Goal: Task Accomplishment & Management: Use online tool/utility

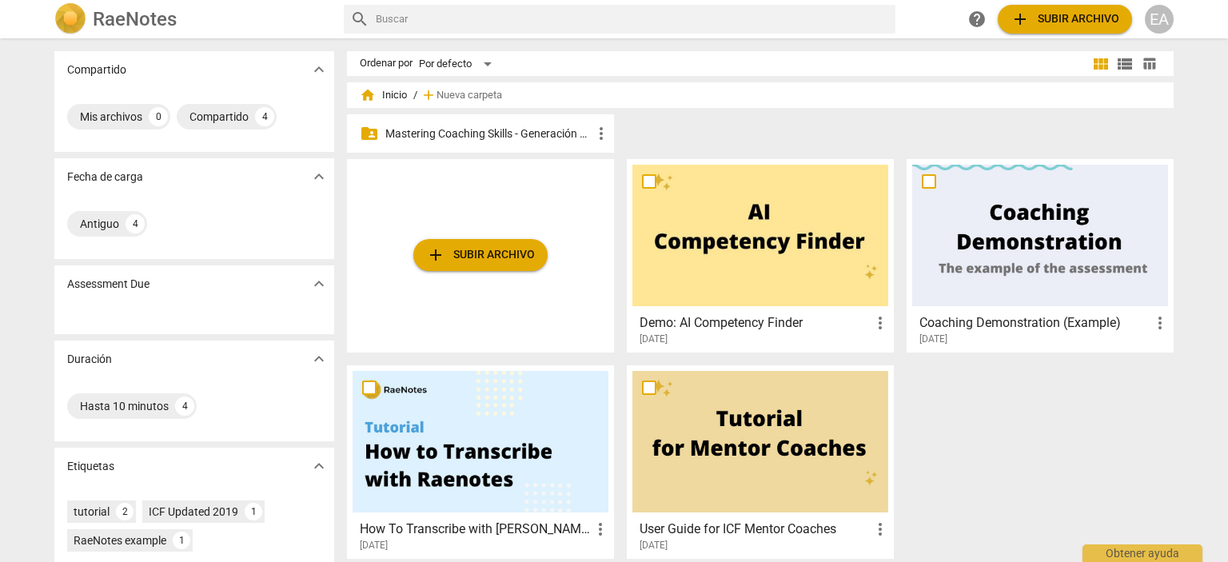
click at [556, 132] on p "Mastering Coaching Skills - Generación 32" at bounding box center [488, 134] width 206 height 17
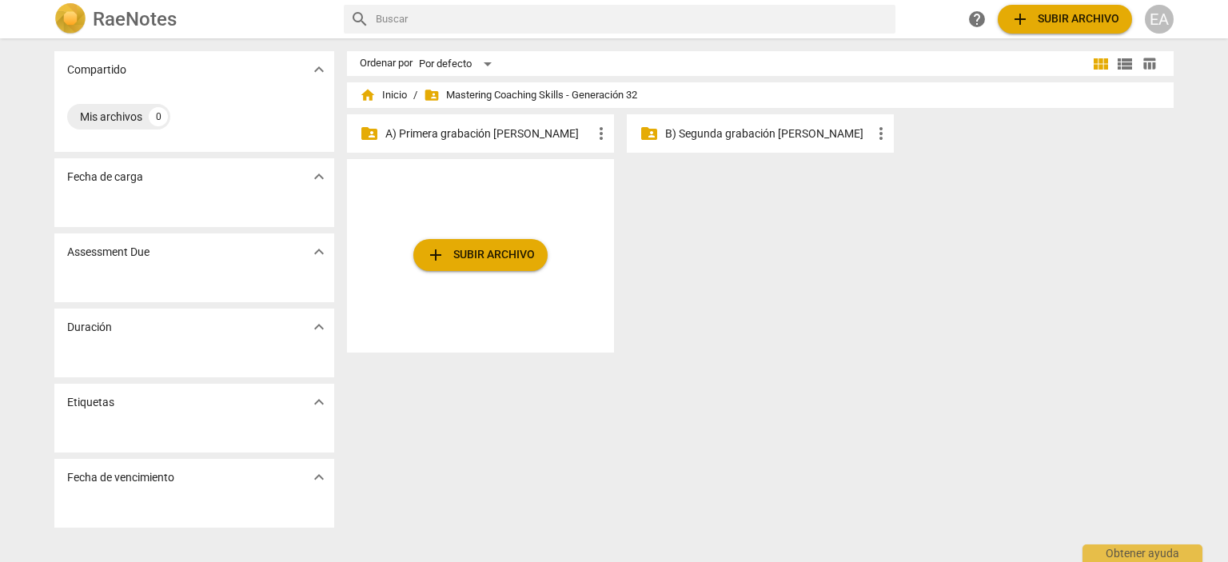
click at [712, 132] on p "B) Segunda grabación [PERSON_NAME]" at bounding box center [768, 134] width 206 height 17
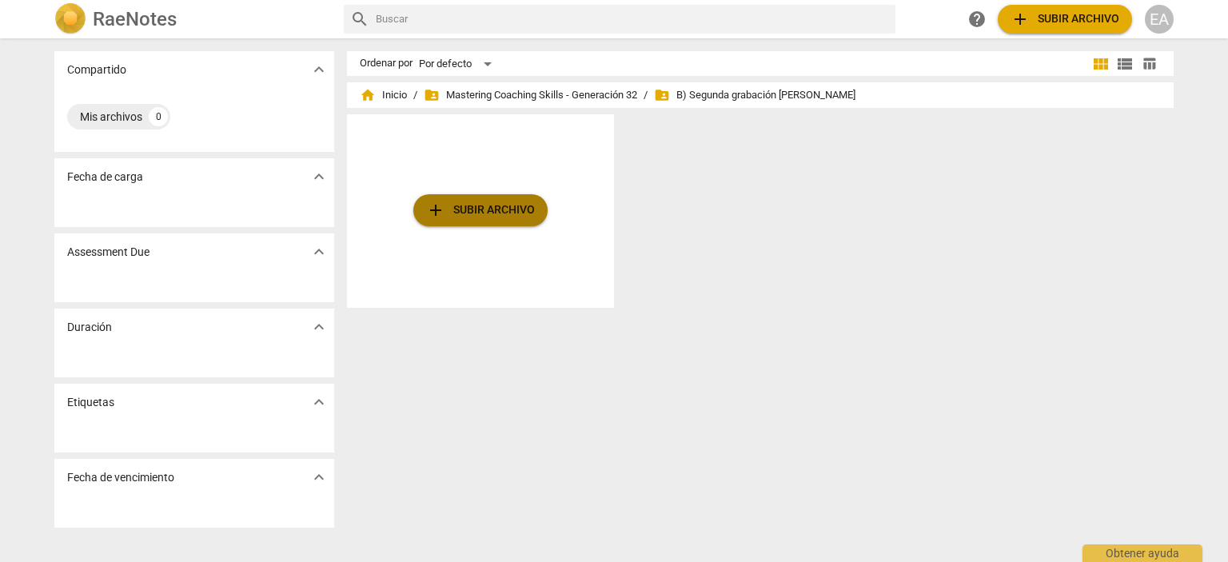
click at [491, 201] on span "add Subir archivo" at bounding box center [480, 210] width 109 height 19
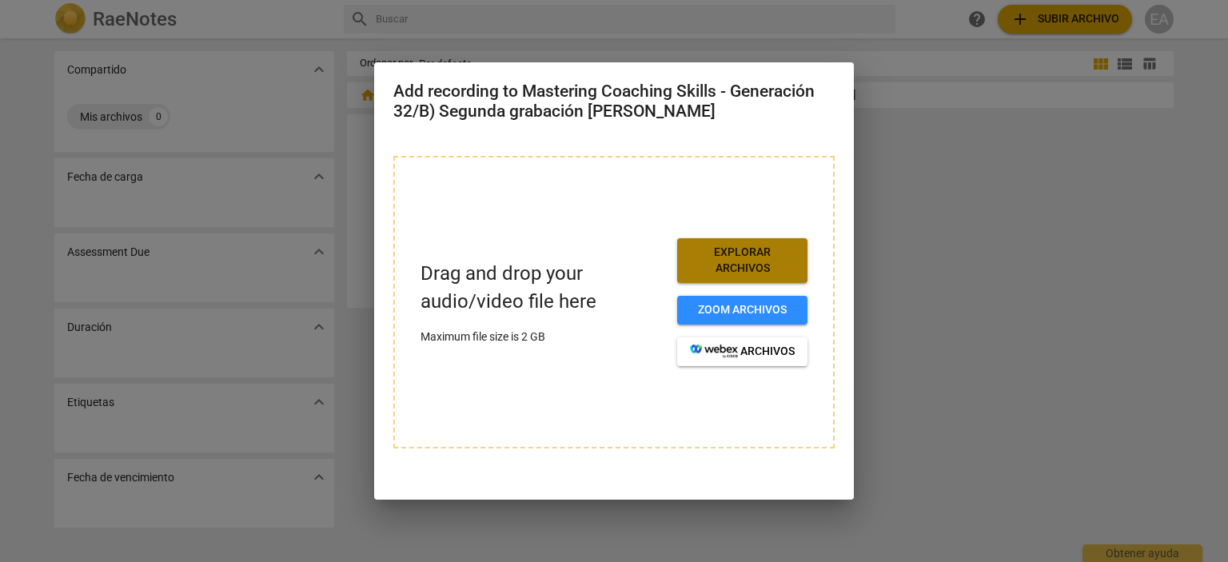
click at [742, 255] on span "Explorar archivos" at bounding box center [742, 260] width 105 height 31
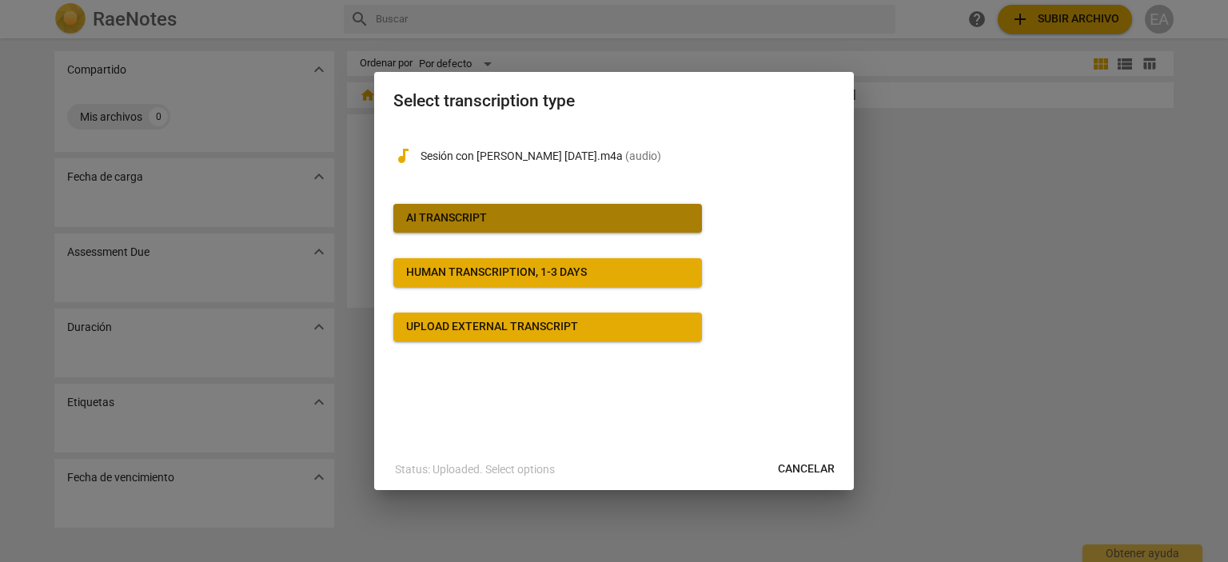
click at [523, 217] on span "AI Transcript" at bounding box center [547, 218] width 283 height 16
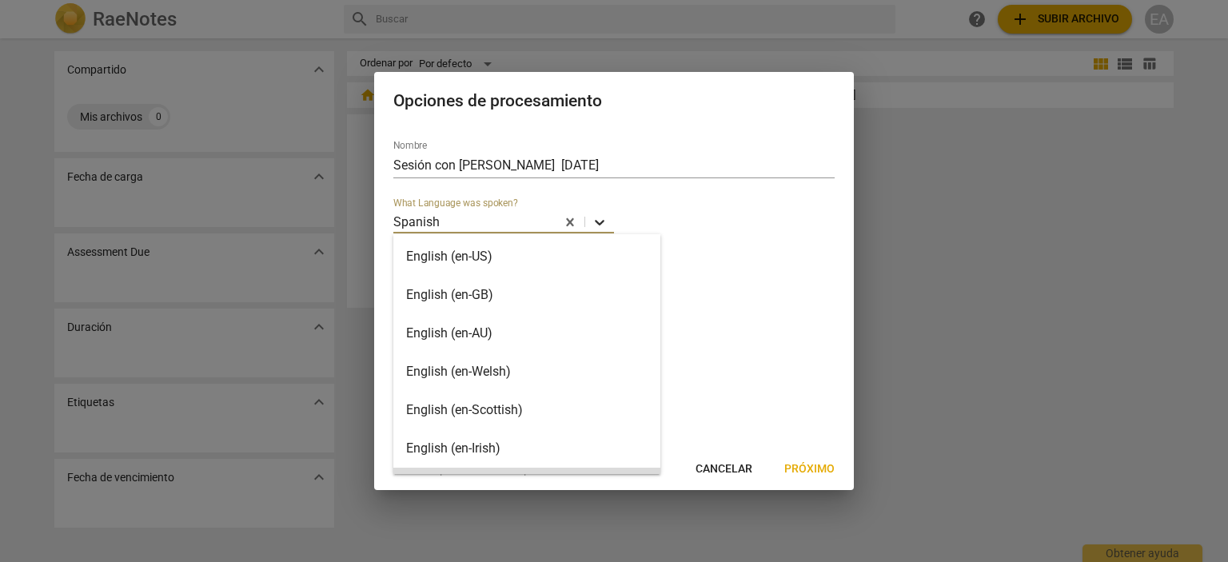
click at [595, 225] on icon at bounding box center [600, 222] width 16 height 16
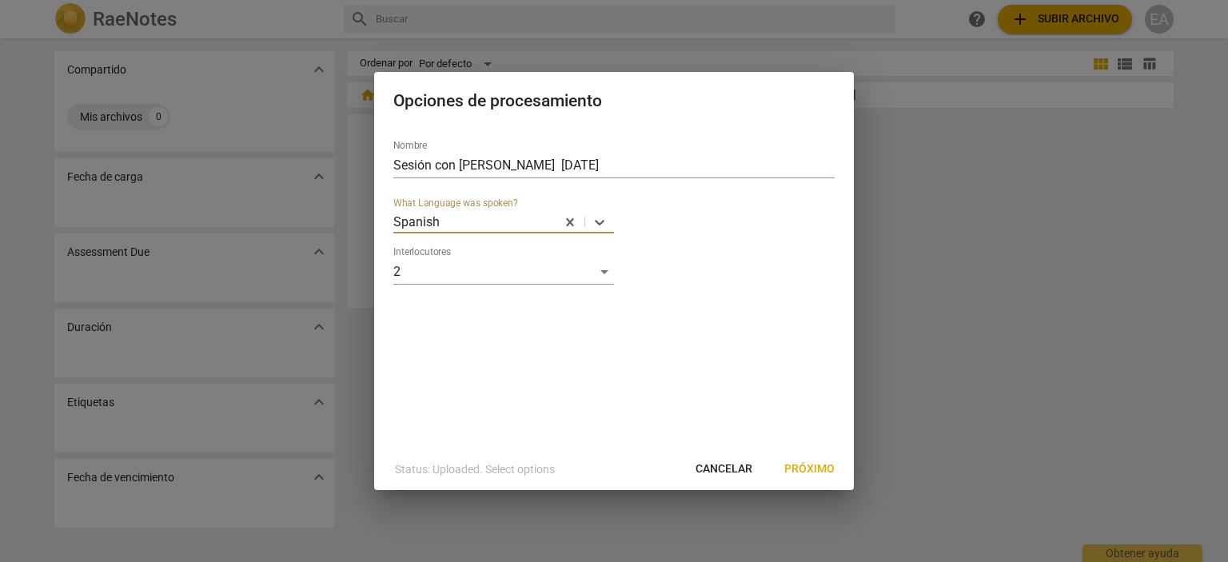
click at [812, 465] on span "Próximo" at bounding box center [809, 469] width 50 height 16
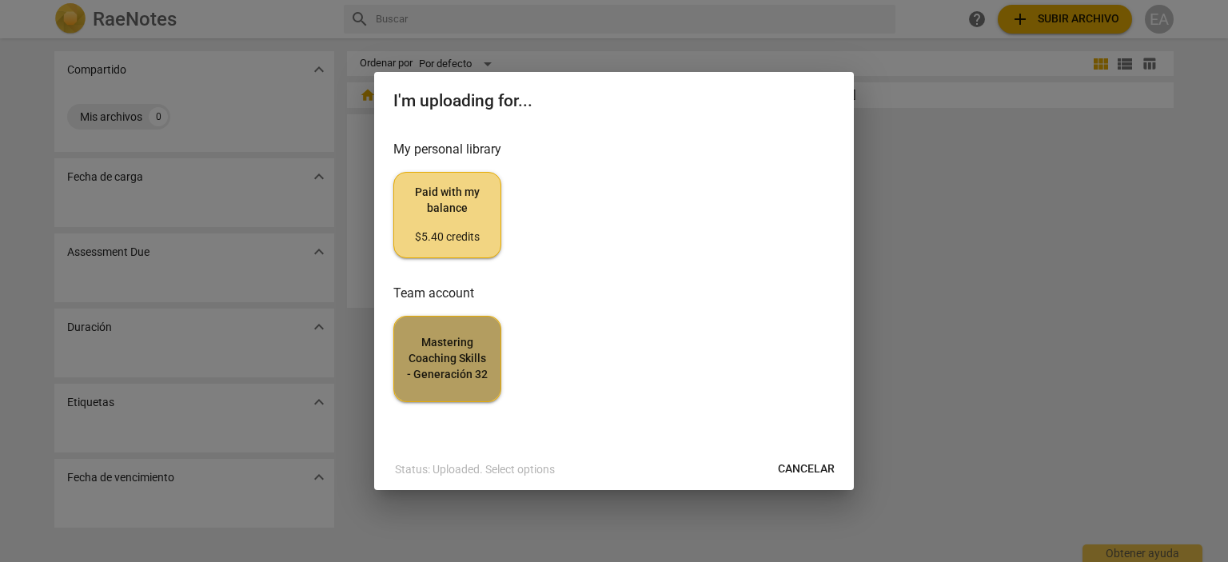
click at [420, 389] on button "Mastering Coaching Skills - Generación 32" at bounding box center [447, 359] width 108 height 86
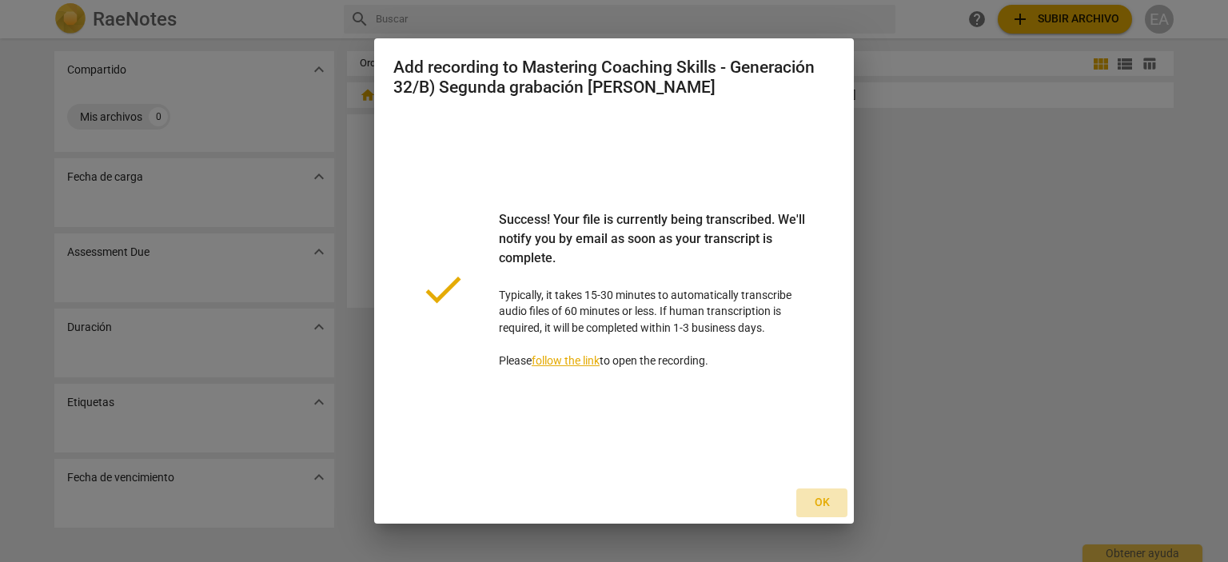
click at [825, 502] on span "Ok" at bounding box center [822, 503] width 26 height 16
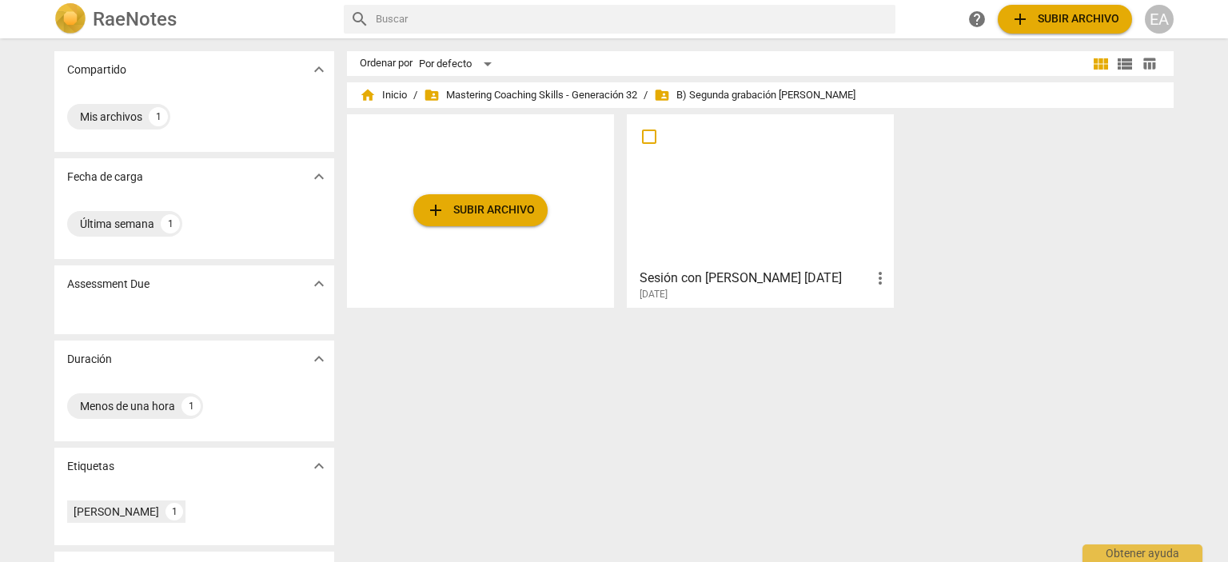
click at [748, 140] on div at bounding box center [761, 191] width 256 height 142
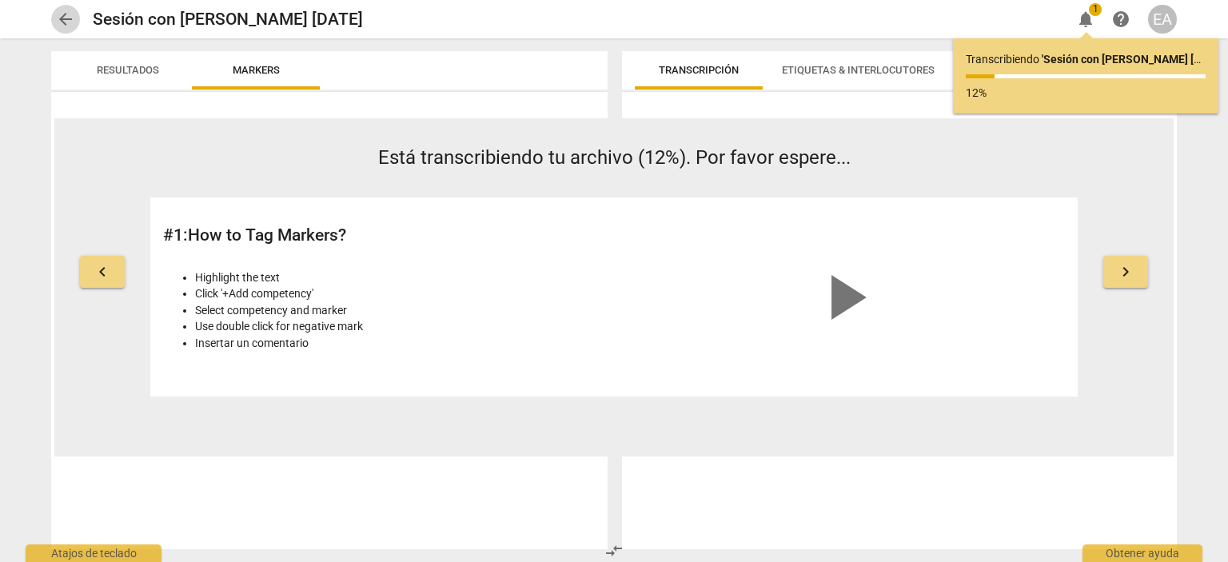
click at [71, 15] on span "arrow_back" at bounding box center [65, 19] width 19 height 19
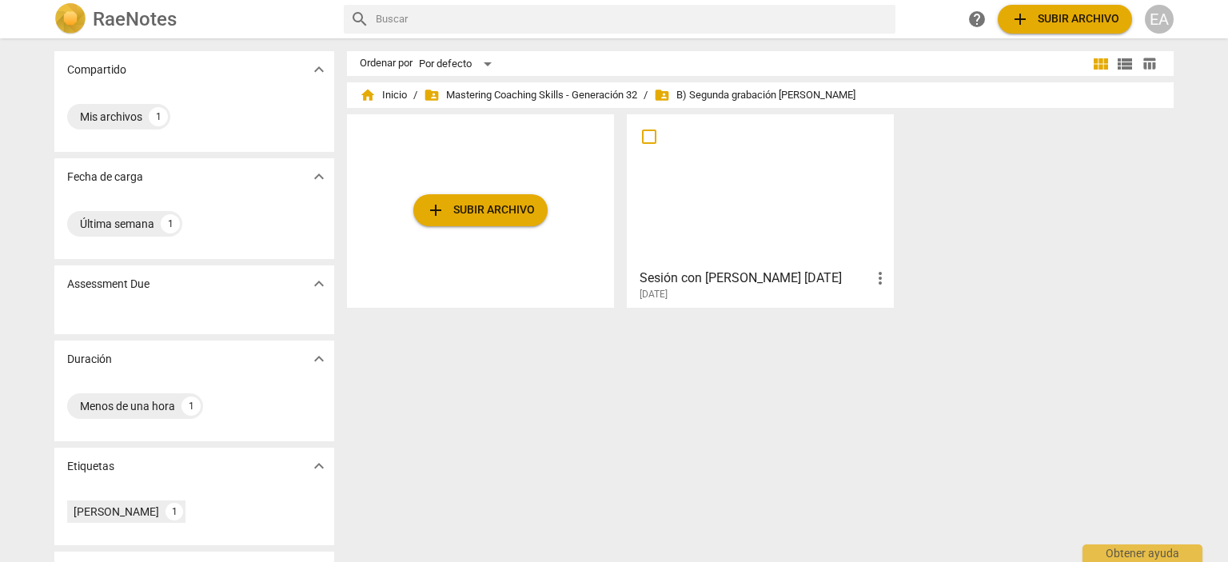
click at [740, 225] on div at bounding box center [761, 191] width 256 height 142
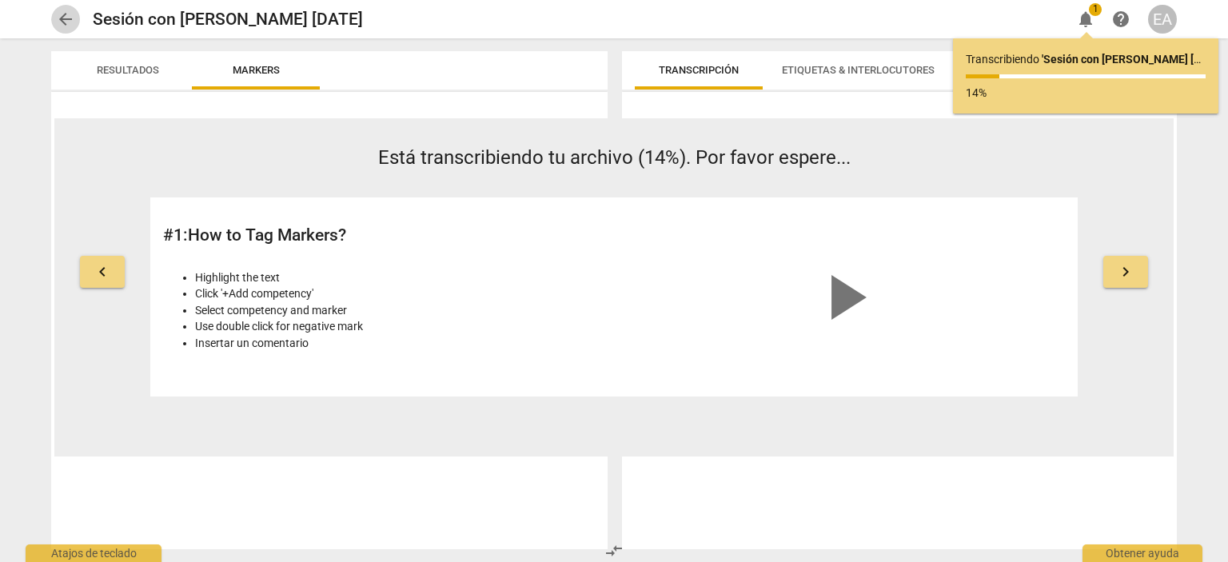
click at [70, 19] on span "arrow_back" at bounding box center [65, 19] width 19 height 19
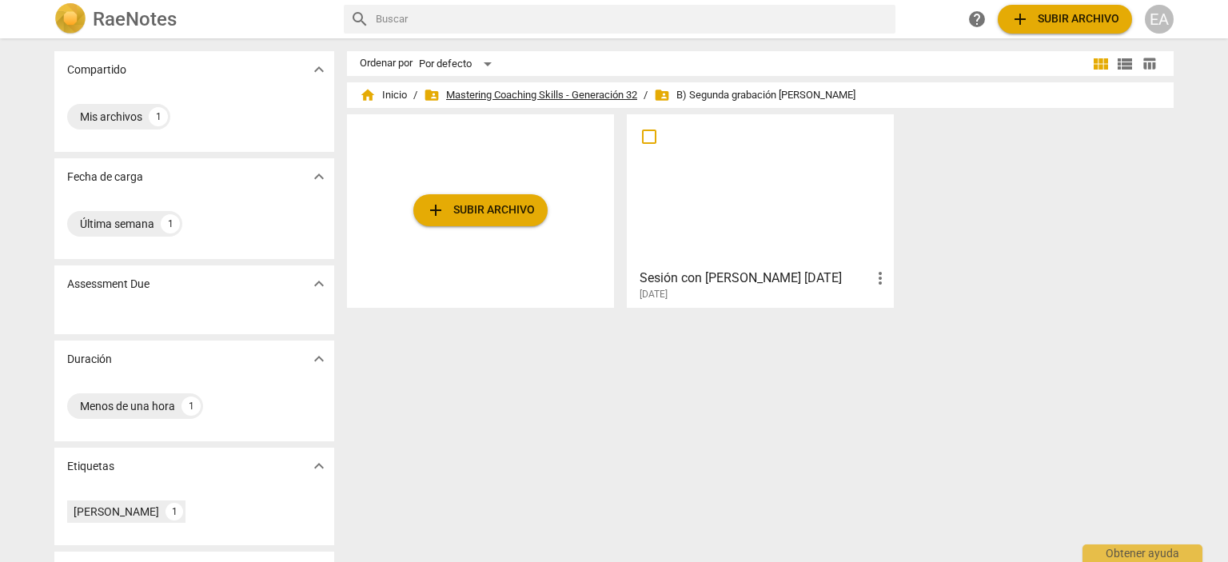
click at [517, 90] on span "folder_shared Mastering Coaching Skills - Generación 32" at bounding box center [531, 95] width 214 height 16
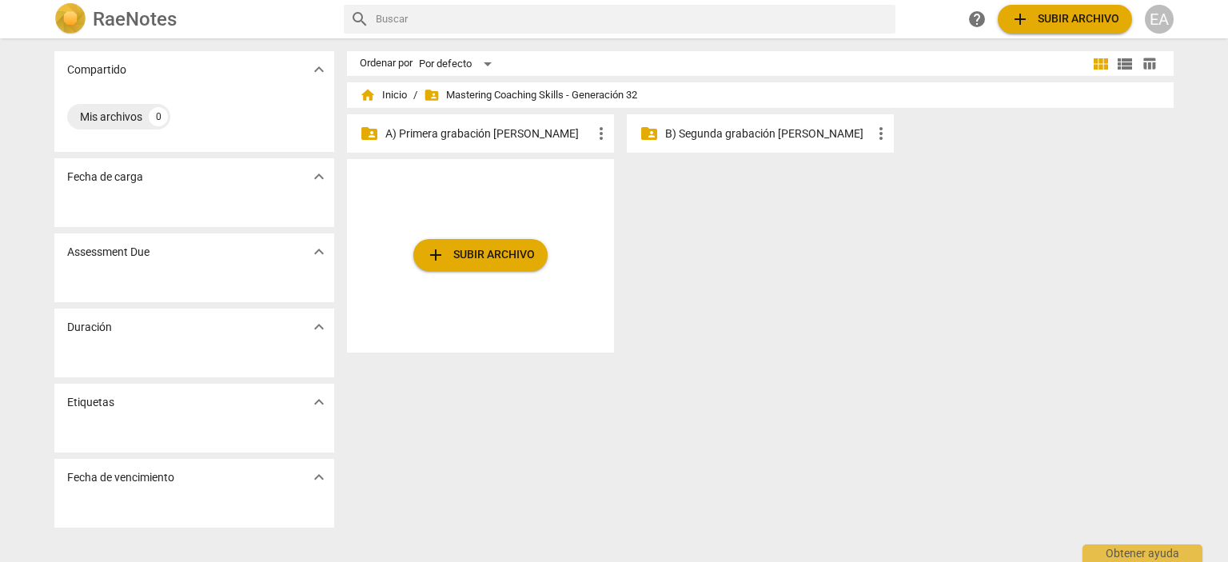
click at [519, 134] on p "A) Primera grabación [PERSON_NAME]" at bounding box center [488, 134] width 206 height 17
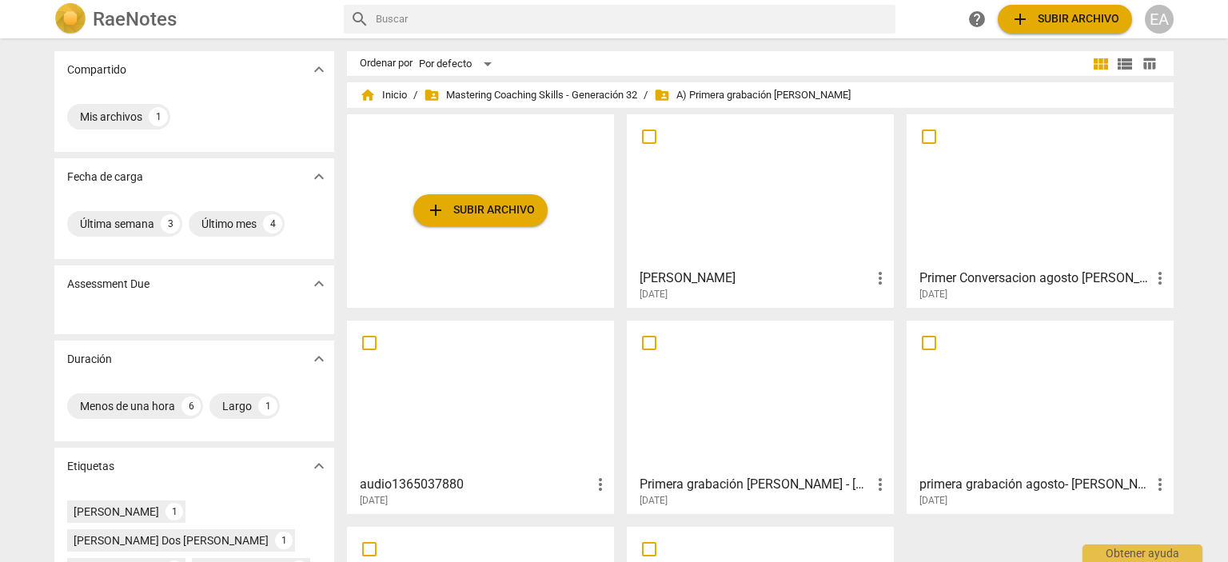
click at [767, 396] on div at bounding box center [761, 397] width 256 height 142
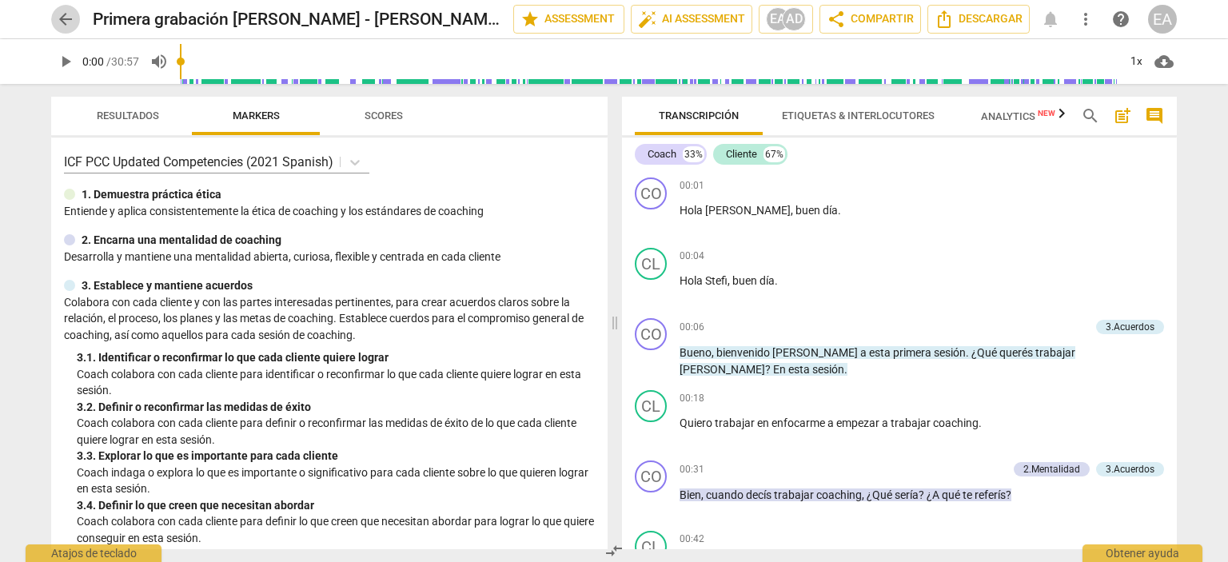
click at [67, 14] on span "arrow_back" at bounding box center [65, 19] width 19 height 19
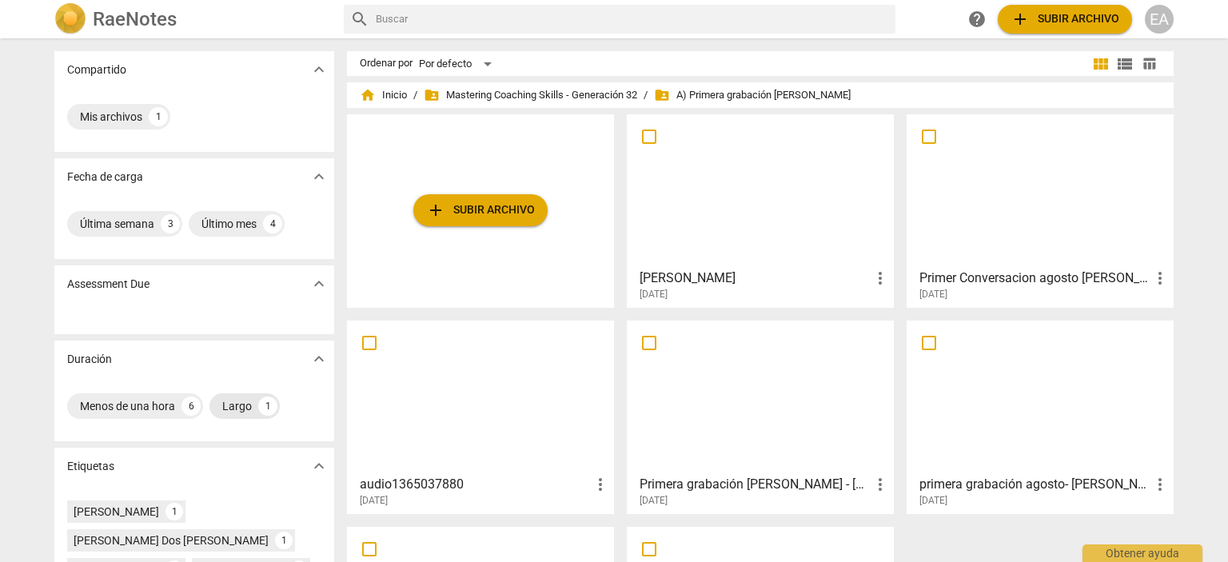
click at [234, 406] on div "Largo" at bounding box center [237, 406] width 30 height 16
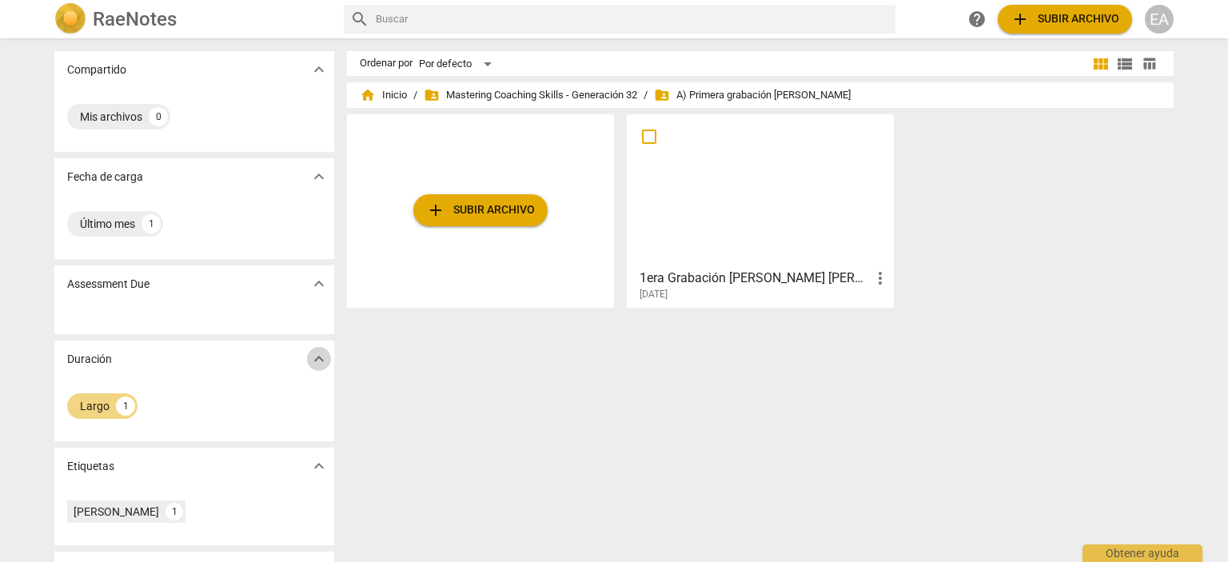
click at [321, 358] on span "expand_more" at bounding box center [318, 358] width 19 height 19
click at [797, 165] on div at bounding box center [761, 191] width 256 height 142
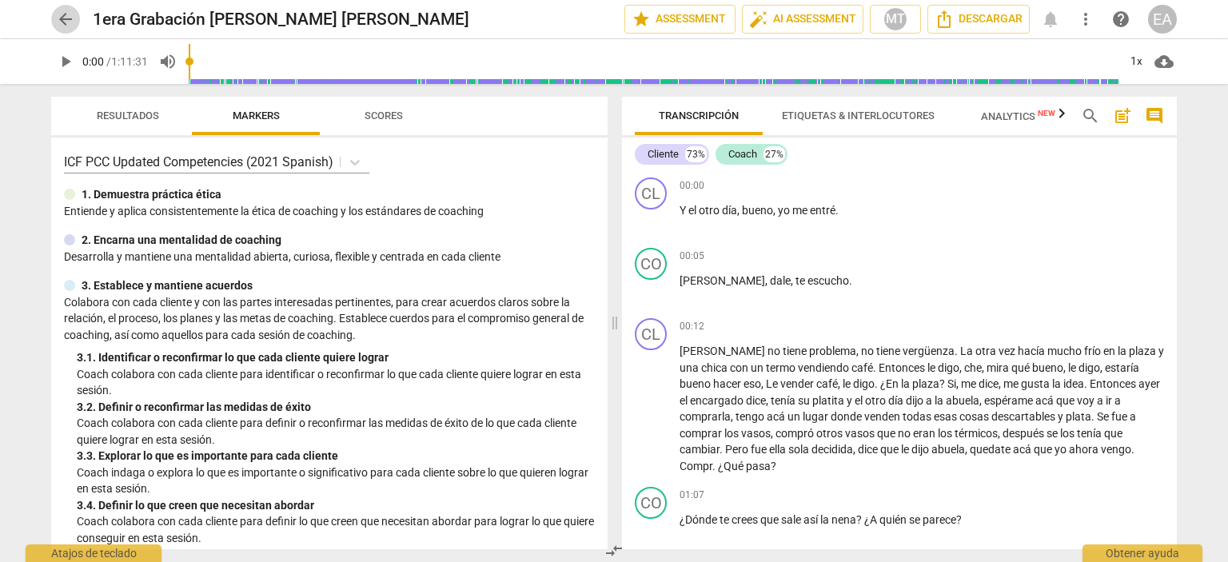
click at [60, 22] on span "arrow_back" at bounding box center [65, 19] width 19 height 19
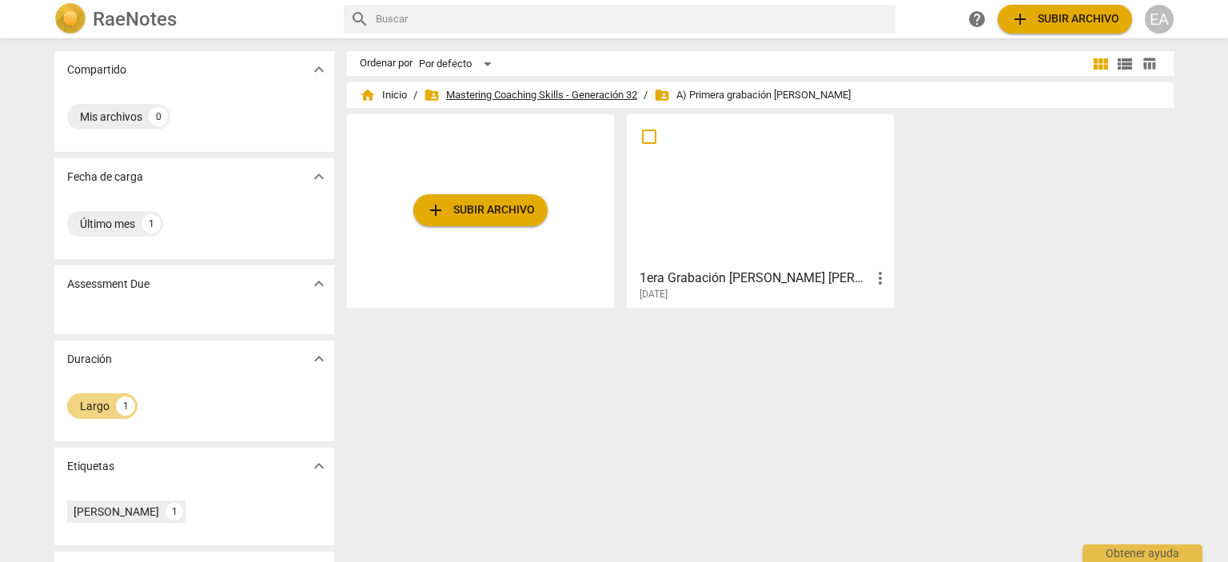
click at [512, 88] on span "folder_shared Mastering Coaching Skills - Generación 32" at bounding box center [531, 95] width 214 height 16
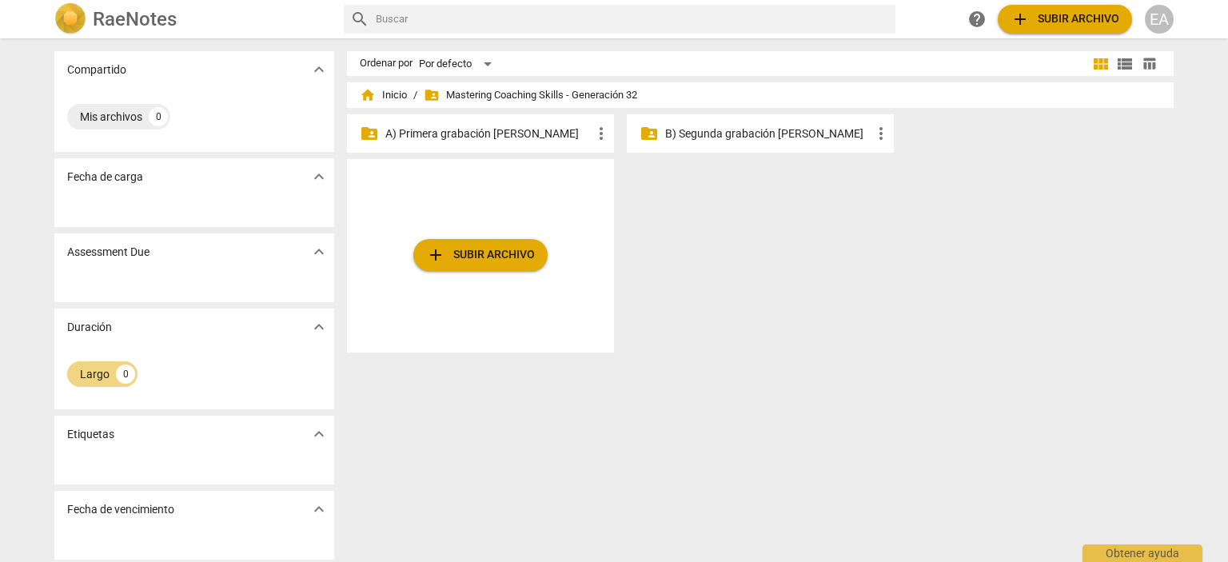
click at [720, 116] on div "folder_shared B) Segunda grabación de agosto more_vert" at bounding box center [760, 133] width 267 height 38
click at [716, 130] on p "B) Segunda grabación [PERSON_NAME]" at bounding box center [768, 134] width 206 height 17
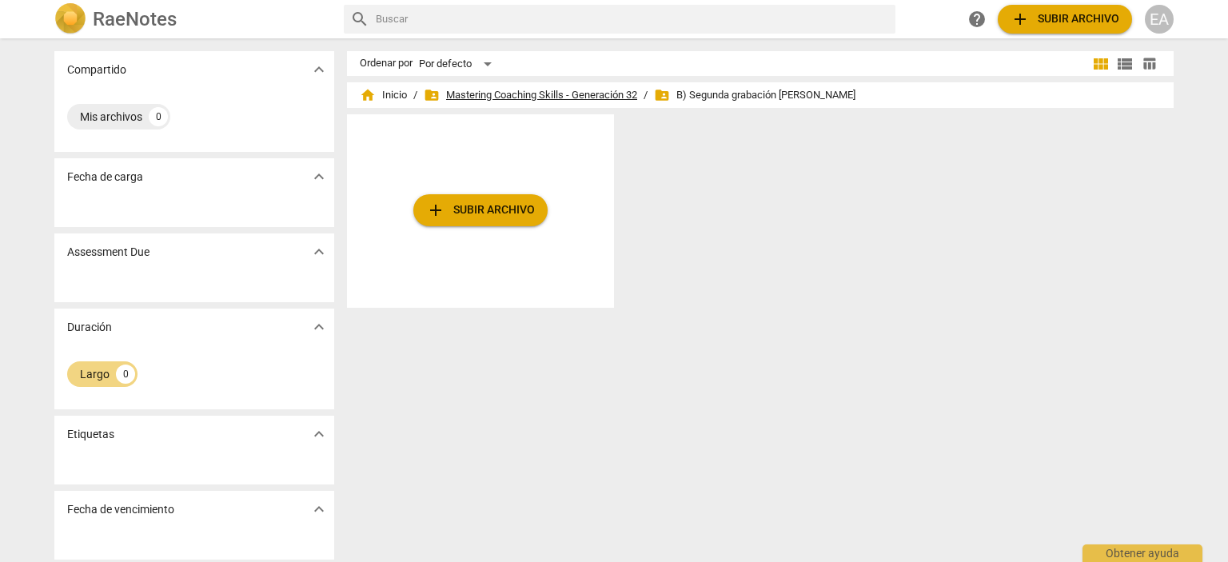
click at [495, 98] on span "folder_shared Mastering Coaching Skills - Generación 32" at bounding box center [531, 95] width 214 height 16
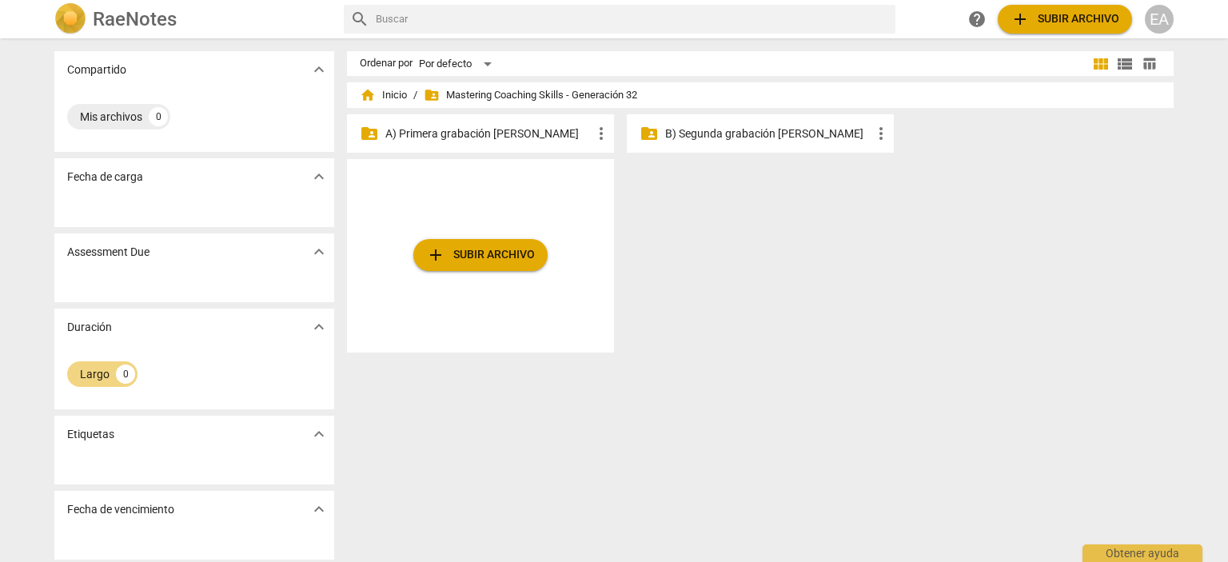
click at [718, 132] on p "B) Segunda grabación [PERSON_NAME]" at bounding box center [768, 134] width 206 height 17
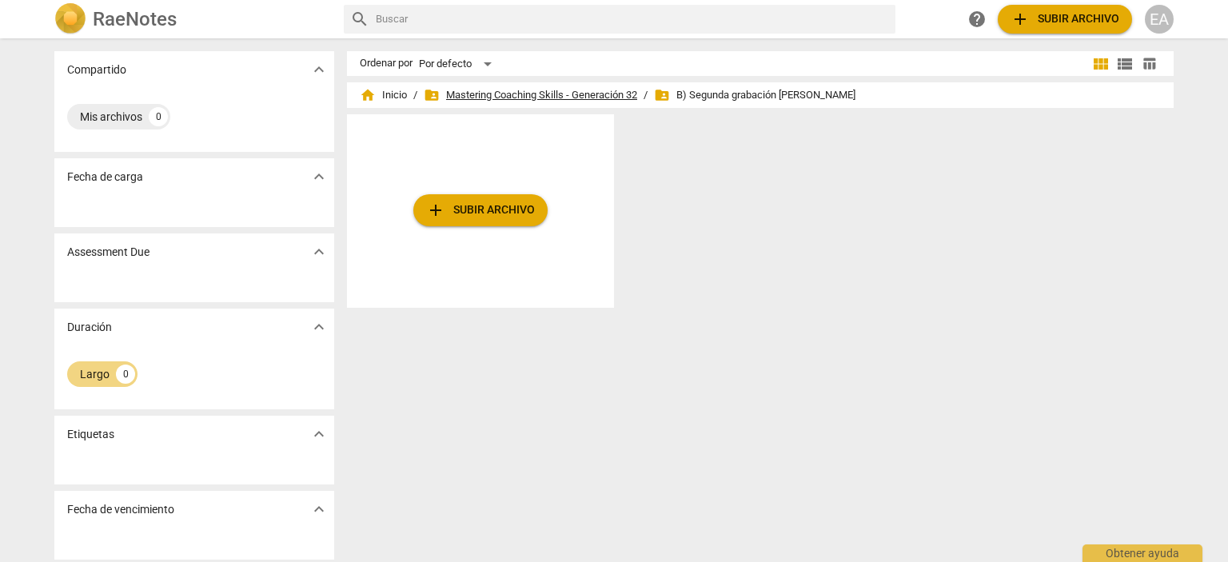
click at [560, 95] on span "folder_shared Mastering Coaching Skills - Generación 32" at bounding box center [531, 95] width 214 height 16
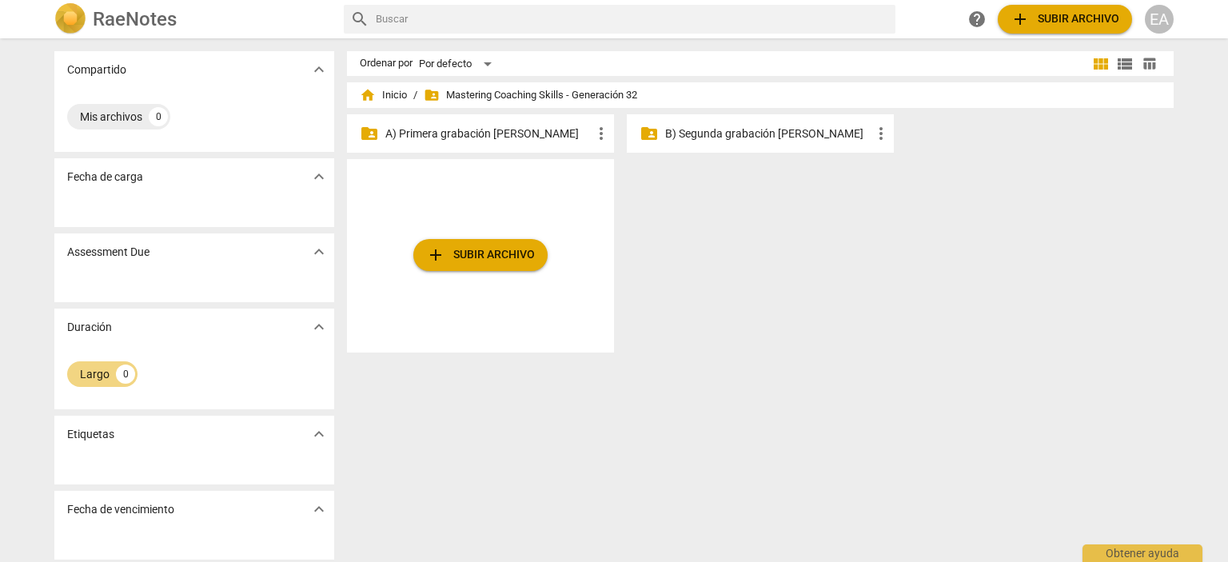
click at [682, 134] on p "B) Segunda grabación [PERSON_NAME]" at bounding box center [768, 134] width 206 height 17
click at [454, 140] on p "A) Primera grabación [PERSON_NAME]" at bounding box center [488, 134] width 206 height 17
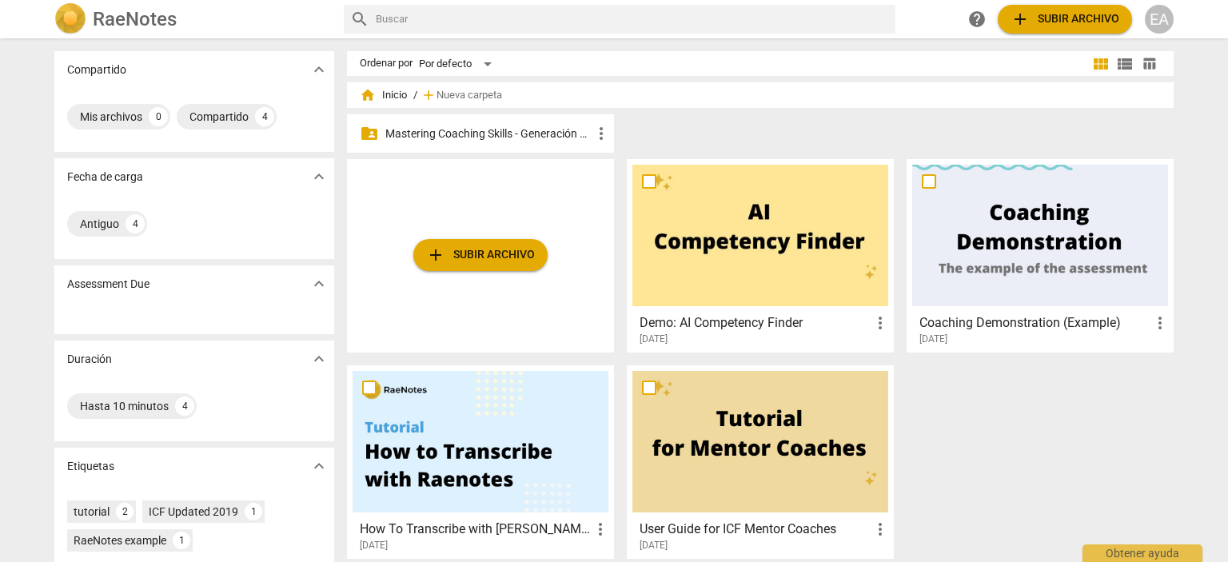
click at [485, 127] on p "Mastering Coaching Skills - Generación 32" at bounding box center [488, 134] width 206 height 17
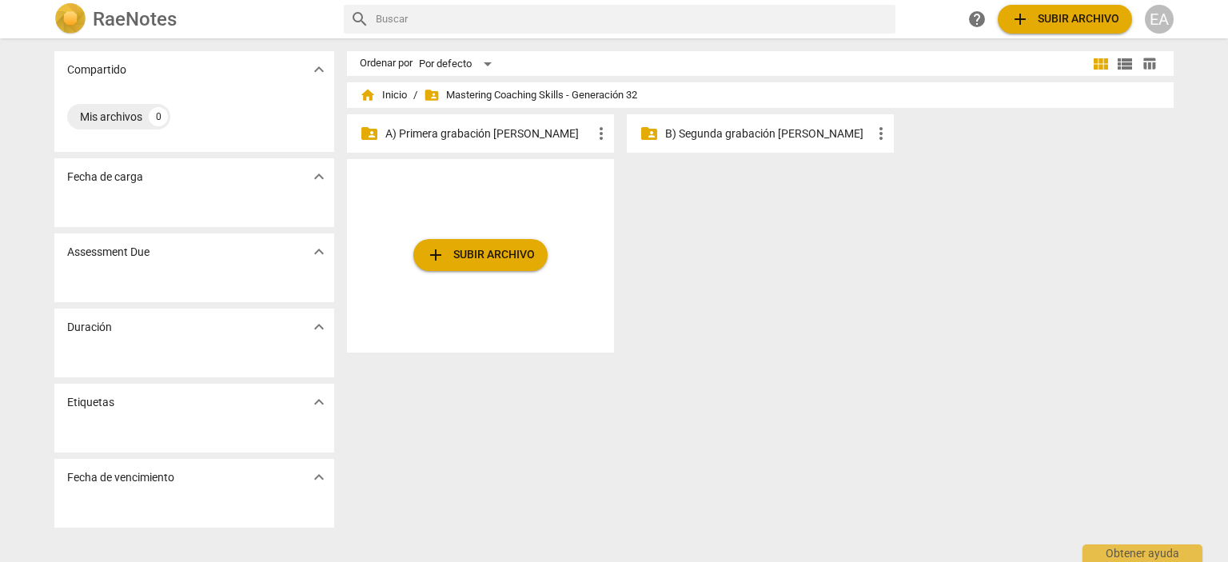
click at [544, 138] on p "A) Primera grabación [PERSON_NAME]" at bounding box center [488, 134] width 206 height 17
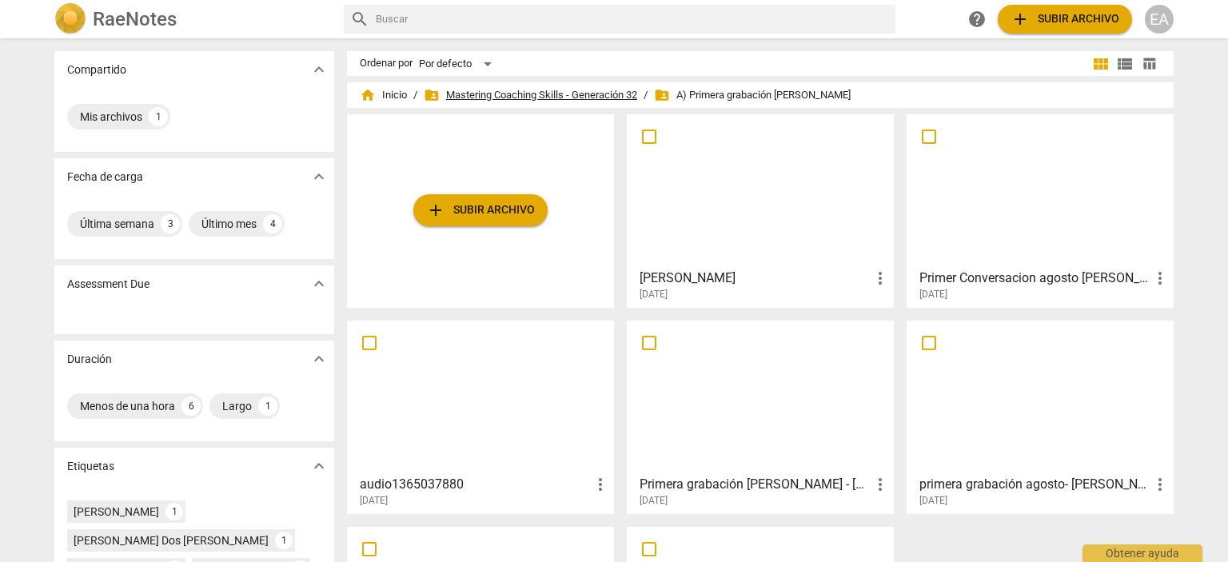
click at [534, 88] on span "folder_shared Mastering Coaching Skills - Generación 32" at bounding box center [531, 95] width 214 height 16
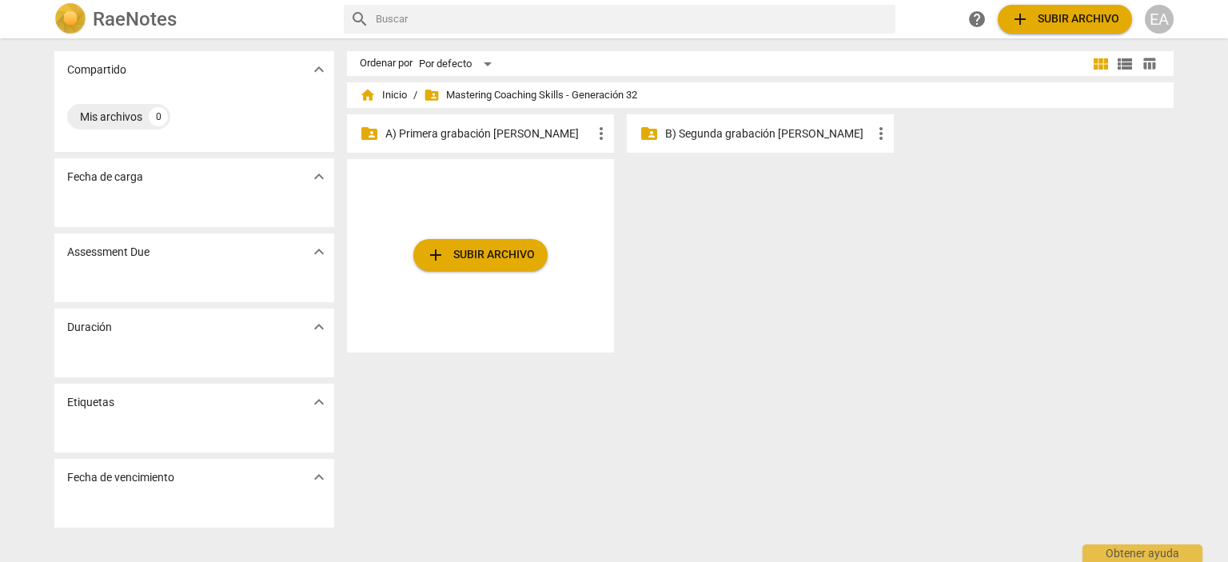
click at [784, 136] on p "B) Segunda grabación [PERSON_NAME]" at bounding box center [768, 134] width 206 height 17
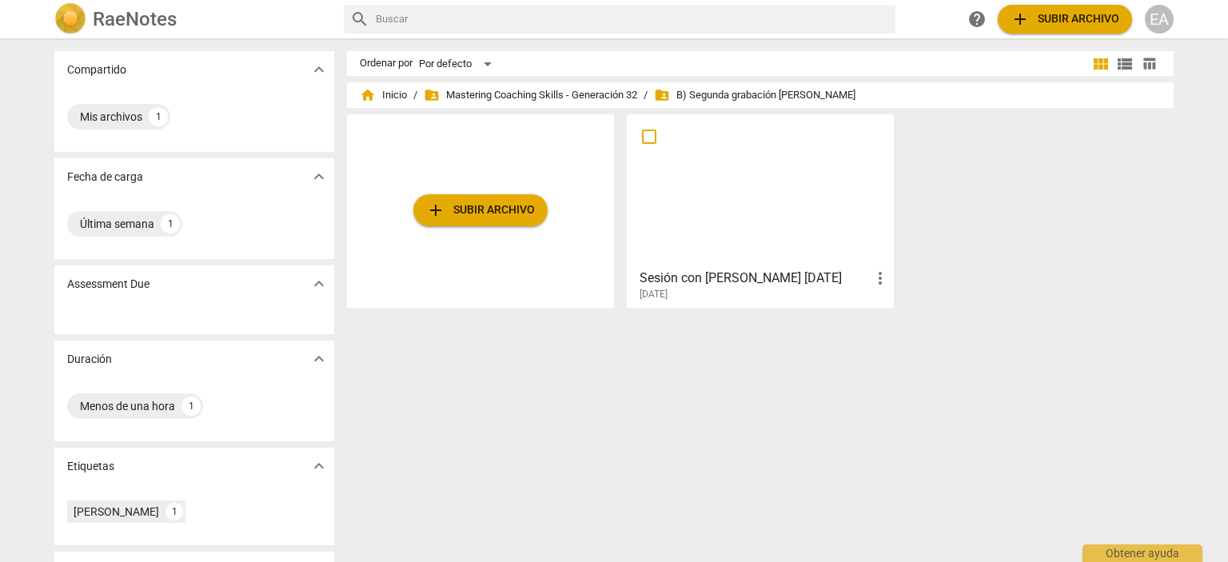
click at [771, 163] on div at bounding box center [761, 191] width 256 height 142
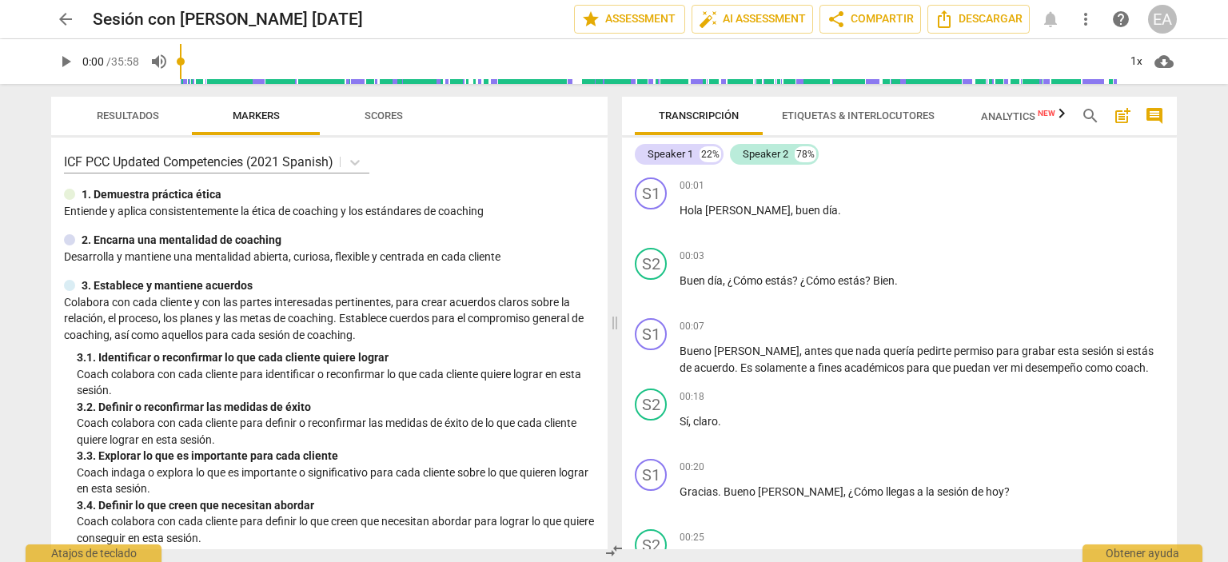
click at [67, 61] on span "play_arrow" at bounding box center [65, 61] width 19 height 19
type input "2"
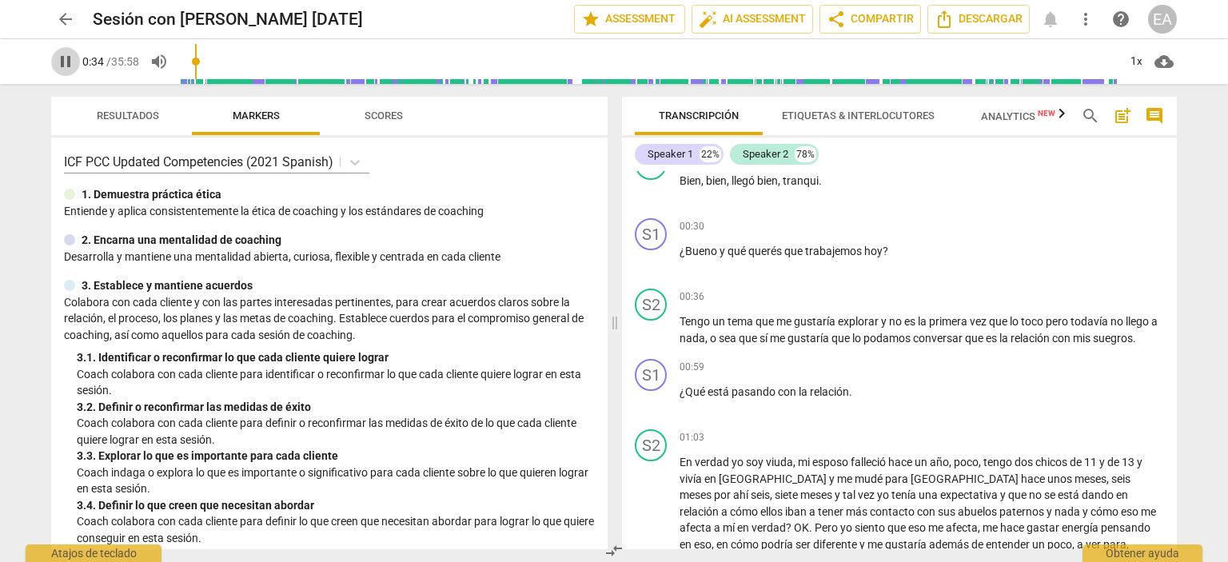
click at [62, 62] on span "pause" at bounding box center [65, 61] width 19 height 19
type input "35"
click at [1074, 221] on div "+" at bounding box center [1077, 226] width 16 height 16
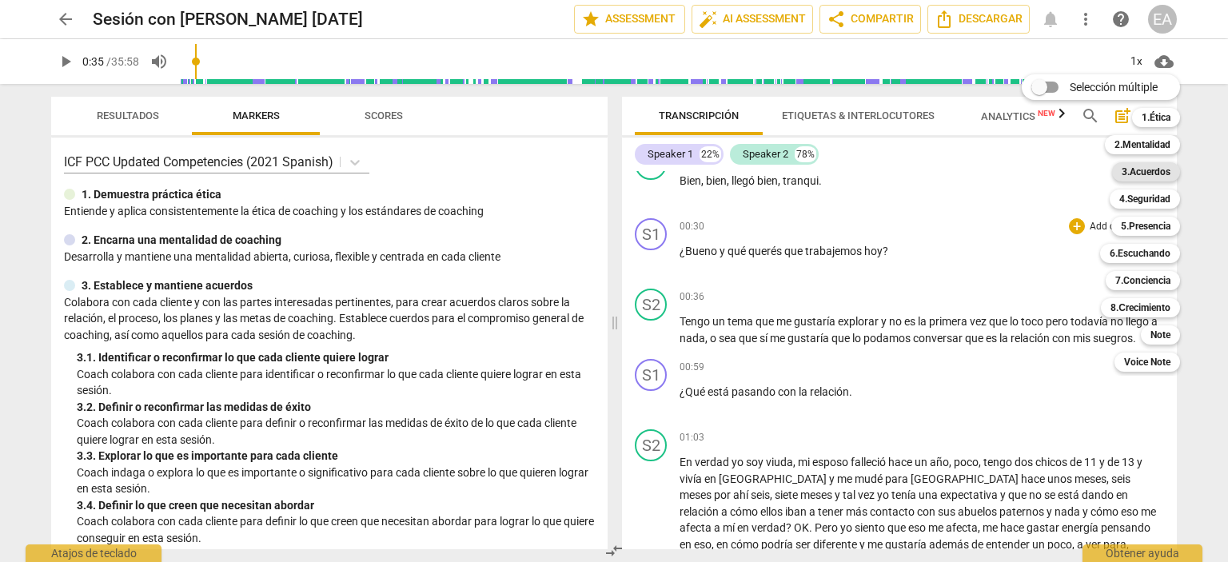
click at [1155, 174] on b "3.Acuerdos" at bounding box center [1146, 171] width 49 height 19
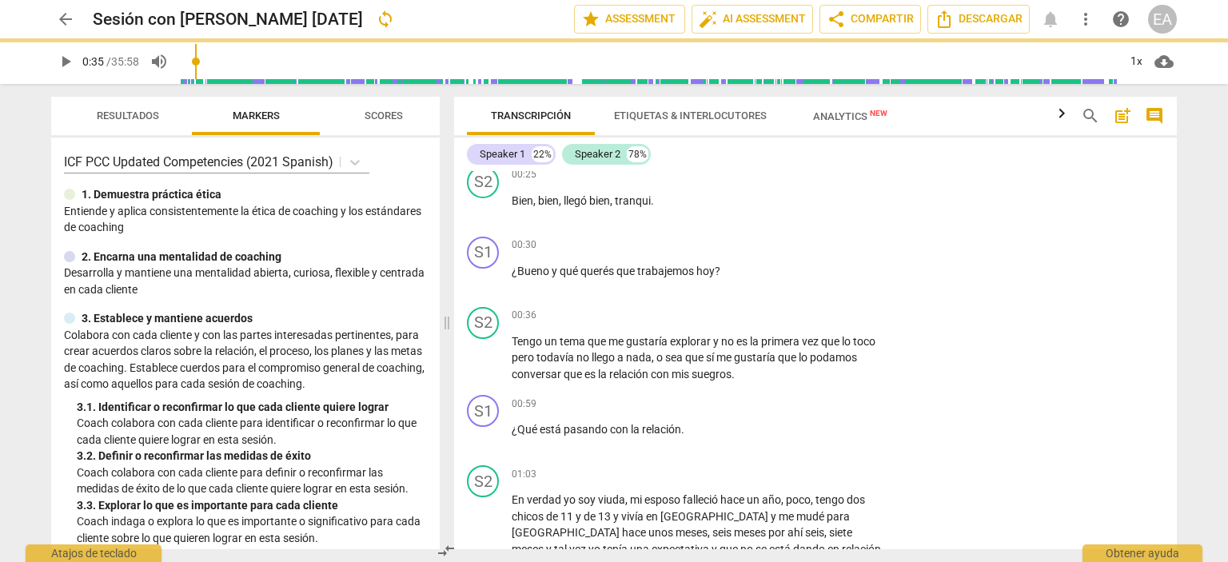
scroll to position [400, 0]
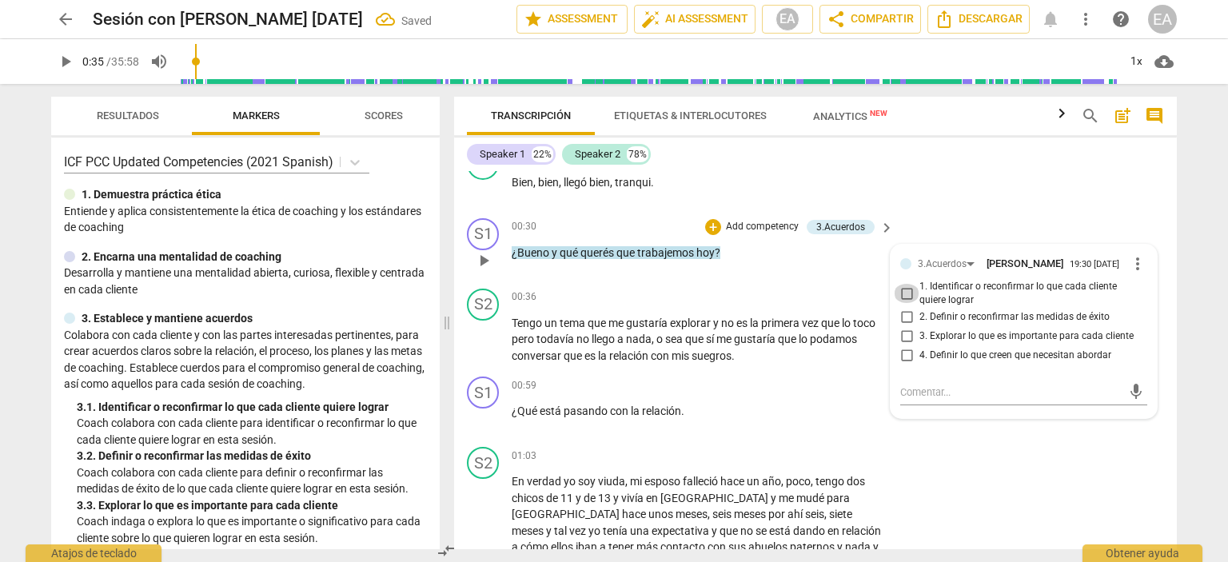
click at [907, 297] on input "1. Identificar o reconfirmar lo que cada cliente quiere lograr" at bounding box center [907, 293] width 26 height 19
checkbox input "true"
click at [1169, 351] on div "S2 play_arrow pause 00:36 + Add competency keyboard_arrow_right Tengo un tema q…" at bounding box center [815, 326] width 723 height 89
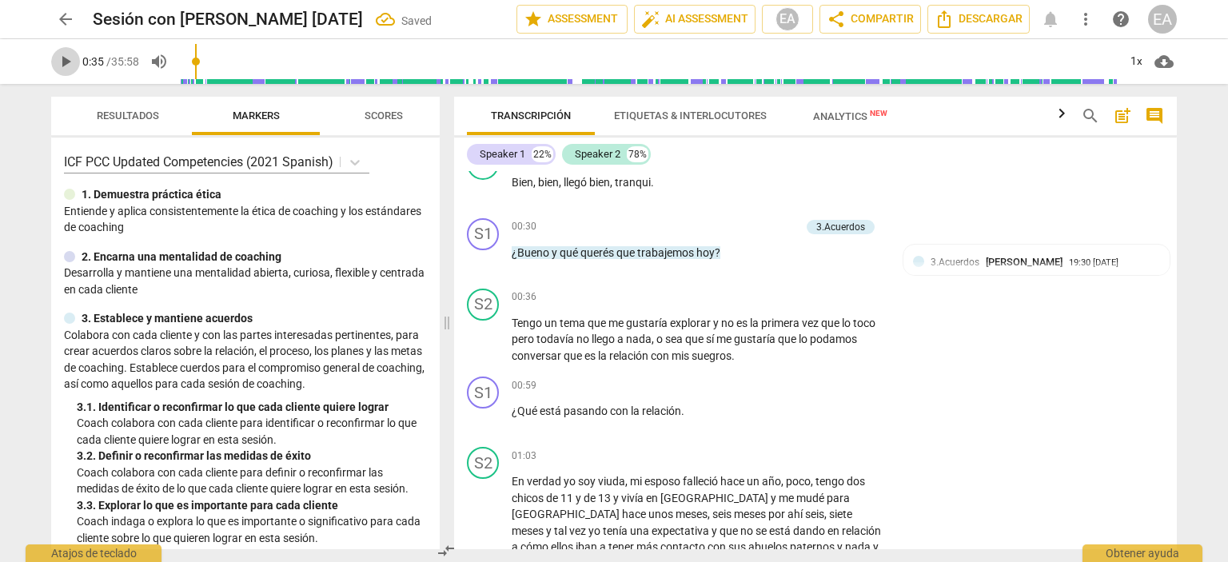
click at [70, 62] on span "play_arrow" at bounding box center [65, 61] width 19 height 19
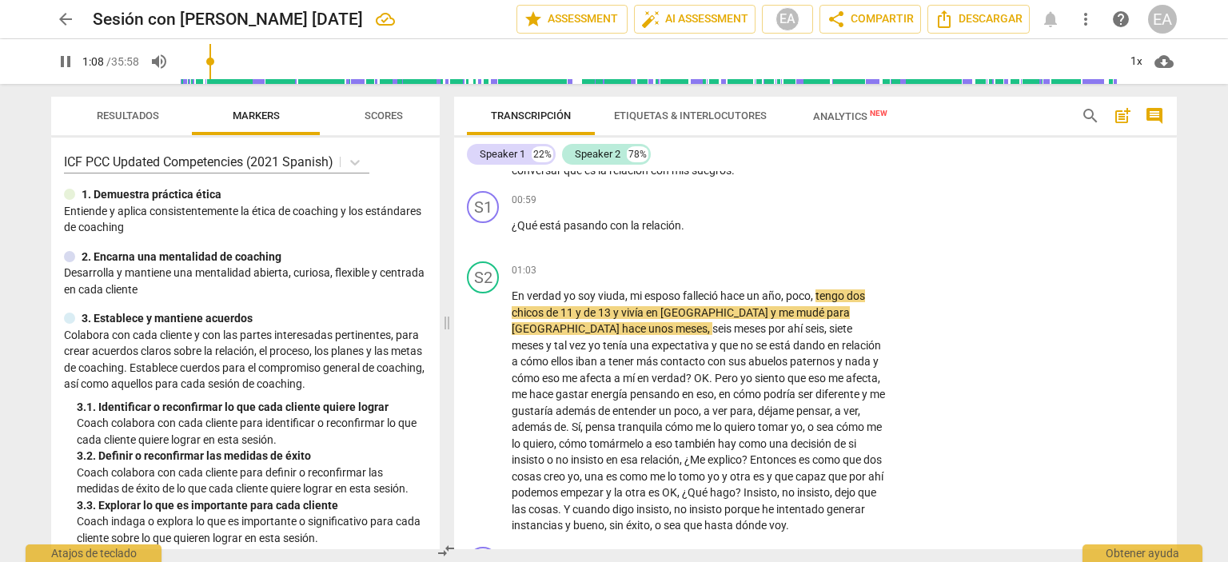
scroll to position [633, 0]
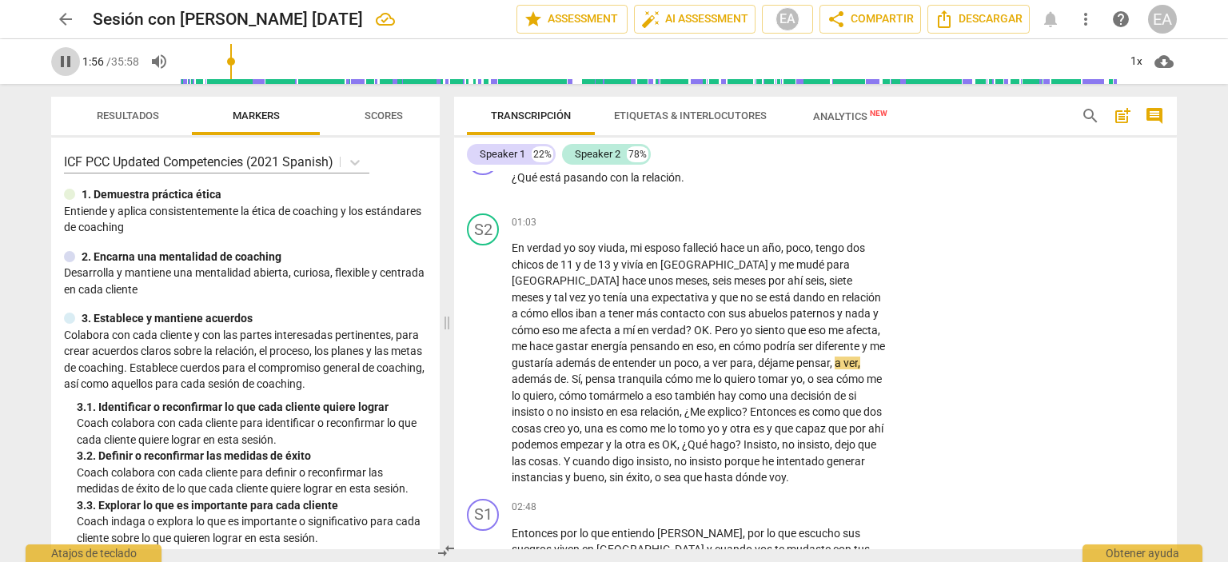
click at [64, 57] on span "pause" at bounding box center [65, 61] width 19 height 19
type input "117"
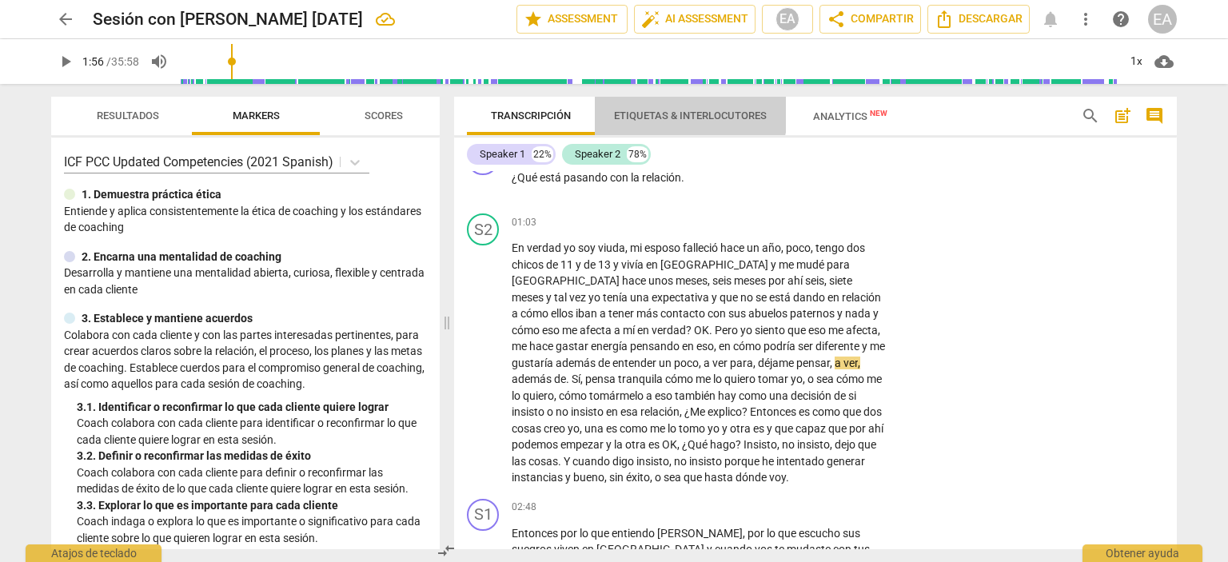
click at [684, 110] on span "Etiquetas & Interlocutores" at bounding box center [690, 116] width 153 height 12
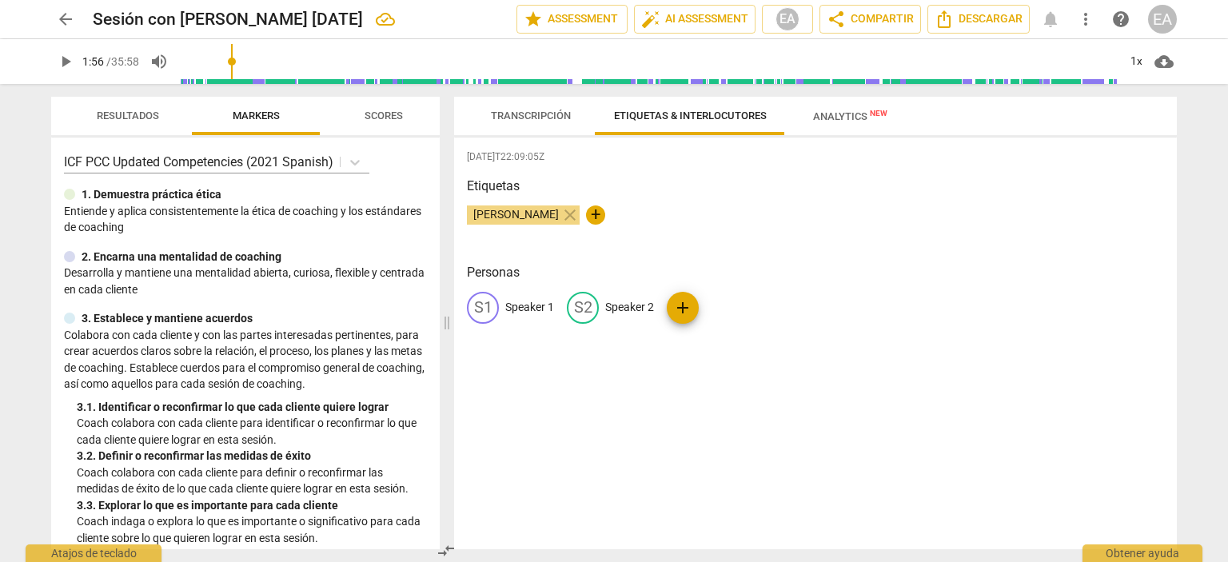
click at [529, 306] on p "Speaker 1" at bounding box center [529, 307] width 49 height 17
type input "Coach"
click at [728, 305] on p "Speaker 2" at bounding box center [733, 307] width 49 height 17
type input "Cliente"
click at [790, 251] on div "[DATE]T22:09:05Z [PERSON_NAME] close + Personas CO Coach edit Cliente delete add" at bounding box center [815, 344] width 723 height 412
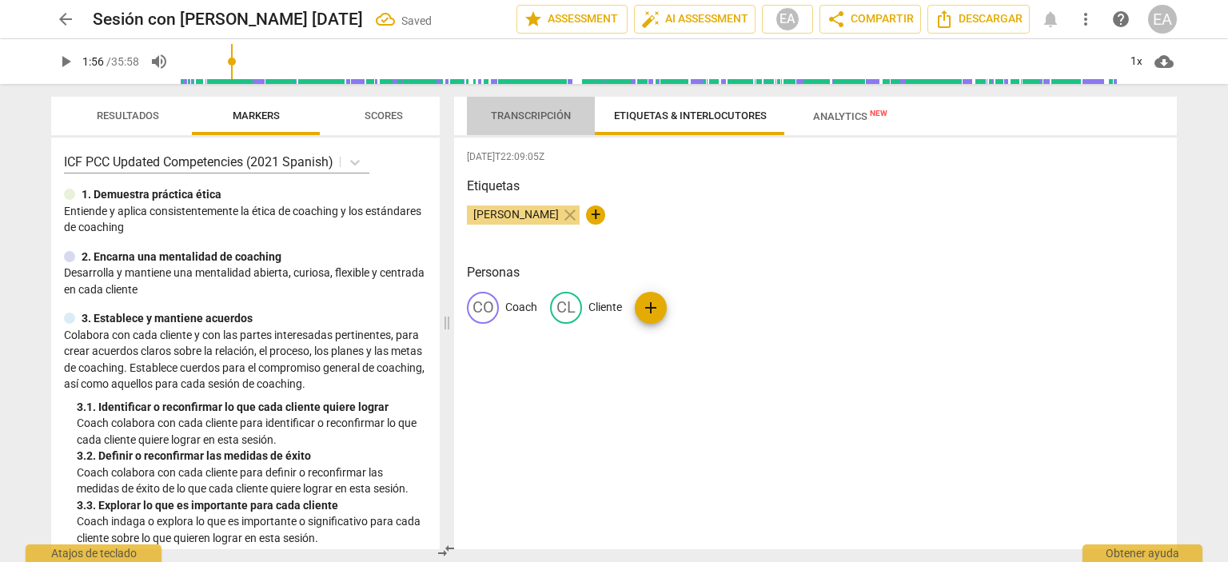
click at [565, 110] on span "Transcripción" at bounding box center [531, 116] width 80 height 12
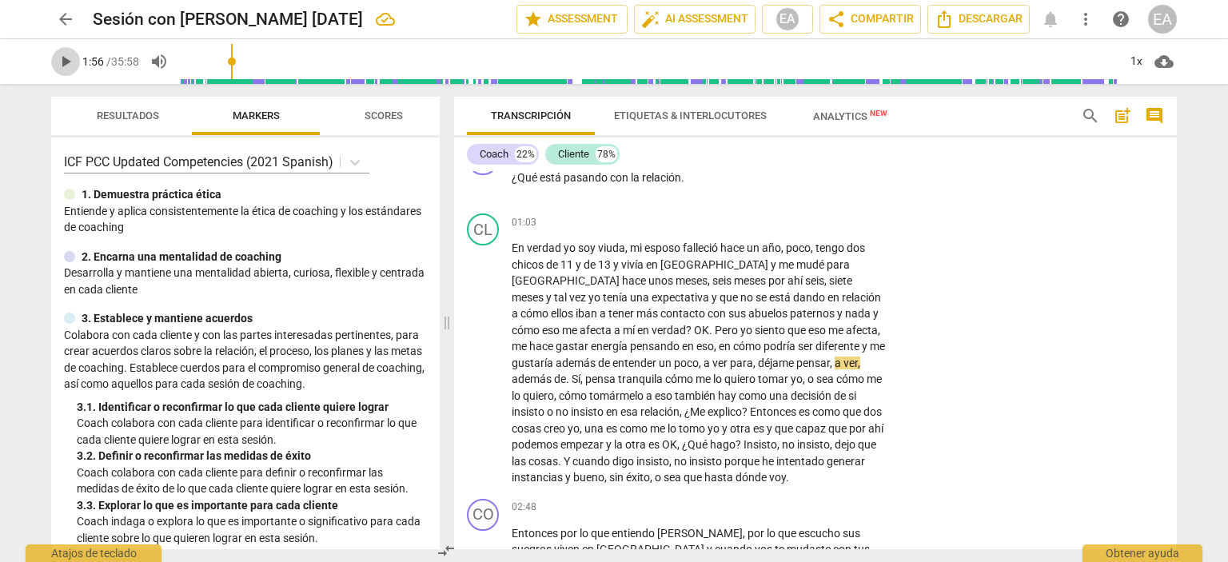
click at [66, 60] on span "play_arrow" at bounding box center [65, 61] width 19 height 19
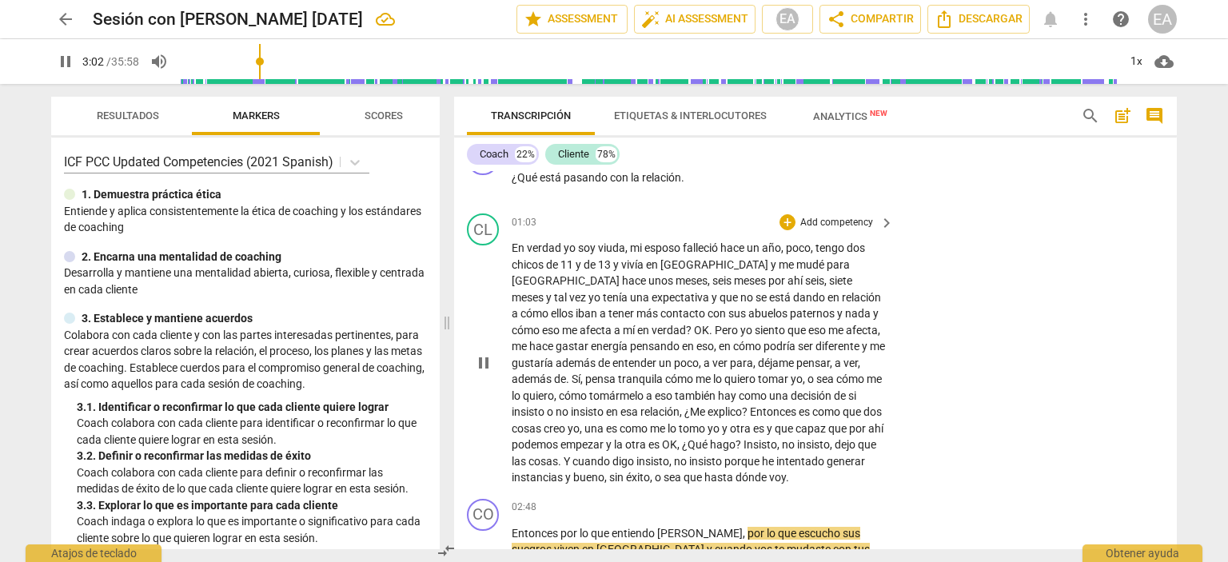
scroll to position [1016, 0]
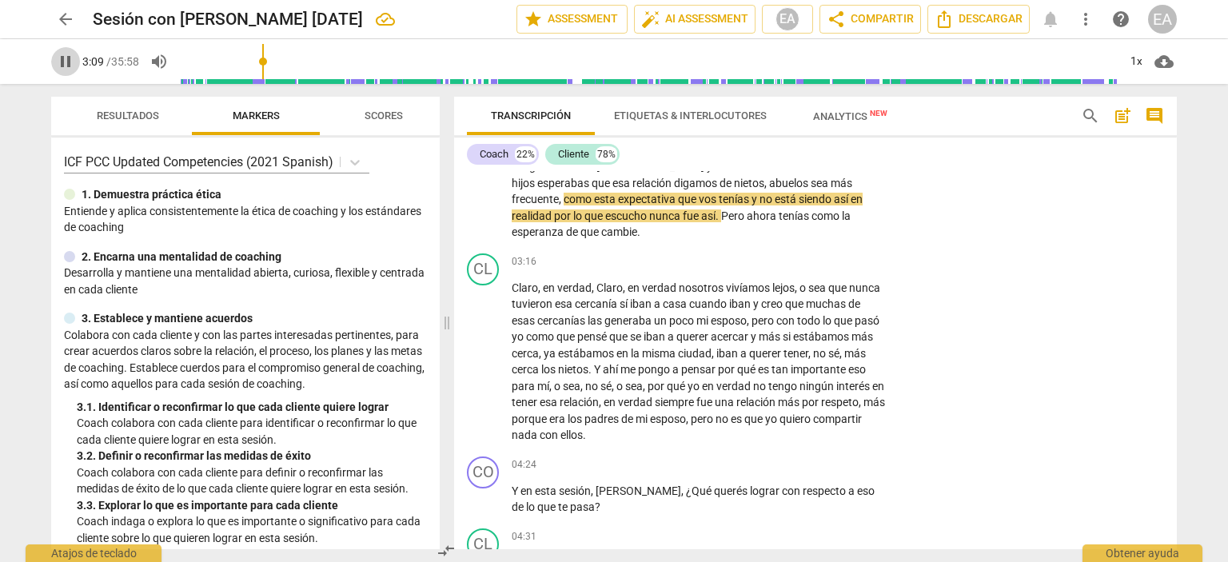
click at [61, 58] on span "pause" at bounding box center [65, 61] width 19 height 19
type input "189"
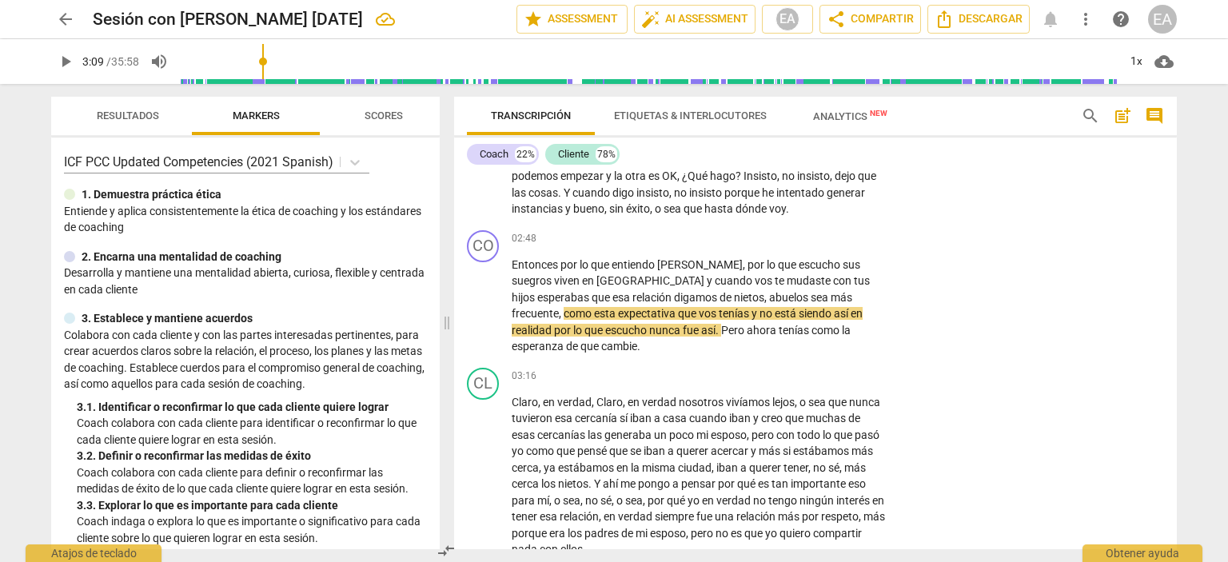
scroll to position [870, 0]
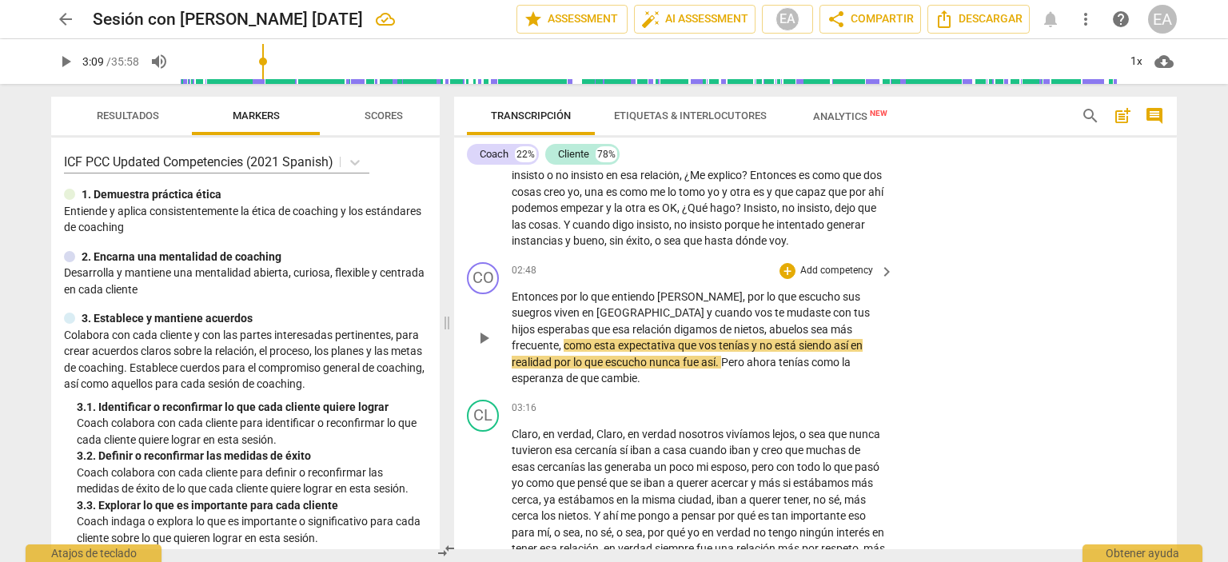
click at [841, 264] on p "Add competency" at bounding box center [837, 271] width 76 height 14
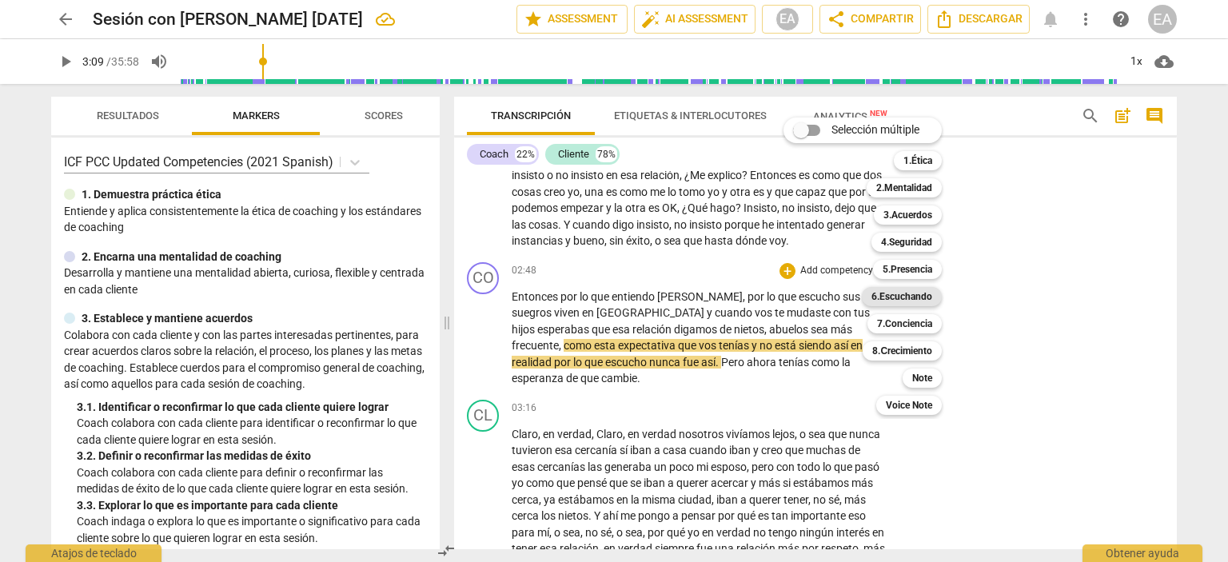
click at [917, 294] on b "6.Escuchando" at bounding box center [902, 296] width 61 height 19
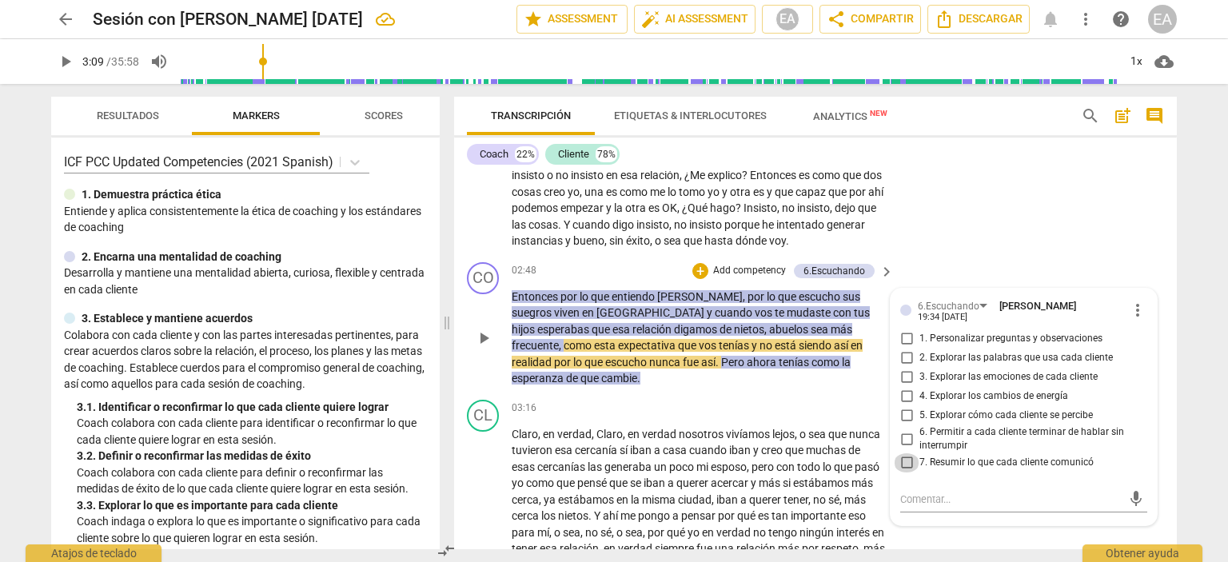
click at [902, 456] on input "7. Resumir lo que cada cliente comunicó" at bounding box center [907, 462] width 26 height 19
checkbox input "true"
click at [1161, 244] on div "CL play_arrow pause 01:03 + Add competency keyboard_arrow_right En verdad yo so…" at bounding box center [815, 112] width 723 height 285
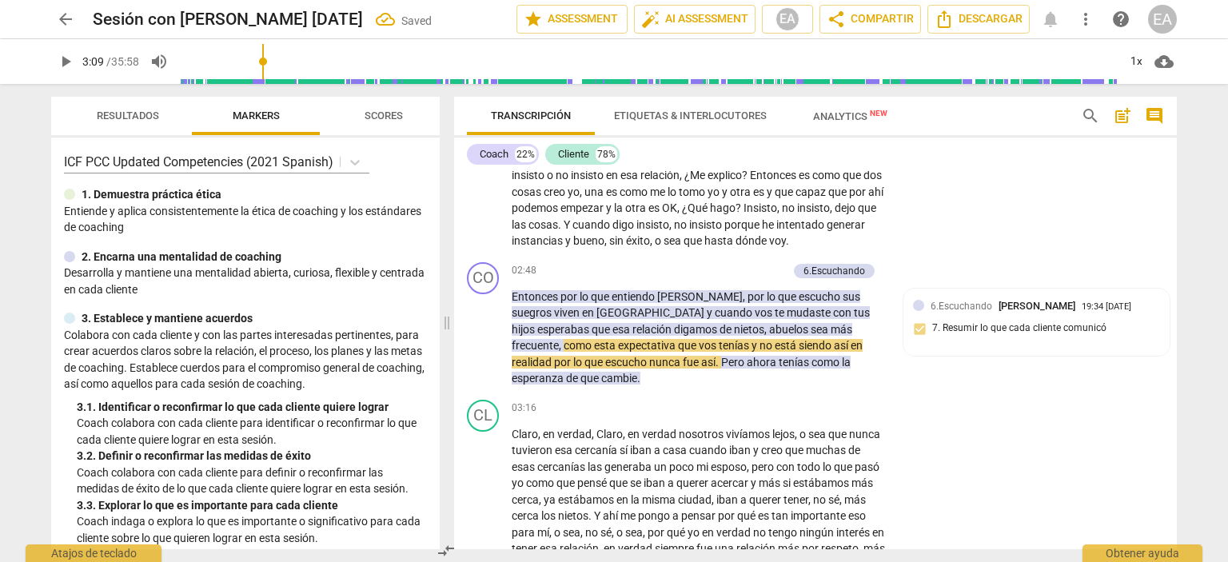
click at [61, 54] on span "play_arrow" at bounding box center [65, 61] width 19 height 19
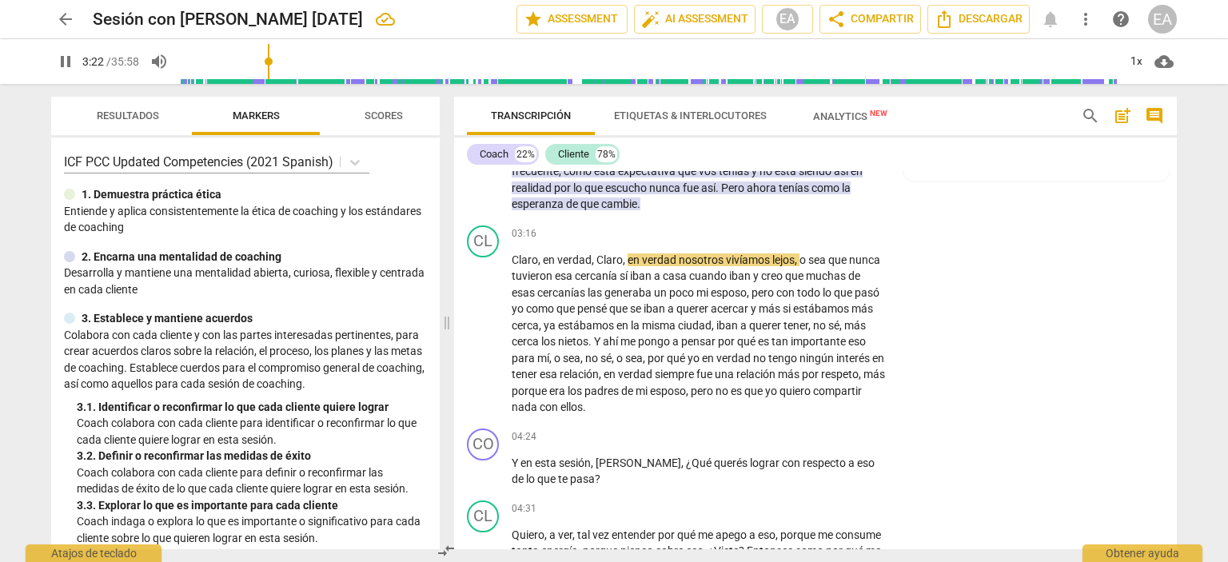
scroll to position [1076, 0]
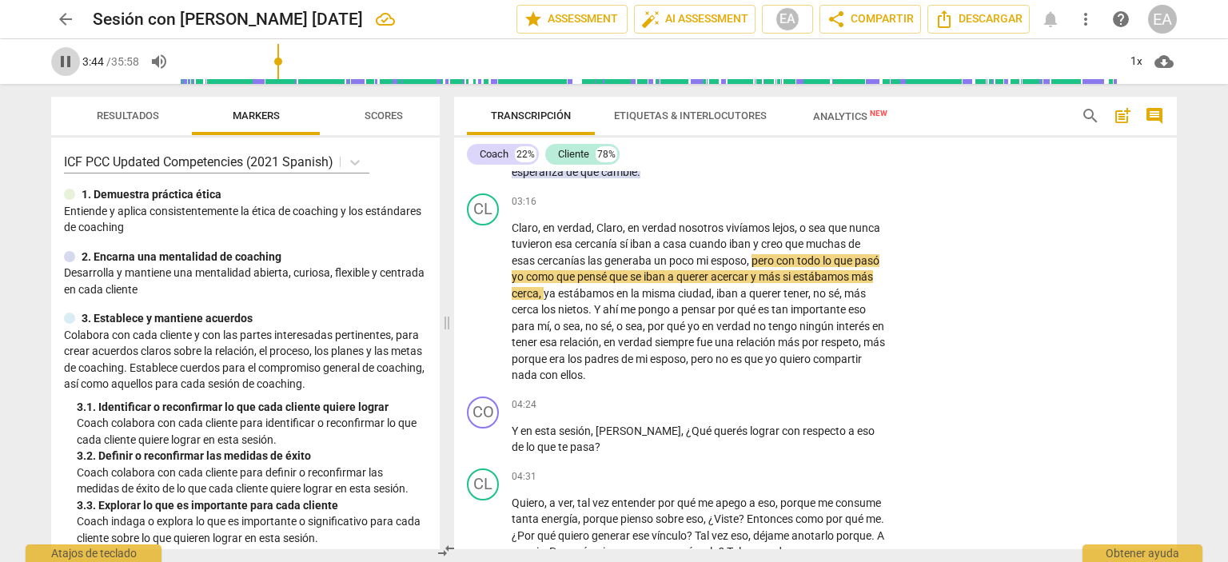
click at [65, 58] on span "pause" at bounding box center [65, 61] width 19 height 19
click at [72, 58] on span "play_arrow" at bounding box center [65, 61] width 19 height 19
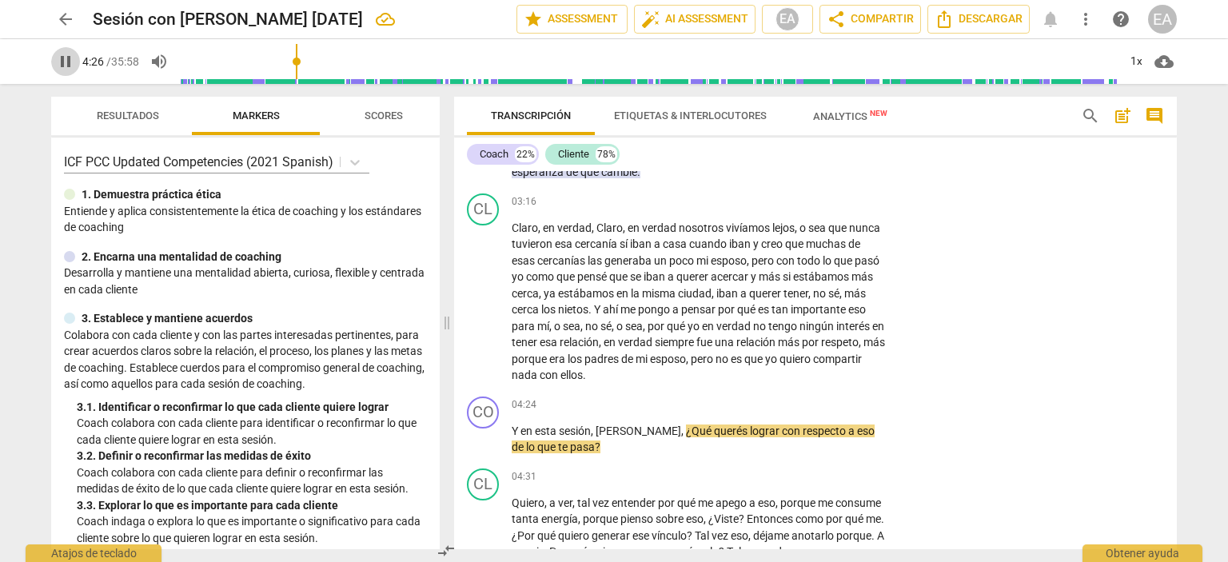
click at [69, 60] on span "pause" at bounding box center [65, 61] width 19 height 19
type input "266"
click at [861, 405] on p "Add competency" at bounding box center [837, 405] width 76 height 14
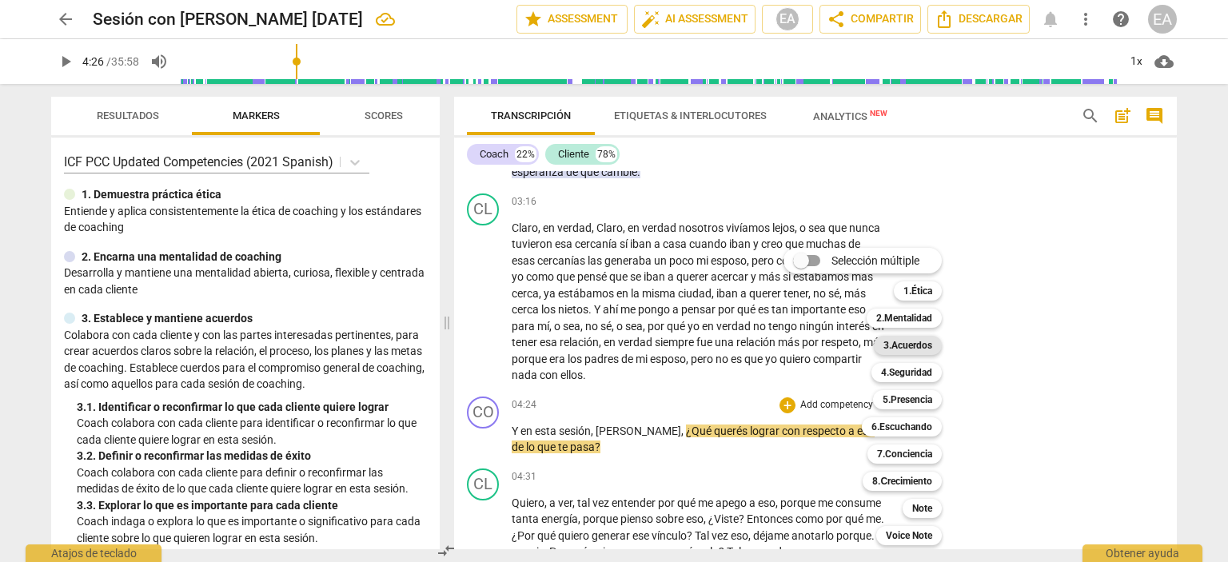
click at [911, 343] on b "3.Acuerdos" at bounding box center [908, 345] width 49 height 19
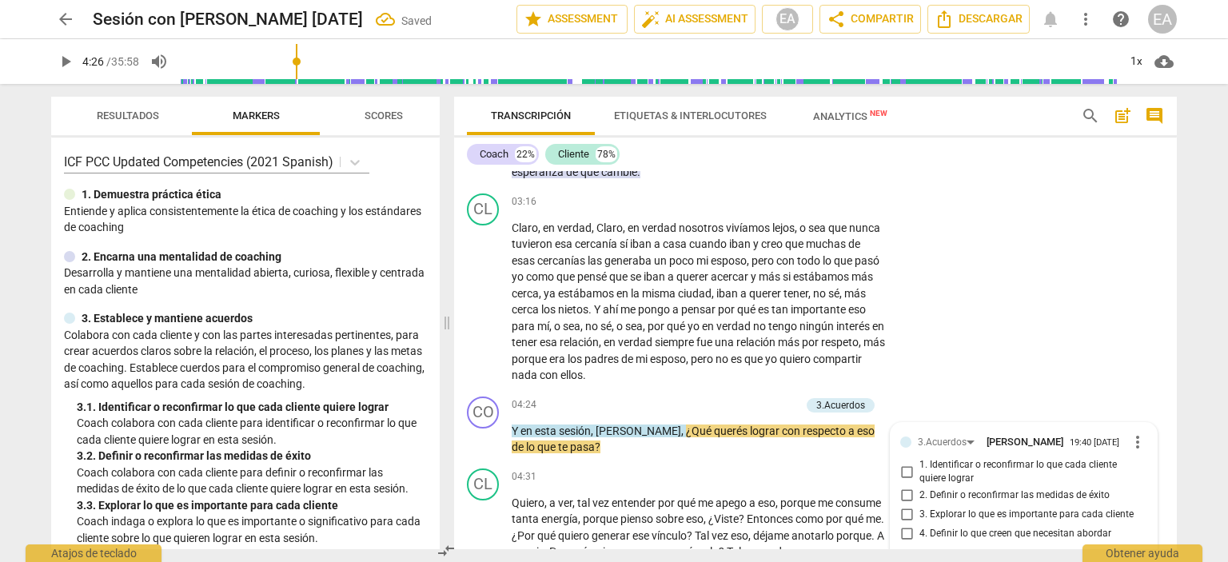
scroll to position [1288, 0]
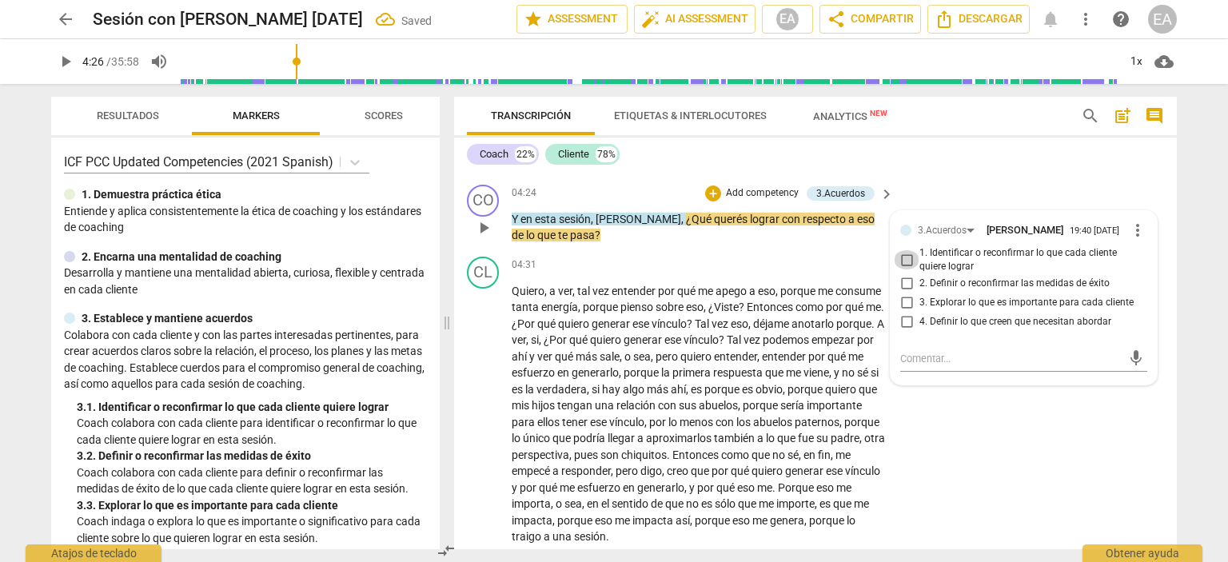
click at [904, 258] on input "1. Identificar o reconfirmar lo que cada cliente quiere lograr" at bounding box center [907, 259] width 26 height 19
checkbox input "true"
click at [1169, 402] on div "CL play_arrow pause 04:31 + Add competency keyboard_arrow_right Quiero , a ver …" at bounding box center [815, 400] width 723 height 301
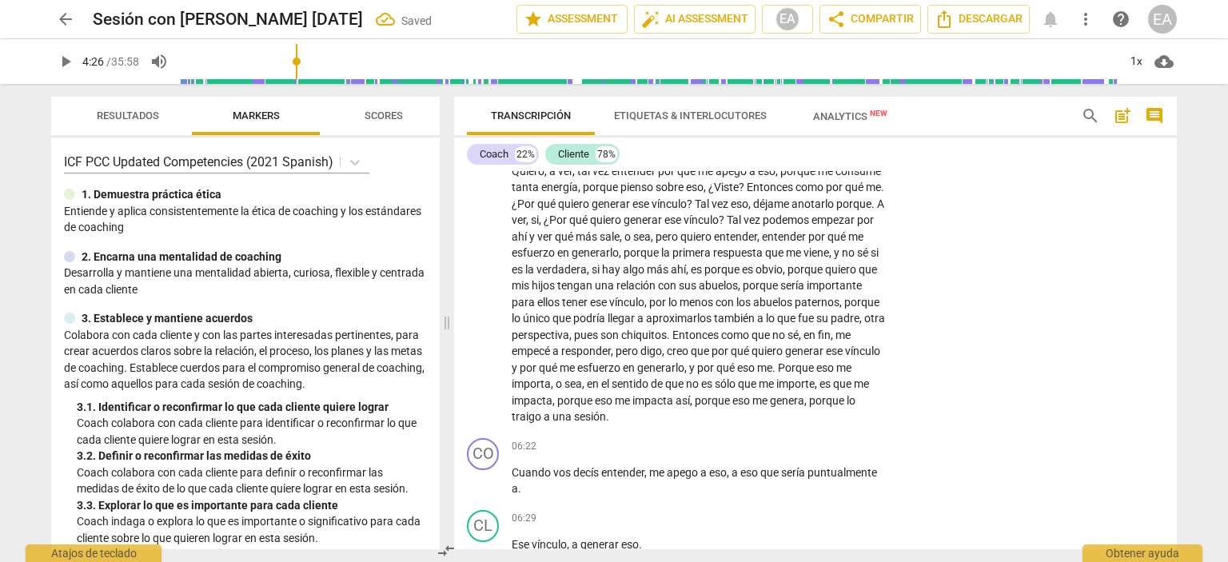
scroll to position [1377, 0]
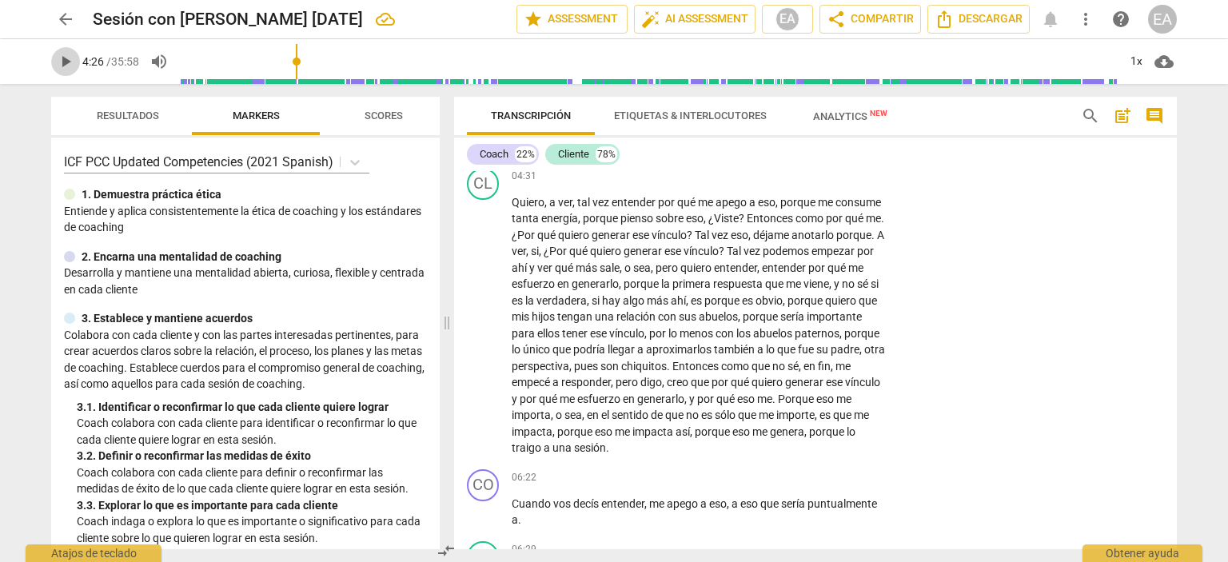
click at [65, 53] on span "play_arrow" at bounding box center [65, 61] width 19 height 19
click at [1136, 52] on div "1x" at bounding box center [1136, 62] width 30 height 26
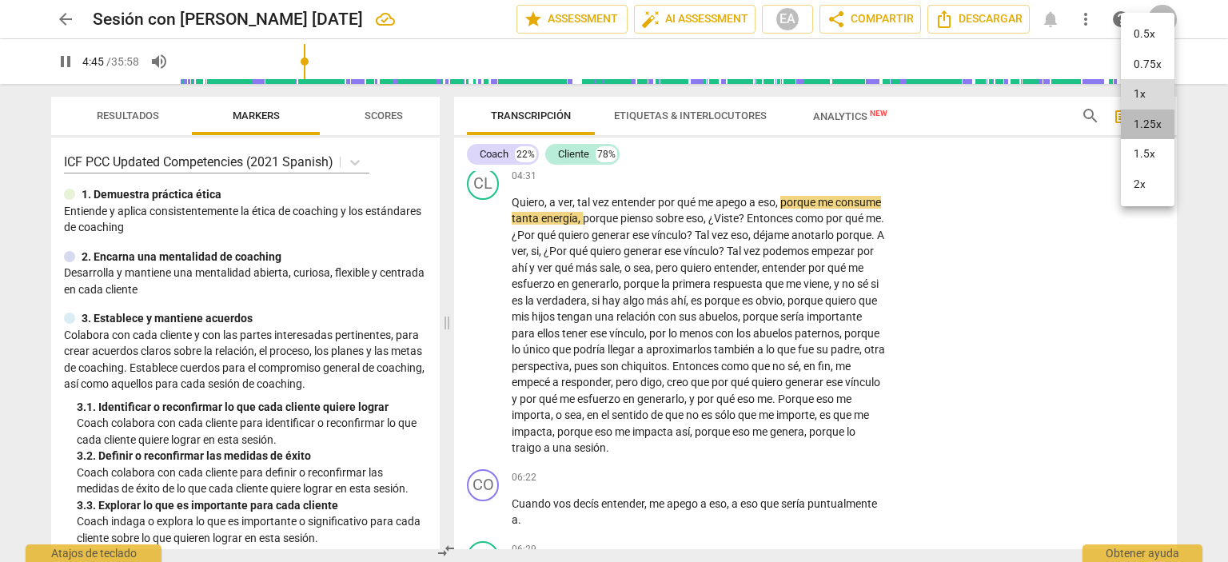
click at [1151, 124] on li "1.25x" at bounding box center [1148, 125] width 54 height 30
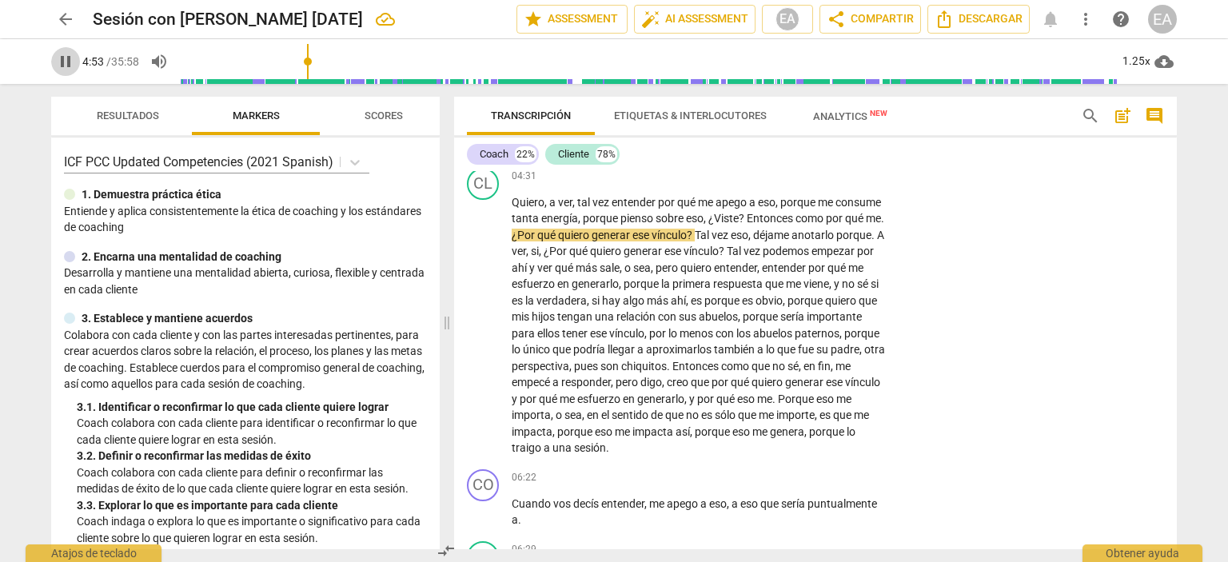
click at [62, 60] on span "pause" at bounding box center [65, 61] width 19 height 19
click at [62, 60] on span "play_arrow" at bounding box center [65, 61] width 19 height 19
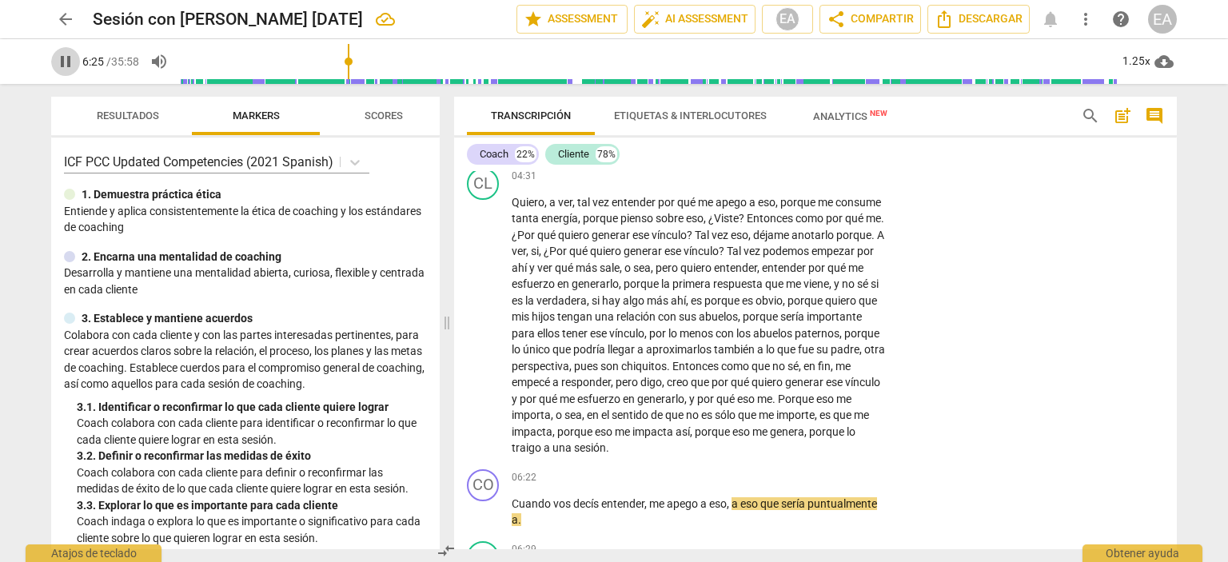
click at [62, 60] on span "pause" at bounding box center [65, 61] width 19 height 19
type input "386"
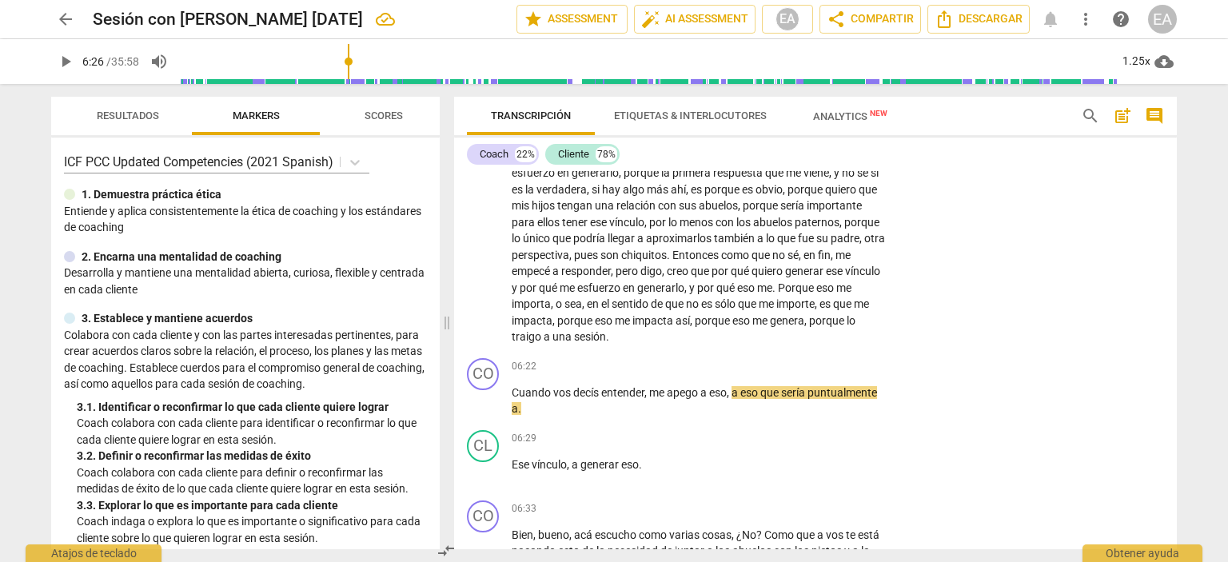
scroll to position [1519, 0]
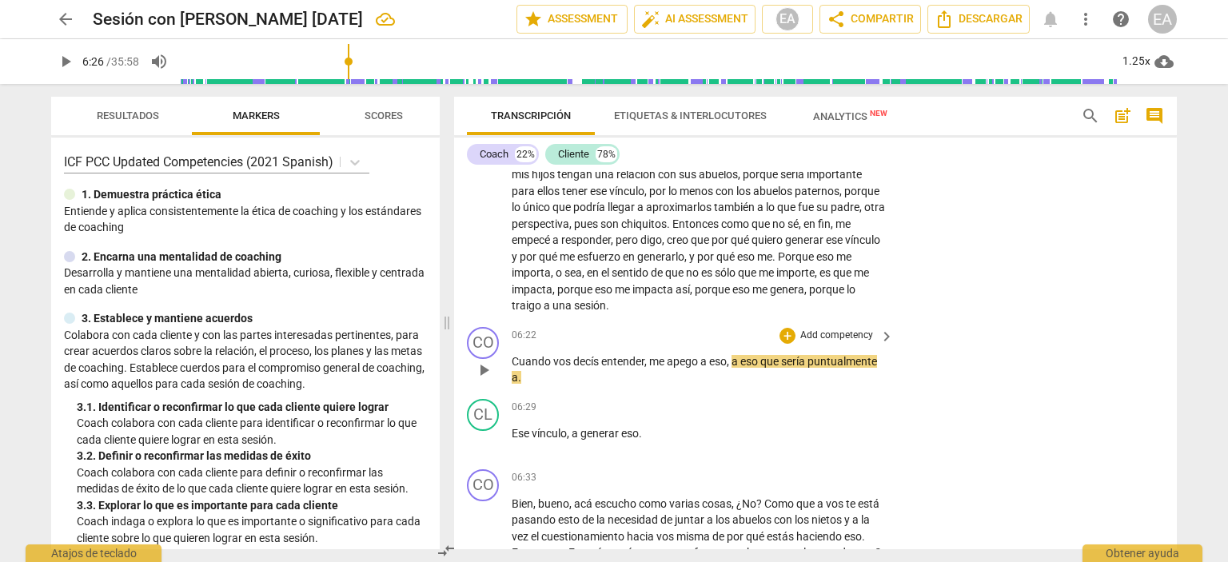
click at [842, 343] on p "Add competency" at bounding box center [837, 336] width 76 height 14
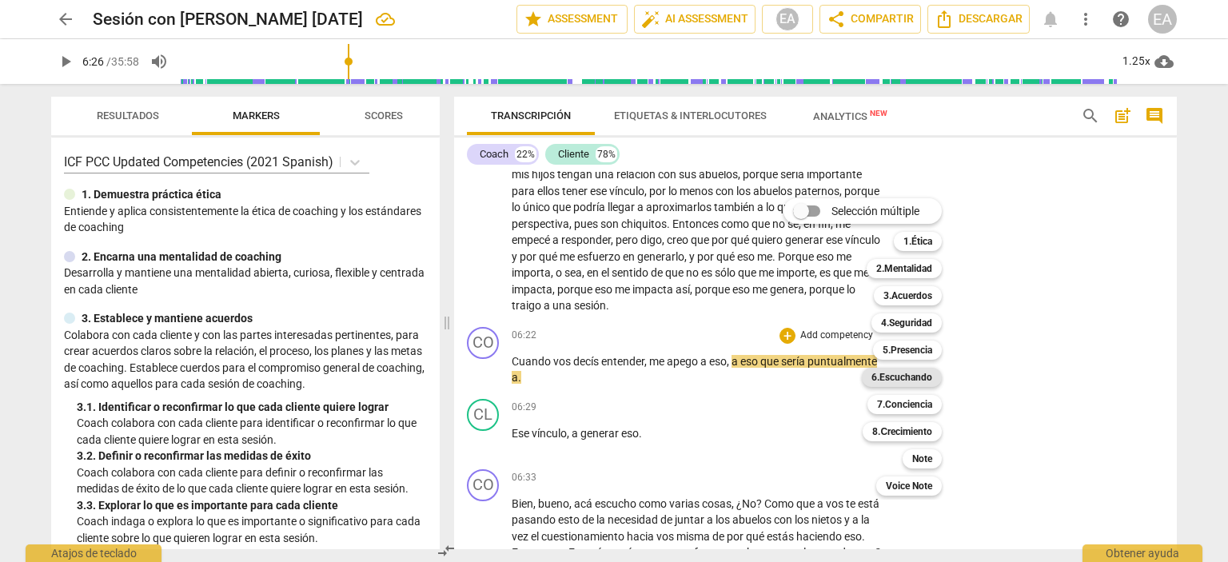
click at [912, 381] on b "6.Escuchando" at bounding box center [902, 377] width 61 height 19
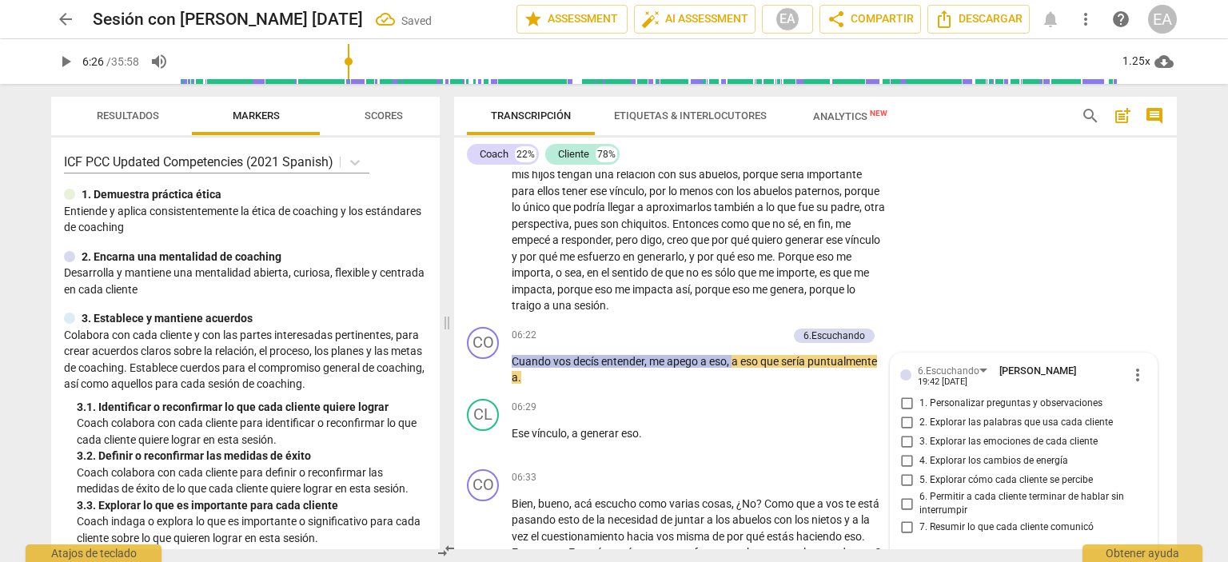
scroll to position [1735, 0]
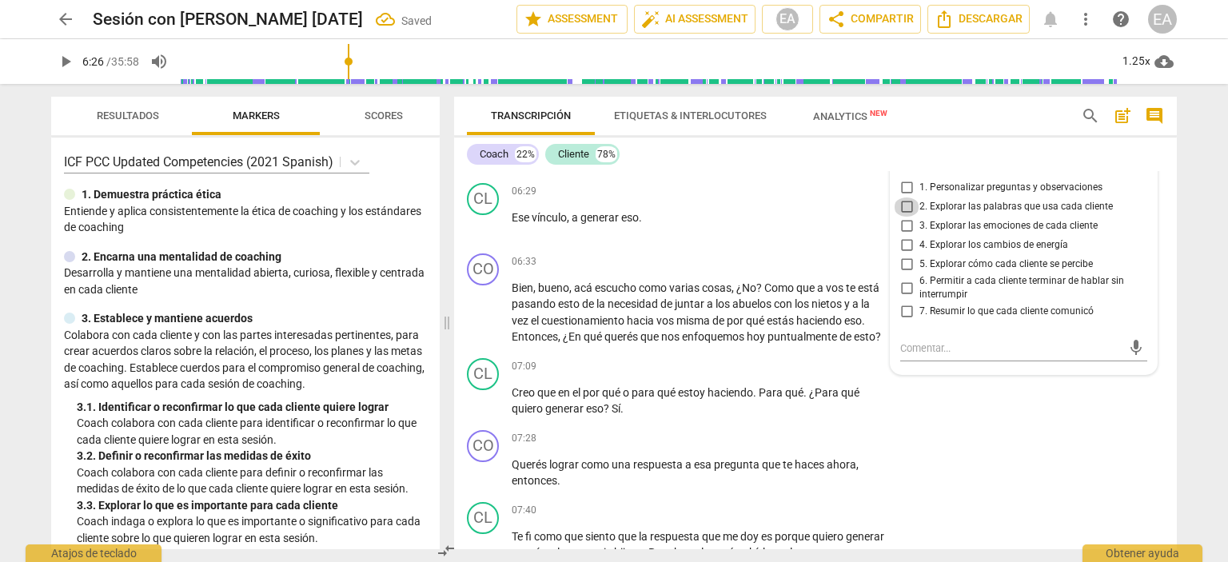
click at [904, 217] on input "2. Explorar las palabras que usa cada cliente" at bounding box center [907, 207] width 26 height 19
checkbox input "true"
click at [1159, 230] on div "CL play_arrow pause 06:29 + Add competency keyboard_arrow_right Ese vínculo , a…" at bounding box center [815, 212] width 723 height 70
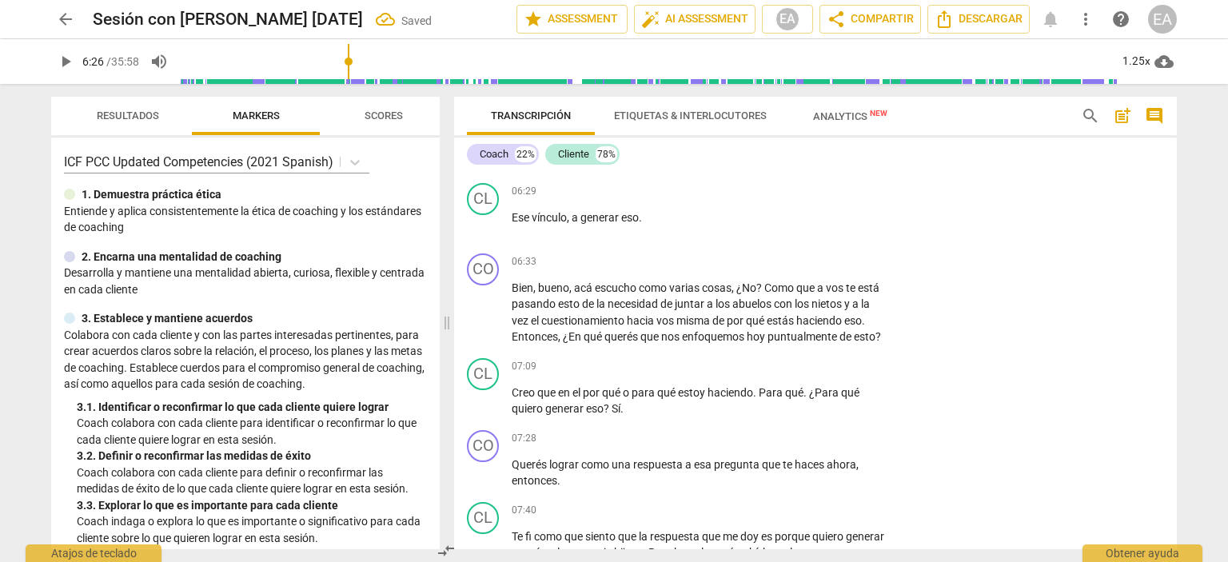
click at [66, 63] on span "play_arrow" at bounding box center [65, 61] width 19 height 19
click at [66, 63] on span "pause" at bounding box center [65, 61] width 19 height 19
type input "400"
click at [836, 269] on p "Add competency" at bounding box center [837, 262] width 76 height 14
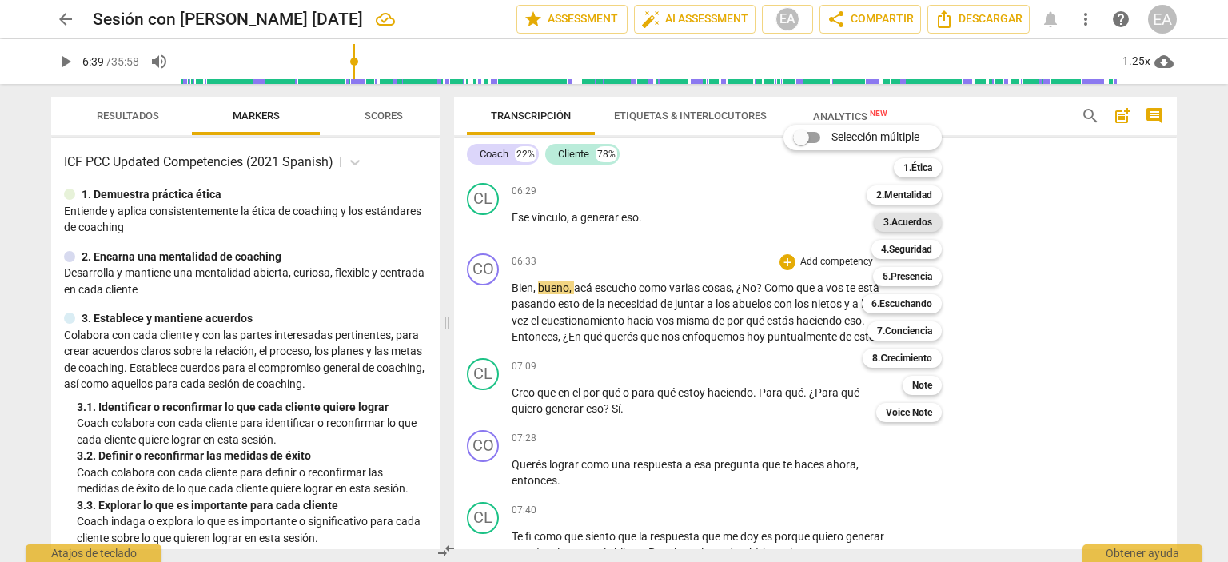
click at [925, 220] on b "3.Acuerdos" at bounding box center [908, 222] width 49 height 19
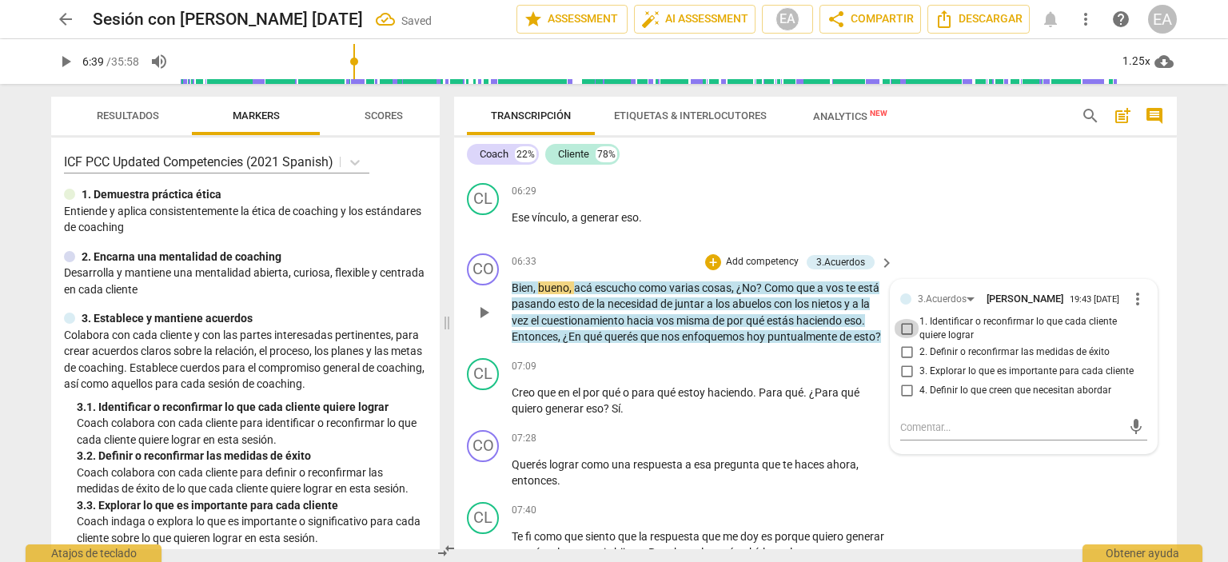
click at [903, 338] on input "1. Identificar o reconfirmar lo que cada cliente quiere lograr" at bounding box center [907, 328] width 26 height 19
checkbox input "true"
click at [1163, 297] on div "CO play_arrow pause 06:33 + Add competency 3.Acuerdos keyboard_arrow_right Bien…" at bounding box center [815, 299] width 723 height 105
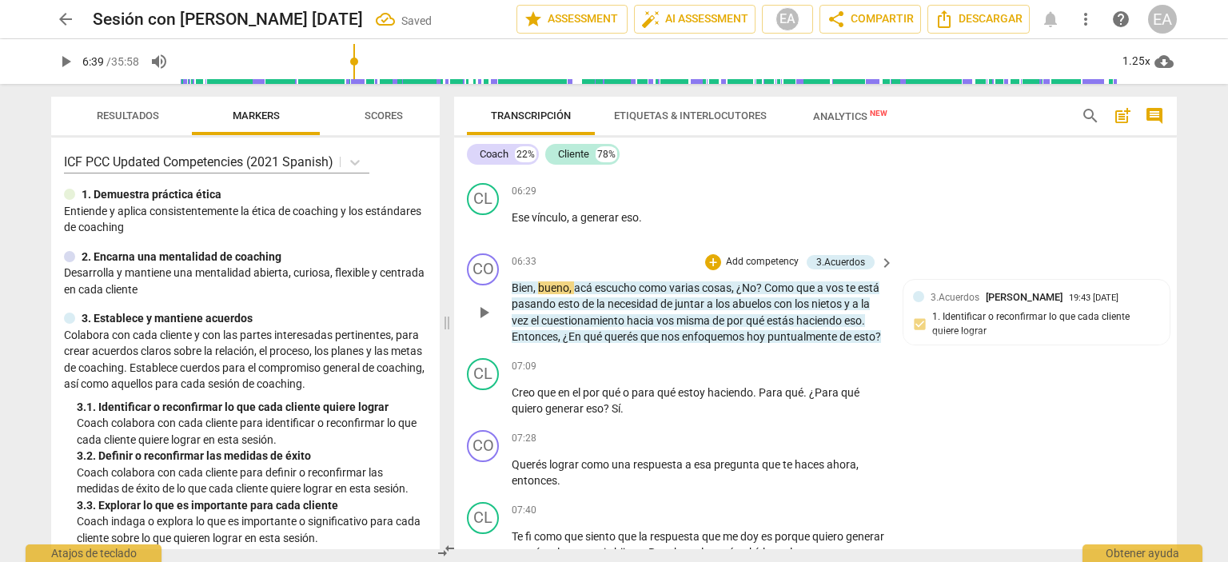
click at [774, 269] on p "Add competency" at bounding box center [762, 262] width 76 height 14
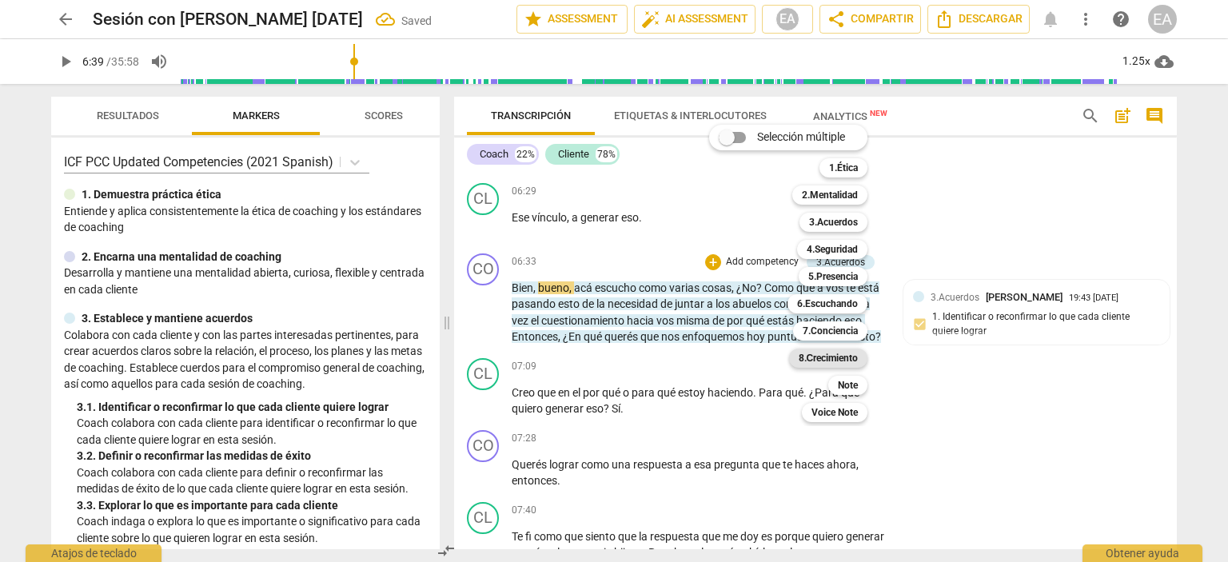
click at [828, 364] on b "8.Сrecimiento" at bounding box center [829, 358] width 60 height 19
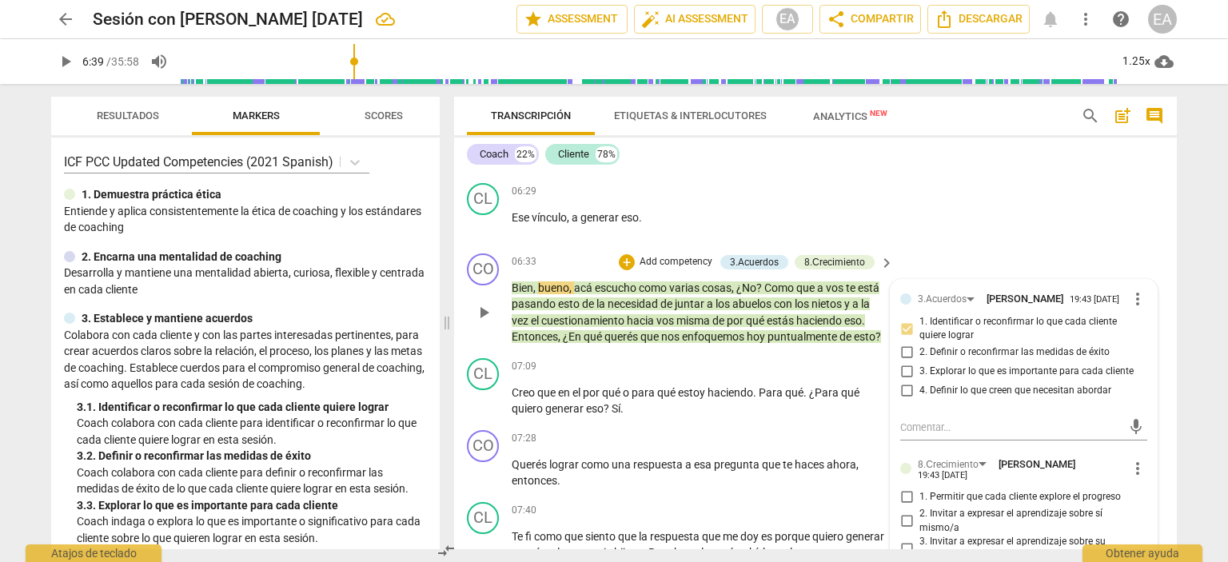
click at [1147, 469] on div "3.Acuerdos [PERSON_NAME] 19:43 [DATE] more_vert 1. Identificar o reconfirmar lo…" at bounding box center [1024, 519] width 266 height 478
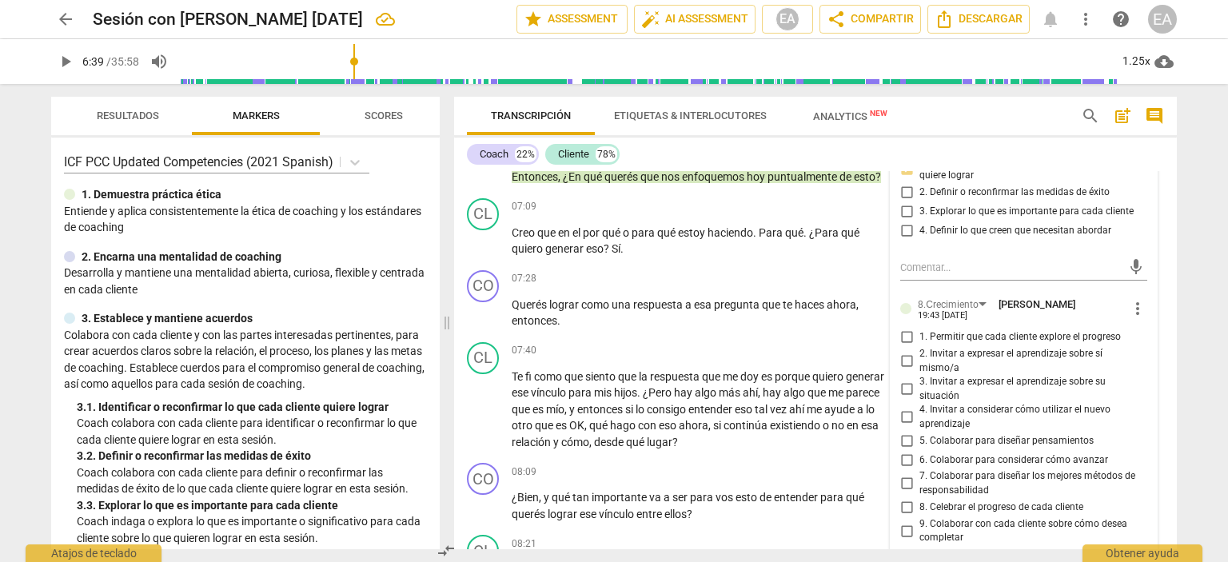
scroll to position [1927, 0]
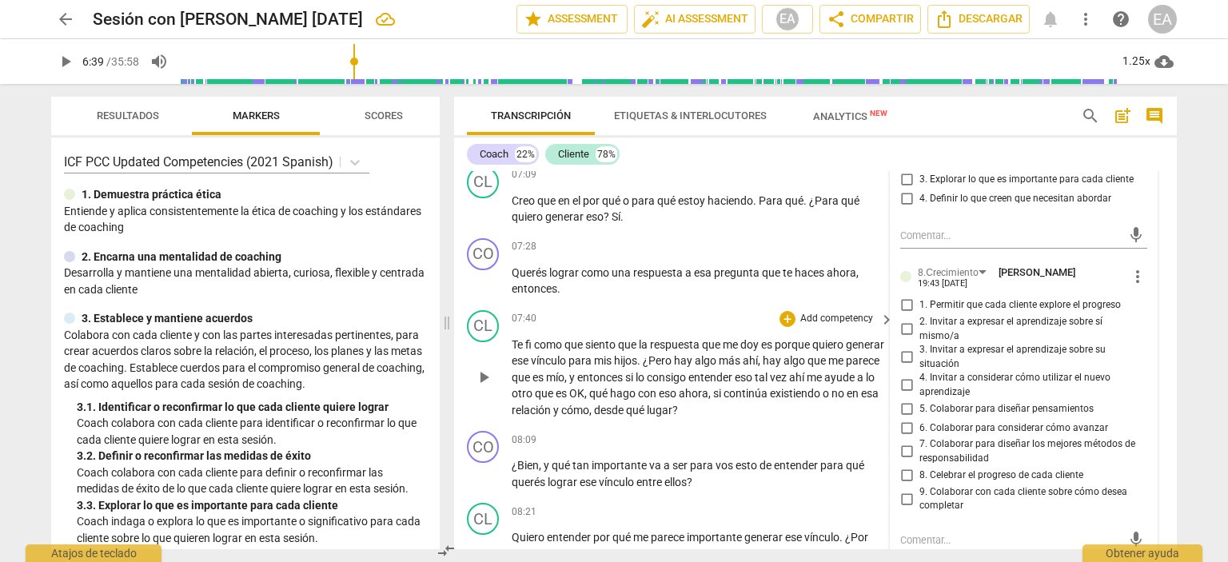
click at [1164, 350] on div "CL play_arrow pause 07:40 + Add competency keyboard_arrow_right Te fi como que …" at bounding box center [815, 365] width 723 height 122
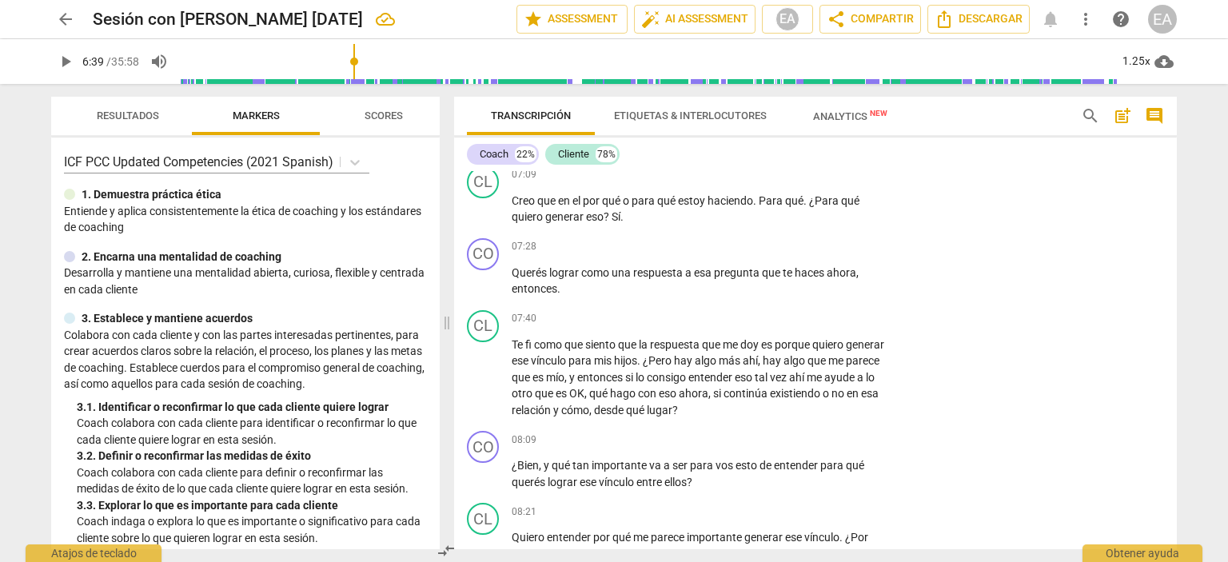
click at [1175, 252] on div "Transcripción Etiquetas & Interlocutores Analytics New search post_add comment …" at bounding box center [819, 323] width 742 height 478
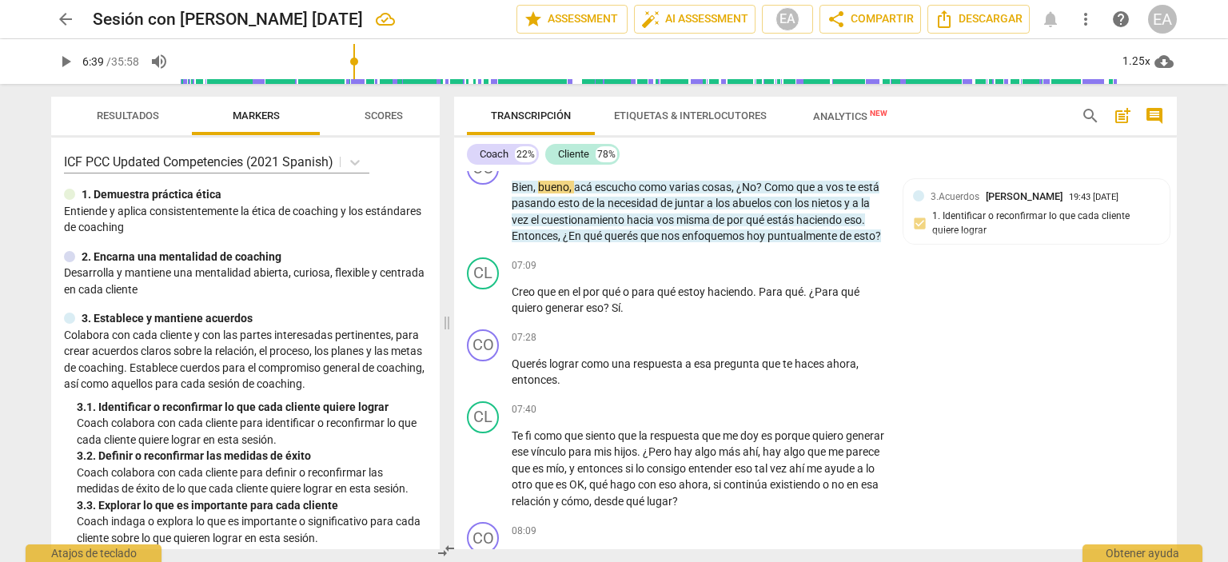
scroll to position [1820, 0]
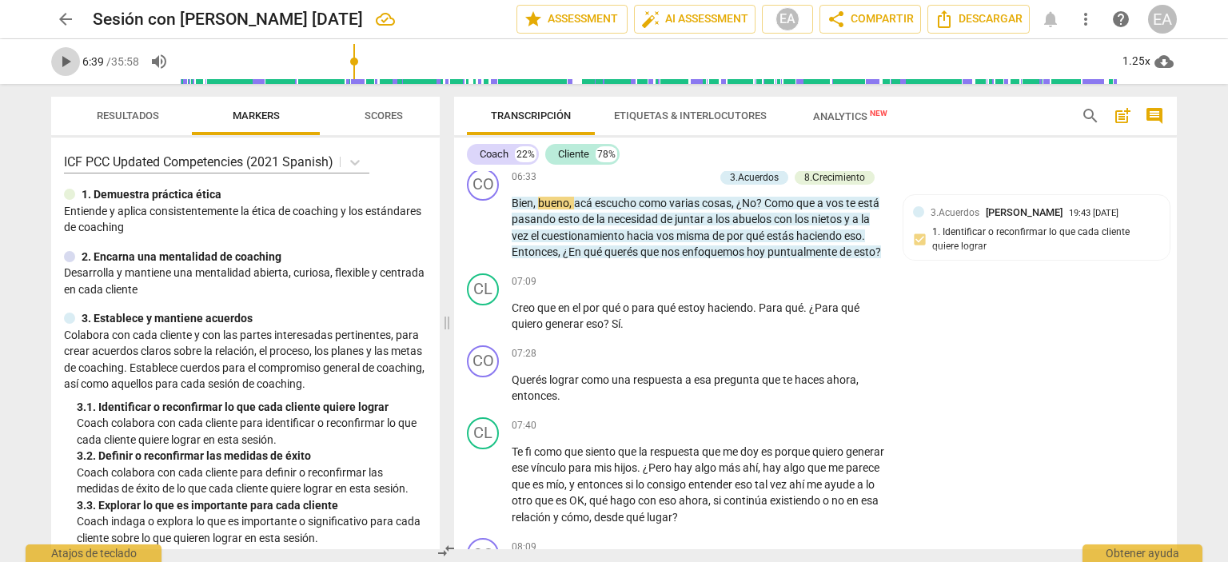
click at [65, 57] on span "play_arrow" at bounding box center [65, 61] width 19 height 19
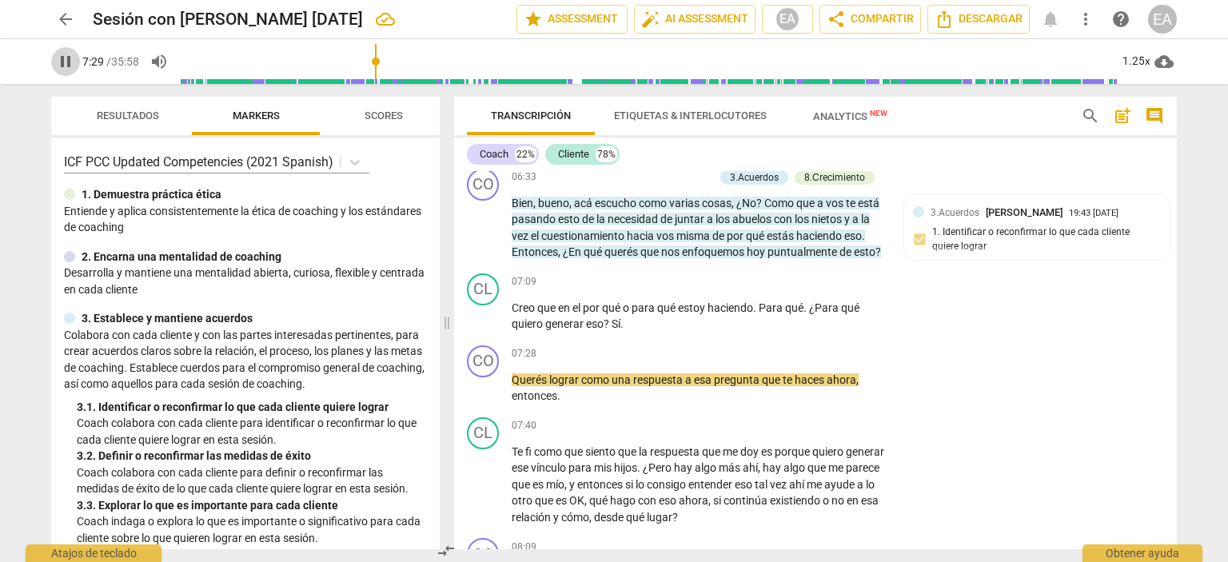
click at [64, 67] on span "pause" at bounding box center [65, 61] width 19 height 19
type input "450"
click at [855, 361] on p "Add competency" at bounding box center [837, 354] width 76 height 14
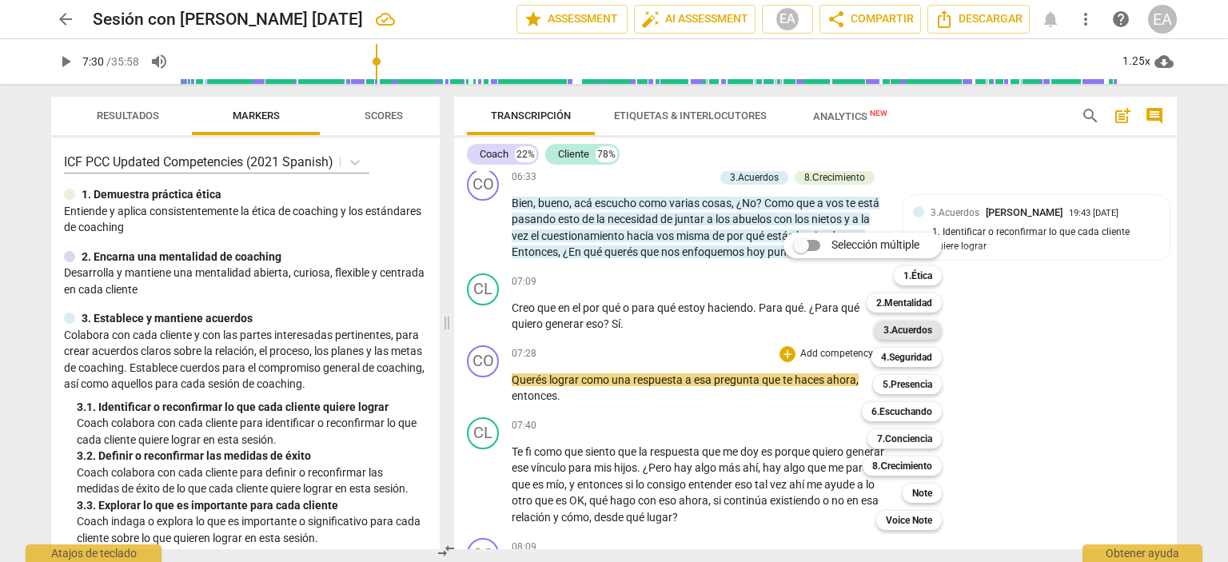
click at [901, 323] on b "3.Acuerdos" at bounding box center [908, 330] width 49 height 19
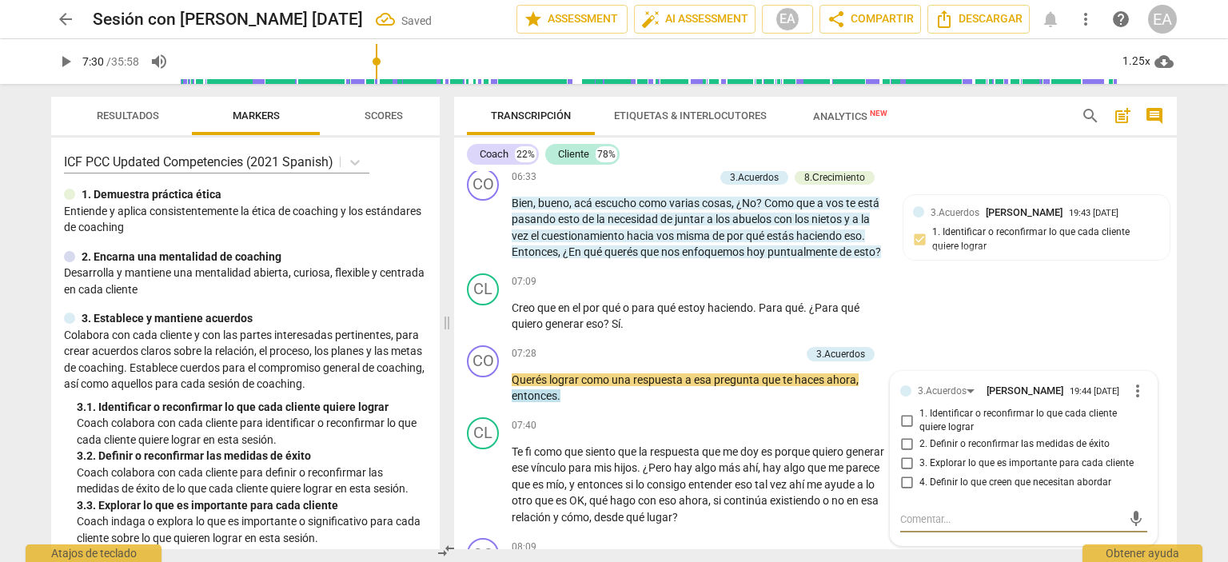
scroll to position [1830, 0]
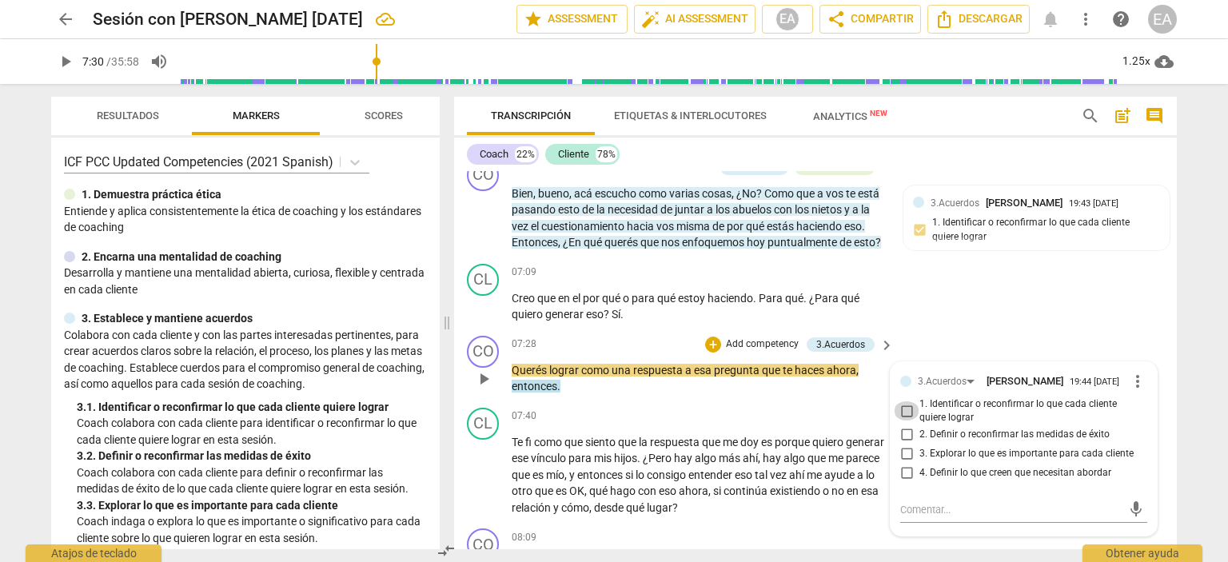
click at [902, 421] on input "1. Identificar o reconfirmar lo que cada cliente quiere lograr" at bounding box center [907, 410] width 26 height 19
checkbox input "true"
click at [1164, 329] on div "CL play_arrow pause 07:09 + Add competency keyboard_arrow_right Creo que en el …" at bounding box center [815, 293] width 723 height 72
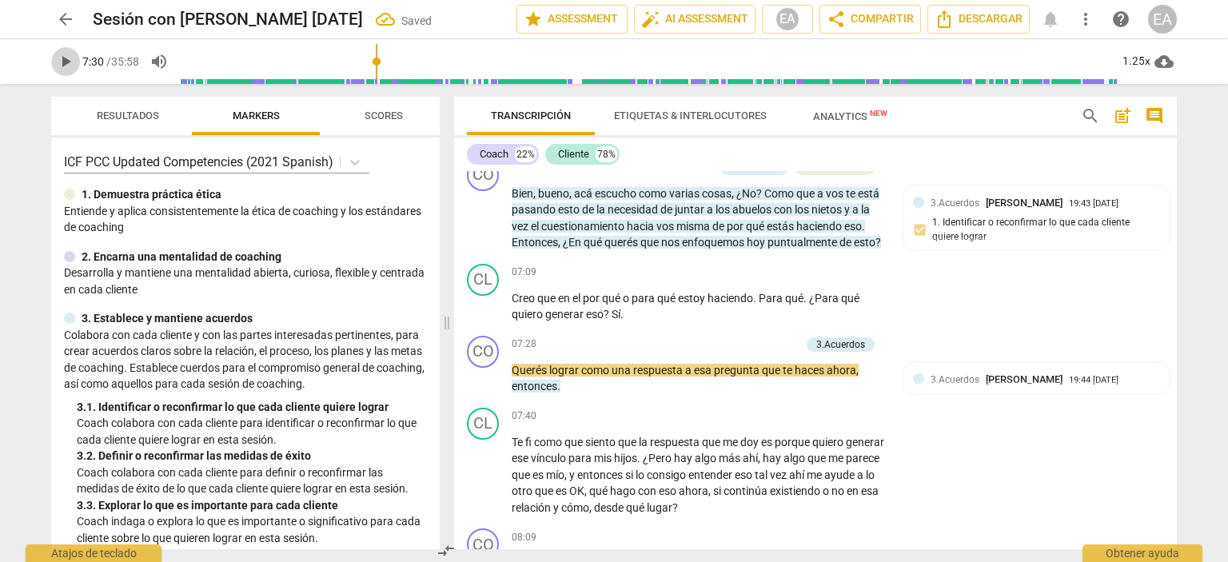
click at [60, 57] on span "play_arrow" at bounding box center [65, 61] width 19 height 19
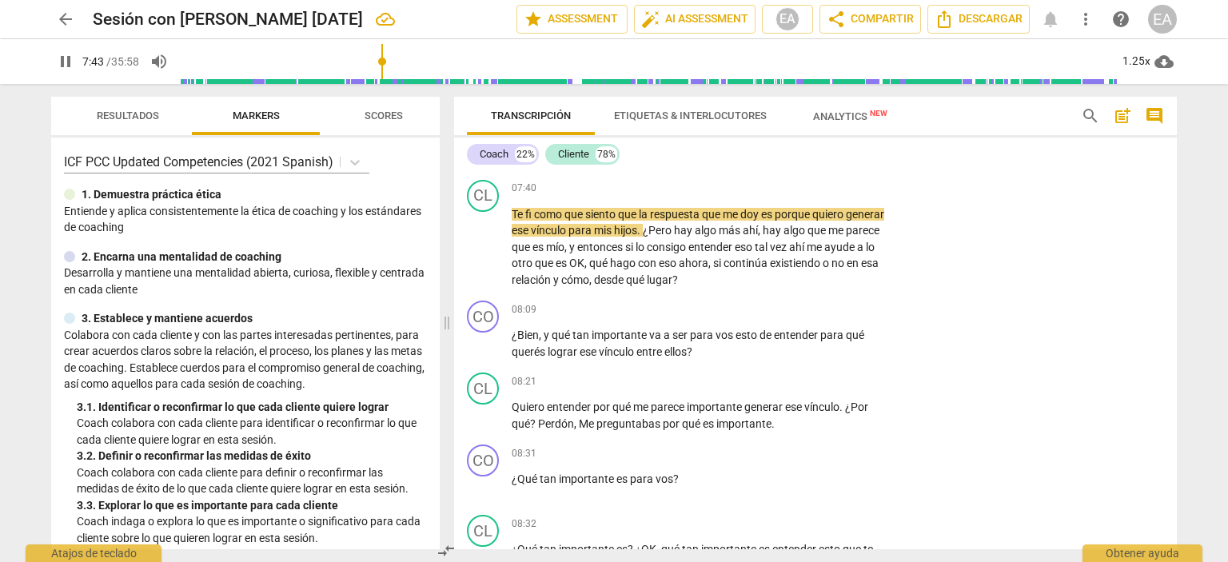
scroll to position [2073, 0]
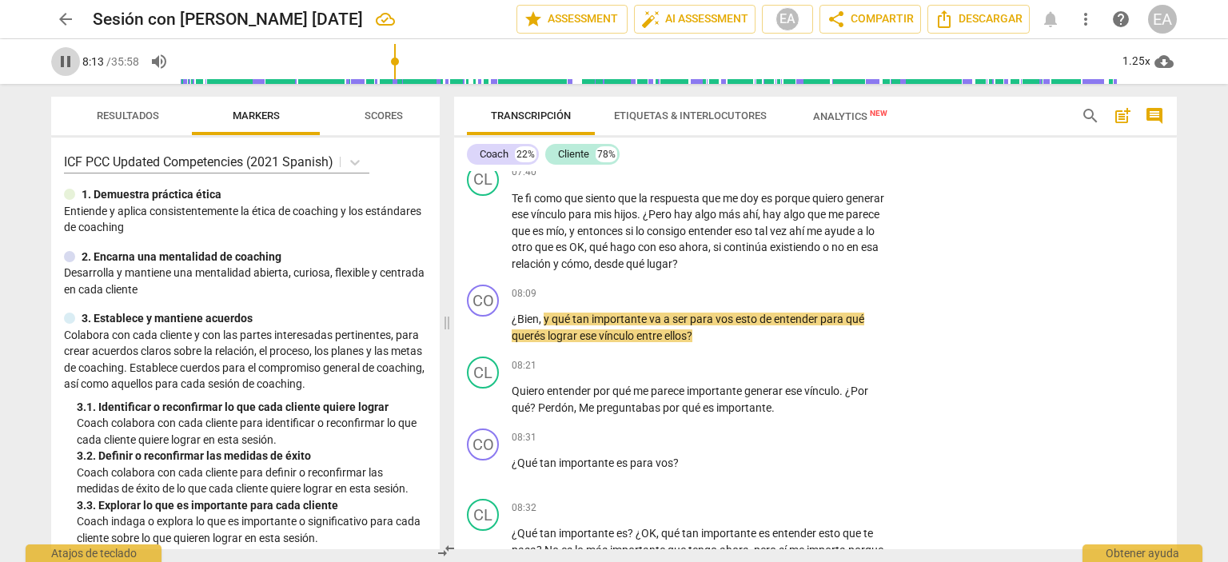
click at [61, 63] on span "pause" at bounding box center [65, 61] width 19 height 19
type input "494"
click at [816, 301] on p "Add competency" at bounding box center [837, 294] width 76 height 14
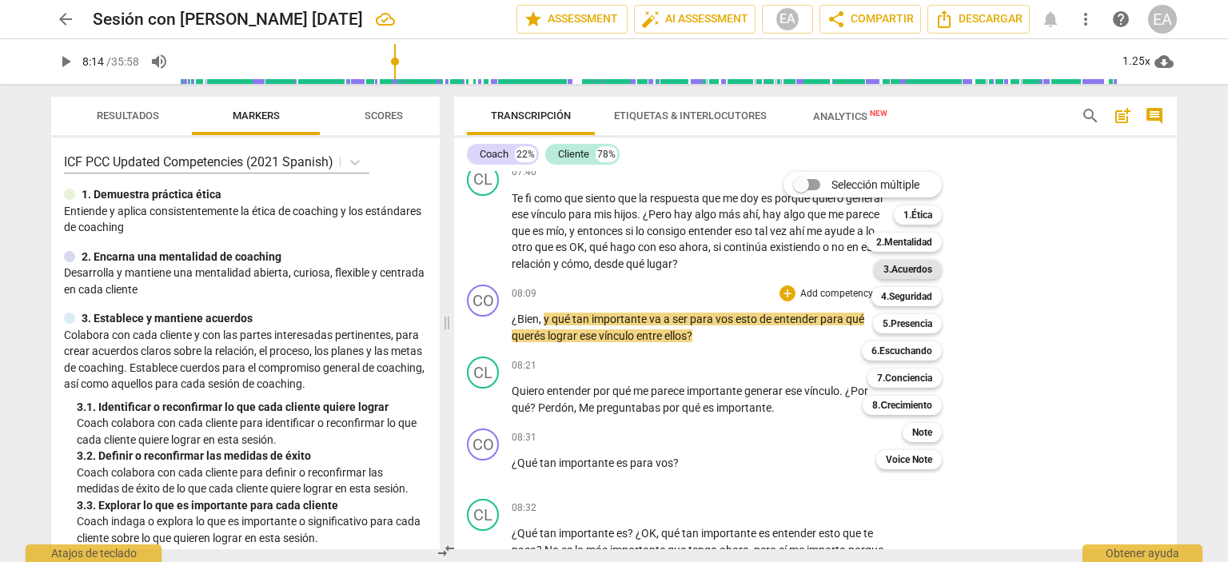
click at [899, 271] on b "3.Acuerdos" at bounding box center [908, 269] width 49 height 19
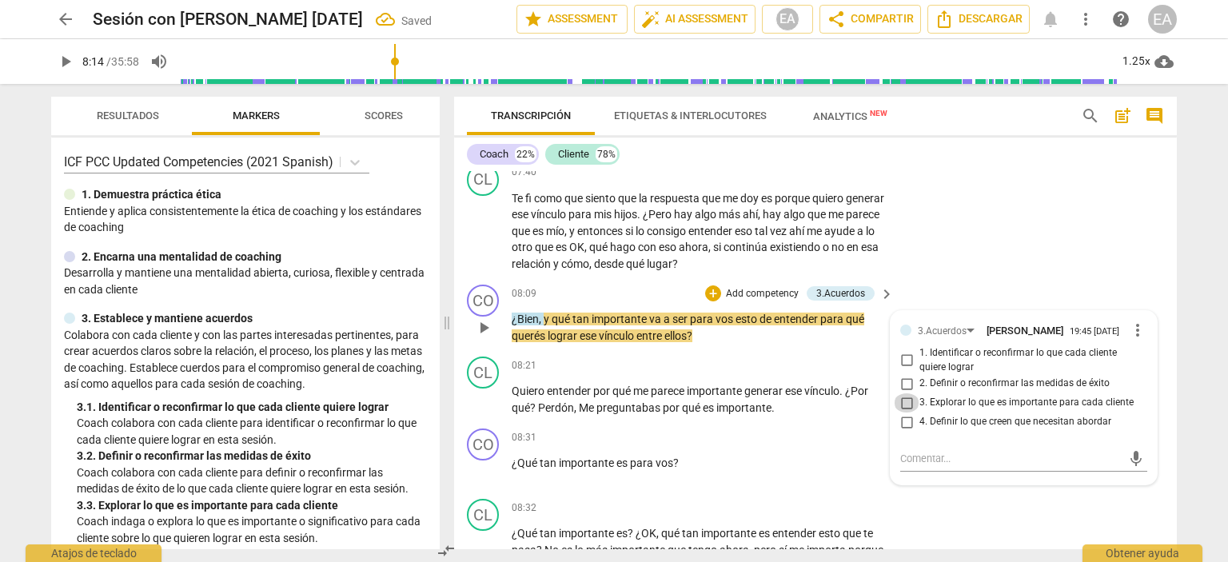
click at [900, 413] on input "3. Explorar lo que es importante para cada cliente" at bounding box center [907, 402] width 26 height 19
checkbox input "true"
click at [1171, 350] on div "CO play_arrow pause 08:09 + Add competency 3.Acuerdos keyboard_arrow_right ¿Bie…" at bounding box center [815, 314] width 723 height 72
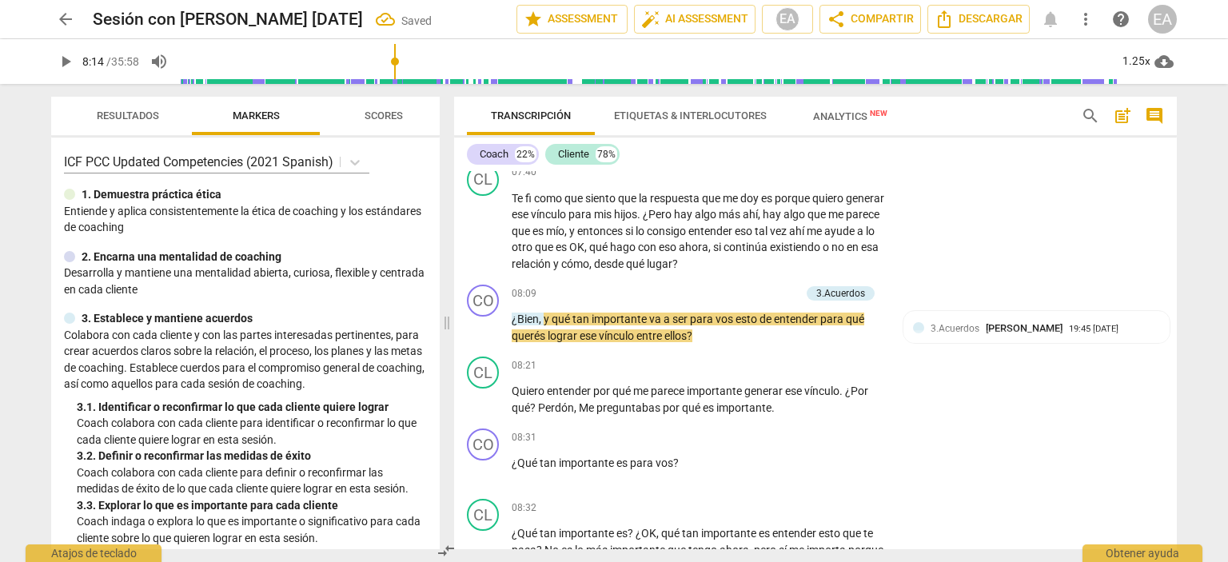
click at [64, 60] on span "play_arrow" at bounding box center [65, 61] width 19 height 19
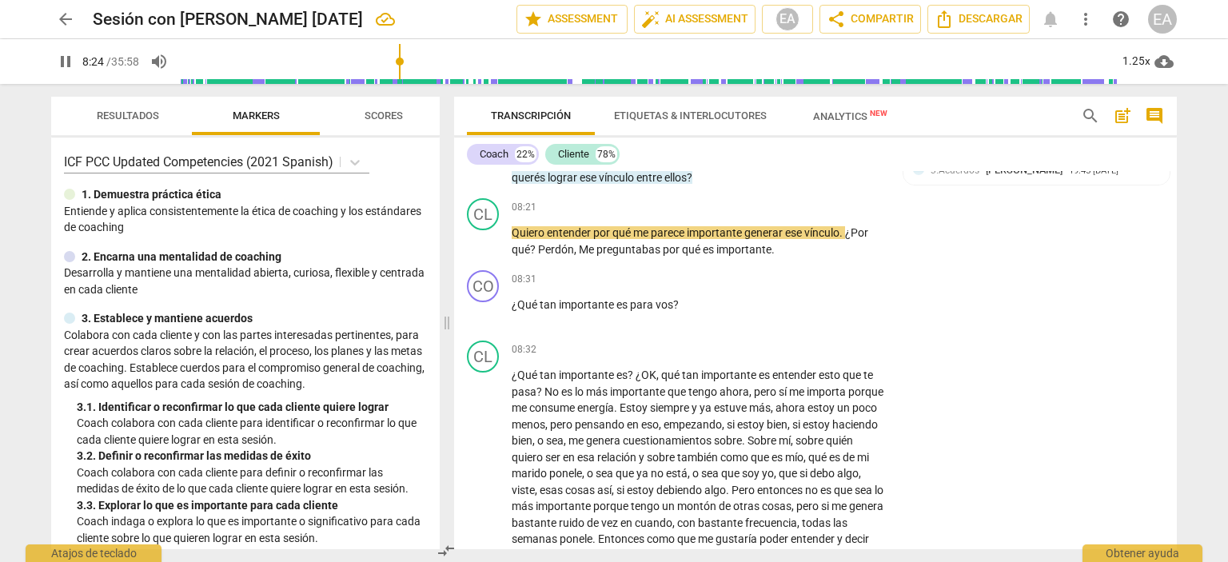
scroll to position [2248, 0]
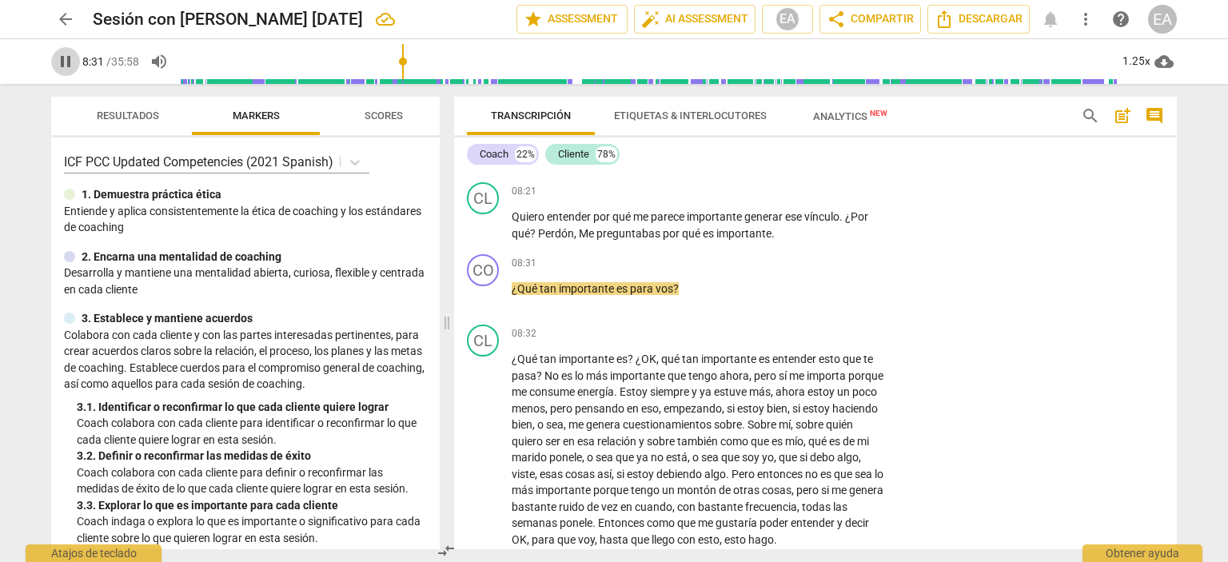
click at [66, 59] on span "pause" at bounding box center [65, 61] width 19 height 19
type input "512"
click at [827, 271] on p "Add competency" at bounding box center [837, 264] width 76 height 14
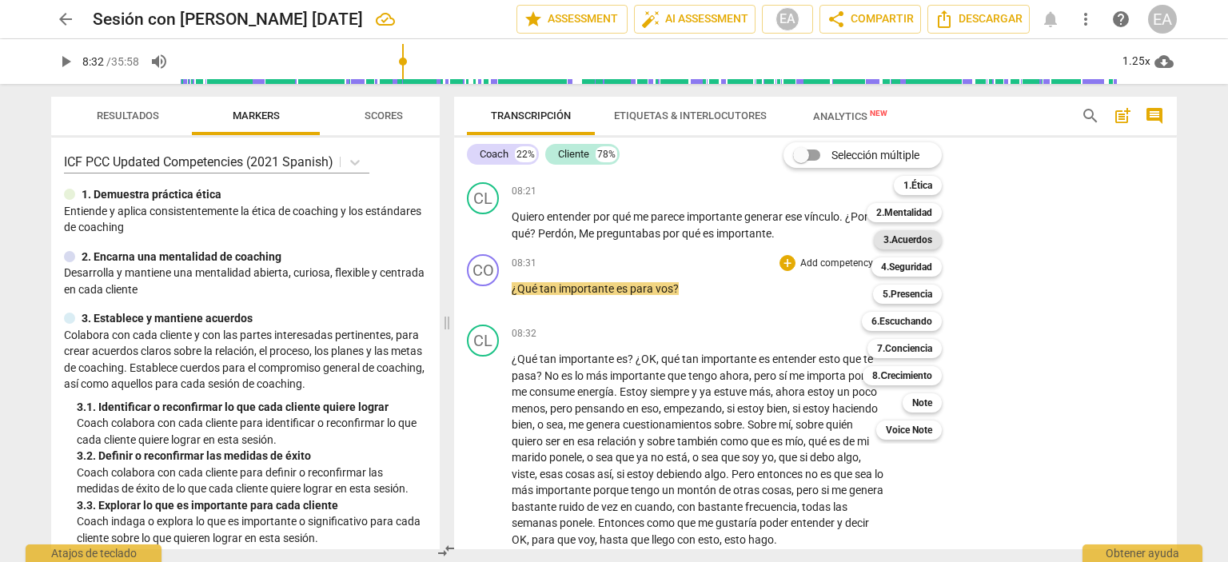
click at [915, 246] on b "3.Acuerdos" at bounding box center [908, 239] width 49 height 19
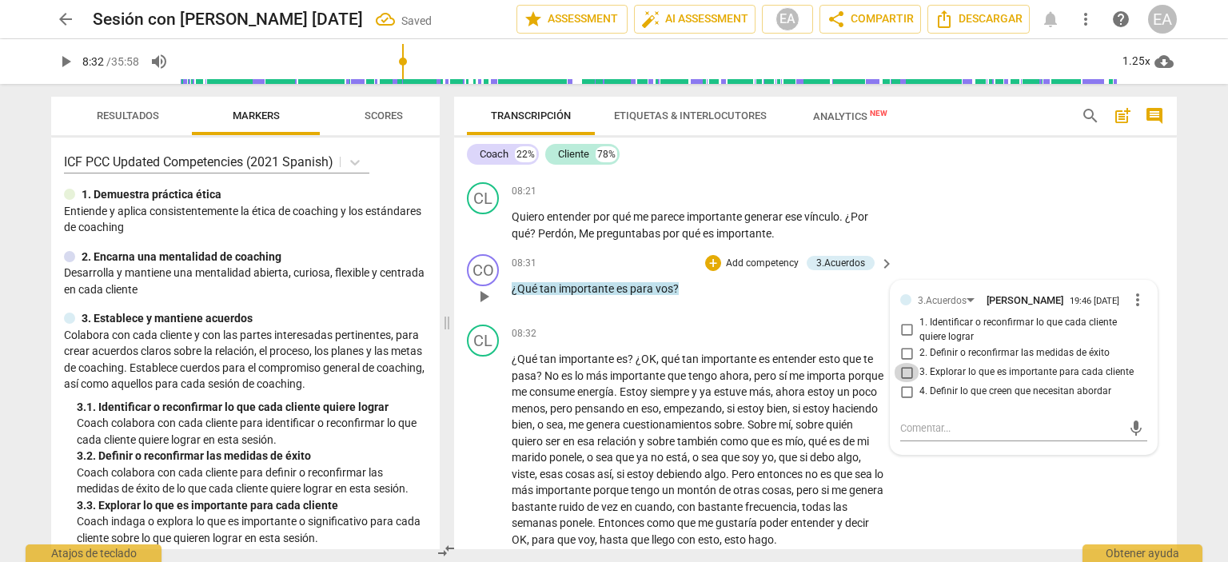
click at [903, 382] on input "3. Explorar lo que es importante para cada cliente" at bounding box center [907, 372] width 26 height 19
checkbox input "true"
click at [1167, 317] on div "CO play_arrow pause 08:31 + Add competency 3.Acuerdos keyboard_arrow_right ¿Qué…" at bounding box center [815, 283] width 723 height 70
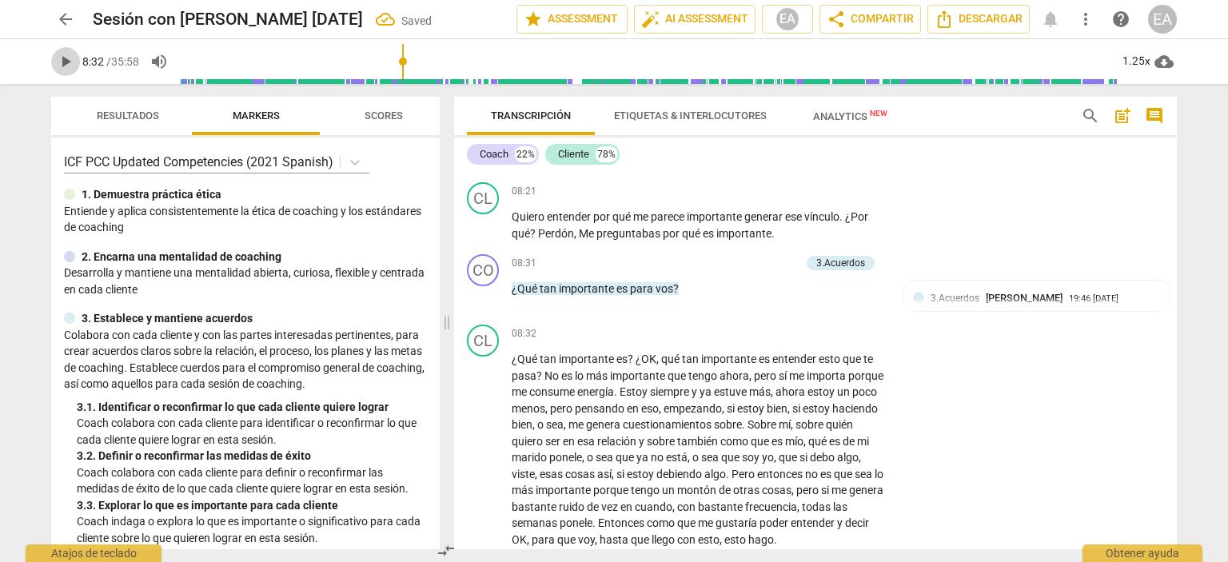
click at [61, 63] on span "play_arrow" at bounding box center [65, 61] width 19 height 19
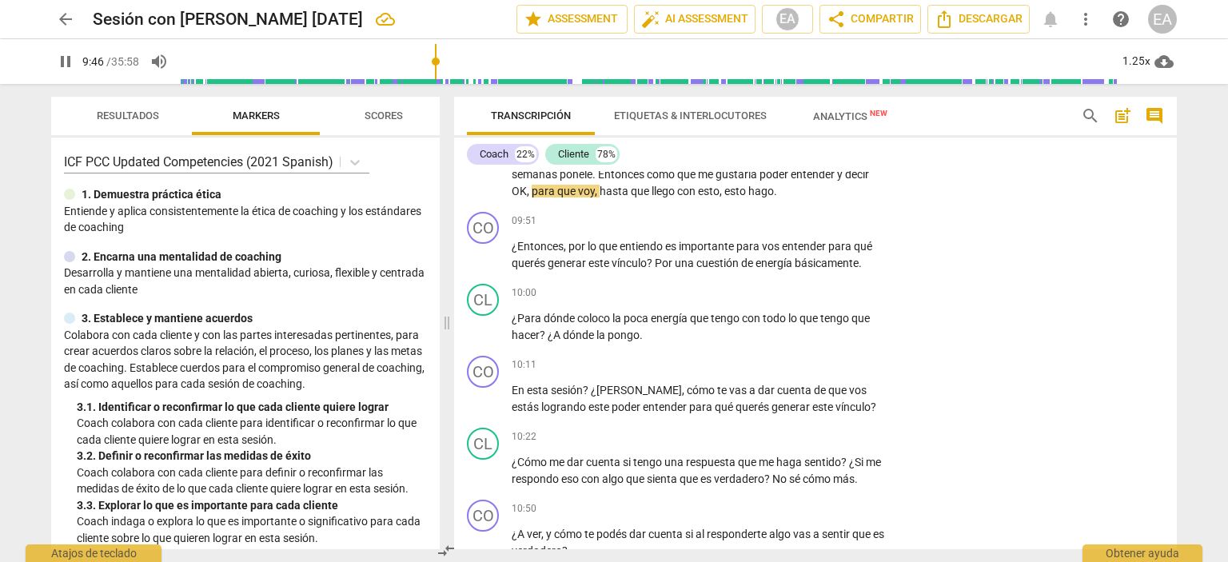
scroll to position [2612, 0]
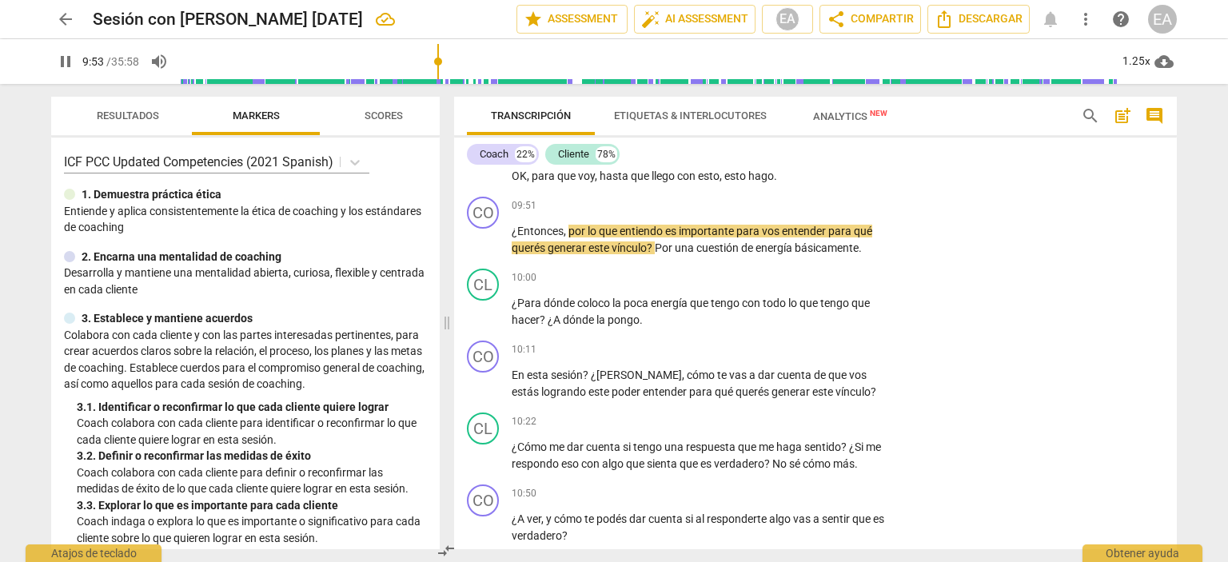
click at [58, 62] on span "pause" at bounding box center [65, 61] width 19 height 19
click at [58, 62] on span "play_arrow" at bounding box center [65, 61] width 19 height 19
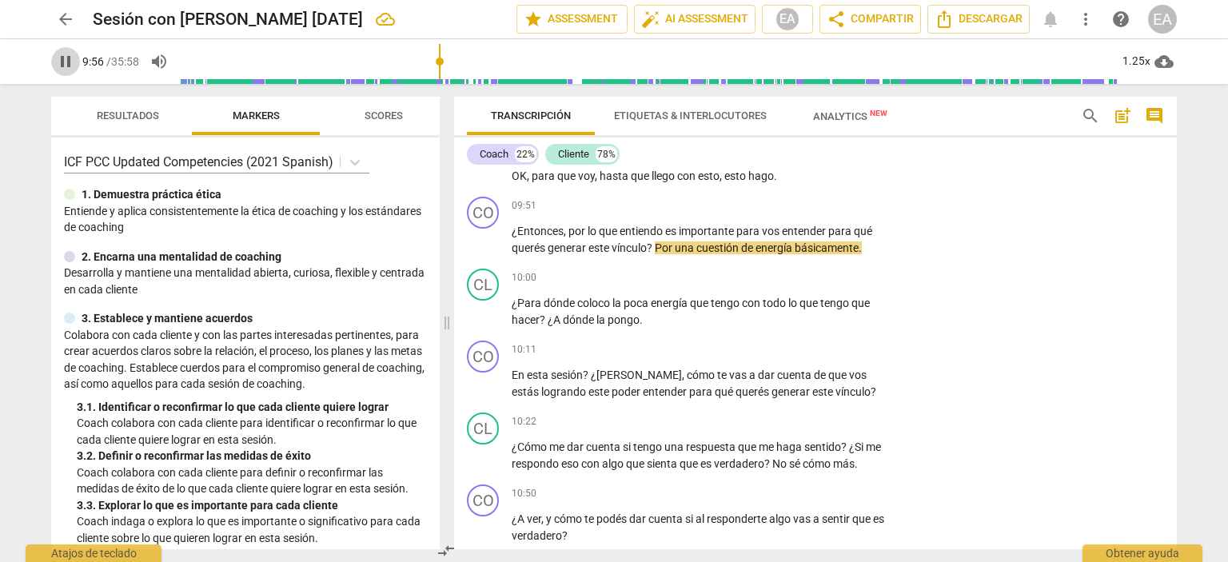
click at [62, 62] on span "pause" at bounding box center [65, 61] width 19 height 19
type input "597"
click at [837, 214] on p "Add competency" at bounding box center [837, 206] width 76 height 14
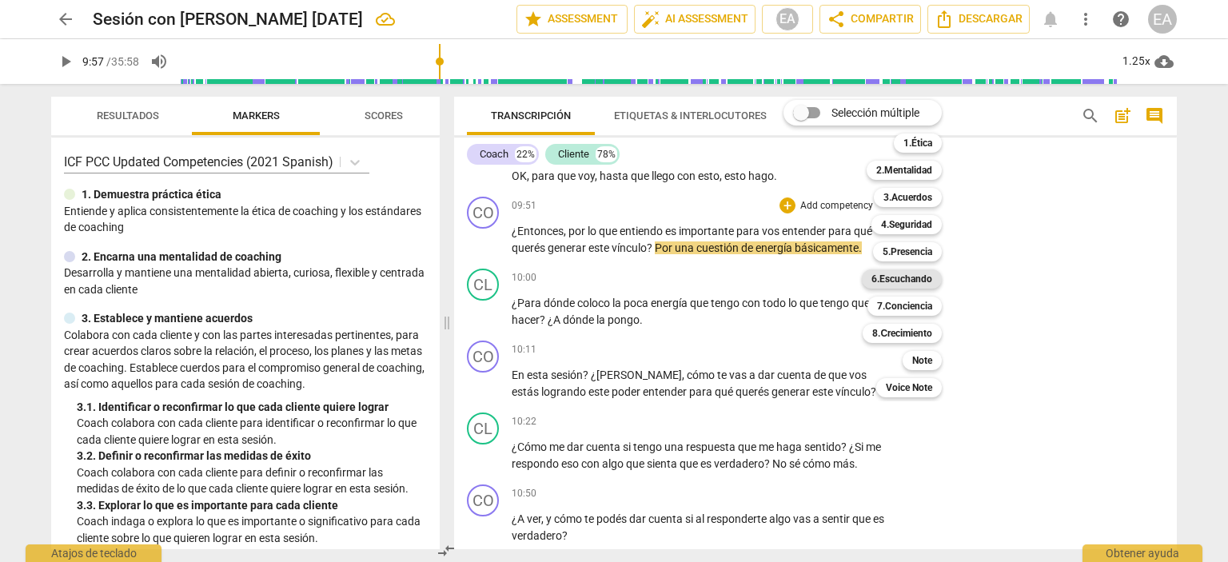
click at [919, 279] on b "6.Escuchando" at bounding box center [902, 278] width 61 height 19
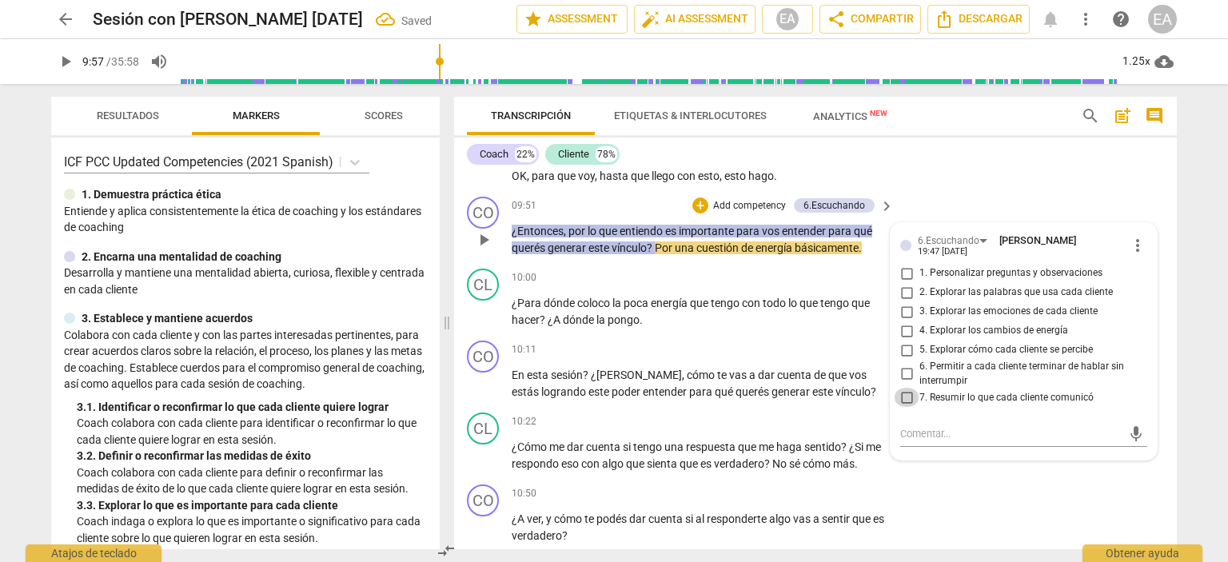
click at [902, 407] on input "7. Resumir lo que cada cliente comunicó" at bounding box center [907, 397] width 26 height 19
checkbox input "true"
click at [1164, 378] on div "CO play_arrow pause 10:11 + Add competency keyboard_arrow_right En esta sesión …" at bounding box center [815, 370] width 723 height 72
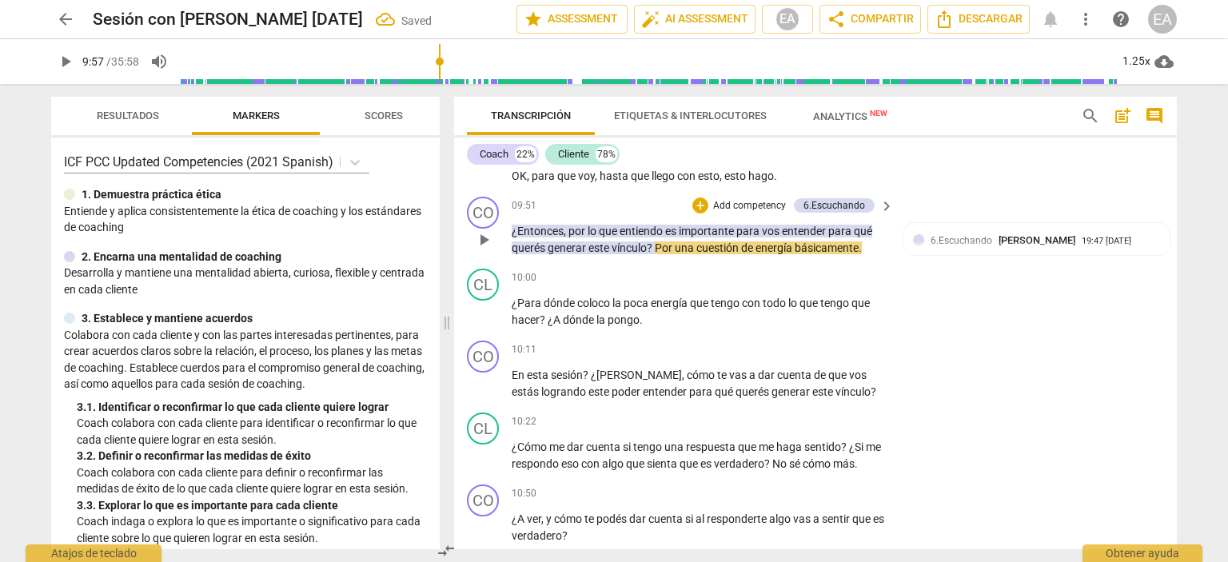
click at [764, 214] on p "Add competency" at bounding box center [750, 206] width 76 height 14
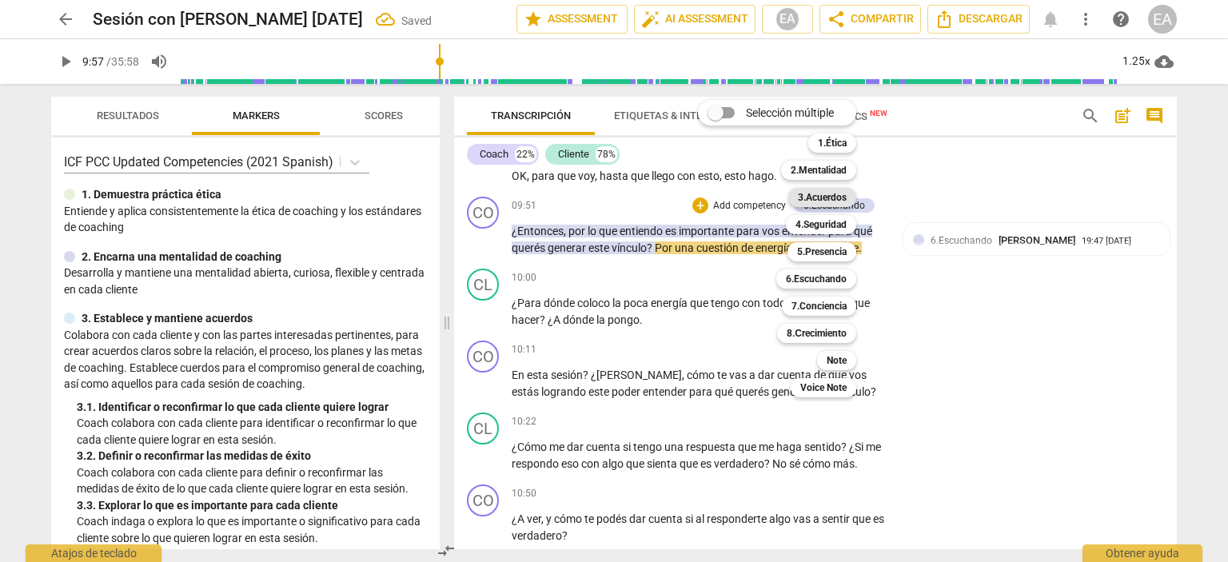
click at [825, 194] on b "3.Acuerdos" at bounding box center [822, 197] width 49 height 19
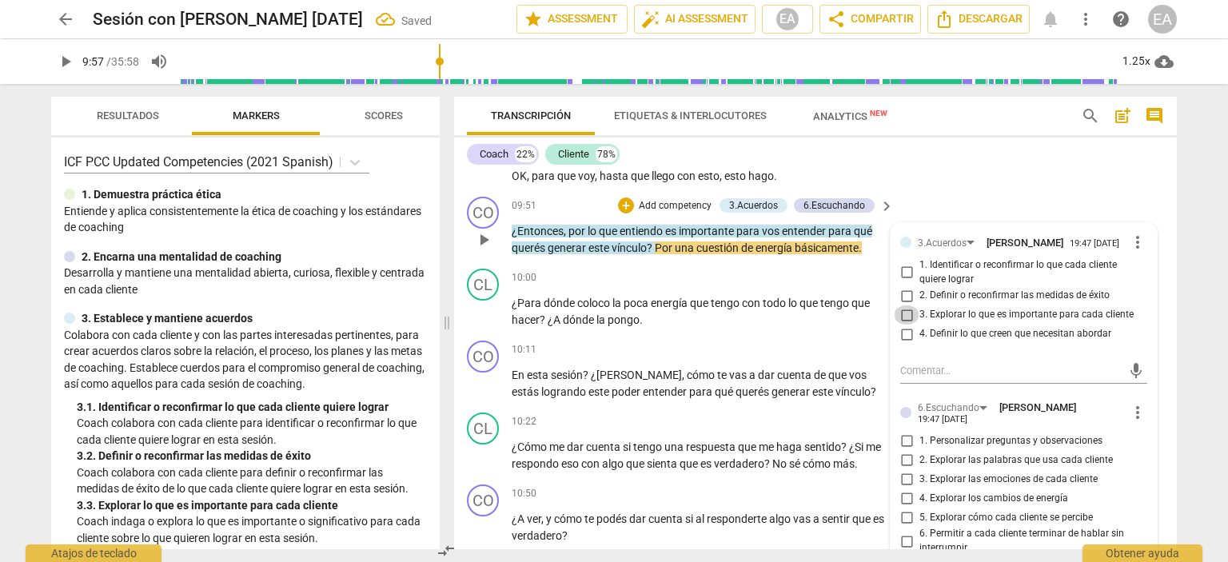
click at [904, 325] on input "3. Explorar lo que es importante para cada cliente" at bounding box center [907, 314] width 26 height 19
checkbox input "true"
click at [1167, 333] on div "CL play_arrow pause 10:00 + Add competency keyboard_arrow_right ¿Para dónde col…" at bounding box center [815, 298] width 723 height 72
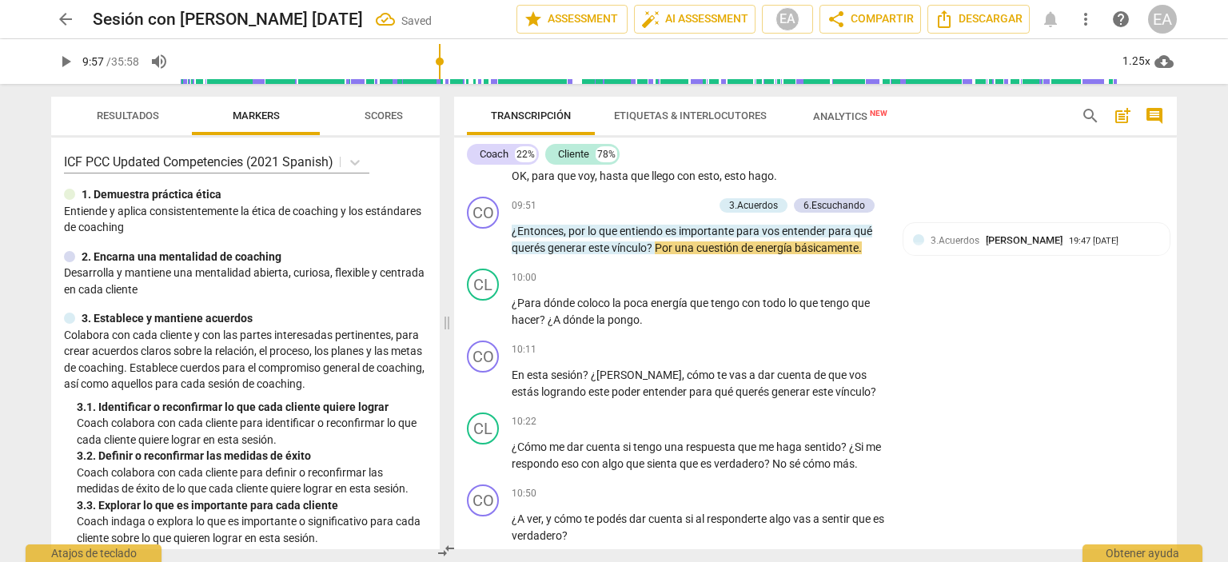
click at [62, 58] on span "play_arrow" at bounding box center [65, 61] width 19 height 19
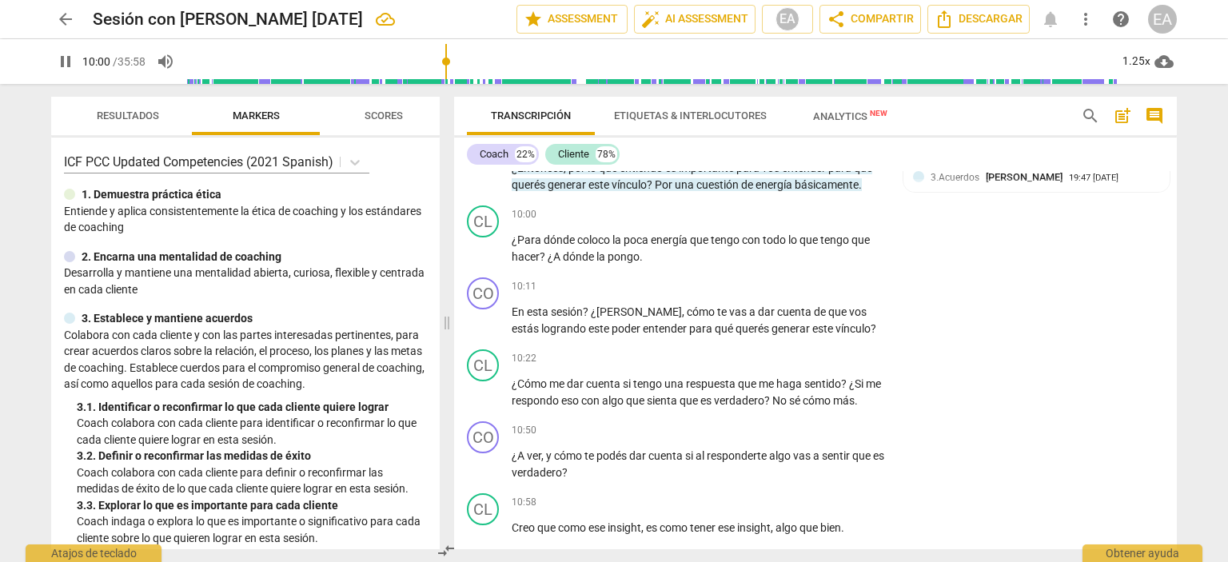
scroll to position [2707, 0]
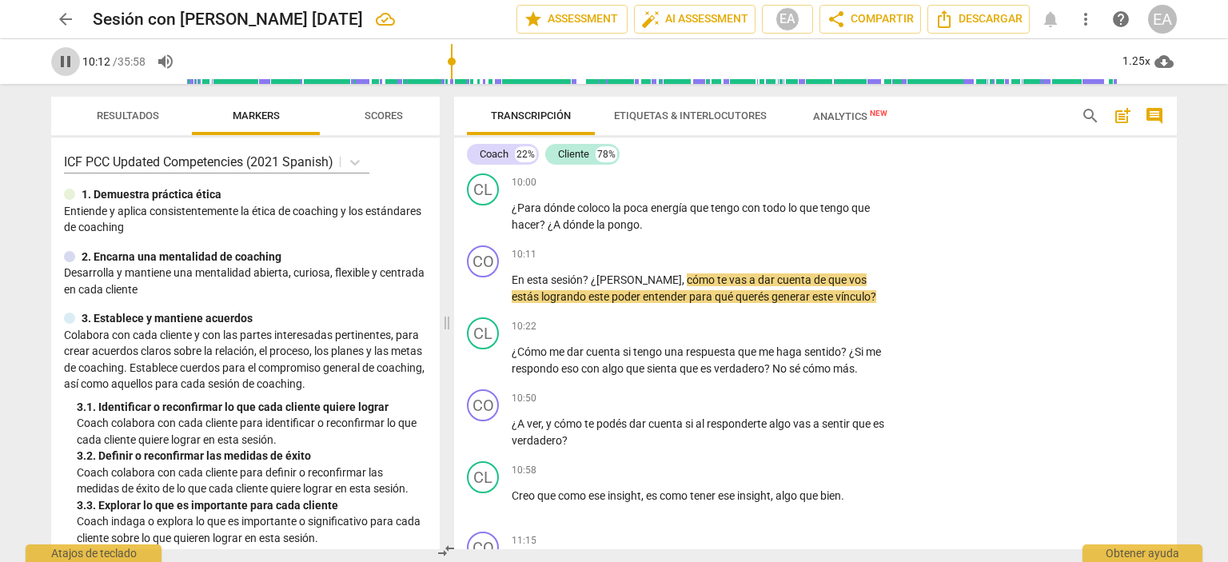
click at [62, 59] on span "pause" at bounding box center [65, 61] width 19 height 19
type input "613"
click at [855, 262] on p "Add competency" at bounding box center [837, 255] width 76 height 14
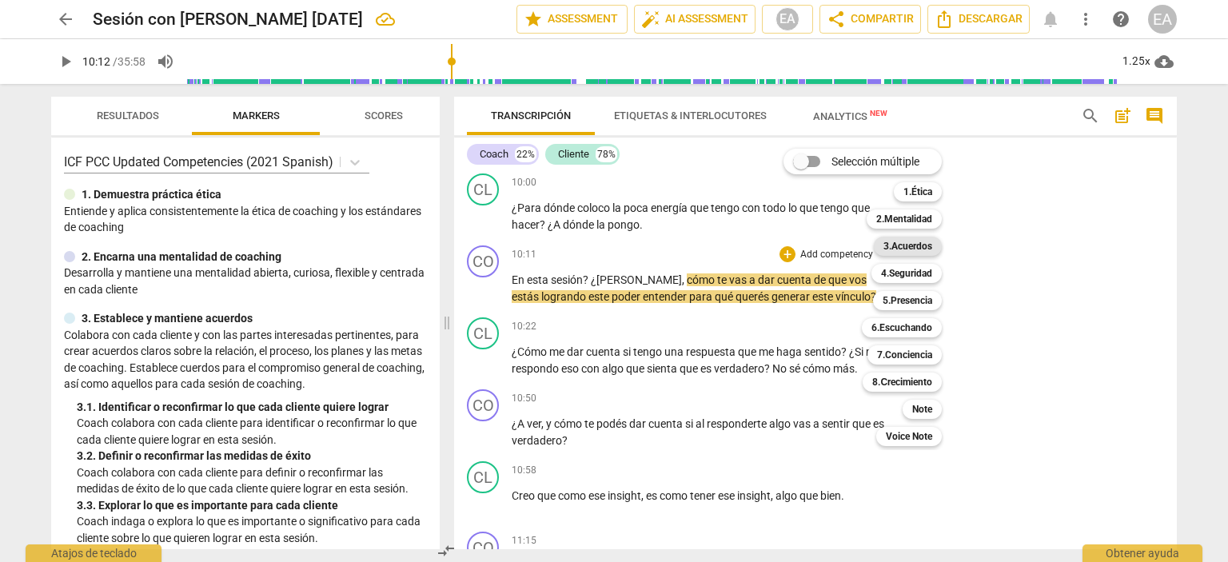
click at [904, 249] on b "3.Acuerdos" at bounding box center [908, 246] width 49 height 19
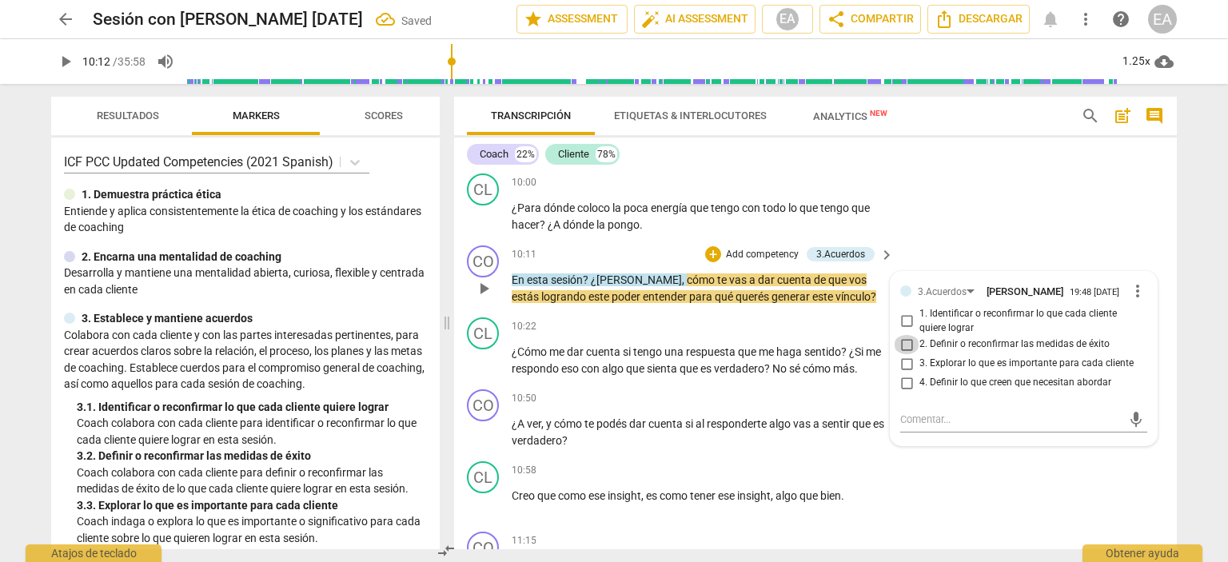
click at [905, 354] on input "2. Definir o reconfirmar las medidas de éxito" at bounding box center [907, 344] width 26 height 19
checkbox input "true"
click at [1167, 311] on div "CO play_arrow pause 10:11 + Add competency 3.Acuerdos keyboard_arrow_right En e…" at bounding box center [815, 275] width 723 height 72
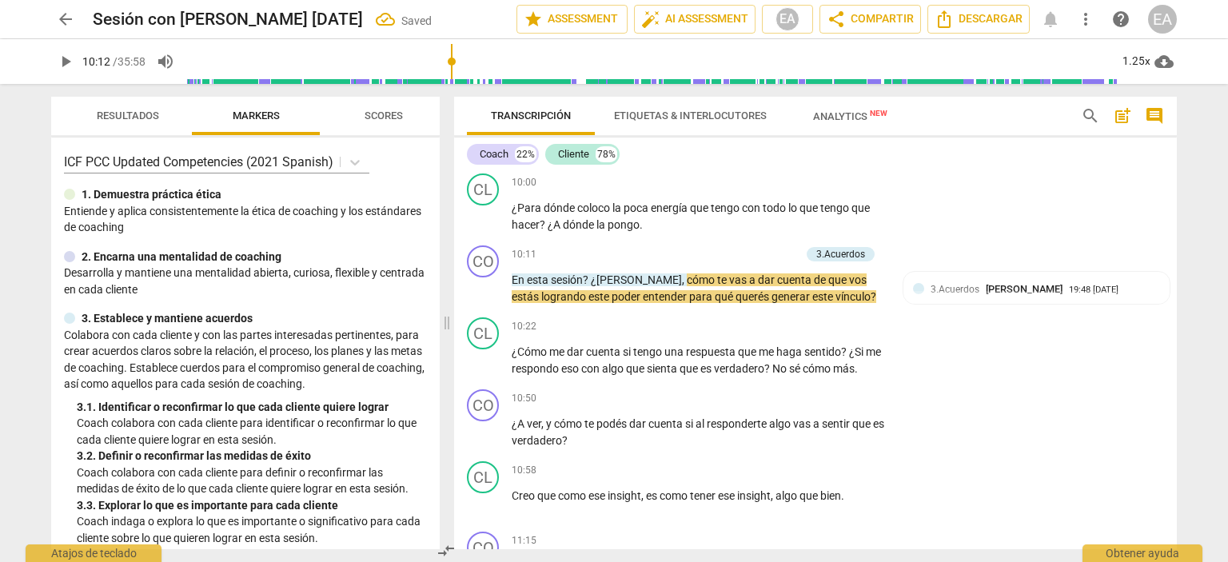
click at [67, 64] on span "play_arrow" at bounding box center [65, 61] width 19 height 19
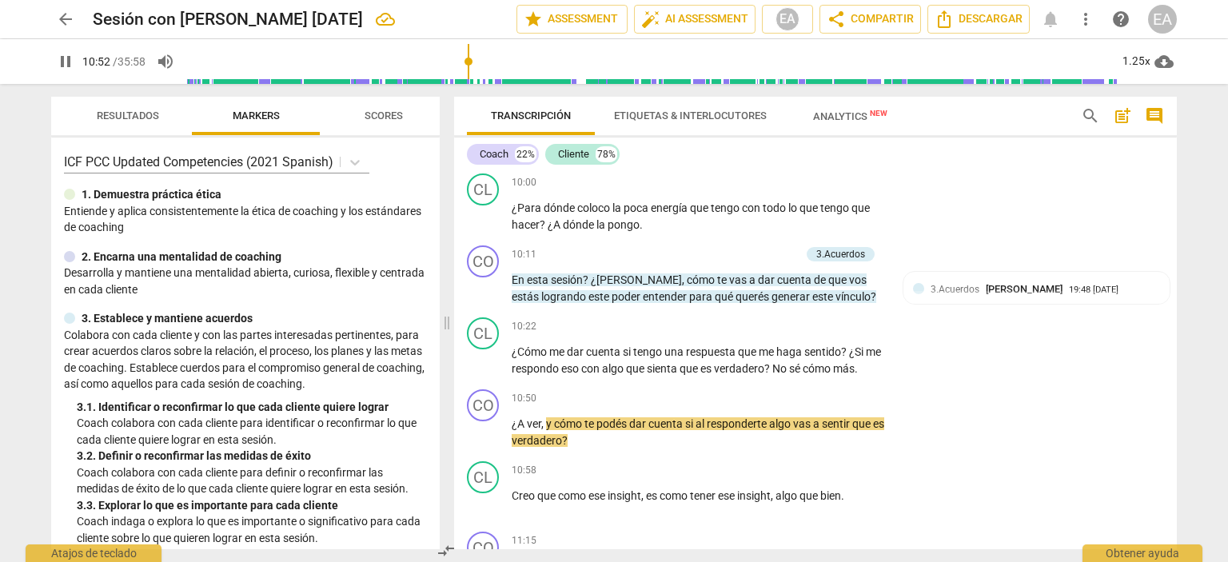
click at [67, 64] on span "pause" at bounding box center [65, 61] width 19 height 19
type input "653"
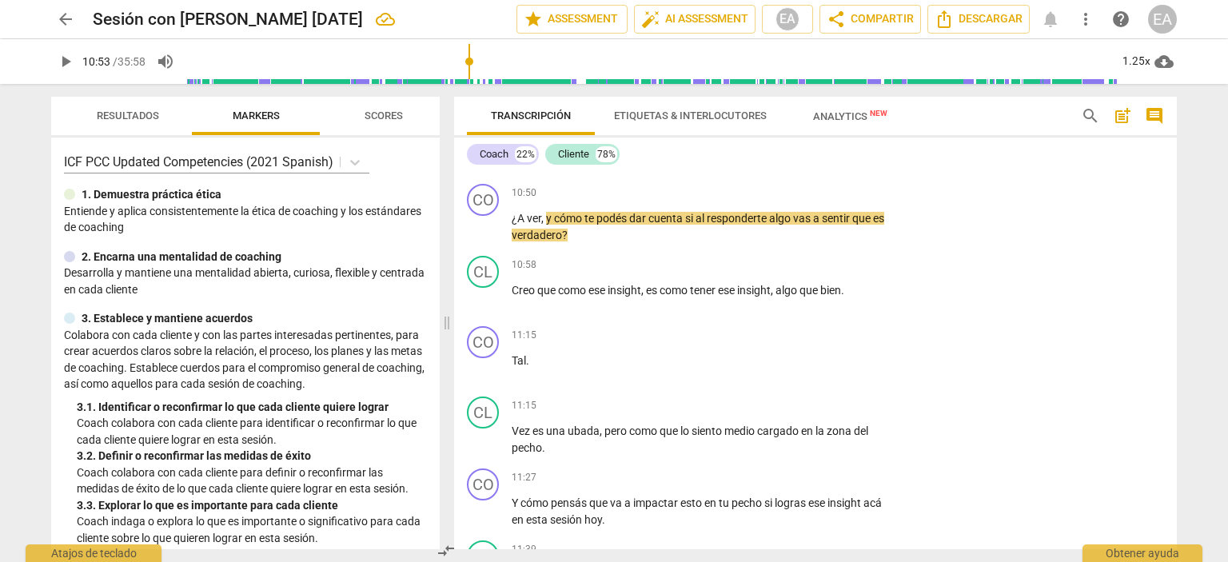
scroll to position [2991, 0]
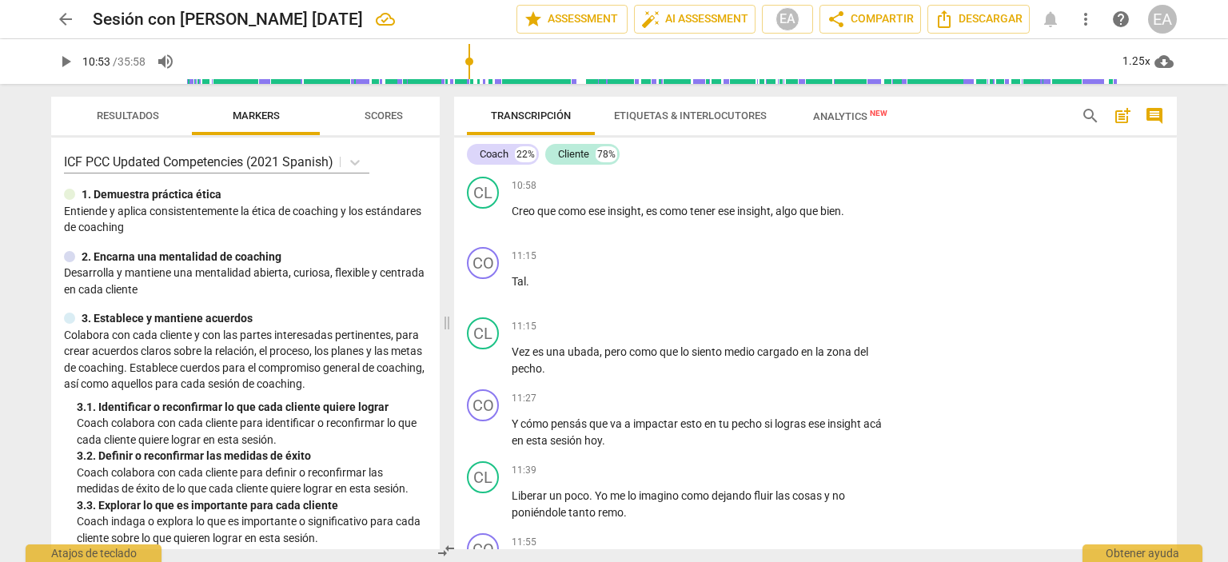
click at [822, 122] on p "Add competency" at bounding box center [837, 114] width 76 height 14
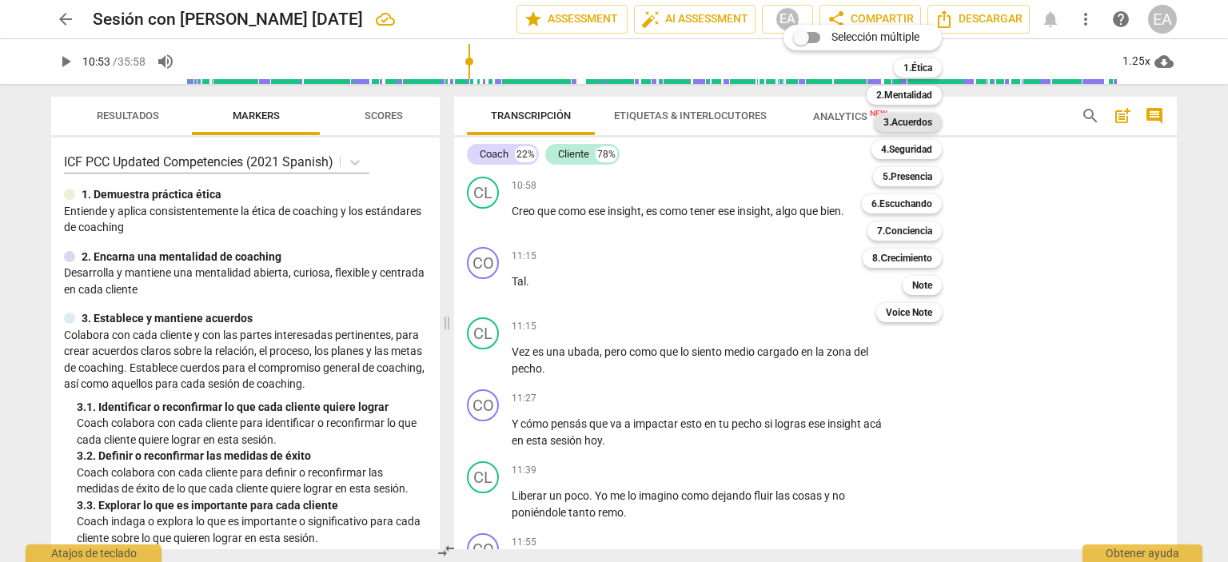
click at [908, 122] on b "3.Acuerdos" at bounding box center [908, 122] width 49 height 19
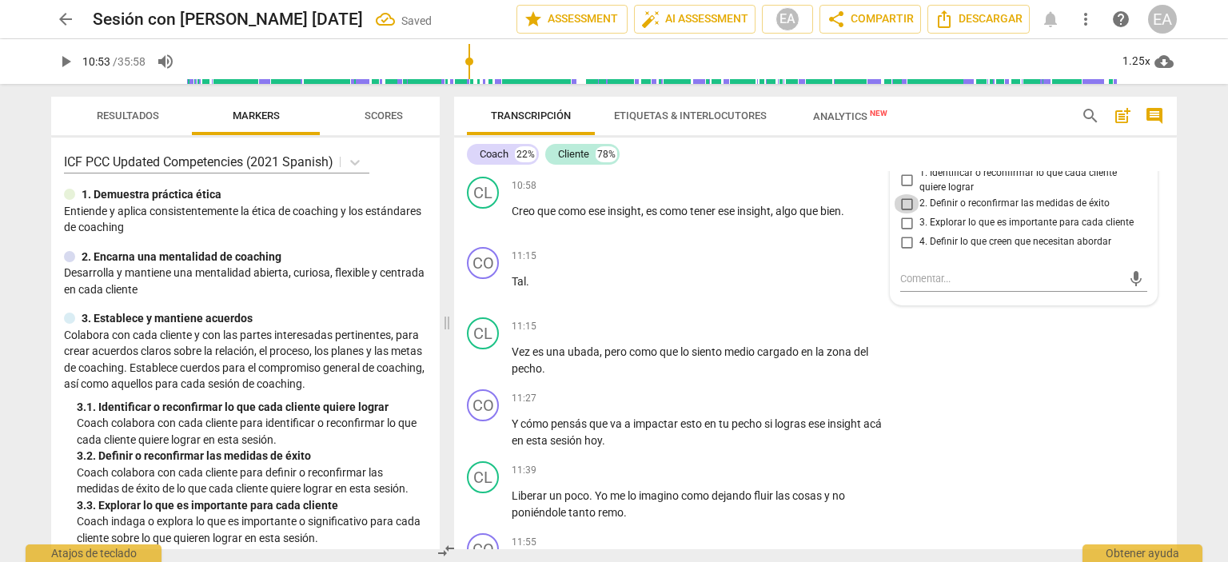
click at [902, 214] on input "2. Definir o reconfirmar las medidas de éxito" at bounding box center [907, 203] width 26 height 19
checkbox input "true"
click at [1165, 241] on div "CL play_arrow pause 10:58 + Add competency keyboard_arrow_right Creo que como e…" at bounding box center [815, 205] width 723 height 70
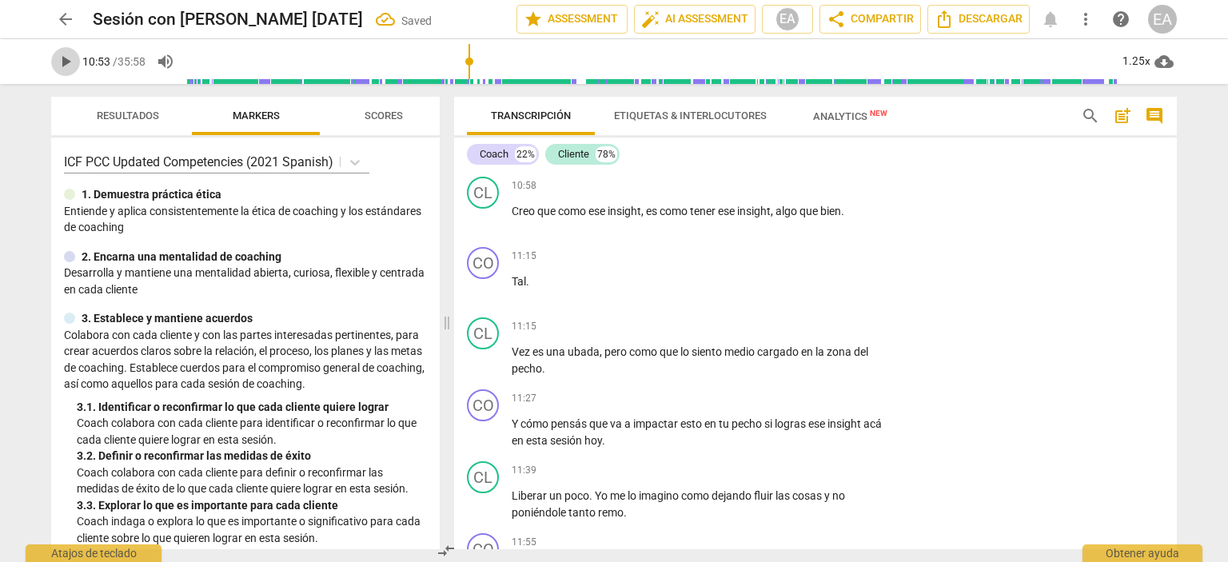
click at [62, 59] on span "play_arrow" at bounding box center [65, 61] width 19 height 19
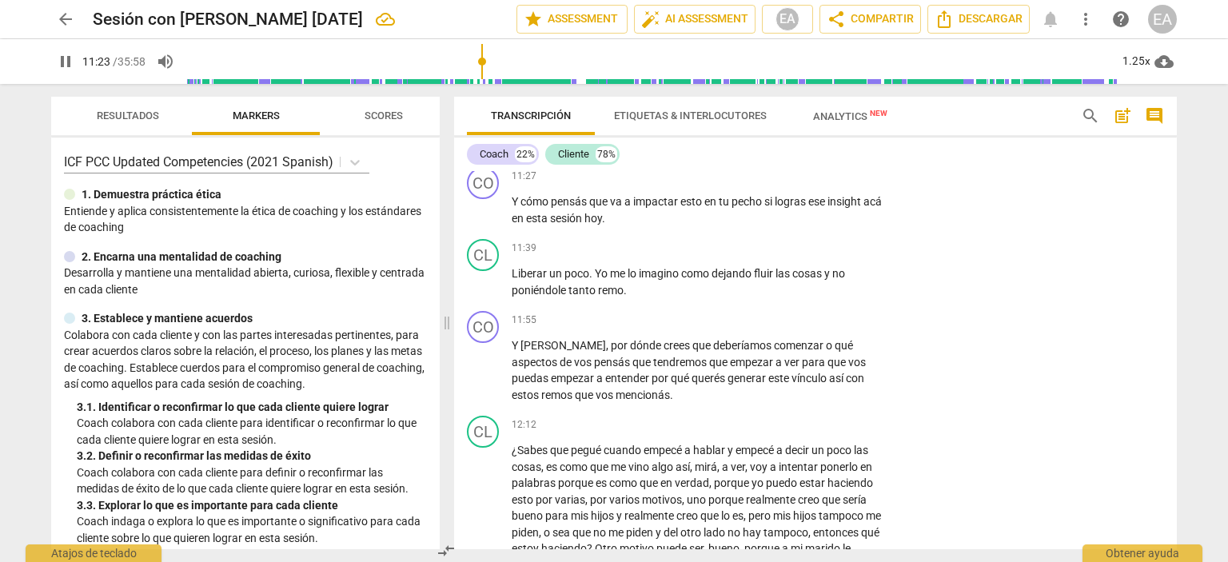
scroll to position [3198, 0]
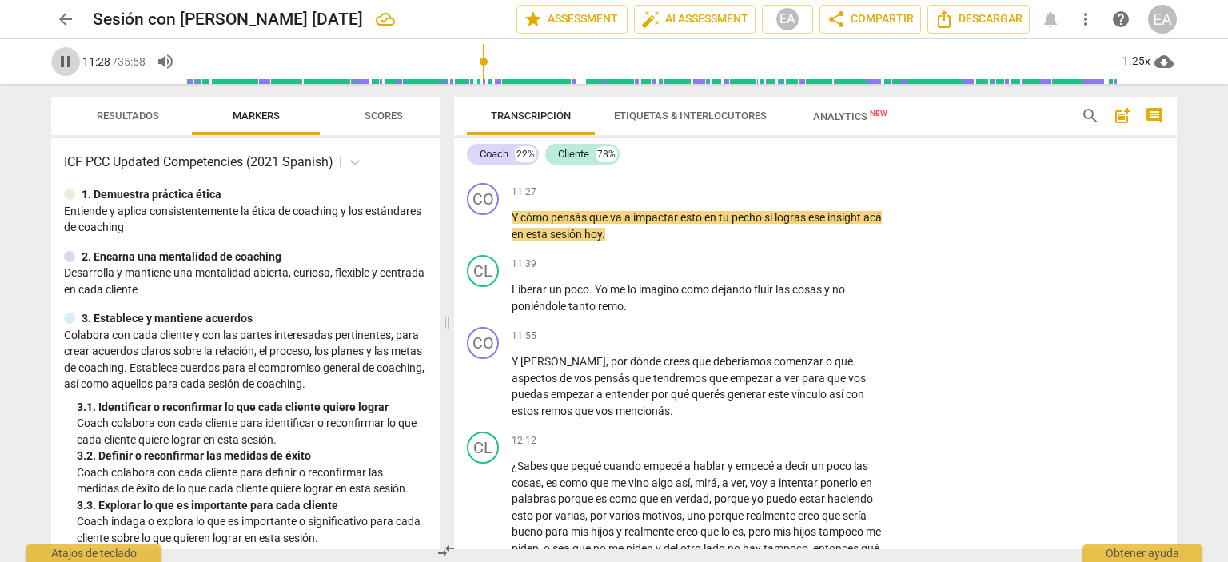
click at [64, 65] on span "pause" at bounding box center [65, 61] width 19 height 19
type input "689"
click at [860, 200] on p "Add competency" at bounding box center [837, 193] width 76 height 14
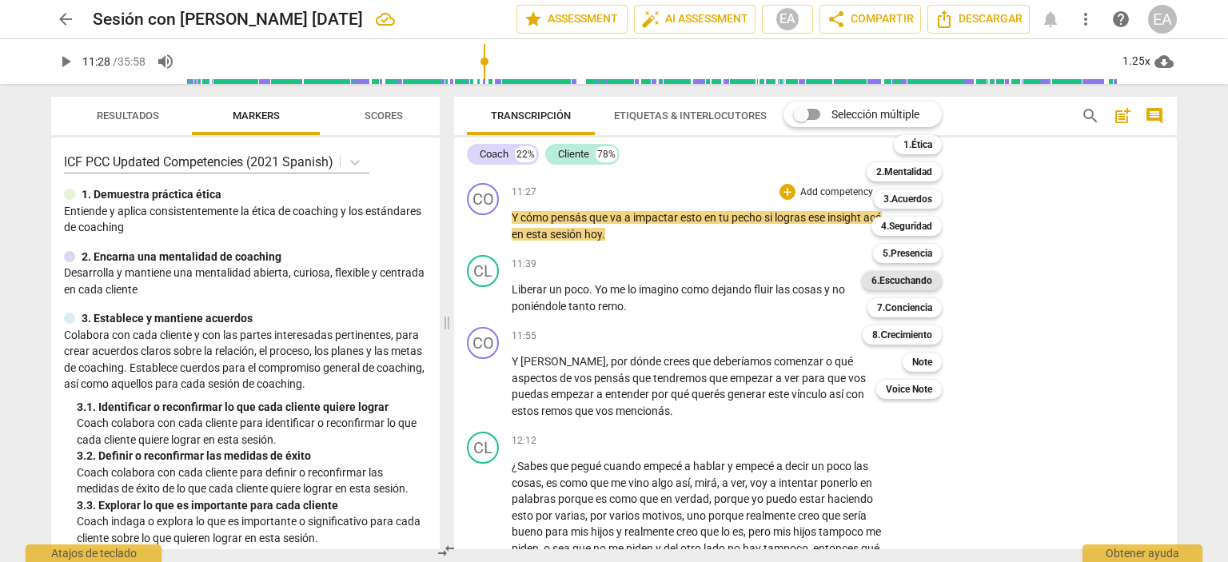
click at [916, 278] on b "6.Escuchando" at bounding box center [902, 280] width 61 height 19
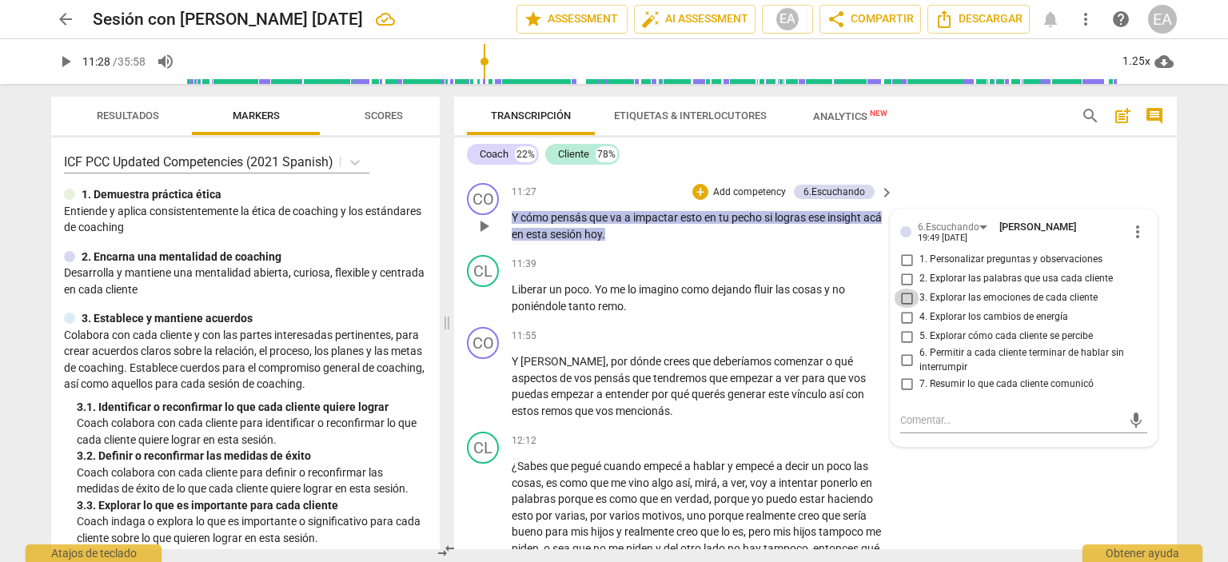
click at [902, 308] on input "3. Explorar las emociones de cada cliente" at bounding box center [907, 298] width 26 height 19
checkbox input "true"
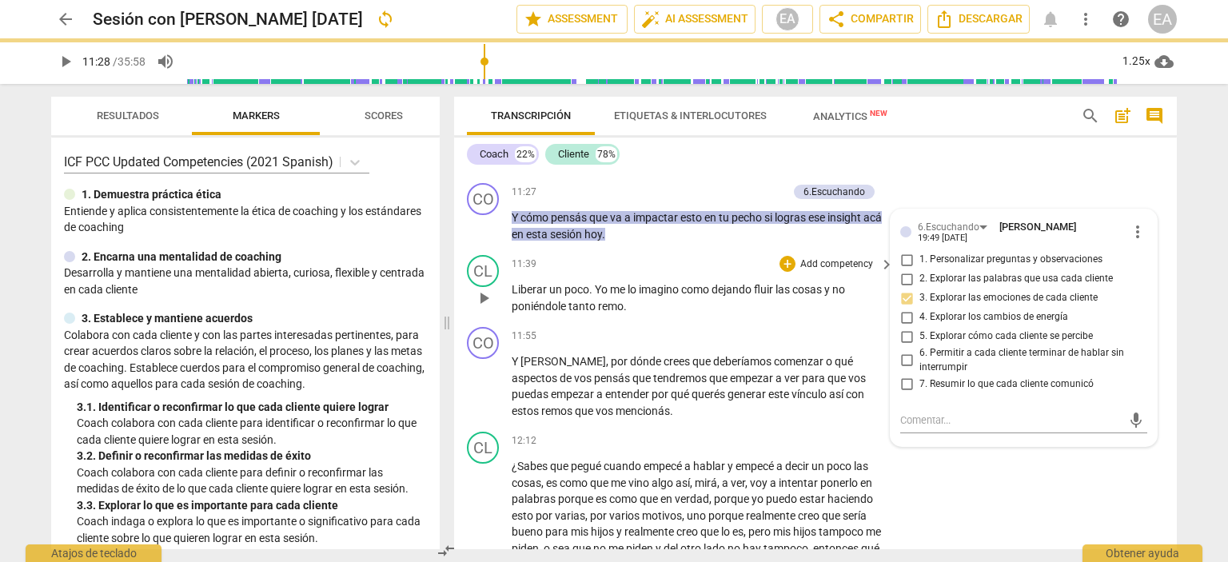
click at [1165, 321] on div "CL play_arrow pause 11:39 + Add competency keyboard_arrow_right Liberar un poco…" at bounding box center [815, 285] width 723 height 72
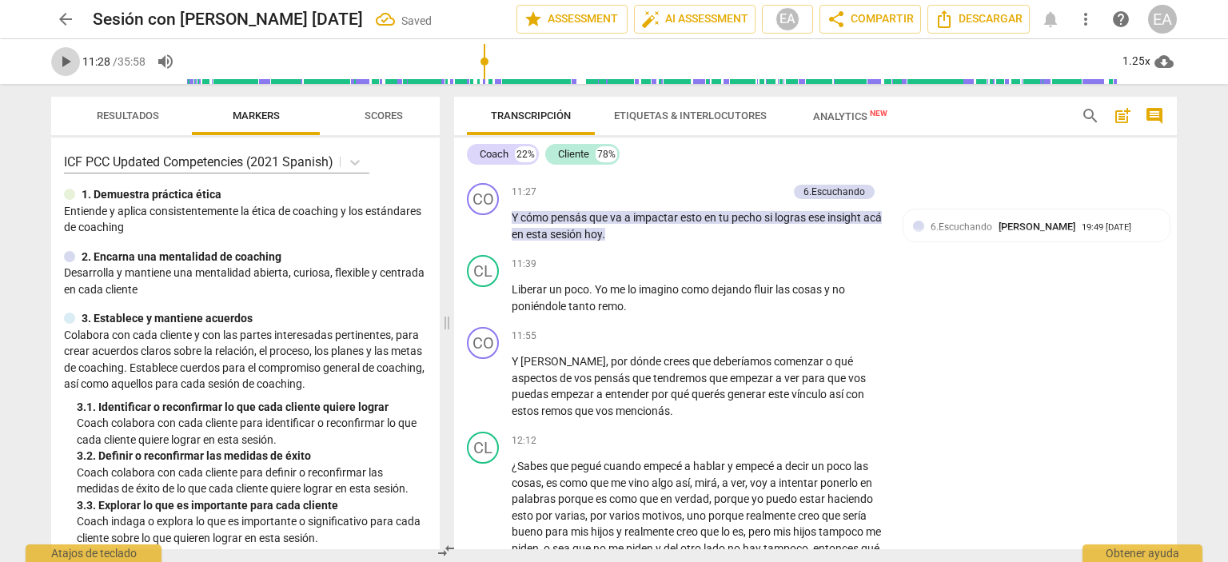
click at [62, 64] on span "play_arrow" at bounding box center [65, 61] width 19 height 19
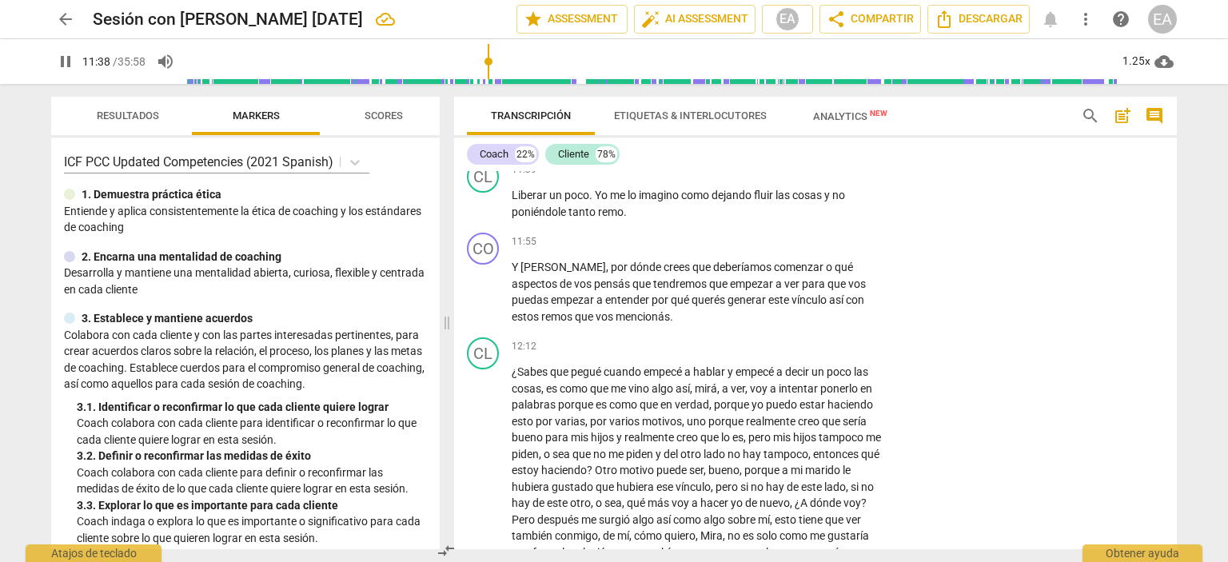
scroll to position [3309, 0]
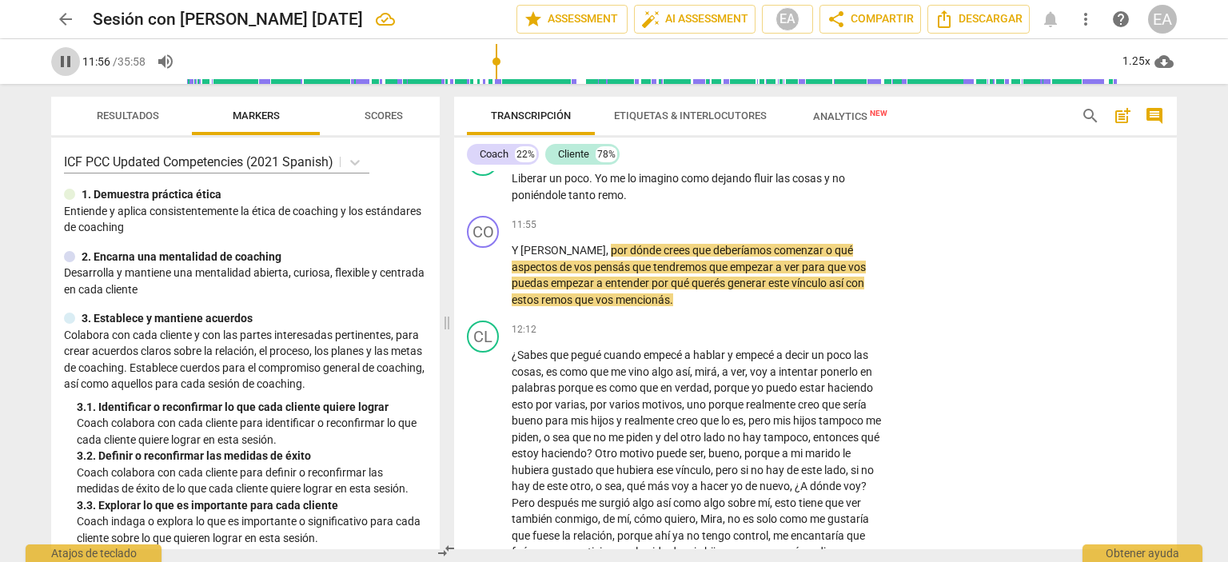
click at [66, 60] on span "pause" at bounding box center [65, 61] width 19 height 19
type input "717"
click at [840, 233] on p "Add competency" at bounding box center [837, 225] width 76 height 14
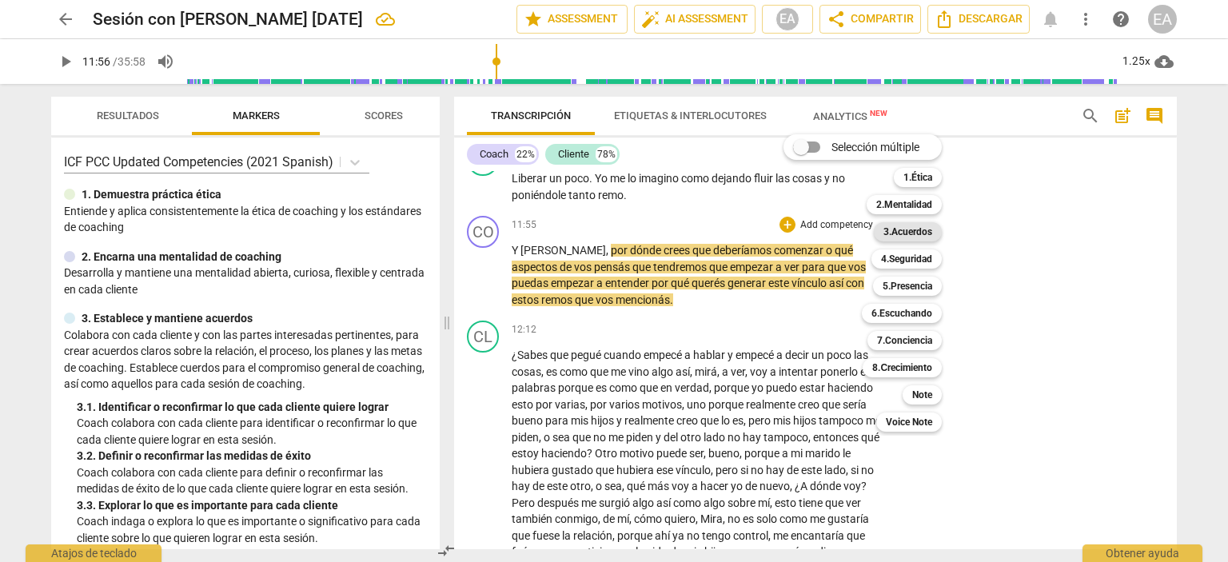
click at [896, 231] on b "3.Acuerdos" at bounding box center [908, 231] width 49 height 19
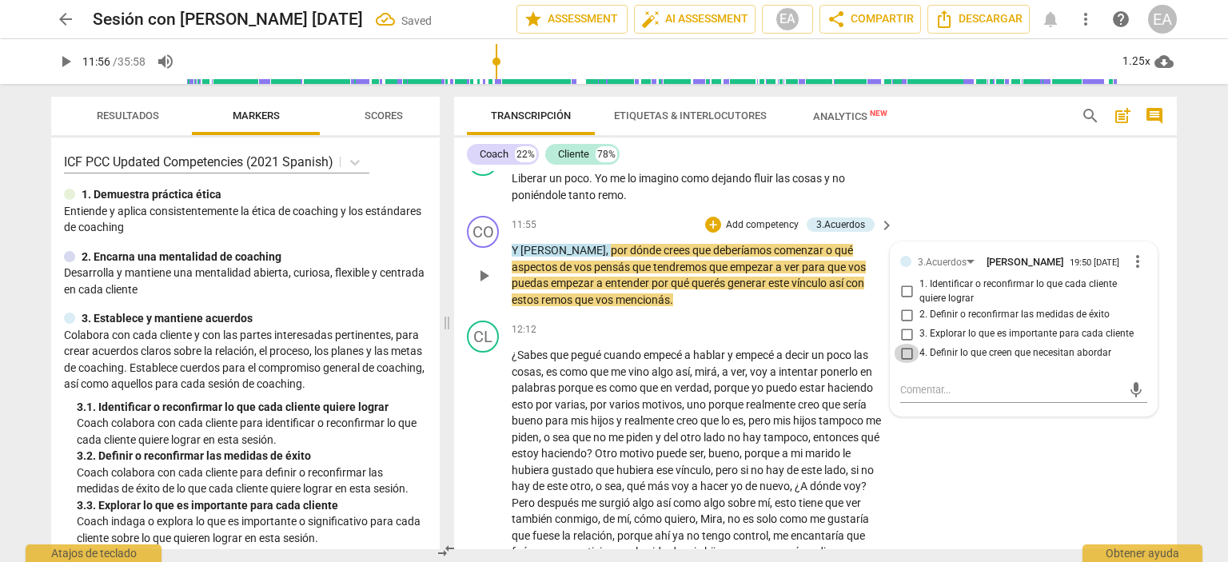
click at [904, 363] on input "4. Definir lo que creen que necesitan abordar" at bounding box center [907, 353] width 26 height 19
checkbox input "true"
click at [1163, 273] on div "CO play_arrow pause 11:55 + Add competency 3.Acuerdos keyboard_arrow_right Y [P…" at bounding box center [815, 262] width 723 height 105
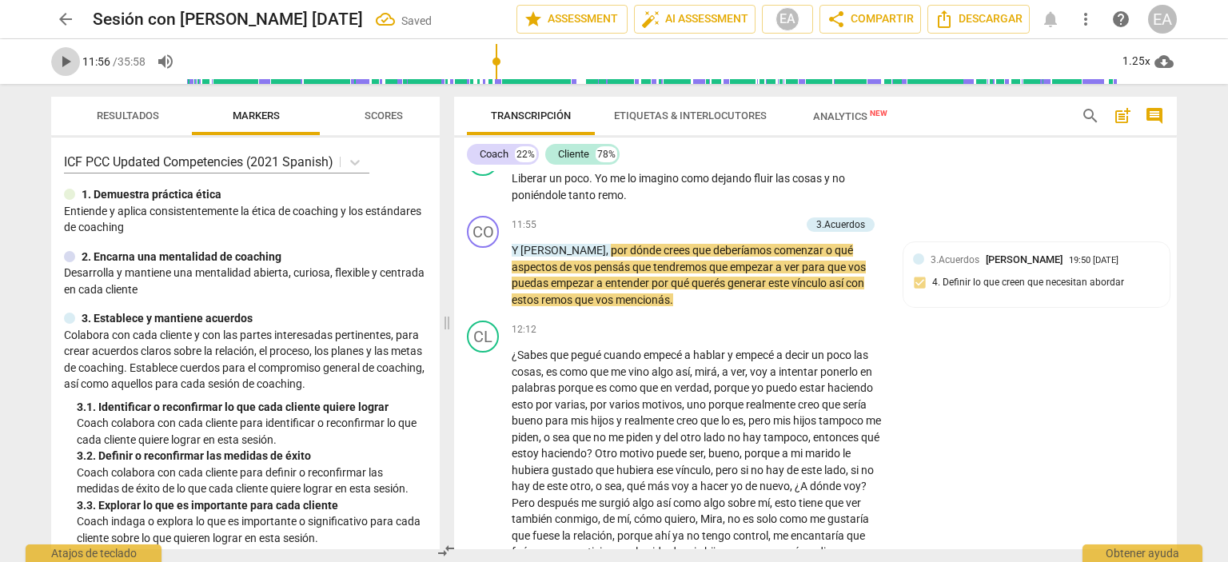
click at [62, 70] on span "play_arrow" at bounding box center [65, 61] width 19 height 19
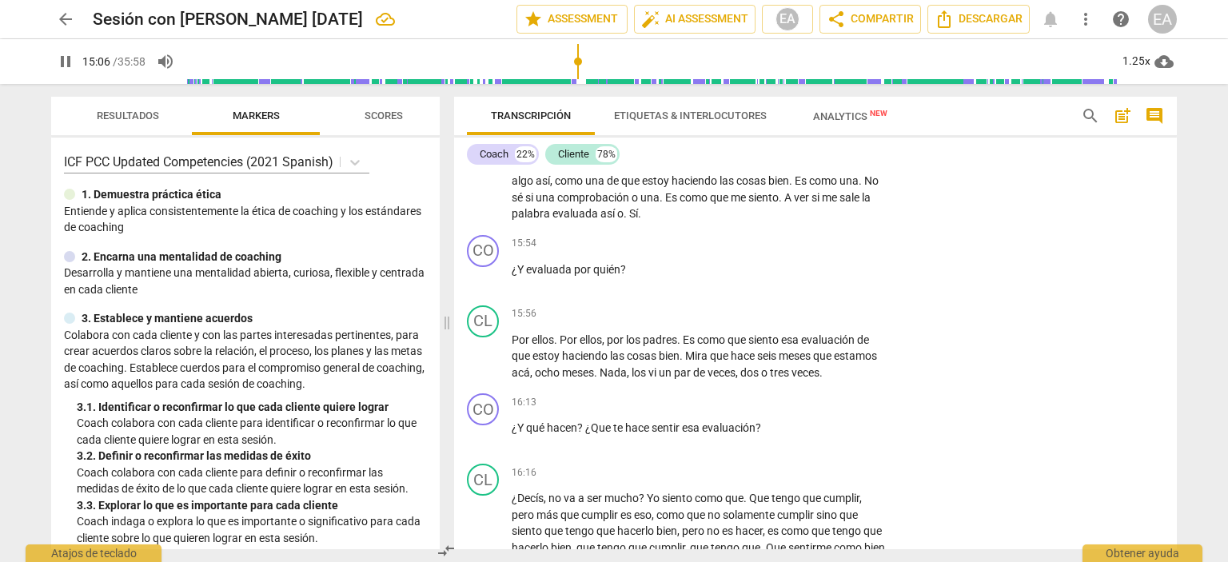
scroll to position [4053, 0]
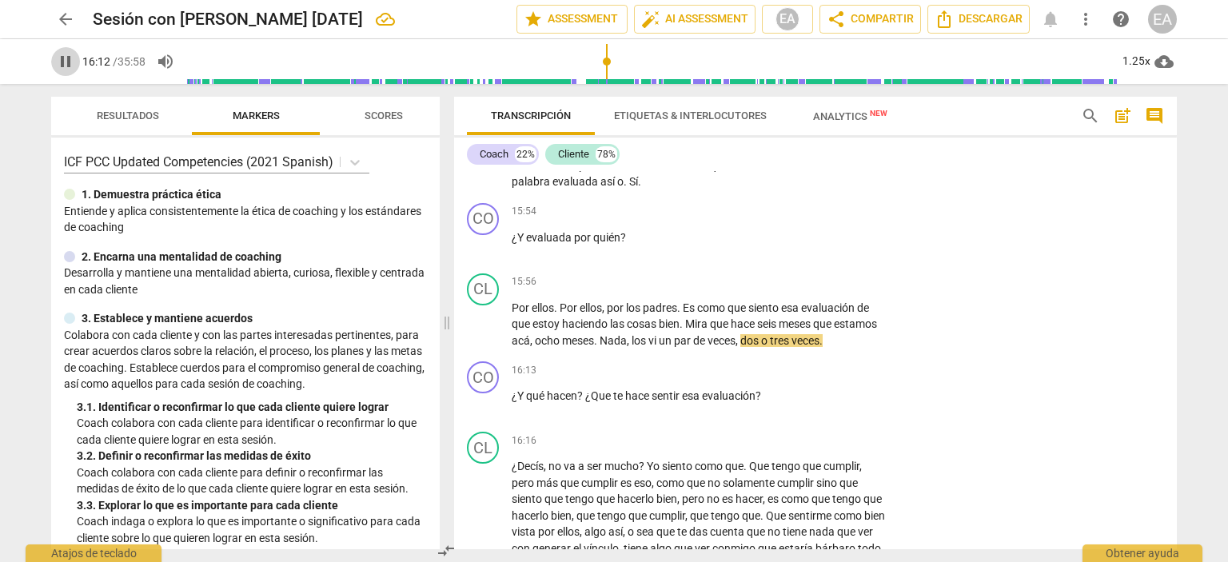
click at [65, 66] on span "pause" at bounding box center [65, 61] width 19 height 19
type input "972"
click at [826, 219] on p "Add competency" at bounding box center [837, 212] width 76 height 14
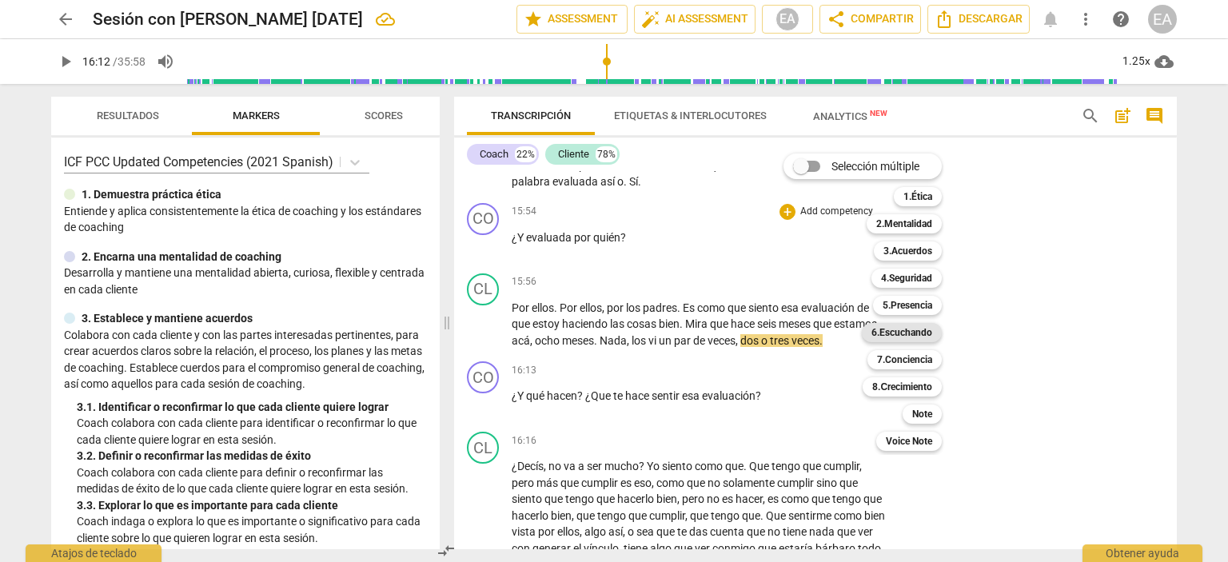
click at [904, 330] on b "6.Escuchando" at bounding box center [902, 332] width 61 height 19
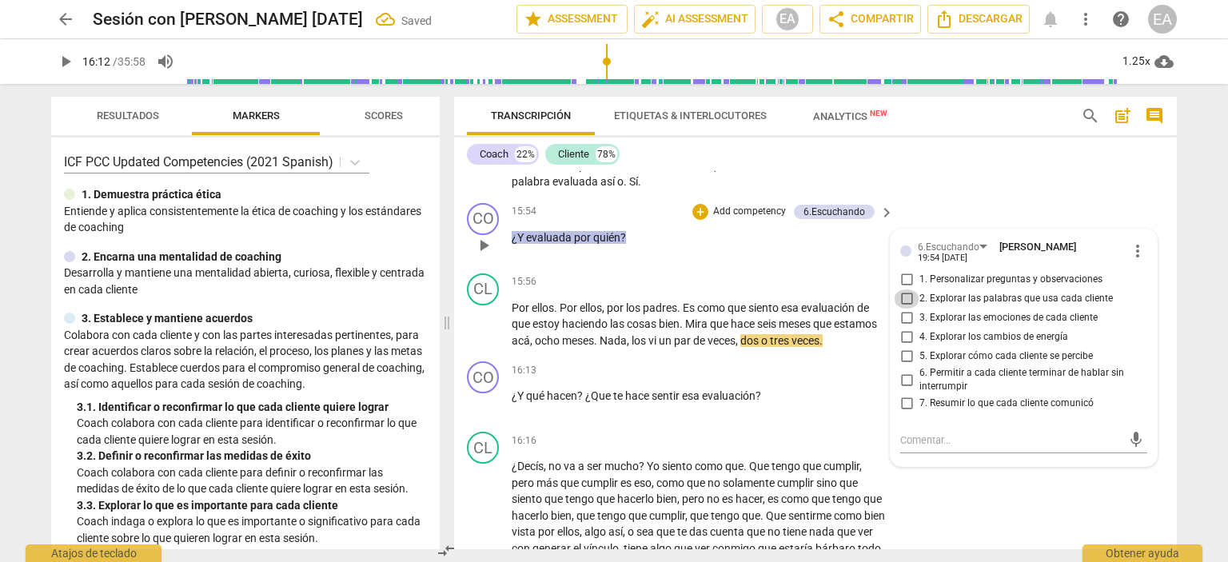
click at [902, 309] on input "2. Explorar las palabras que usa cada cliente" at bounding box center [907, 298] width 26 height 19
checkbox input "true"
click at [1163, 267] on div "CO play_arrow pause 15:54 + Add competency 6.Escuchando keyboard_arrow_right ¿Y…" at bounding box center [815, 232] width 723 height 70
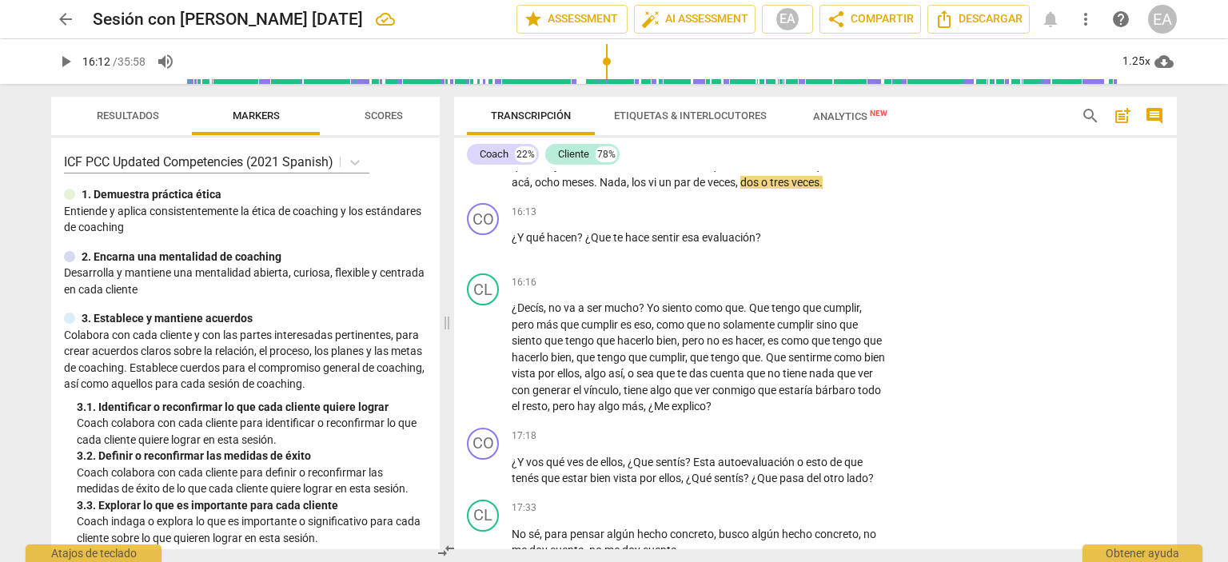
scroll to position [4227, 0]
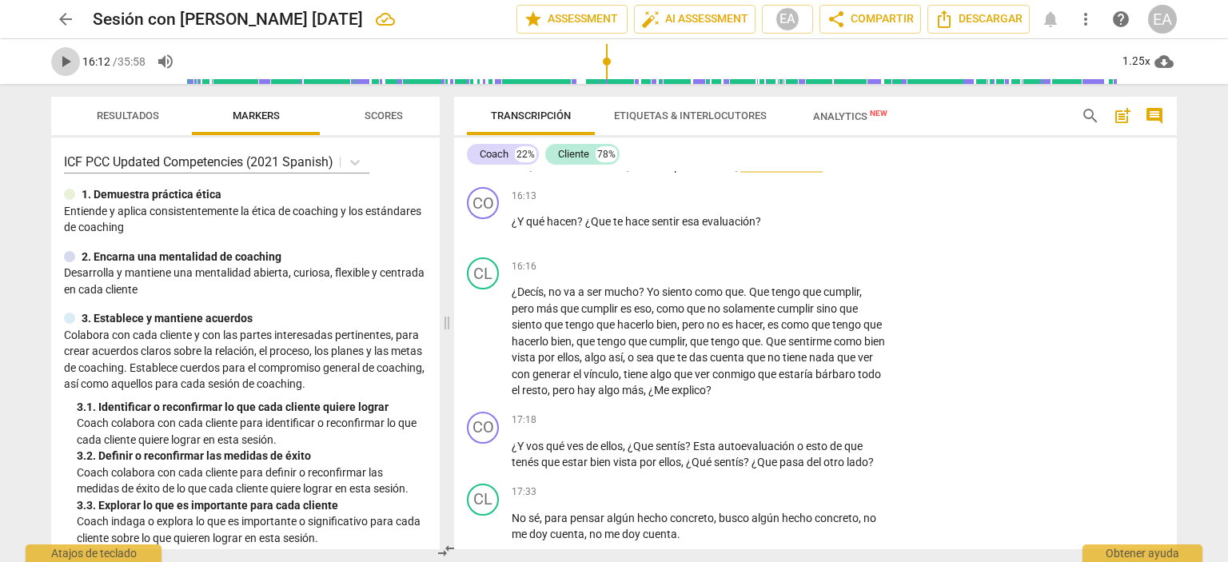
click at [71, 63] on span "play_arrow" at bounding box center [65, 61] width 19 height 19
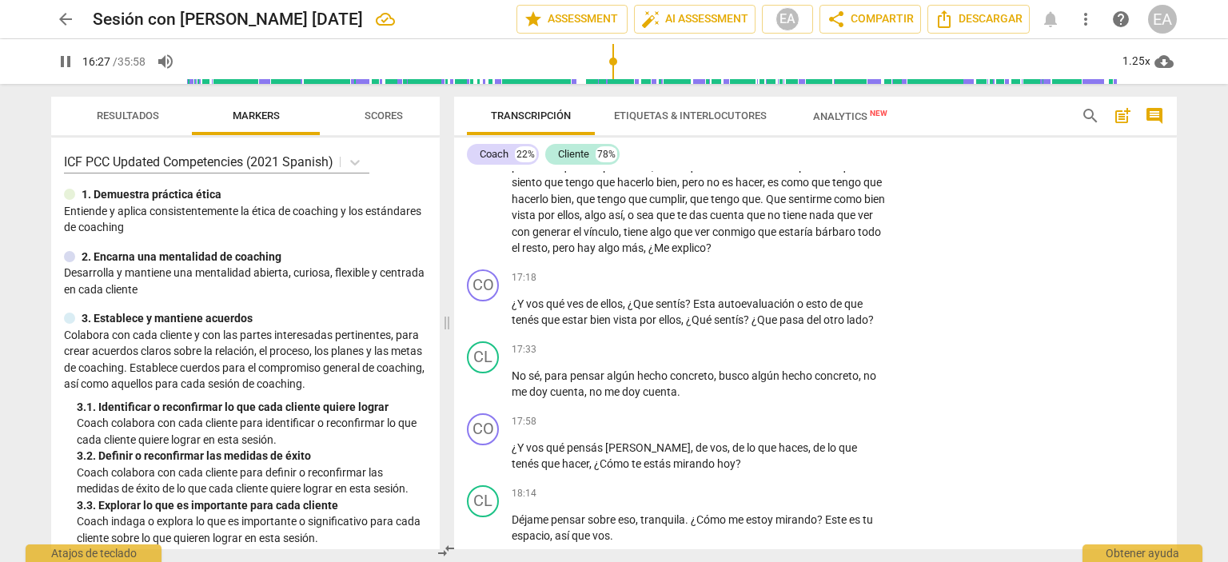
scroll to position [4385, 0]
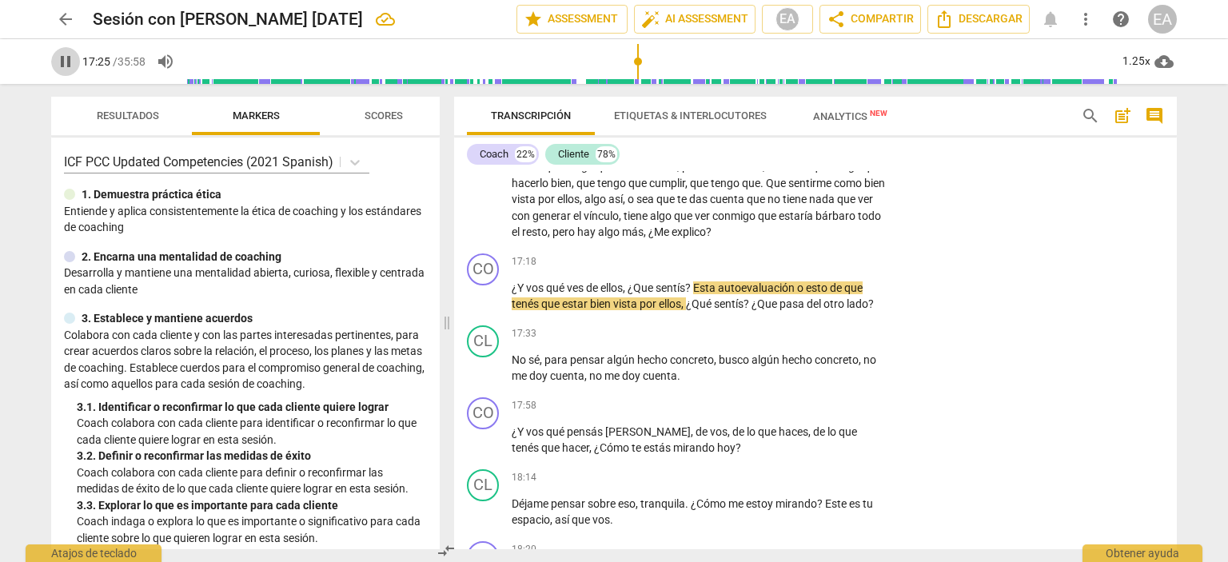
click at [67, 56] on span "pause" at bounding box center [65, 61] width 19 height 19
click at [67, 56] on span "play_arrow" at bounding box center [65, 61] width 19 height 19
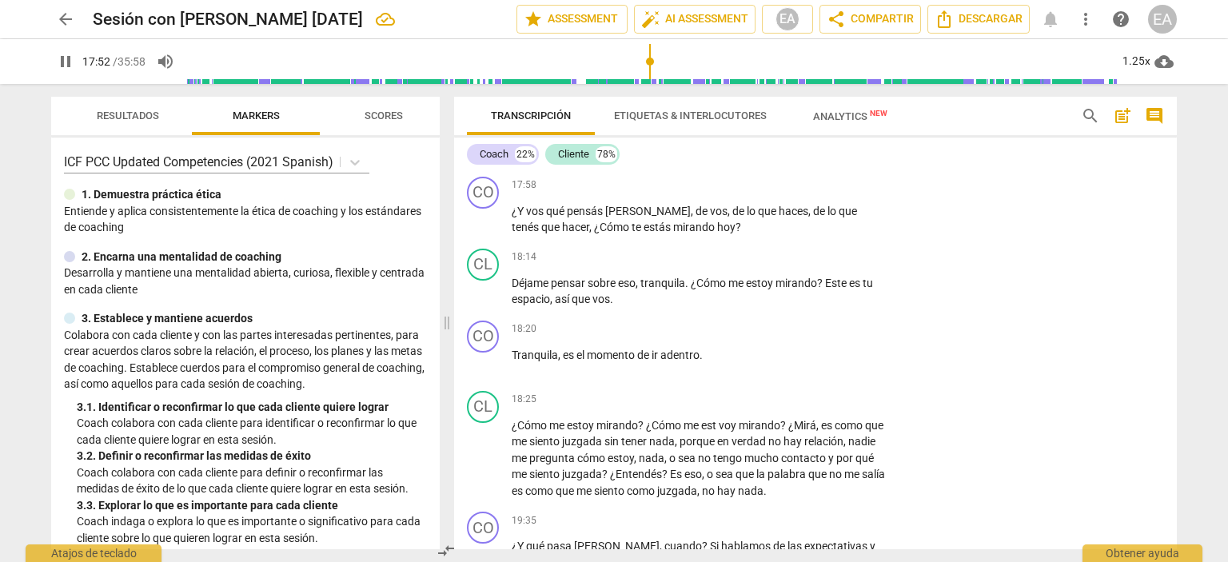
scroll to position [4638, 0]
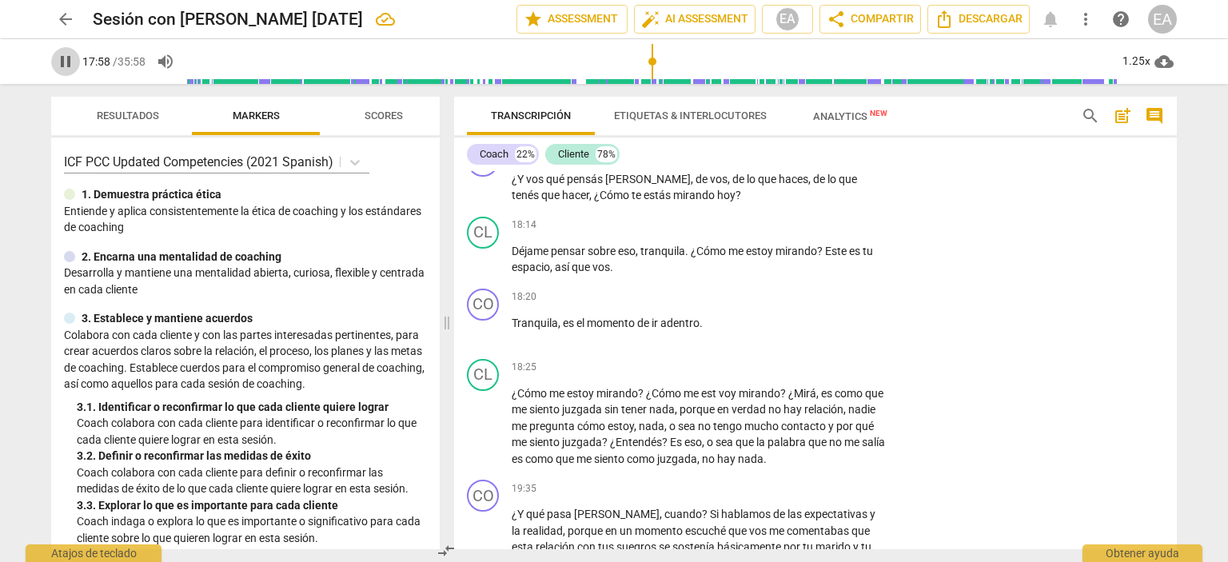
click at [64, 62] on span "pause" at bounding box center [65, 61] width 19 height 19
click at [64, 62] on span "play_arrow" at bounding box center [65, 61] width 19 height 19
click at [64, 62] on span "pause" at bounding box center [65, 61] width 19 height 19
type input "1080"
click at [799, 161] on p "Add competency" at bounding box center [837, 153] width 76 height 14
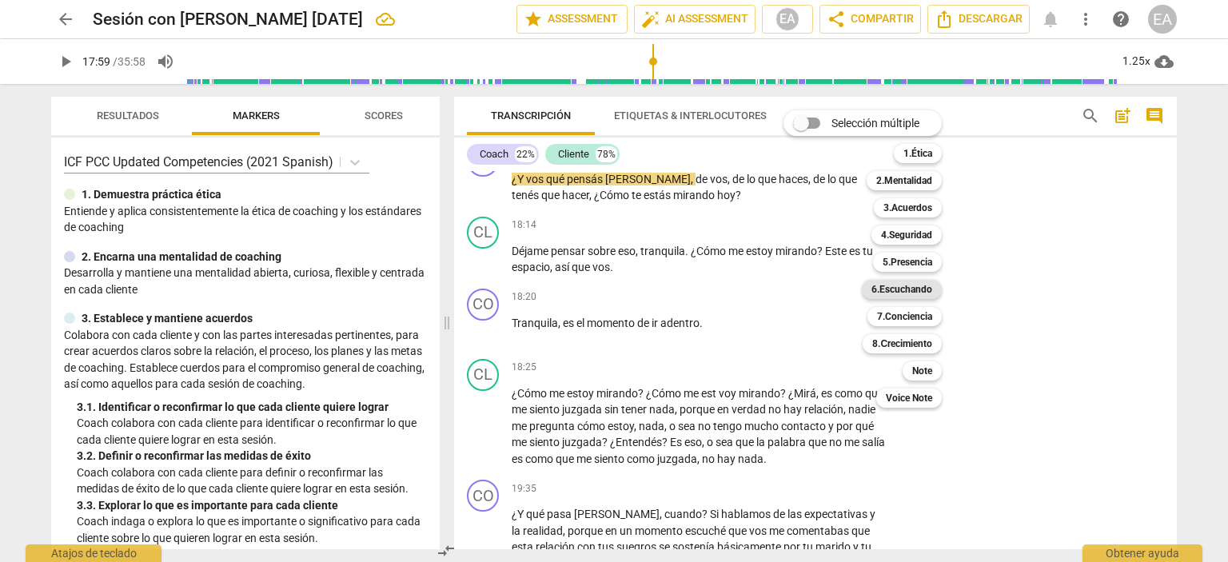
click at [898, 285] on b "6.Escuchando" at bounding box center [902, 289] width 61 height 19
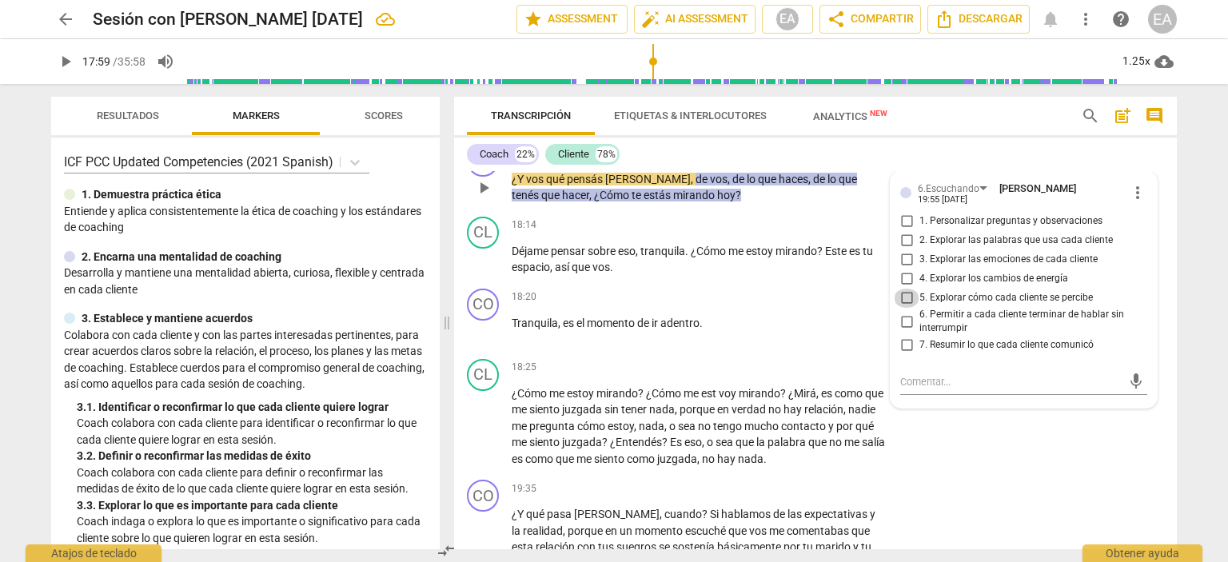
click at [904, 308] on input "5. Explorar cómo cada cliente se percibe" at bounding box center [907, 298] width 26 height 19
checkbox input "true"
click at [1119, 138] on div "CL play_arrow pause 17:33 + Add competency keyboard_arrow_right No sé , para pe…" at bounding box center [815, 102] width 723 height 72
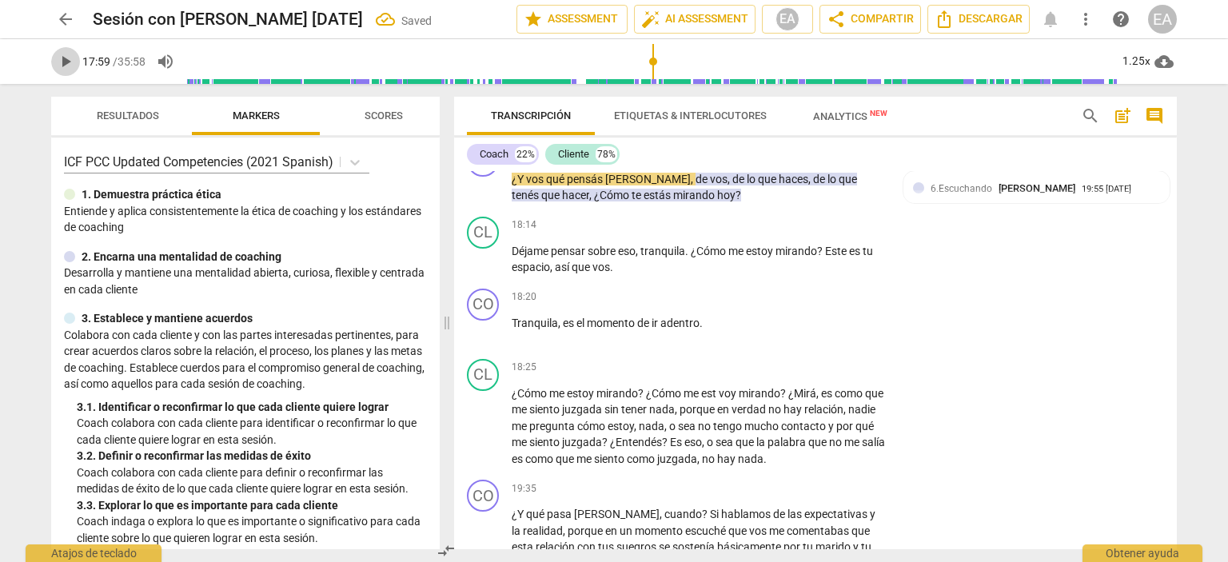
click at [60, 54] on span "play_arrow" at bounding box center [65, 61] width 19 height 19
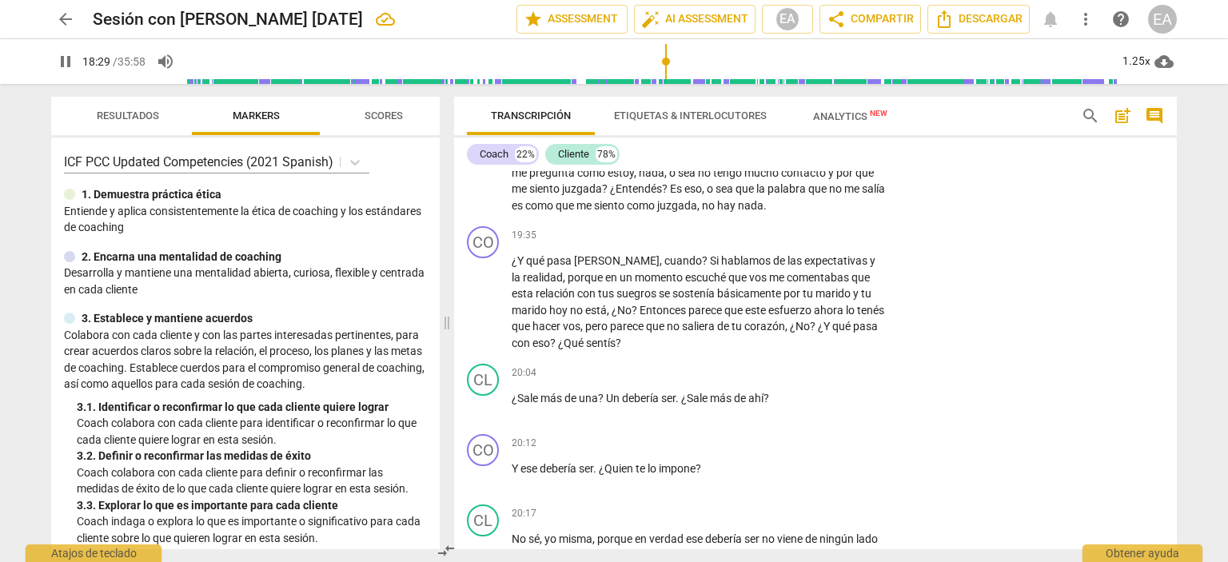
scroll to position [4907, 0]
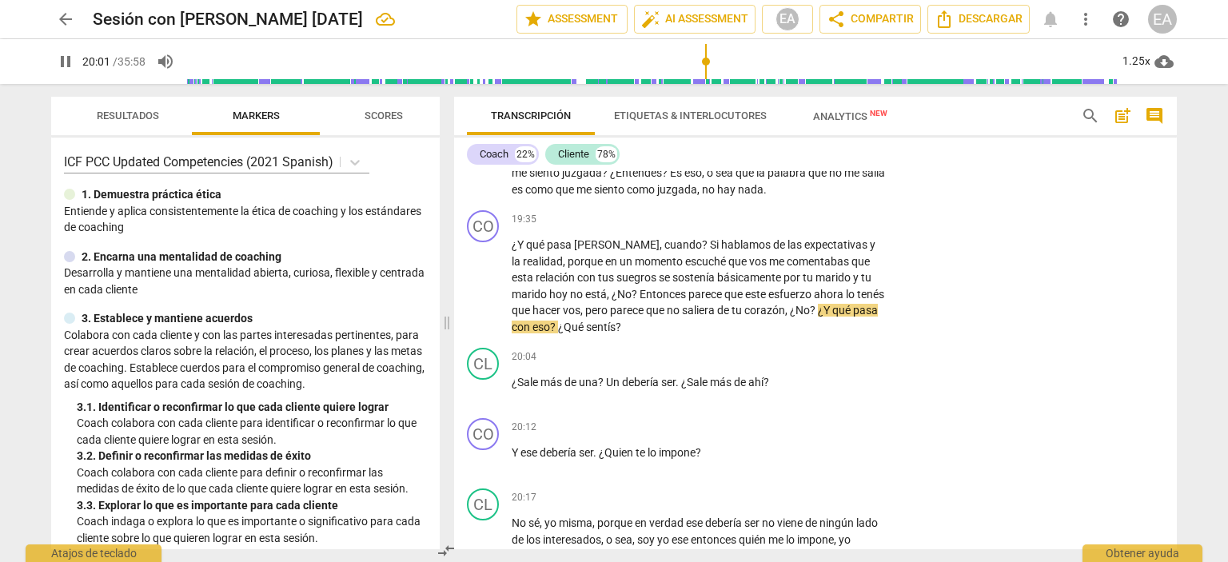
click at [67, 57] on span "pause" at bounding box center [65, 61] width 19 height 19
type input "1202"
click at [809, 315] on div "CO play_arrow pause 19:35 + Add competency keyboard_arrow_right ¿Y qué pasa [PE…" at bounding box center [815, 273] width 723 height 138
click at [806, 227] on p "Add competency" at bounding box center [837, 220] width 76 height 14
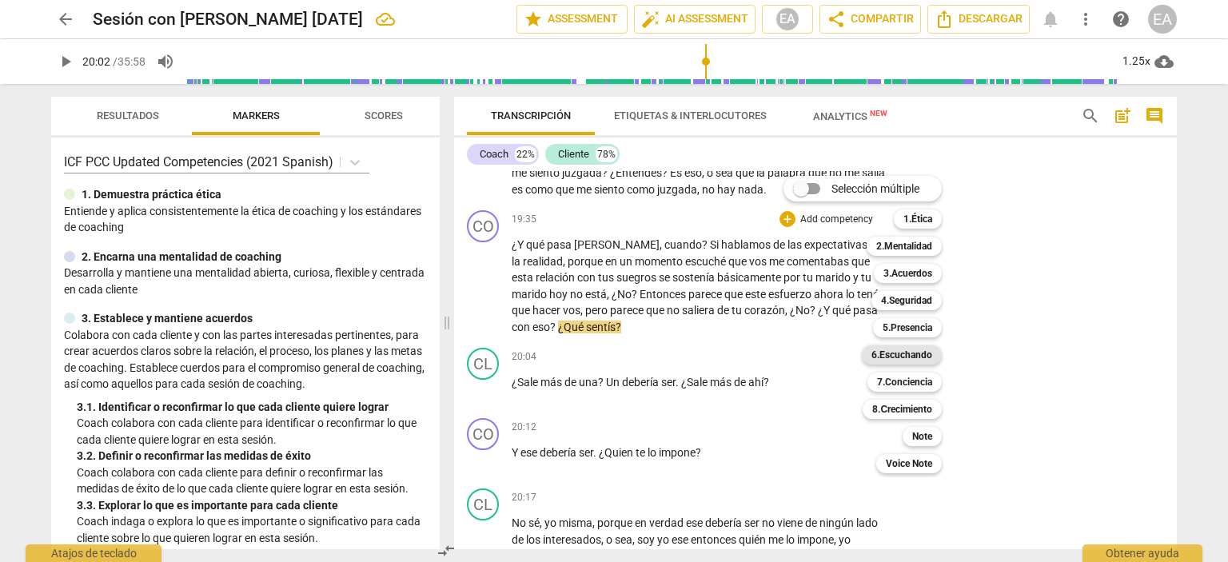
click at [905, 353] on b "6.Escuchando" at bounding box center [902, 354] width 61 height 19
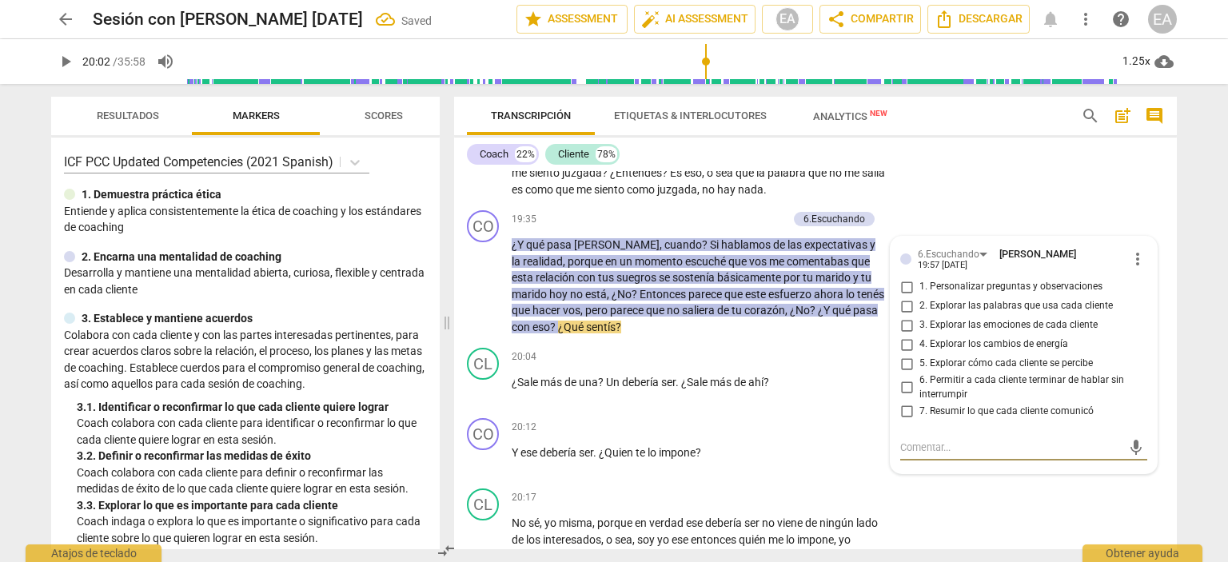
scroll to position [4918, 0]
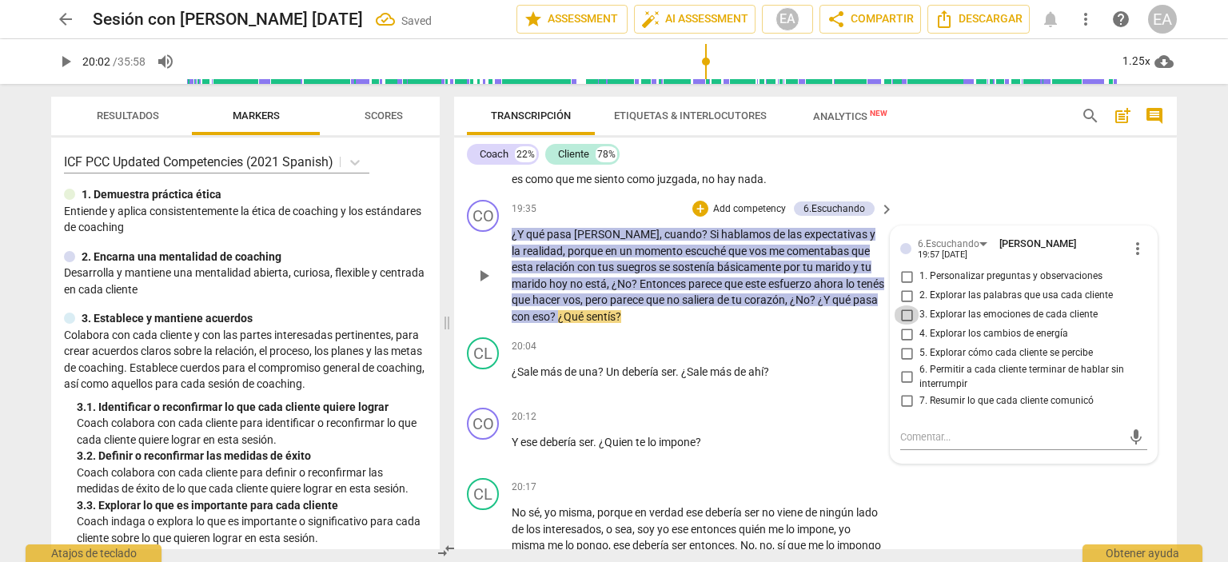
click at [905, 325] on input "3. Explorar las emociones de cada cliente" at bounding box center [907, 314] width 26 height 19
checkbox input "true"
click at [1135, 194] on div "CL play_arrow pause 18:25 + Add competency keyboard_arrow_right ¿Cómo me estoy …" at bounding box center [815, 134] width 723 height 122
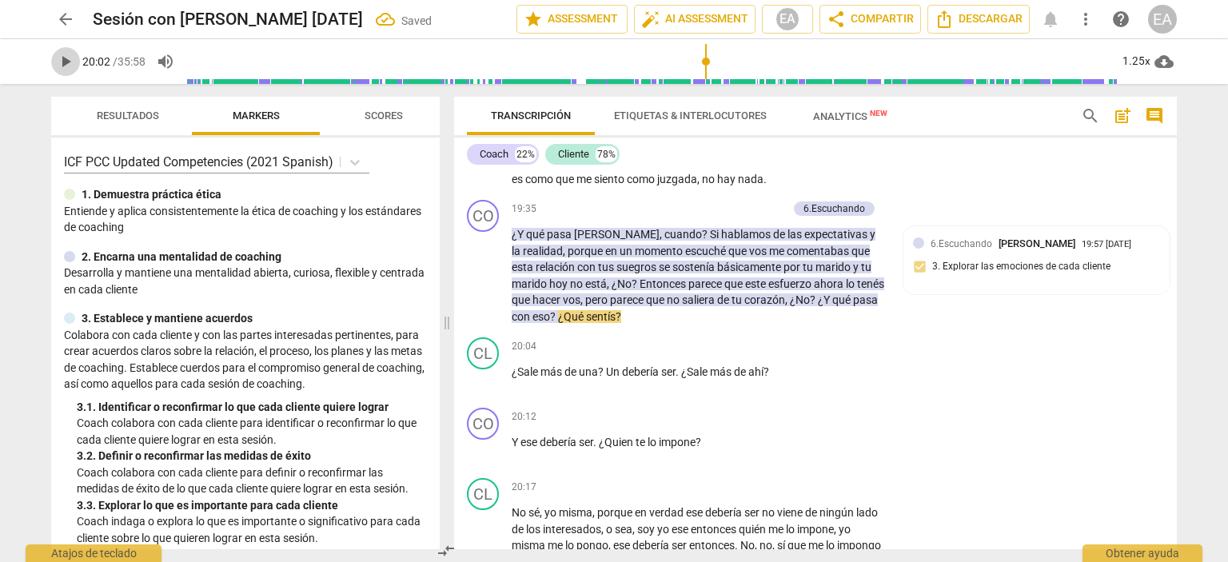
click at [63, 58] on span "play_arrow" at bounding box center [65, 61] width 19 height 19
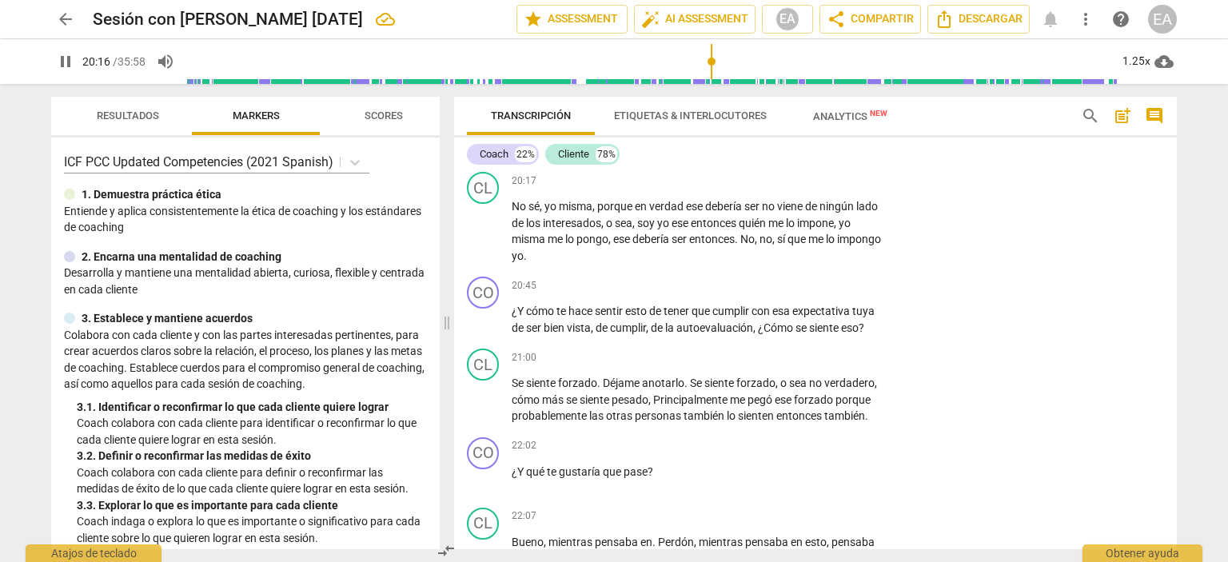
scroll to position [5240, 0]
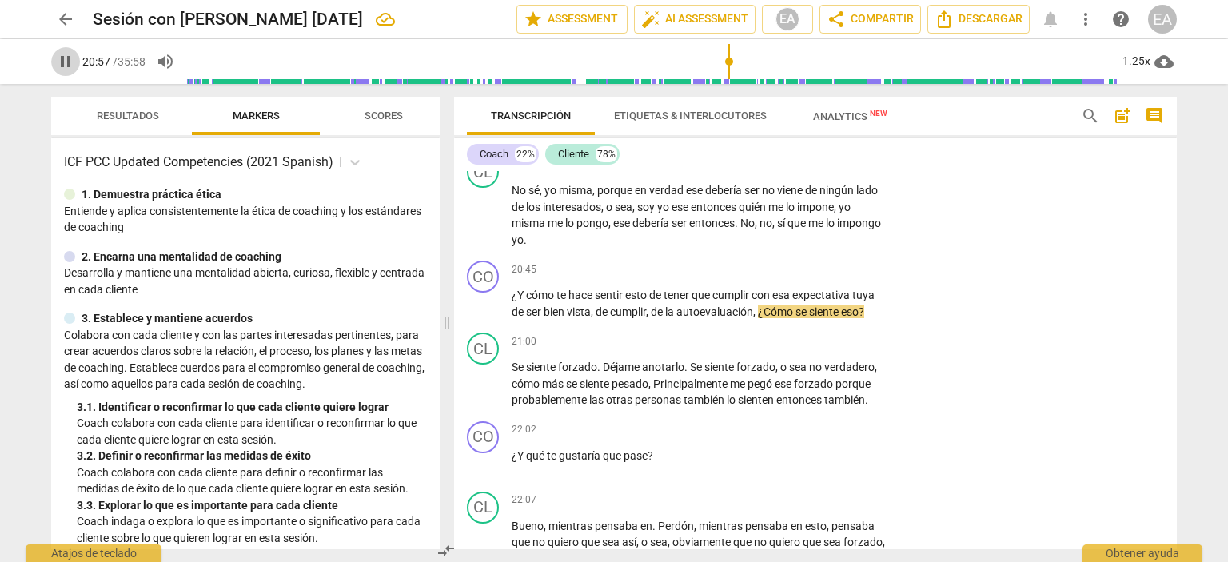
click at [65, 62] on span "pause" at bounding box center [65, 61] width 19 height 19
type input "1258"
click at [848, 277] on p "Add competency" at bounding box center [837, 270] width 76 height 14
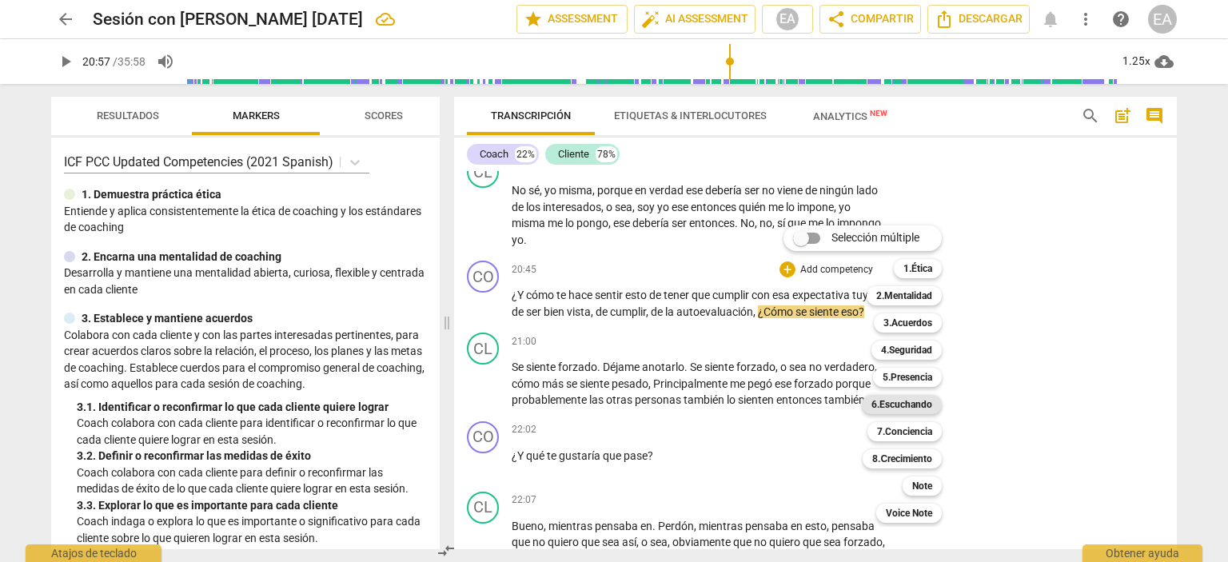
click at [906, 401] on b "6.Escuchando" at bounding box center [902, 404] width 61 height 19
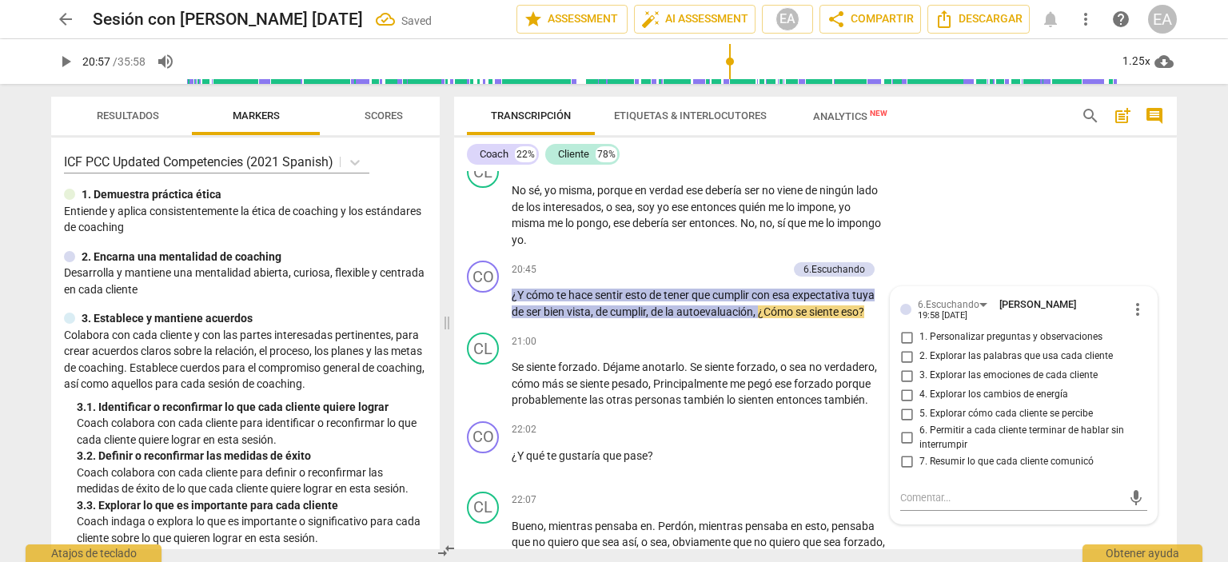
scroll to position [5482, 0]
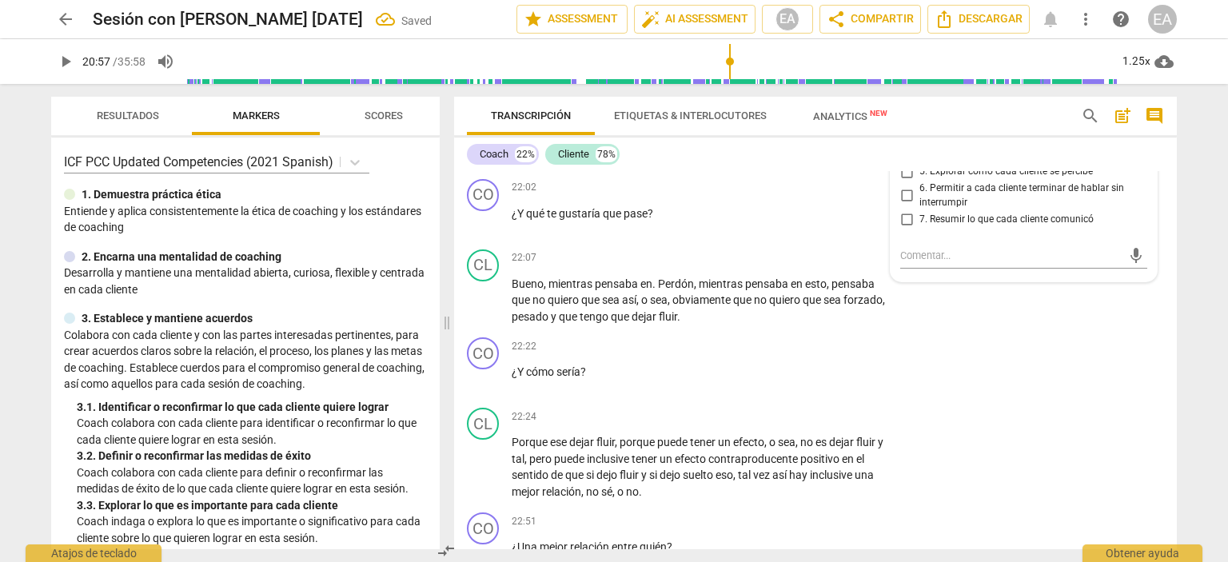
click at [904, 143] on input "3. Explorar las emociones de cada cliente" at bounding box center [907, 133] width 26 height 19
checkbox input "true"
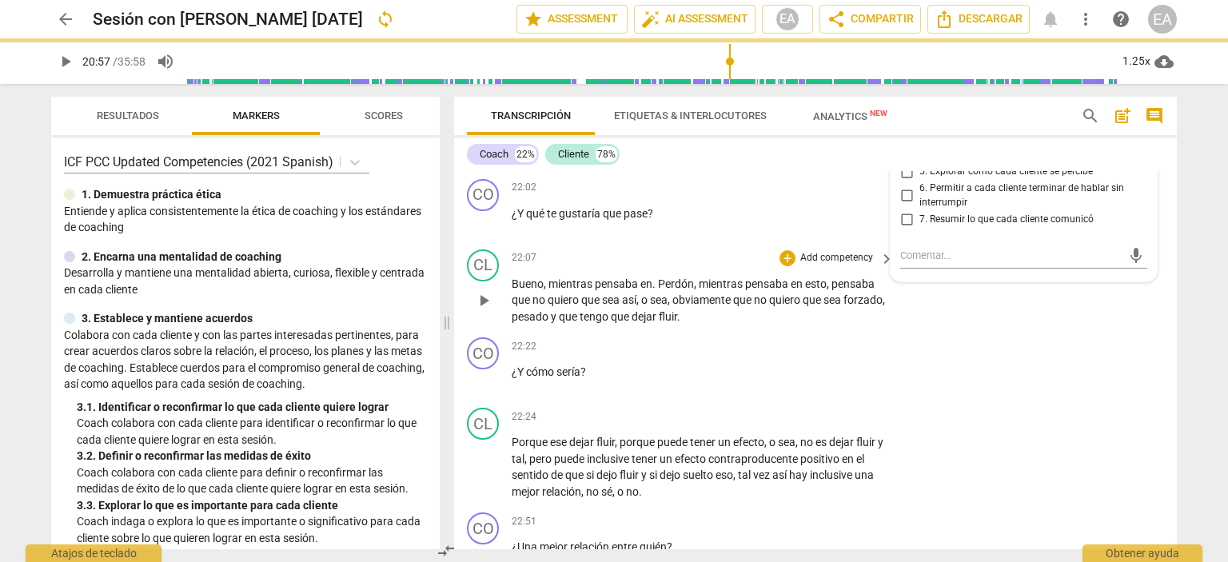
click at [1164, 332] on div "CL play_arrow pause 22:07 + Add competency keyboard_arrow_right Bueno , mientra…" at bounding box center [815, 287] width 723 height 89
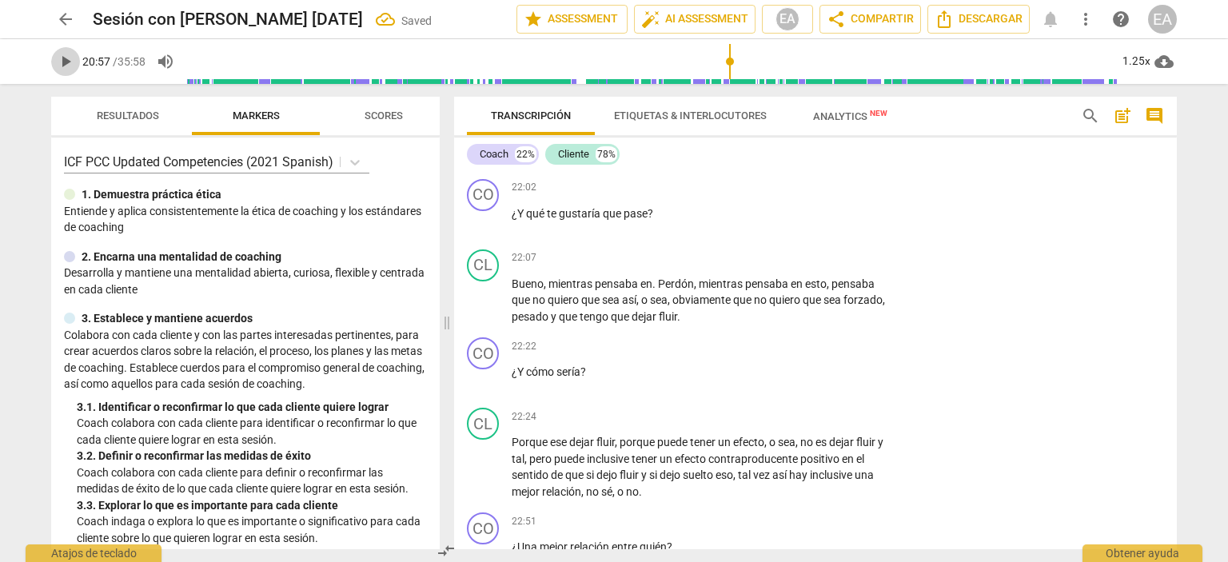
click at [70, 66] on span "play_arrow" at bounding box center [65, 61] width 19 height 19
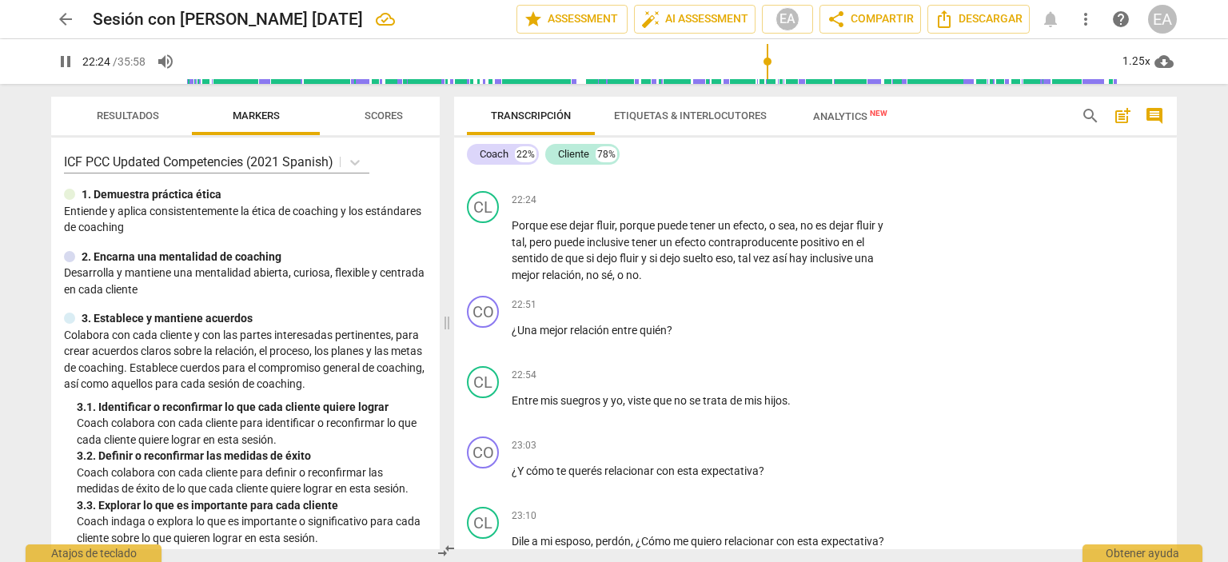
scroll to position [5731, 0]
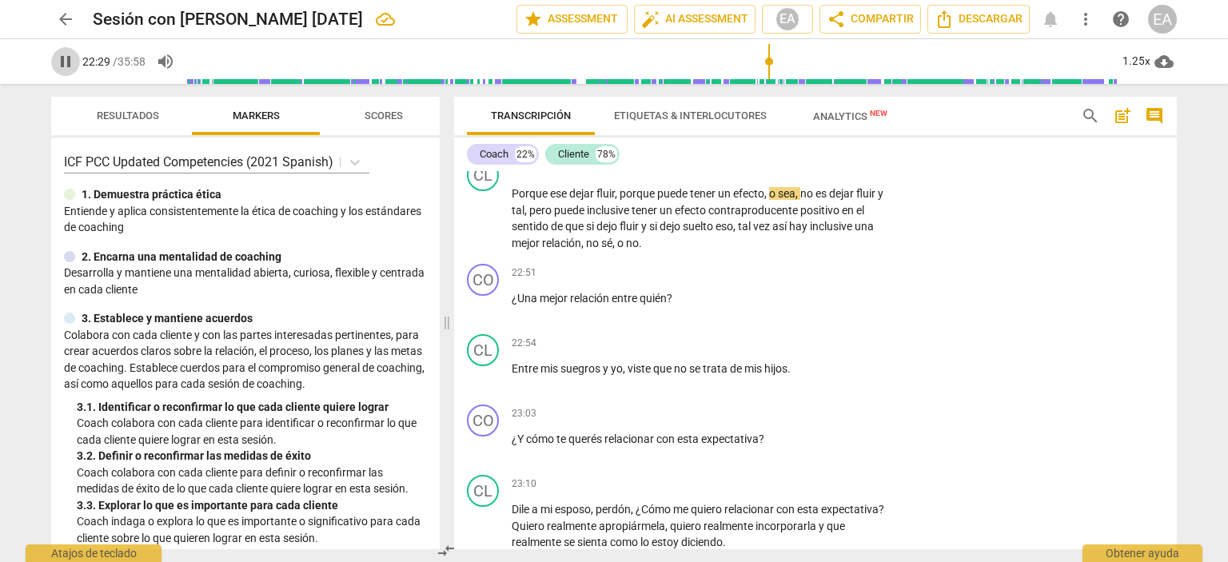
click at [61, 58] on span "pause" at bounding box center [65, 61] width 19 height 19
type input "1350"
click at [844, 106] on p "Add competency" at bounding box center [837, 98] width 76 height 14
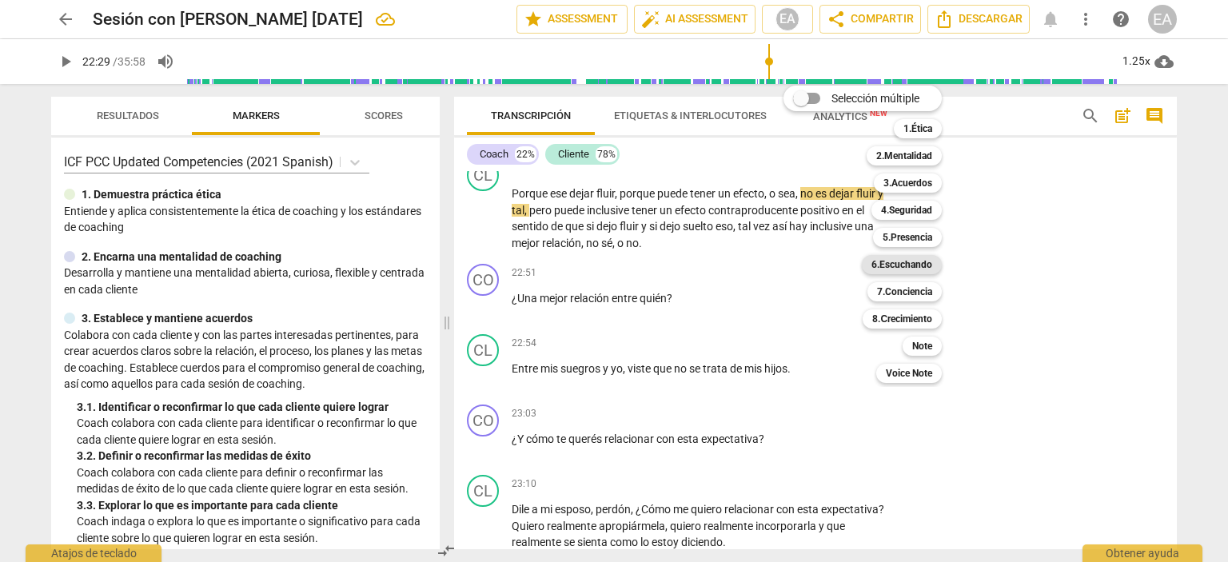
click at [892, 265] on b "6.Escuchando" at bounding box center [902, 264] width 61 height 19
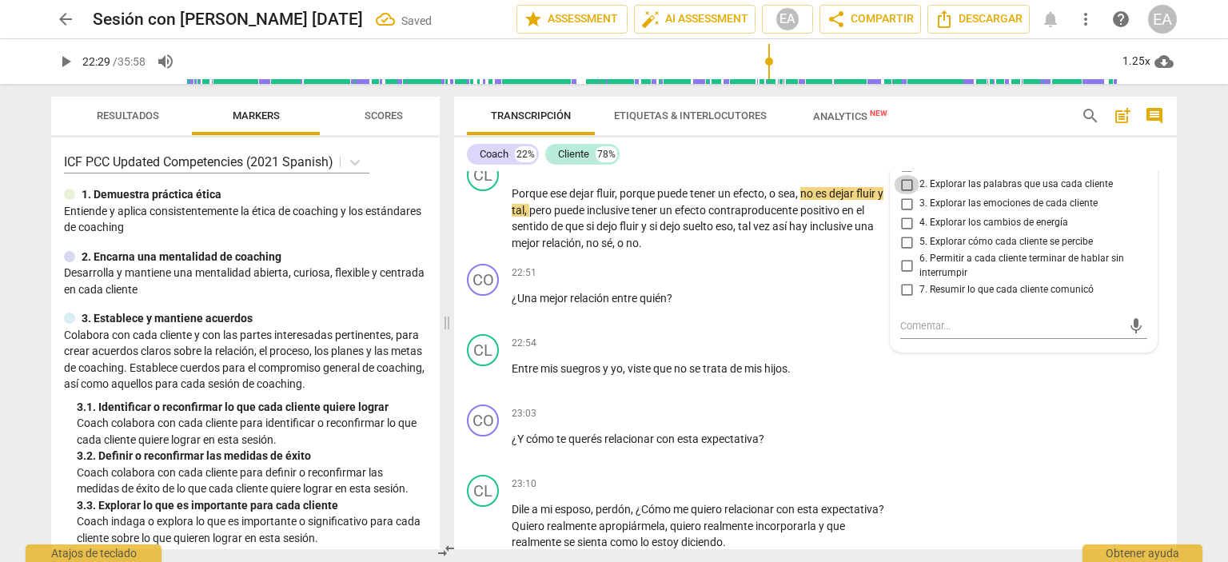
click at [903, 194] on input "2. Explorar las palabras que usa cada cliente" at bounding box center [907, 184] width 26 height 19
checkbox input "true"
click at [1129, 153] on div "CO play_arrow pause 22:22 + Add competency 6.Escuchando keyboard_arrow_right ¿Y…" at bounding box center [815, 117] width 723 height 70
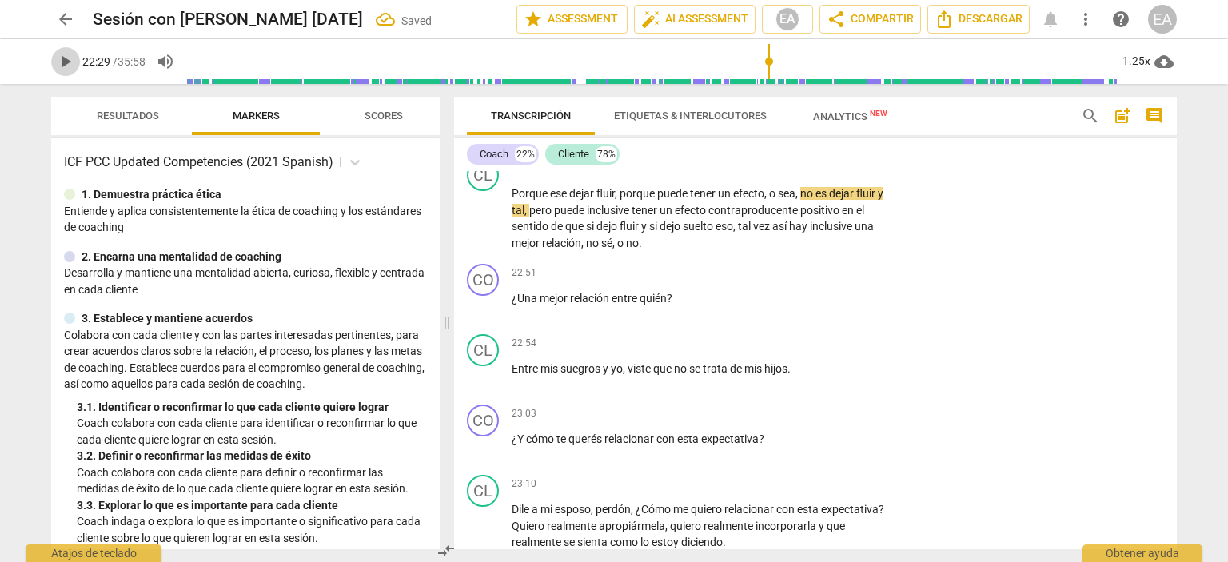
click at [58, 65] on span "play_arrow" at bounding box center [65, 61] width 19 height 19
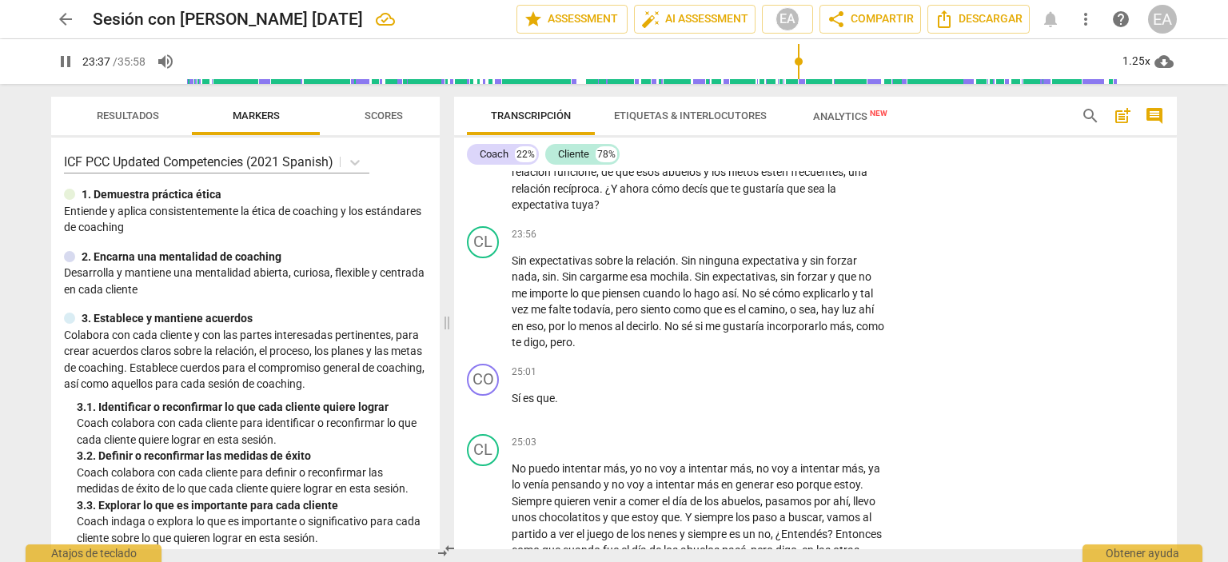
scroll to position [6174, 0]
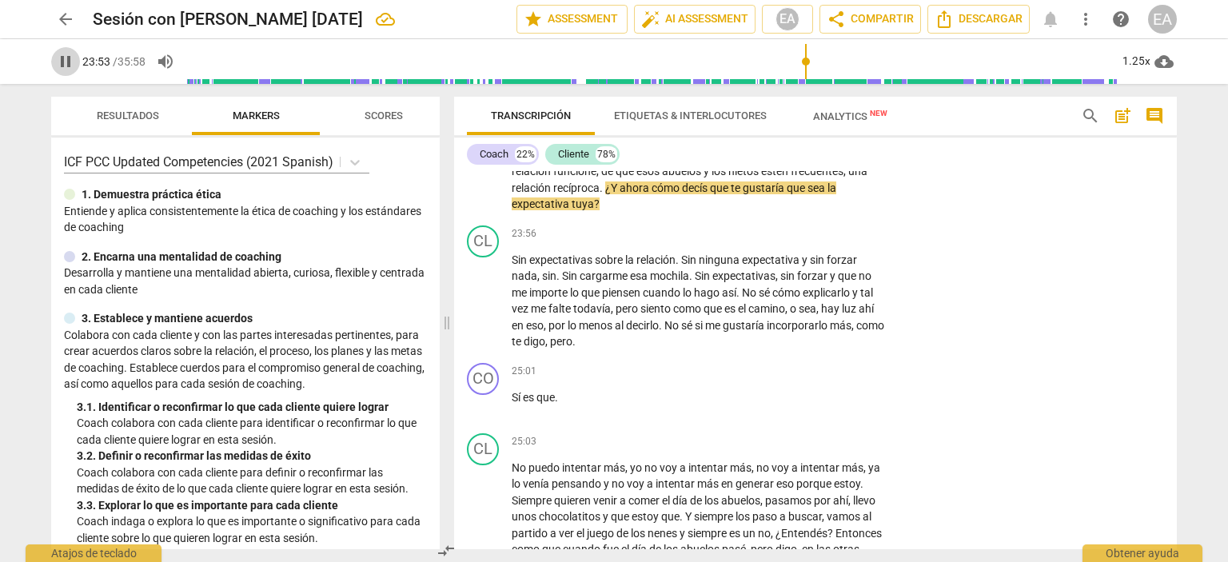
click at [64, 62] on span "pause" at bounding box center [65, 61] width 19 height 19
type input "1434"
click at [824, 137] on p "Add competency" at bounding box center [837, 129] width 76 height 14
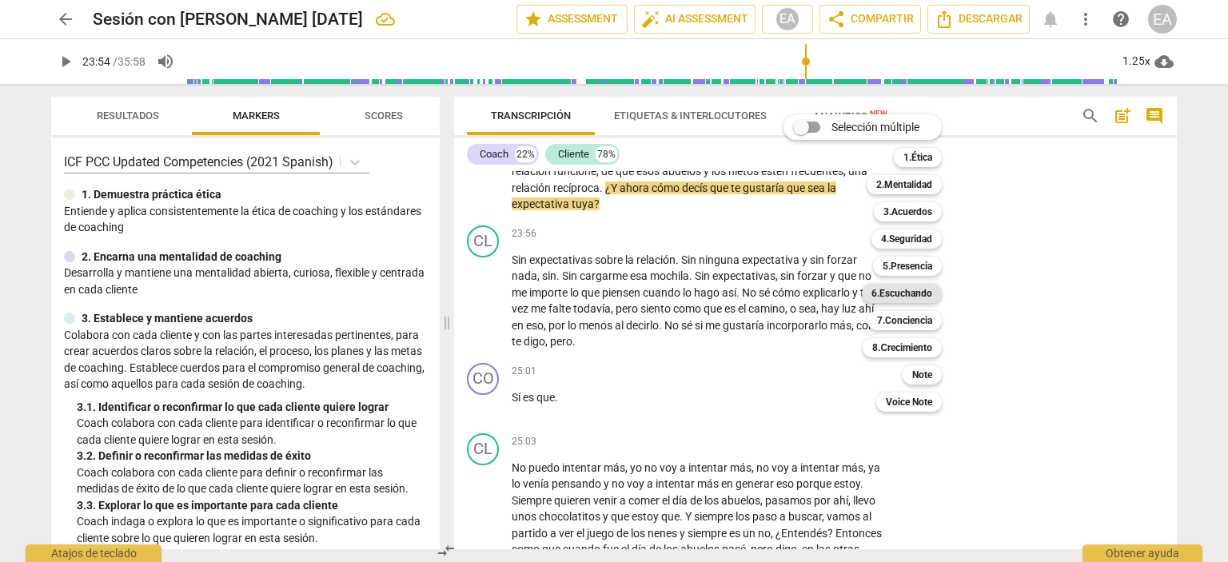
click at [924, 297] on b "6.Escuchando" at bounding box center [902, 293] width 61 height 19
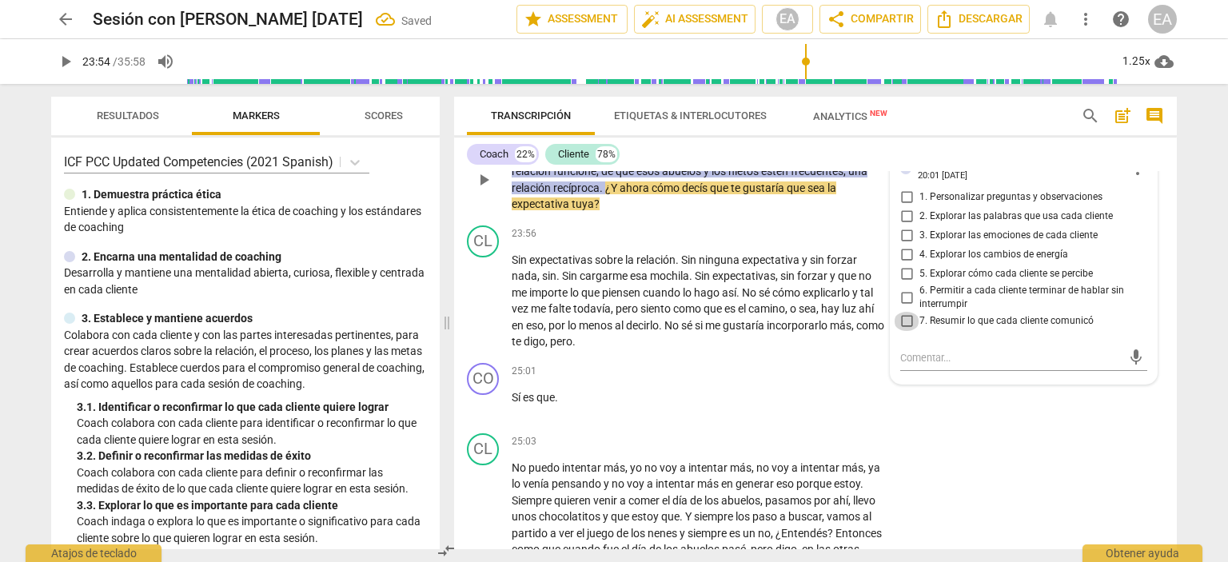
click at [903, 331] on input "7. Resumir lo que cada cliente comunicó" at bounding box center [907, 321] width 26 height 19
checkbox input "true"
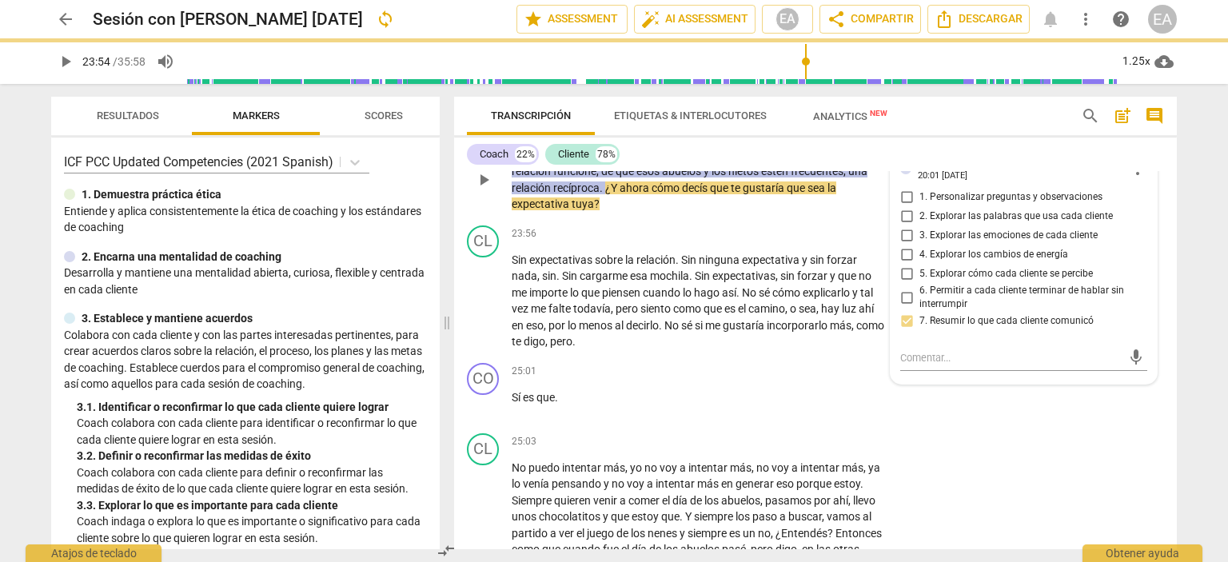
click at [1161, 219] on div "CO play_arrow pause 23:39 + Add competency 6.Escuchando keyboard_arrow_right O …" at bounding box center [815, 166] width 723 height 105
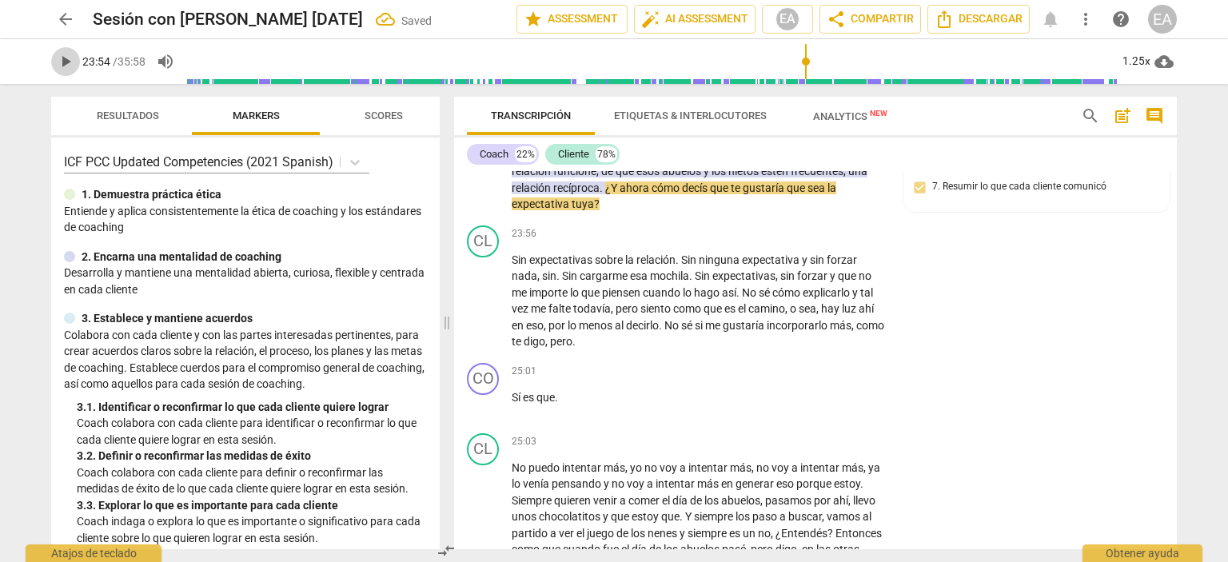
click at [66, 62] on span "play_arrow" at bounding box center [65, 61] width 19 height 19
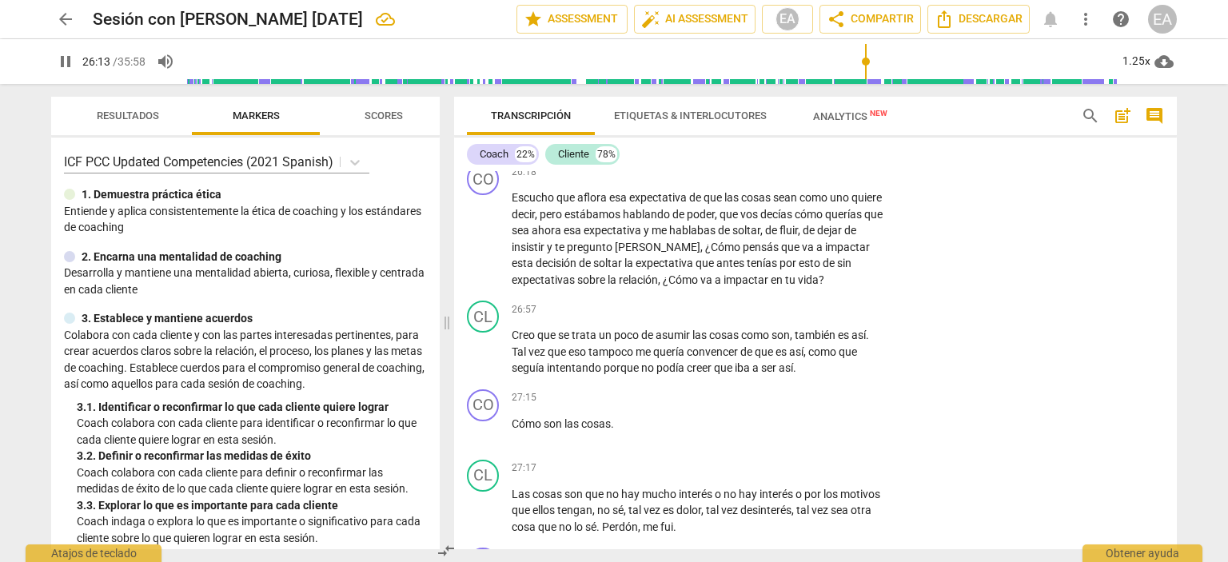
scroll to position [6728, 0]
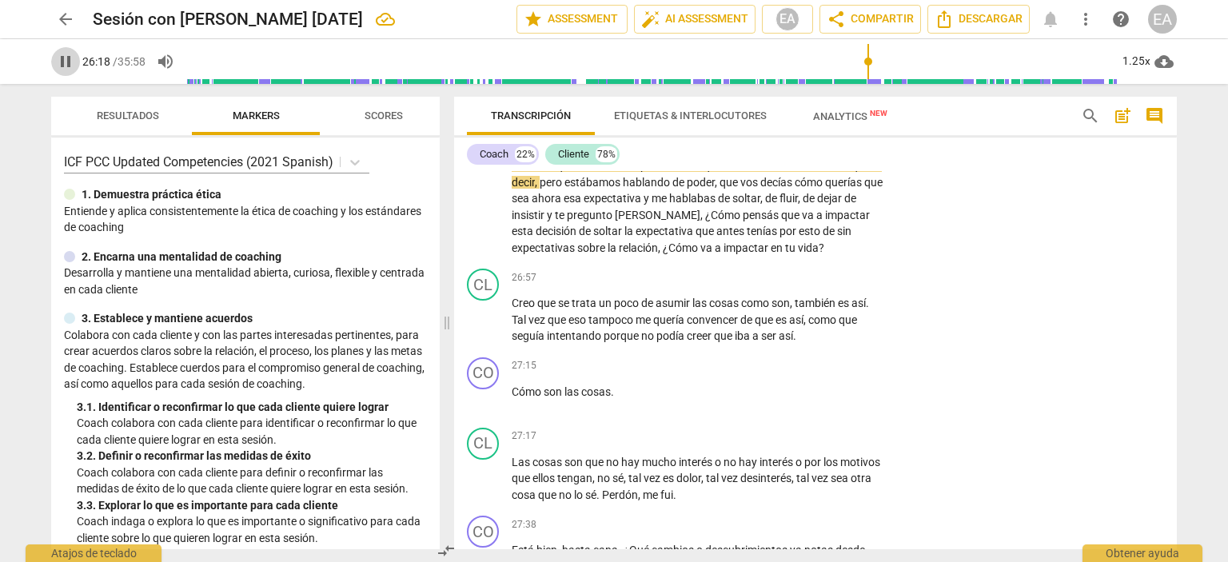
click at [69, 64] on span "pause" at bounding box center [65, 61] width 19 height 19
click at [69, 64] on span "play_arrow" at bounding box center [65, 61] width 19 height 19
click at [62, 62] on span "pause" at bounding box center [65, 61] width 19 height 19
click at [66, 60] on span "play_arrow" at bounding box center [65, 61] width 19 height 19
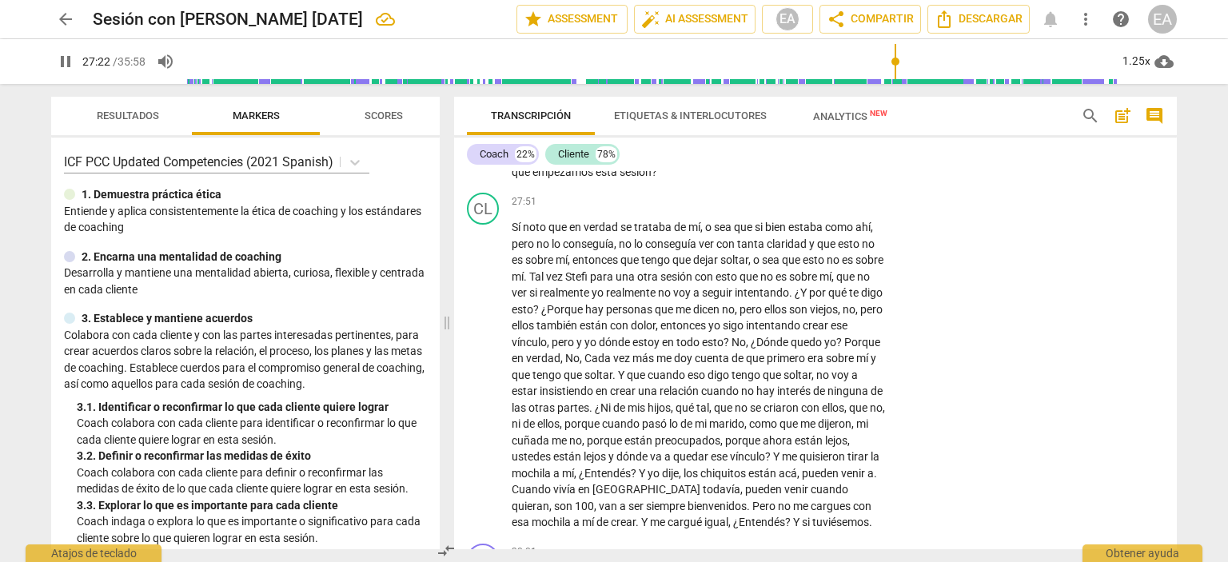
scroll to position [7124, 0]
click at [64, 65] on span "pause" at bounding box center [65, 61] width 19 height 19
type input "1670"
click at [850, 137] on div "+ Add competency" at bounding box center [827, 129] width 95 height 16
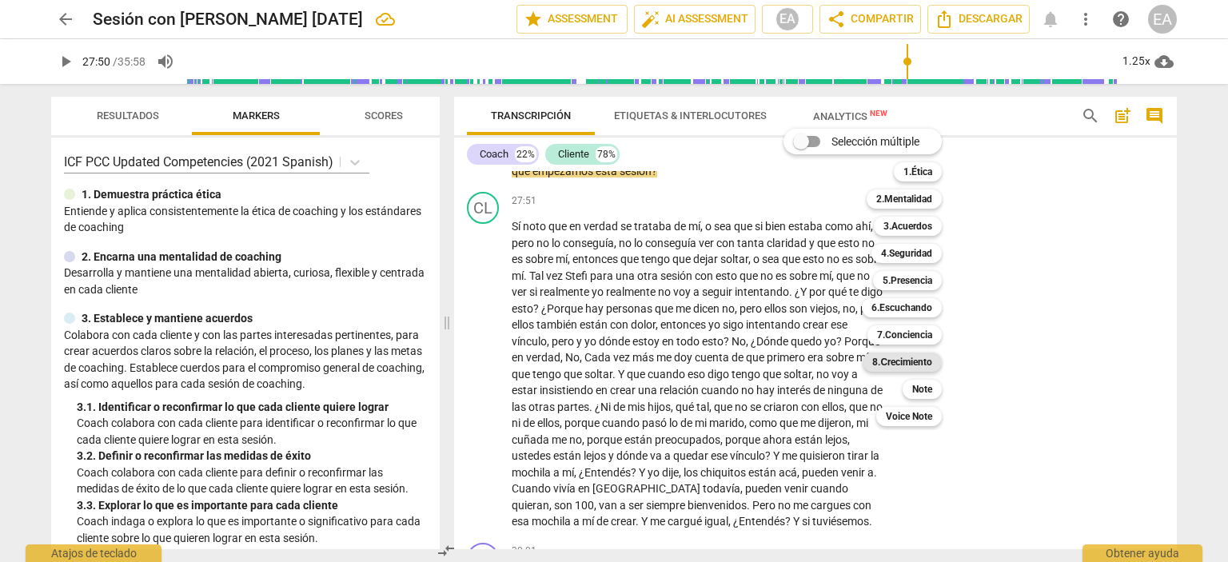
click at [924, 357] on b "8.Сrecimiento" at bounding box center [902, 362] width 60 height 19
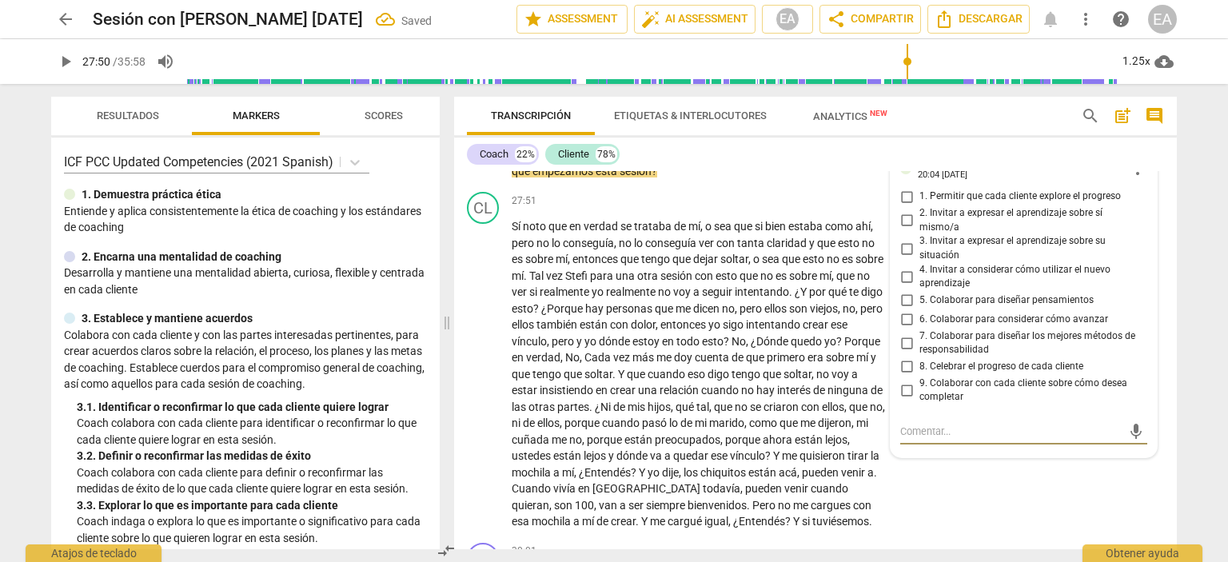
scroll to position [7344, 0]
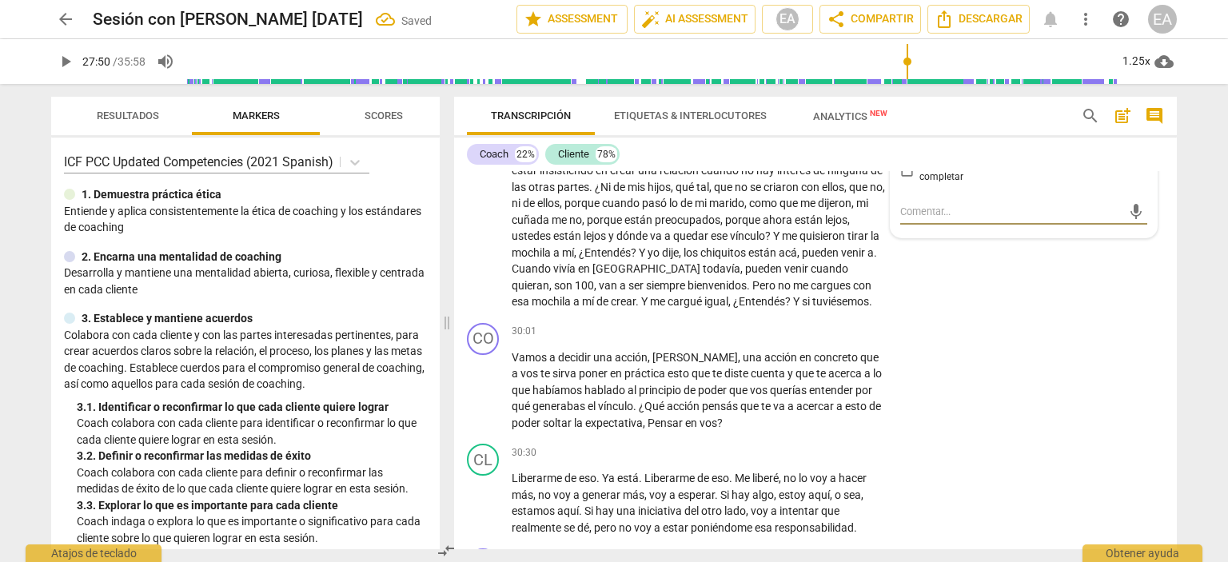
click at [1142, 237] on div "8.Сrecimiento [PERSON_NAME] 20:04 [DATE] more_vert 1. Permitir que cada cliente…" at bounding box center [1024, 81] width 266 height 311
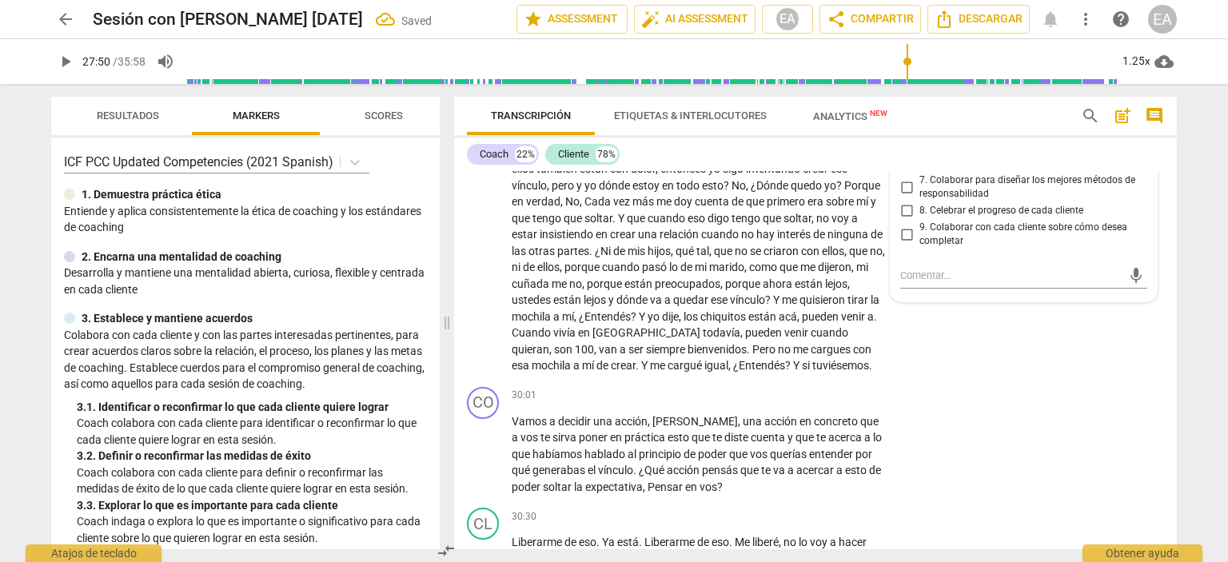
scroll to position [7248, 0]
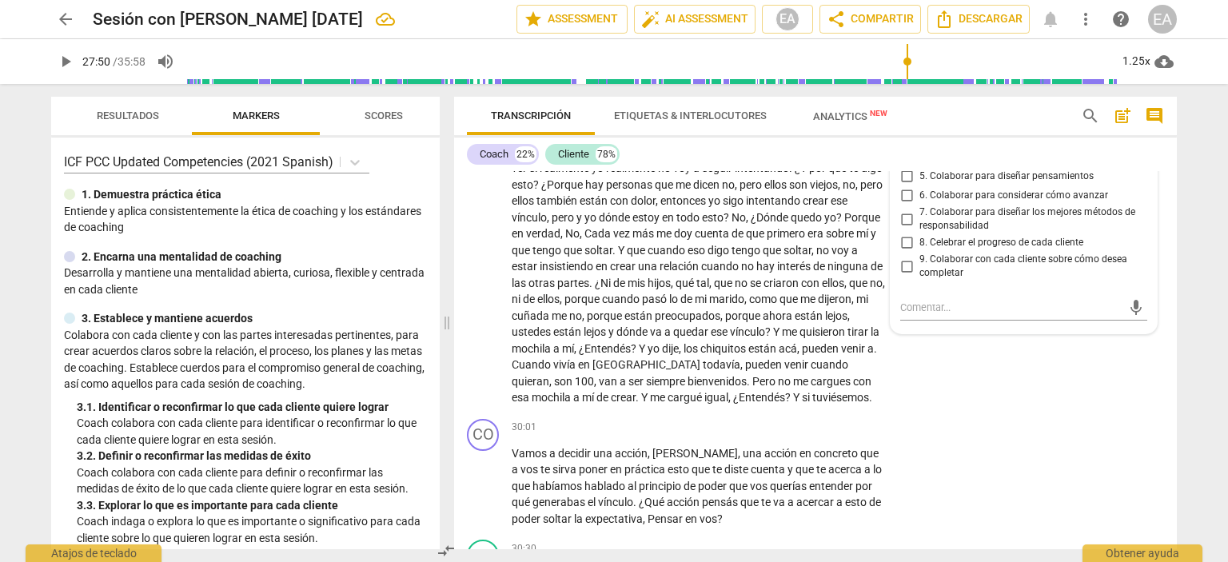
click at [907, 106] on input "2. Invitar a expresar el aprendizaje sobre sí mismo/a" at bounding box center [907, 96] width 26 height 19
checkbox input "true"
click at [1167, 249] on div "CL play_arrow pause 27:51 + Add competency keyboard_arrow_right Sí noto que en …" at bounding box center [815, 237] width 723 height 351
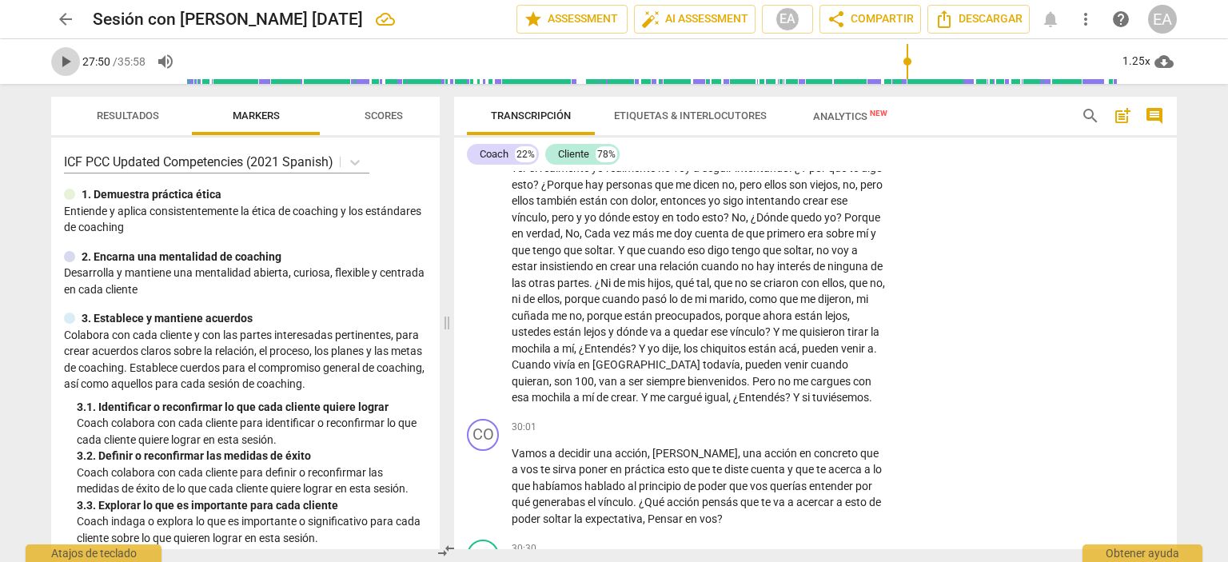
click at [63, 58] on span "play_arrow" at bounding box center [65, 61] width 19 height 19
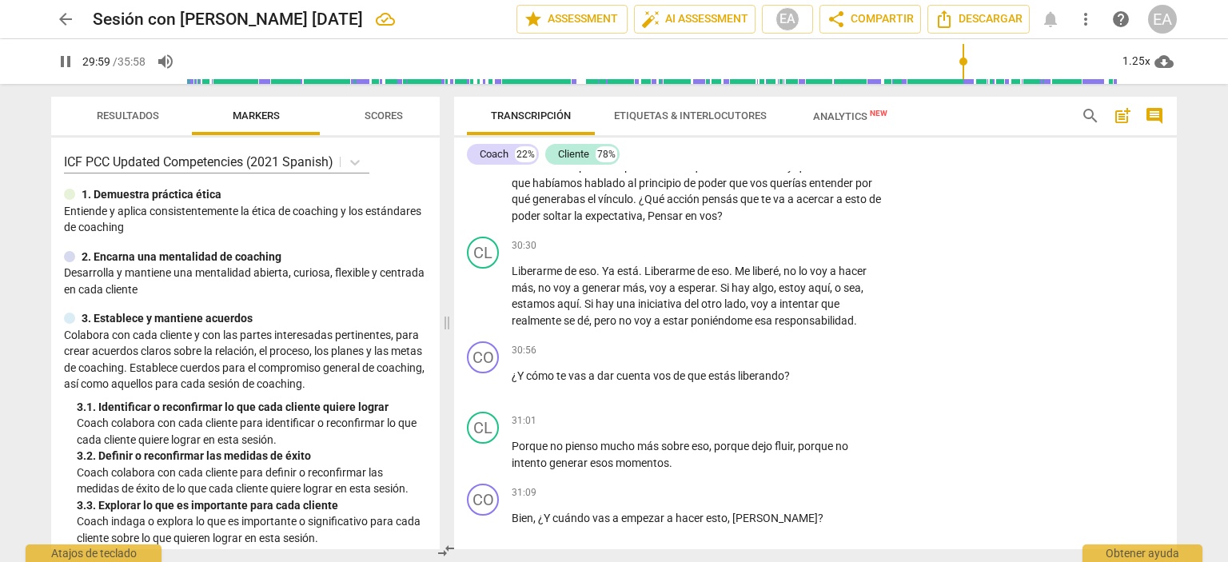
scroll to position [7552, 0]
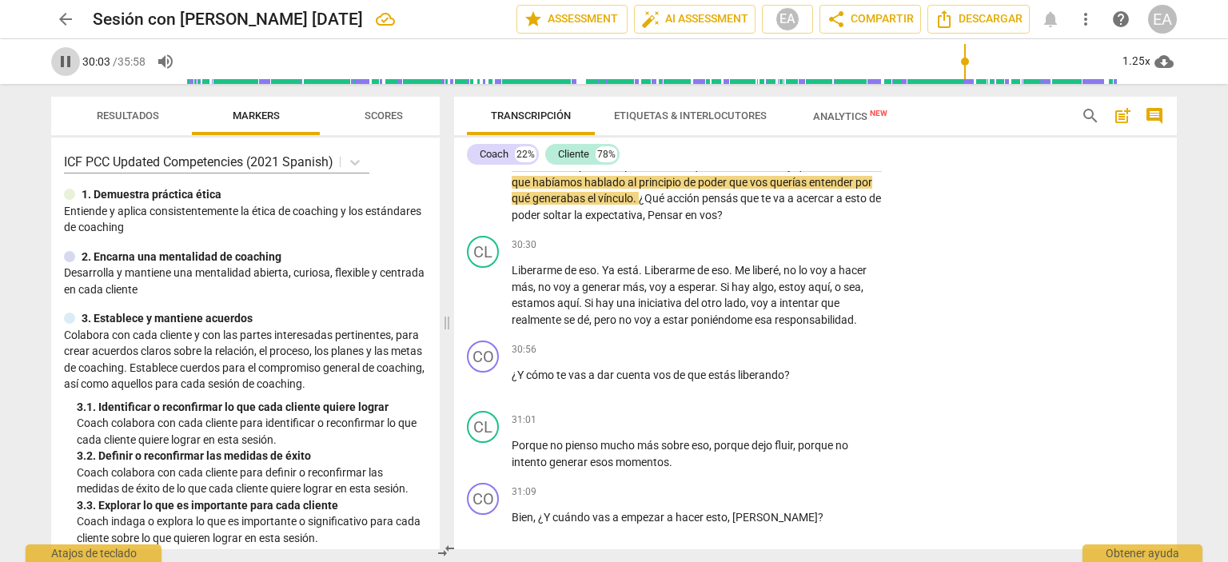
click at [64, 60] on span "pause" at bounding box center [65, 61] width 19 height 19
click at [64, 60] on span "play_arrow" at bounding box center [65, 61] width 19 height 19
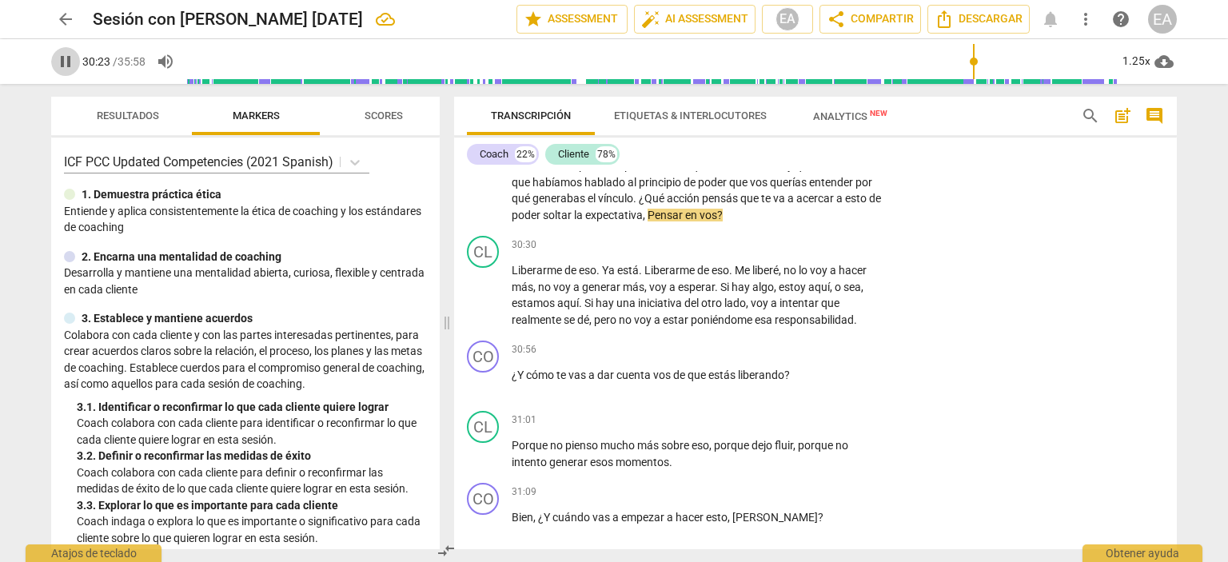
click at [63, 60] on span "pause" at bounding box center [65, 61] width 19 height 19
type input "1823"
click at [818, 131] on p "Add competency" at bounding box center [837, 124] width 76 height 14
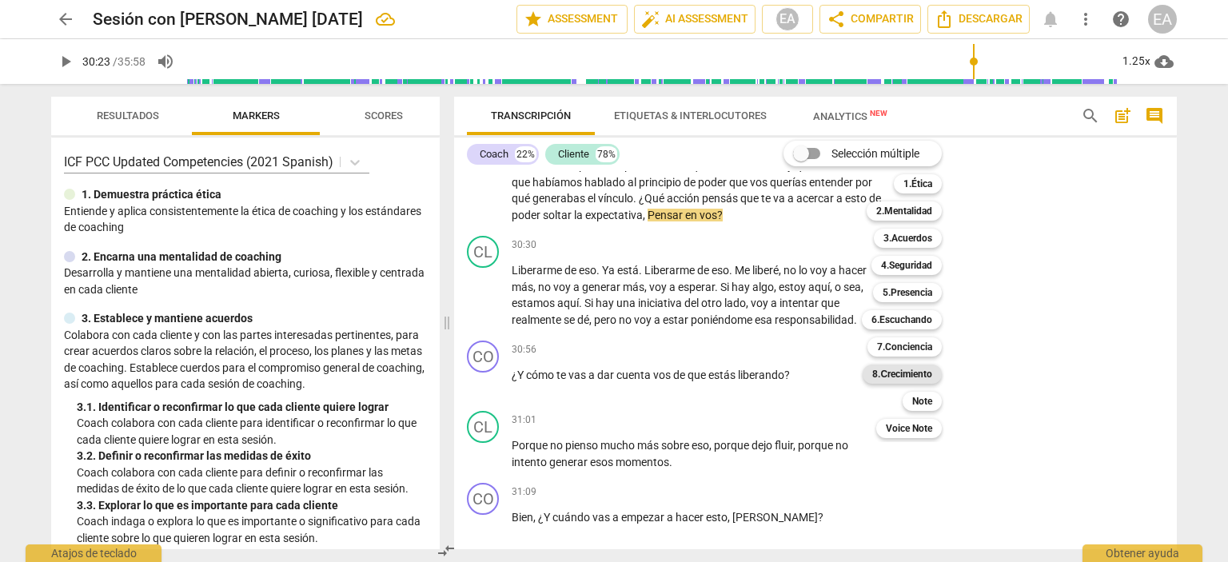
click at [909, 371] on b "8.Сrecimiento" at bounding box center [902, 374] width 60 height 19
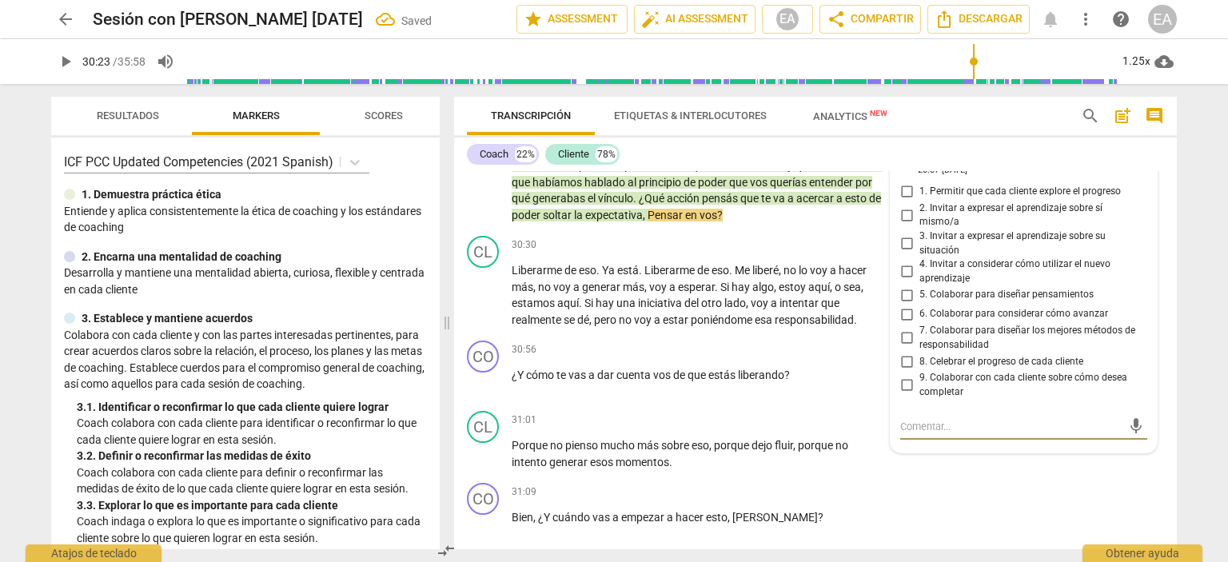
scroll to position [7784, 0]
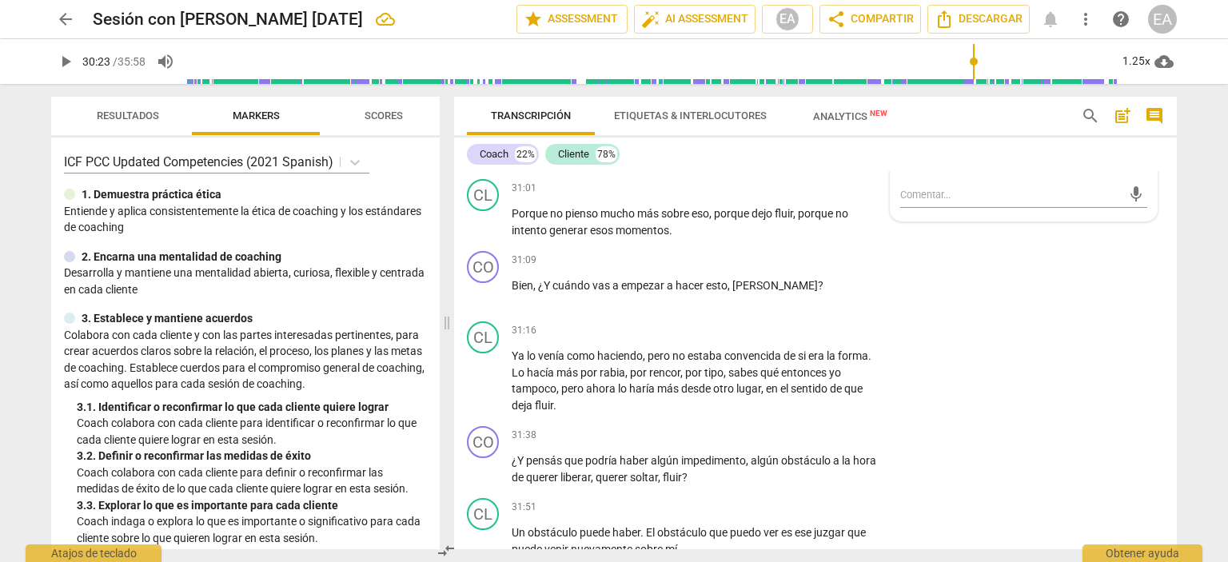
click at [904, 92] on input "6. Colaborar para considerar cómo avanzar" at bounding box center [907, 82] width 26 height 19
checkbox input "true"
click at [1161, 173] on div "CO play_arrow pause 30:56 + Add competency keyboard_arrow_right ¿Y cómo te vas …" at bounding box center [815, 137] width 723 height 70
click at [64, 58] on span "play_arrow" at bounding box center [65, 61] width 19 height 19
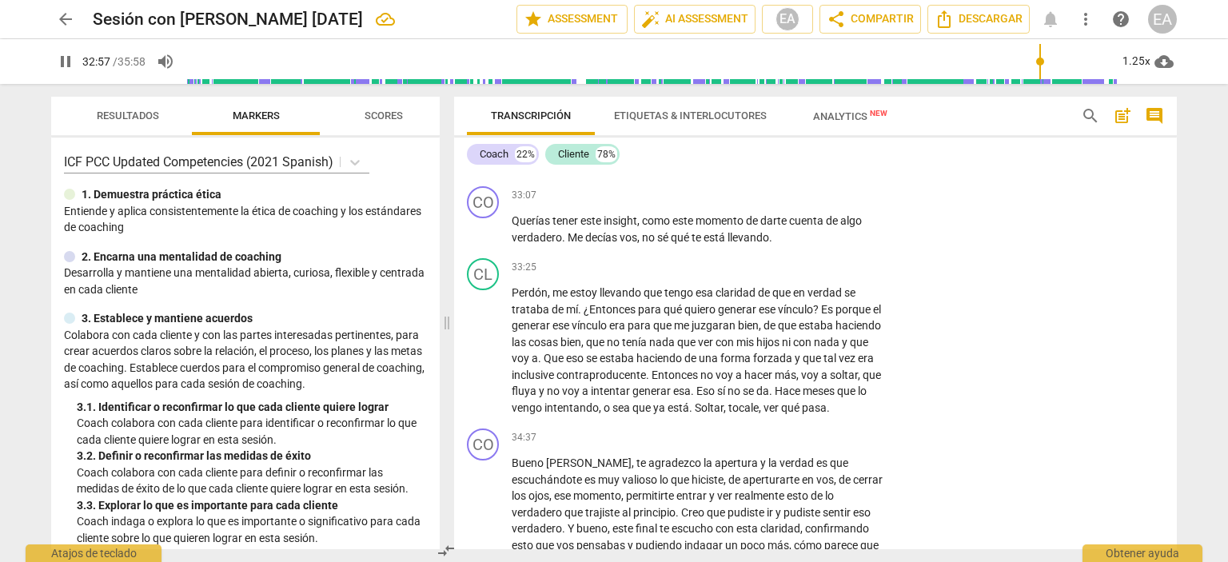
scroll to position [8533, 0]
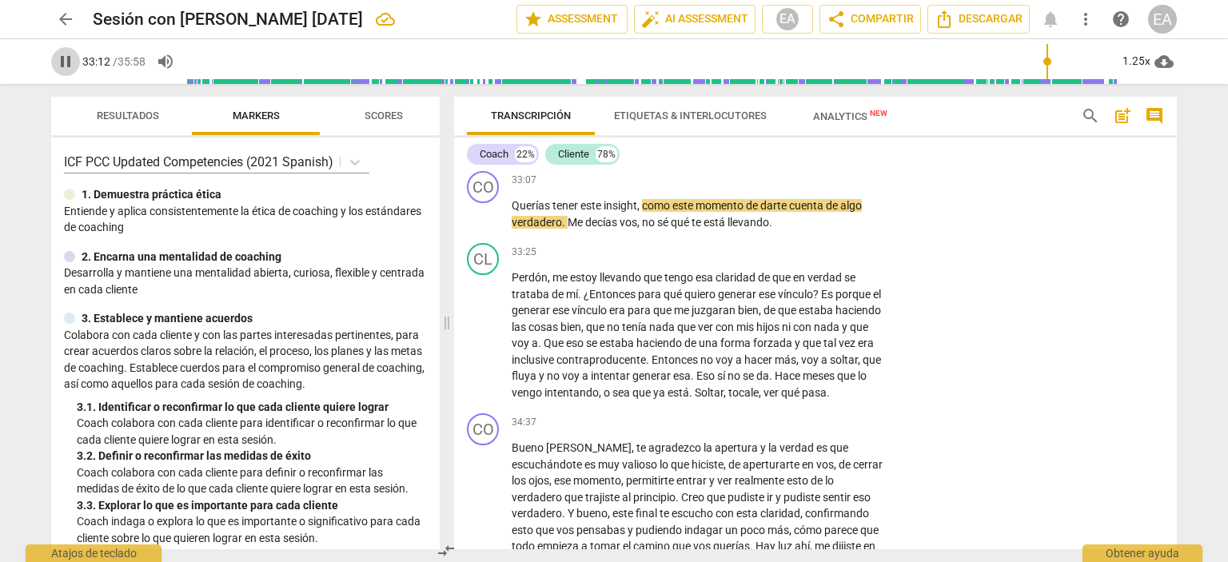
click at [62, 62] on span "pause" at bounding box center [65, 61] width 19 height 19
type input "1993"
click at [833, 188] on p "Add competency" at bounding box center [837, 181] width 76 height 14
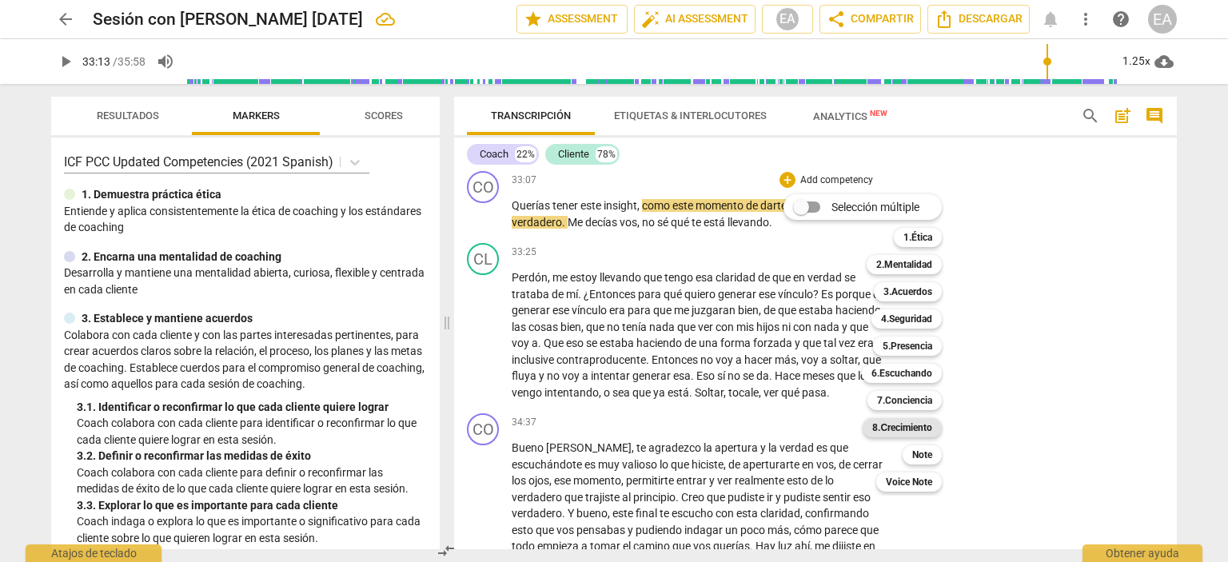
click at [913, 421] on b "8.Сrecimiento" at bounding box center [902, 427] width 60 height 19
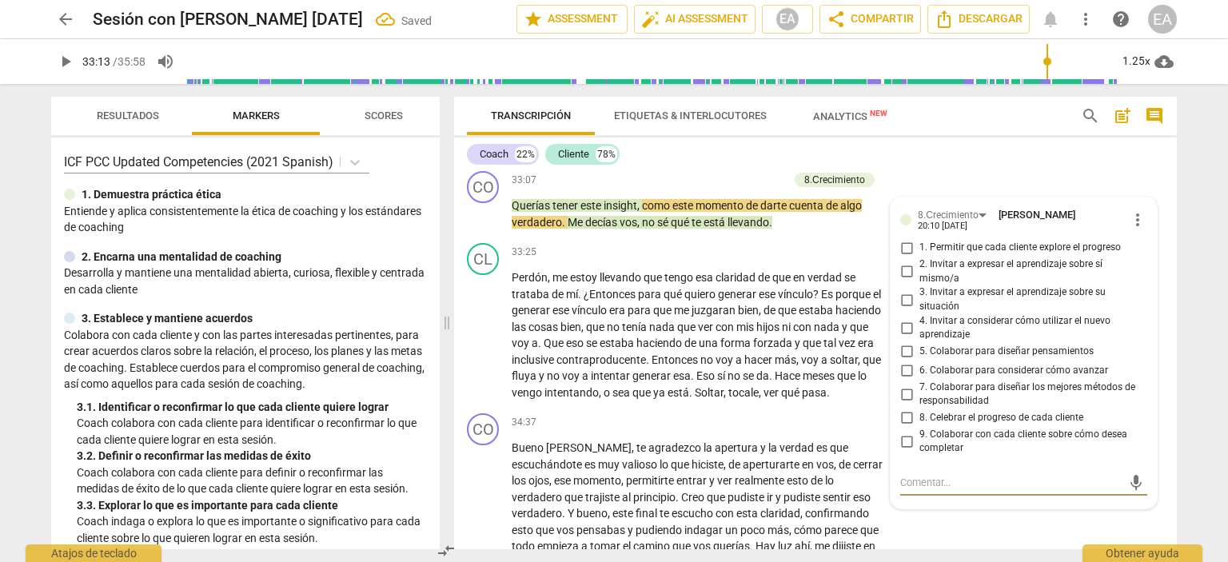
scroll to position [8818, 0]
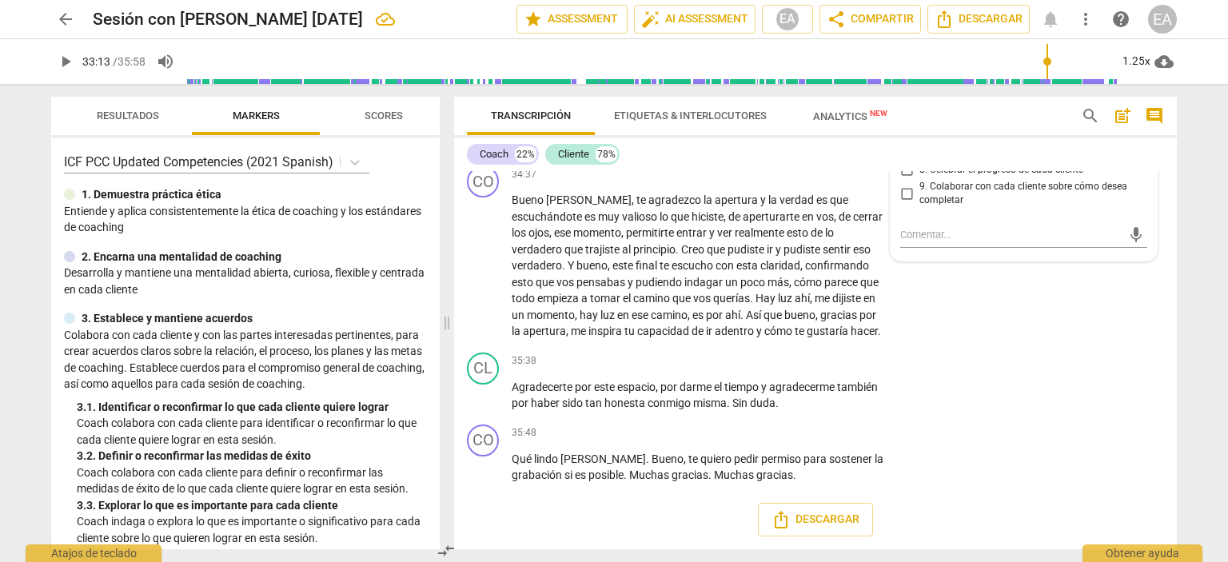
click at [1147, 213] on div "8.Сrecimiento [PERSON_NAME] 20:10 [DATE] more_vert 1. Permitir que cada cliente…" at bounding box center [1024, 105] width 266 height 311
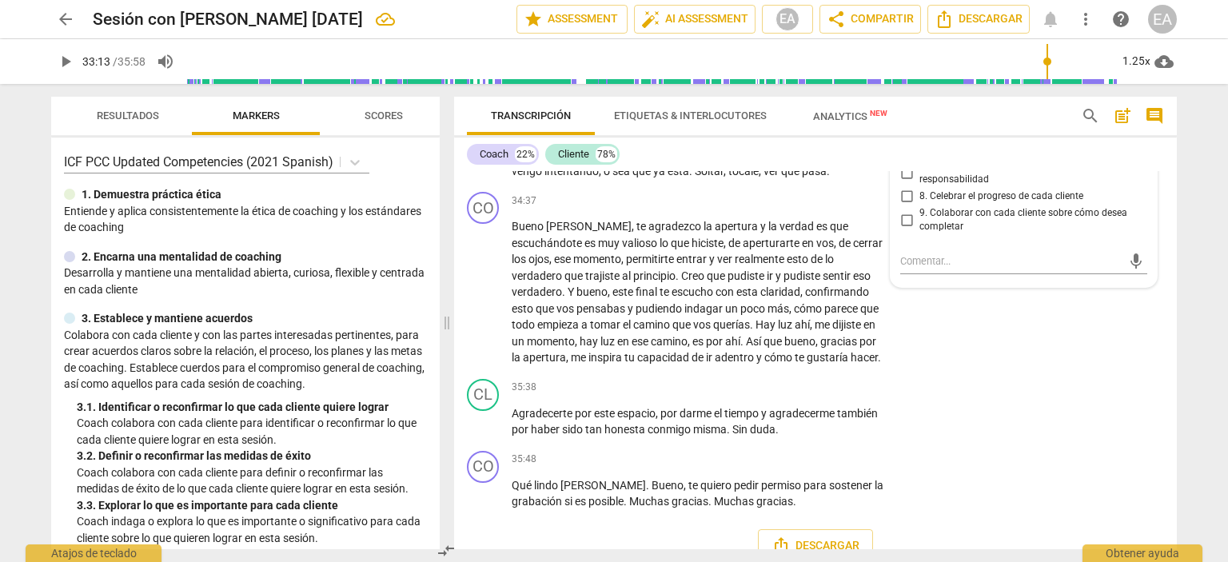
click at [1161, 186] on div "CL play_arrow pause 33:25 + Add competency keyboard_arrow_right Perdón , me est…" at bounding box center [815, 100] width 723 height 170
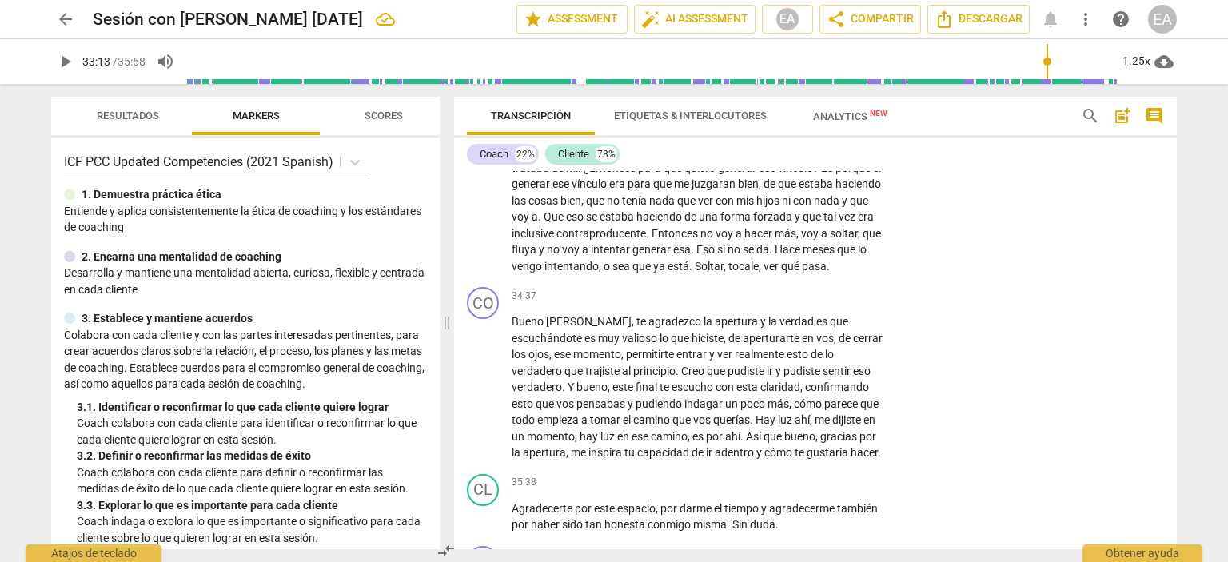
scroll to position [8596, 0]
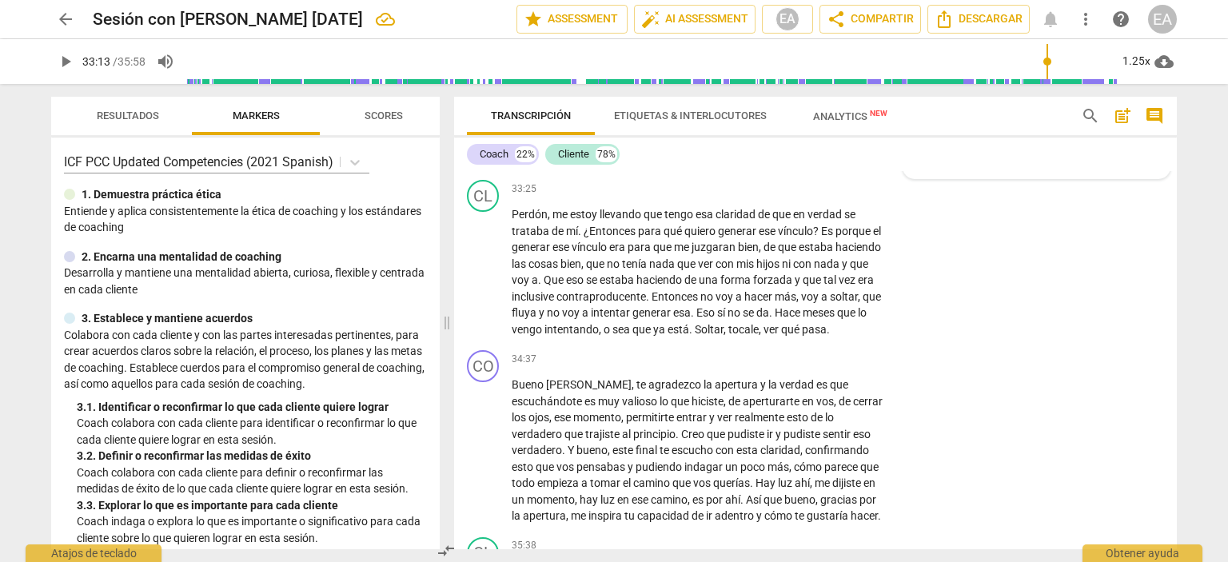
click at [936, 158] on span "8.Сrecimiento" at bounding box center [961, 151] width 61 height 11
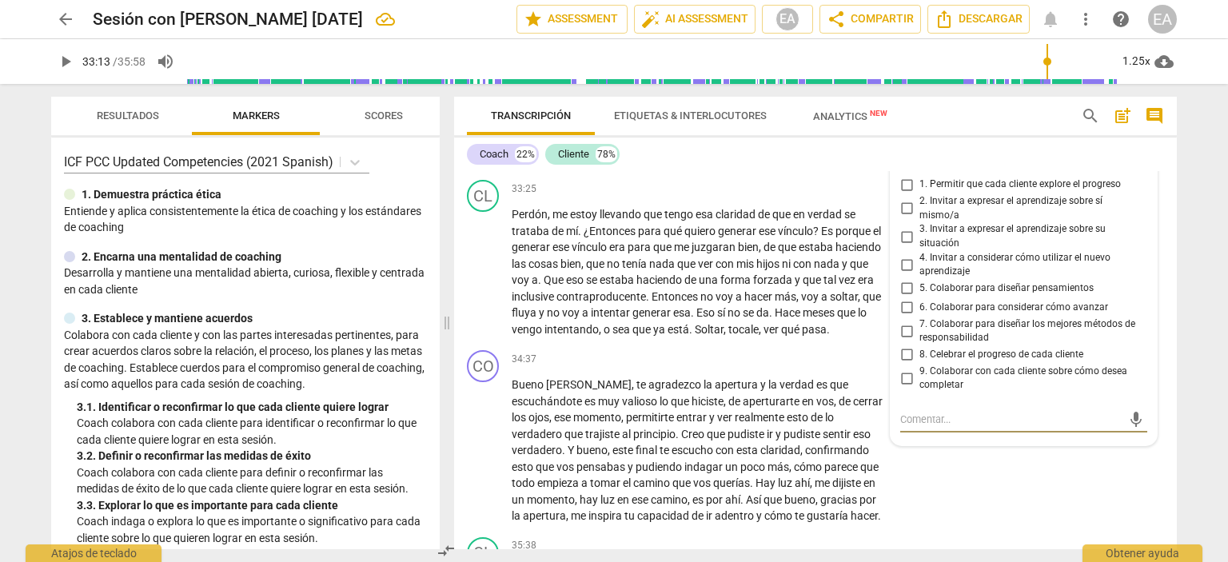
scroll to position [8818, 0]
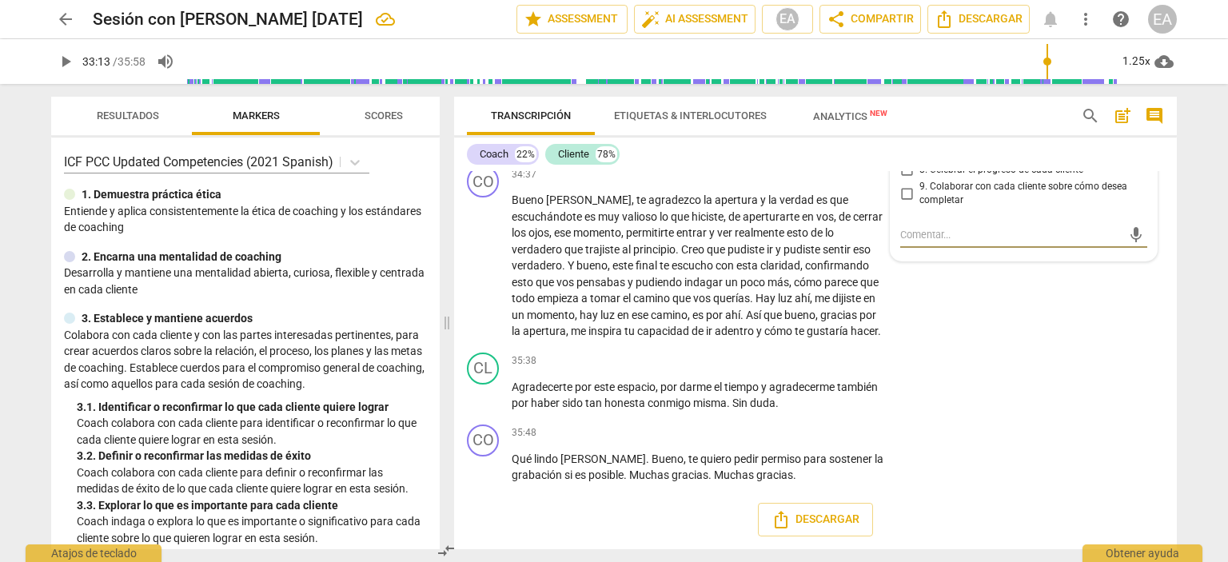
click at [1163, 159] on div "CL play_arrow pause 33:25 + Add competency keyboard_arrow_right Perdón , me est…" at bounding box center [815, 74] width 723 height 170
drag, startPoint x: 1177, startPoint y: 531, endPoint x: 1176, endPoint y: 523, distance: 8.0
click at [1176, 523] on div "Transcripción Etiquetas & Interlocutores Analytics New search post_add comment …" at bounding box center [819, 323] width 742 height 478
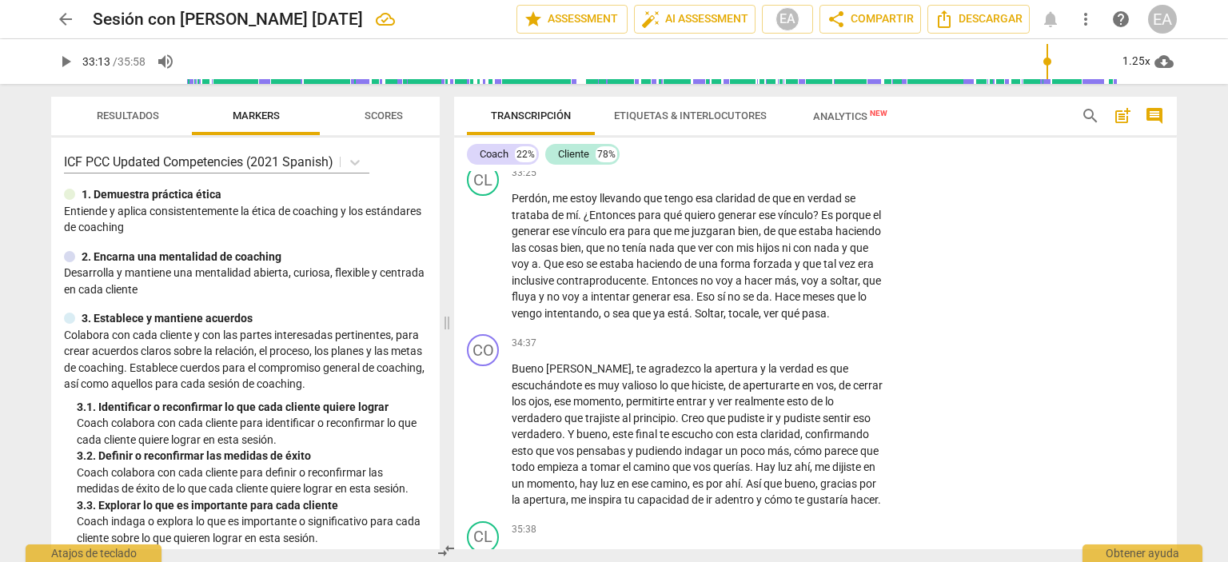
scroll to position [8596, 0]
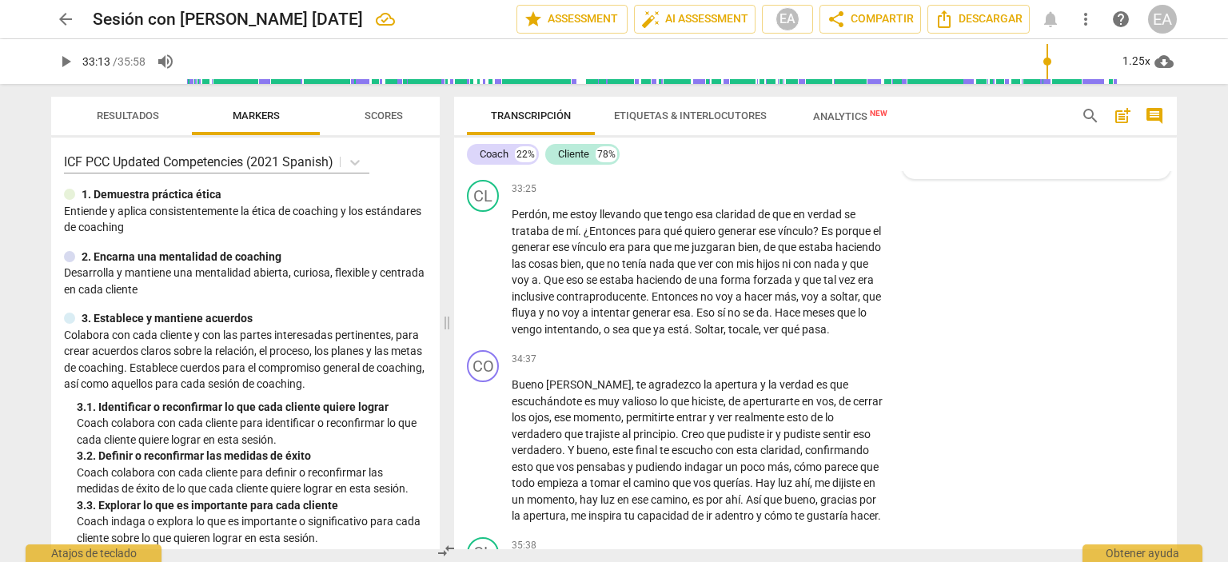
click at [1033, 159] on div "8.Сrecimiento [PERSON_NAME]" at bounding box center [1006, 151] width 150 height 15
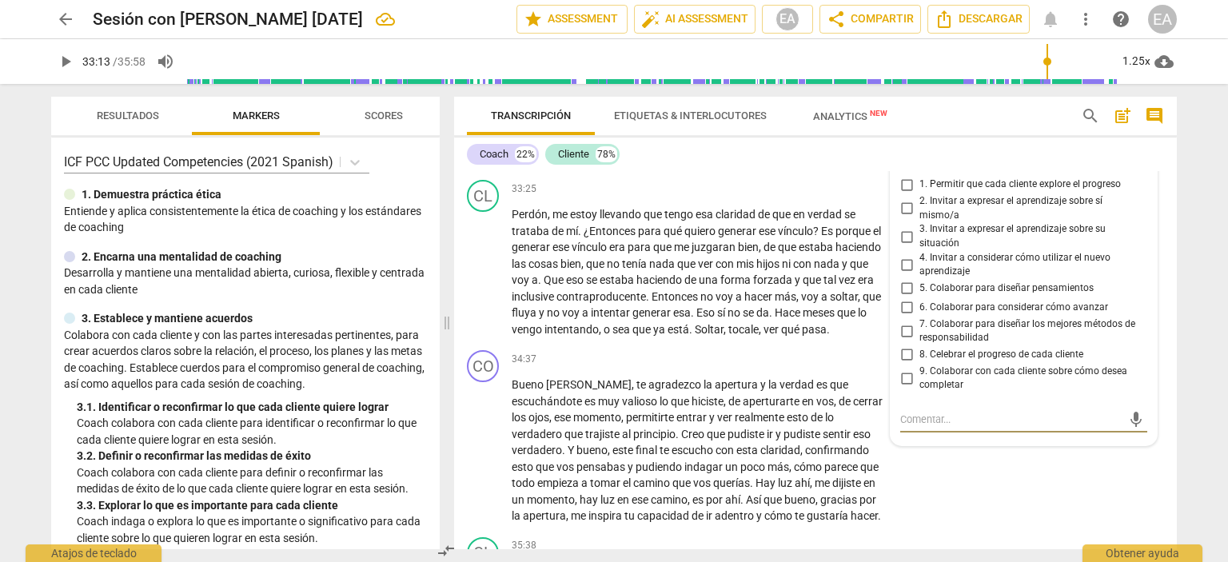
scroll to position [8818, 0]
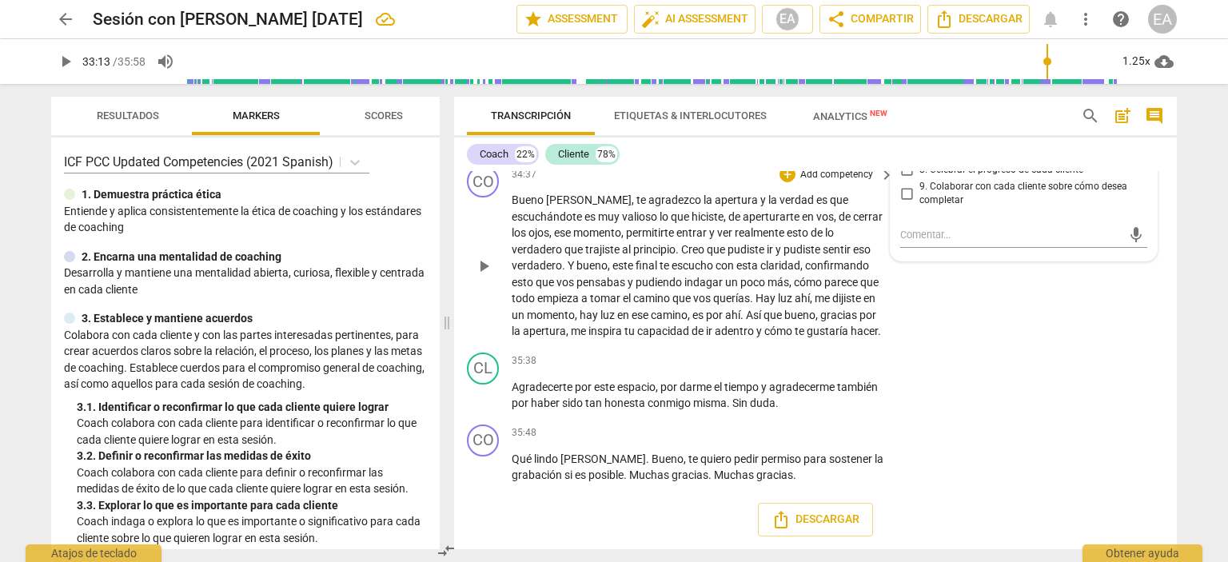
click at [1164, 346] on div "CO play_arrow pause 34:37 + Add competency keyboard_arrow_right [PERSON_NAME] ,…" at bounding box center [815, 252] width 723 height 187
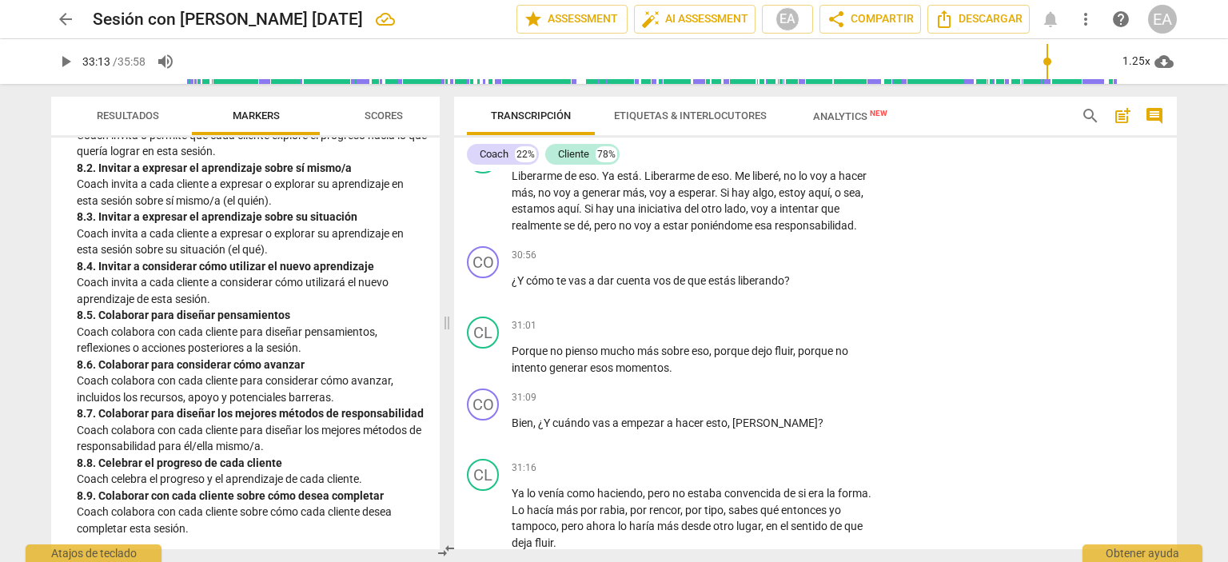
scroll to position [7615, 0]
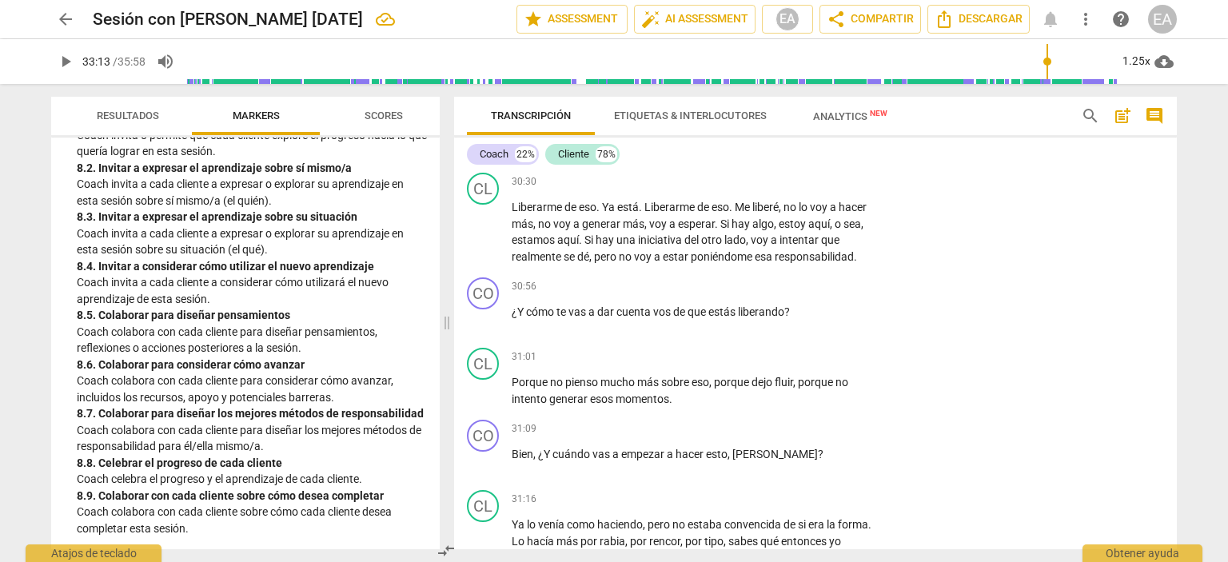
click at [944, 102] on span "8.Сrecimiento" at bounding box center [961, 95] width 61 height 11
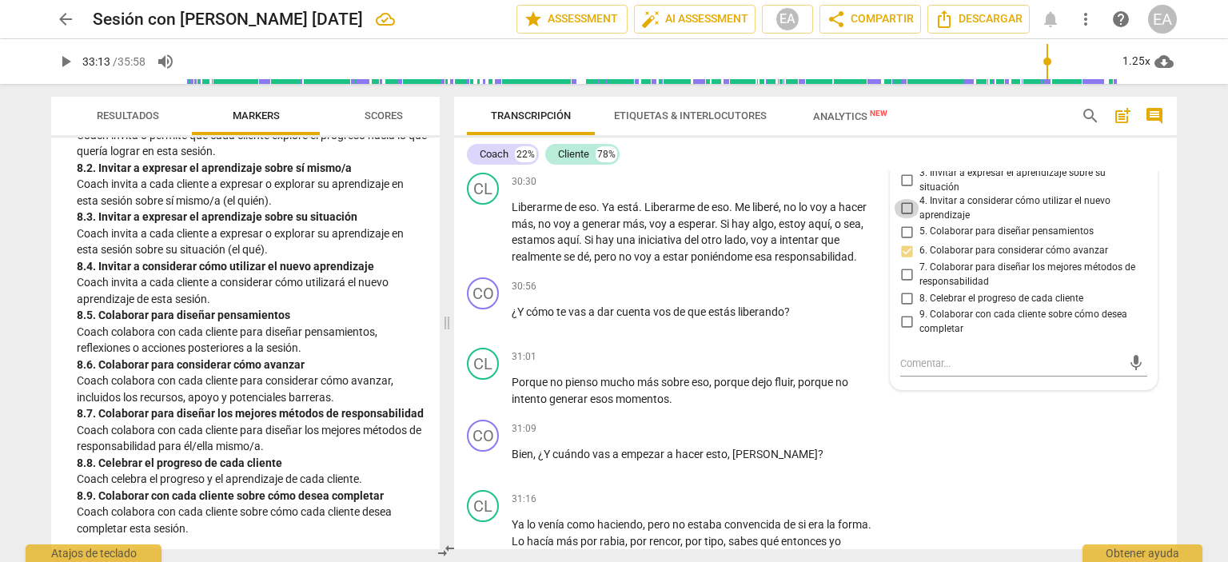
click at [908, 218] on input "4. Invitar a considerar cómo utilizar el nuevo aprendizaje" at bounding box center [907, 208] width 26 height 19
checkbox input "true"
click at [1164, 271] on div "CL play_arrow pause 30:30 + Add competency keyboard_arrow_right Liberarme de es…" at bounding box center [815, 218] width 723 height 105
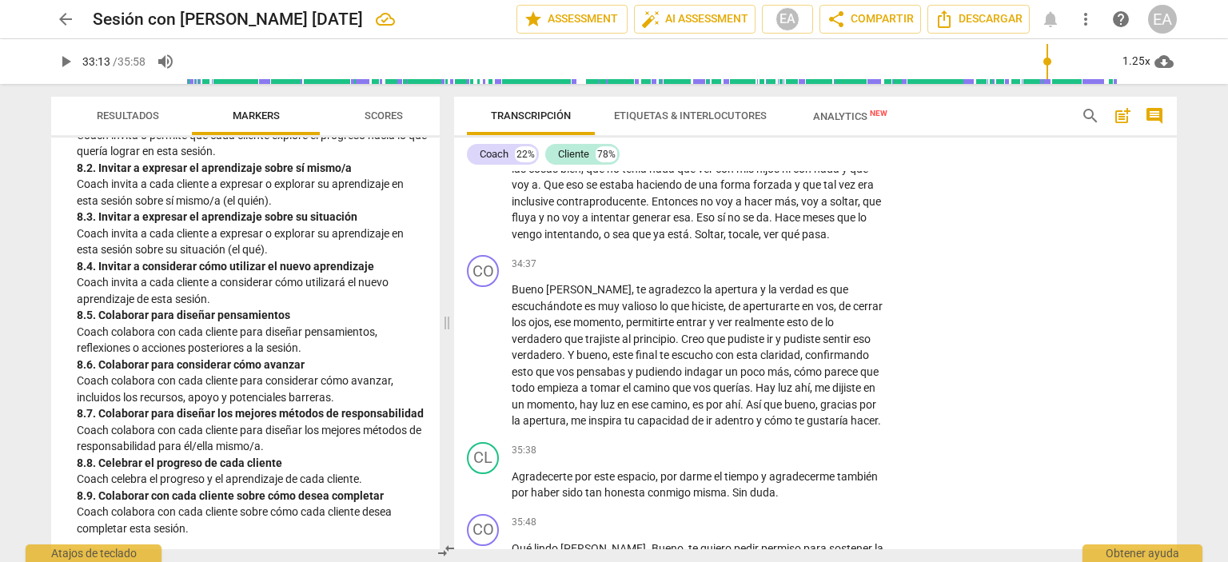
scroll to position [8675, 0]
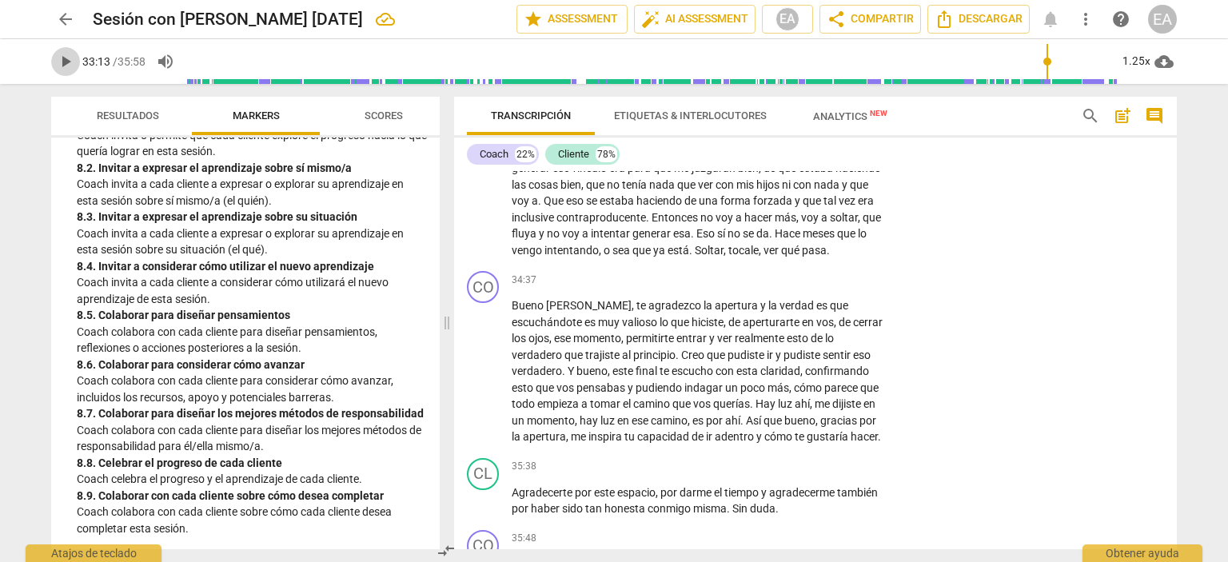
click at [70, 58] on span "play_arrow" at bounding box center [65, 61] width 19 height 19
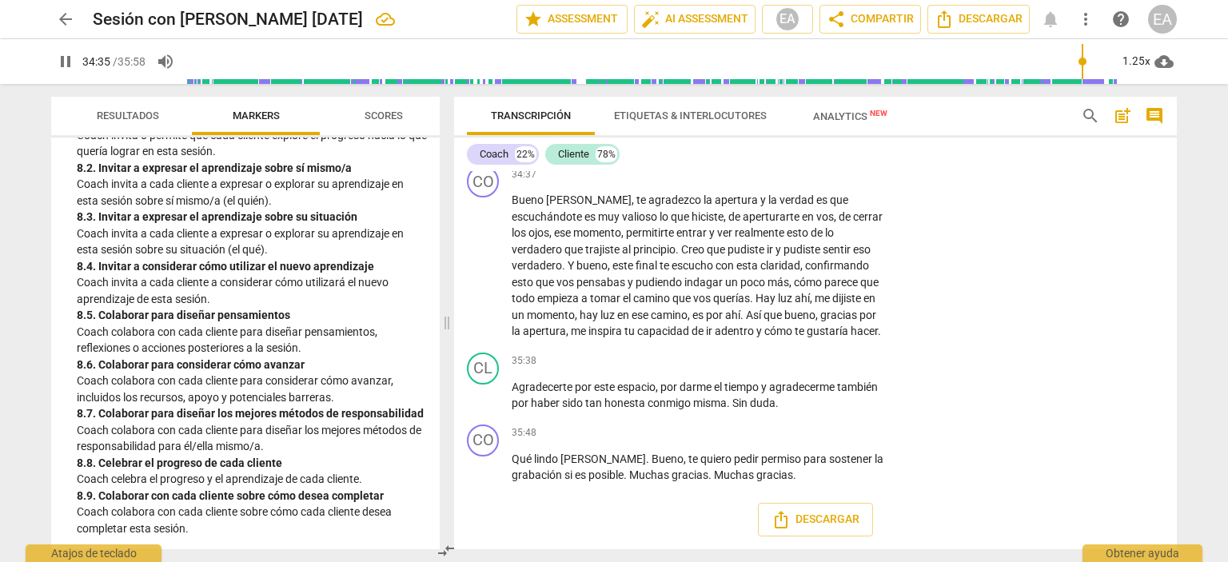
scroll to position [8882, 0]
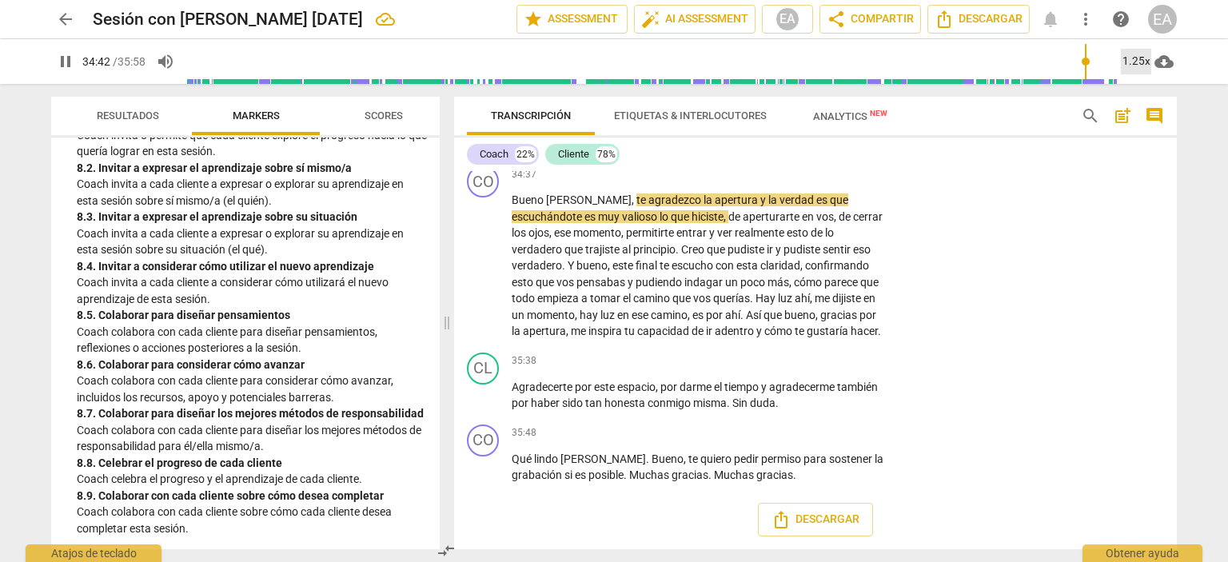
click at [1143, 59] on div "1.25x" at bounding box center [1136, 62] width 30 height 26
click at [1138, 102] on li "1x" at bounding box center [1148, 94] width 54 height 30
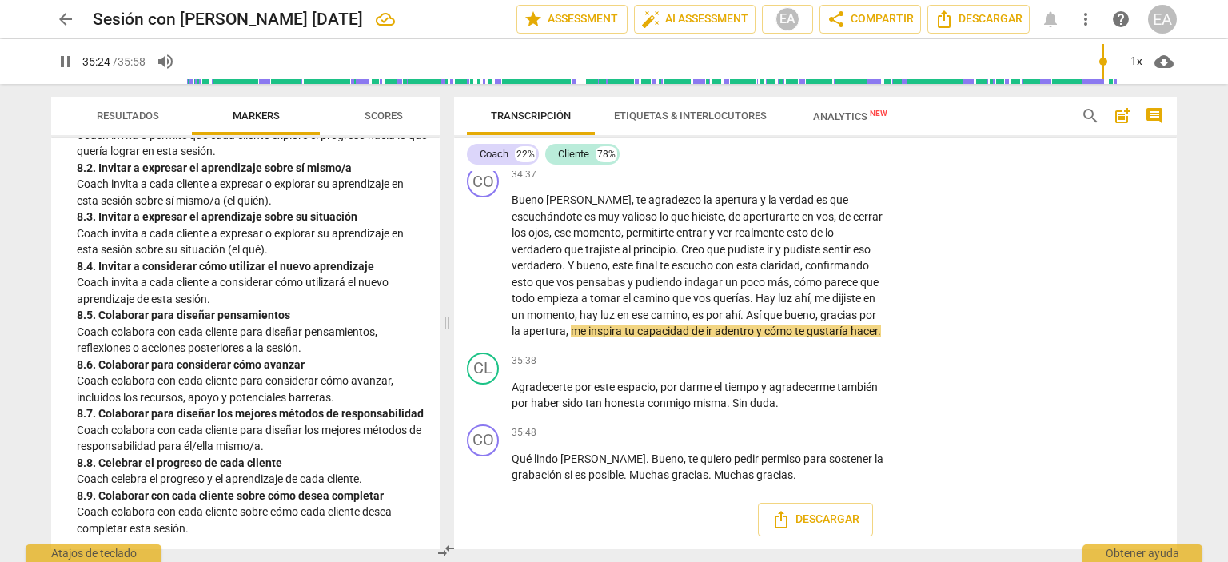
click at [66, 60] on span "pause" at bounding box center [65, 61] width 19 height 19
type input "2125"
click at [838, 182] on p "Add competency" at bounding box center [837, 175] width 76 height 14
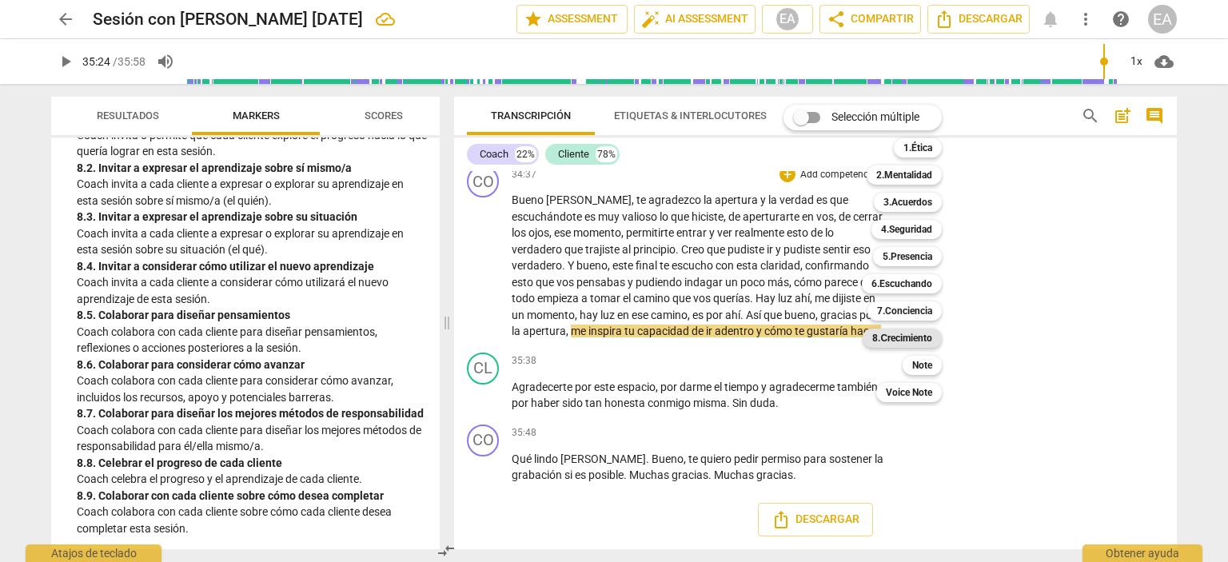
click at [900, 335] on b "8.Сrecimiento" at bounding box center [902, 338] width 60 height 19
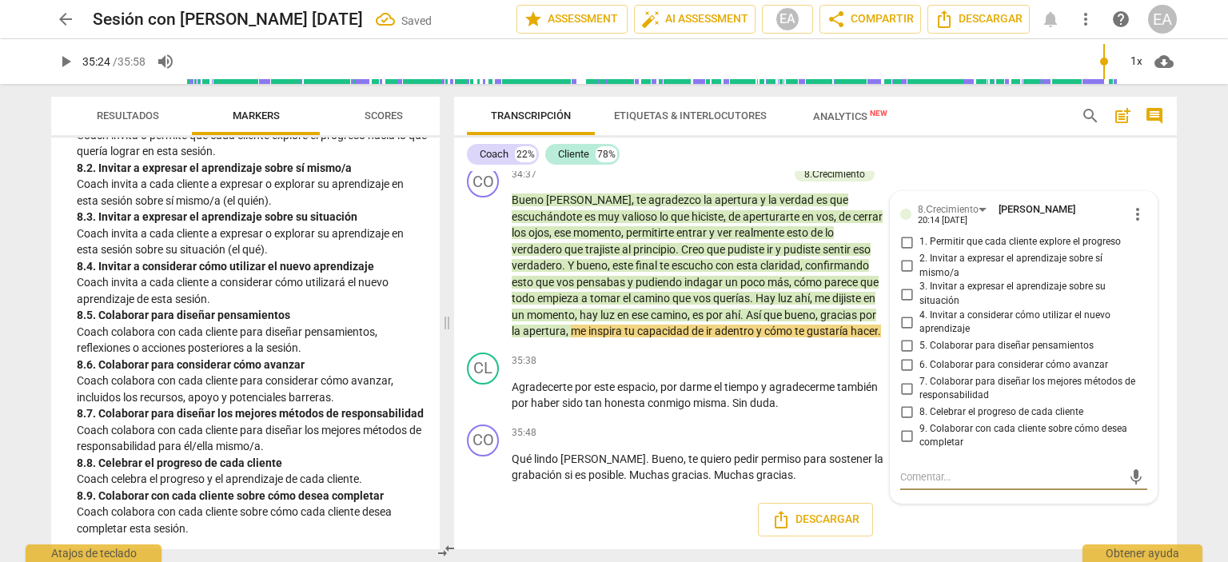
scroll to position [8976, 0]
click at [903, 403] on input "8. Celebrar el progreso de cada cliente" at bounding box center [907, 412] width 26 height 19
checkbox input "true"
click at [1163, 389] on div "CL play_arrow pause 35:38 + Add competency keyboard_arrow_right Agradecerte por…" at bounding box center [815, 382] width 723 height 72
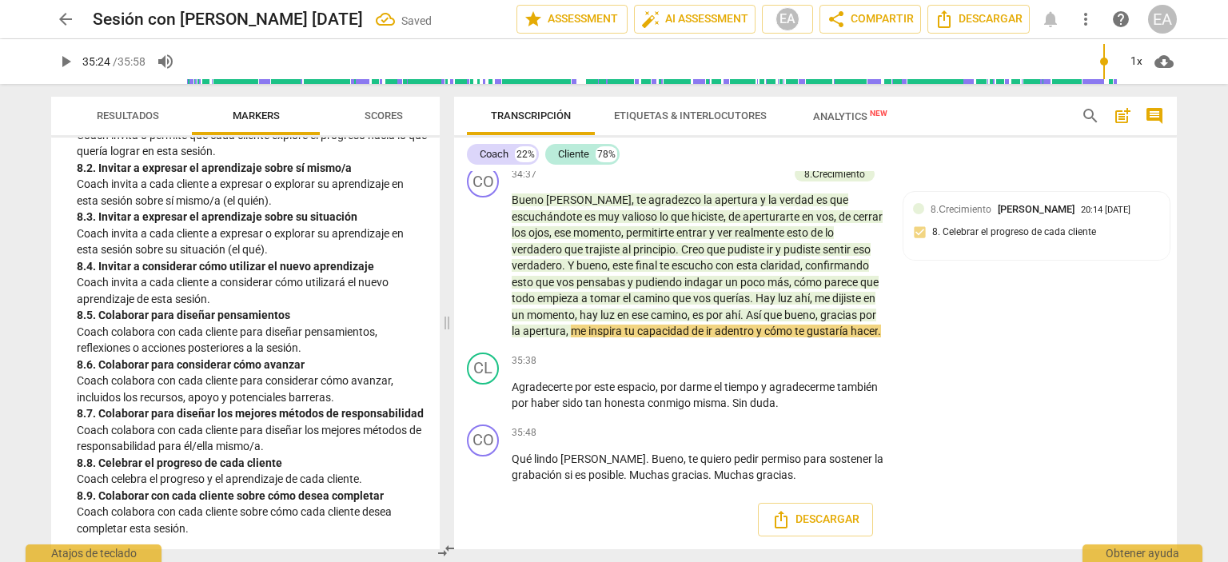
click at [64, 62] on span "play_arrow" at bounding box center [65, 61] width 19 height 19
click at [64, 62] on span "pause" at bounding box center [65, 61] width 19 height 19
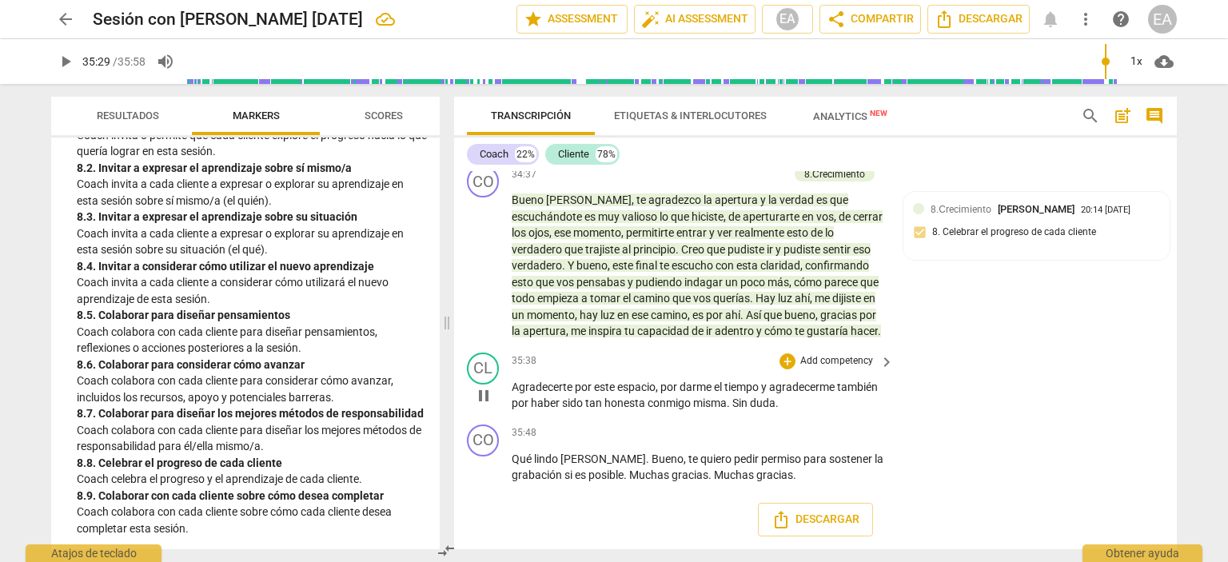
type input "2130"
click at [772, 182] on p "Add competency" at bounding box center [750, 175] width 76 height 14
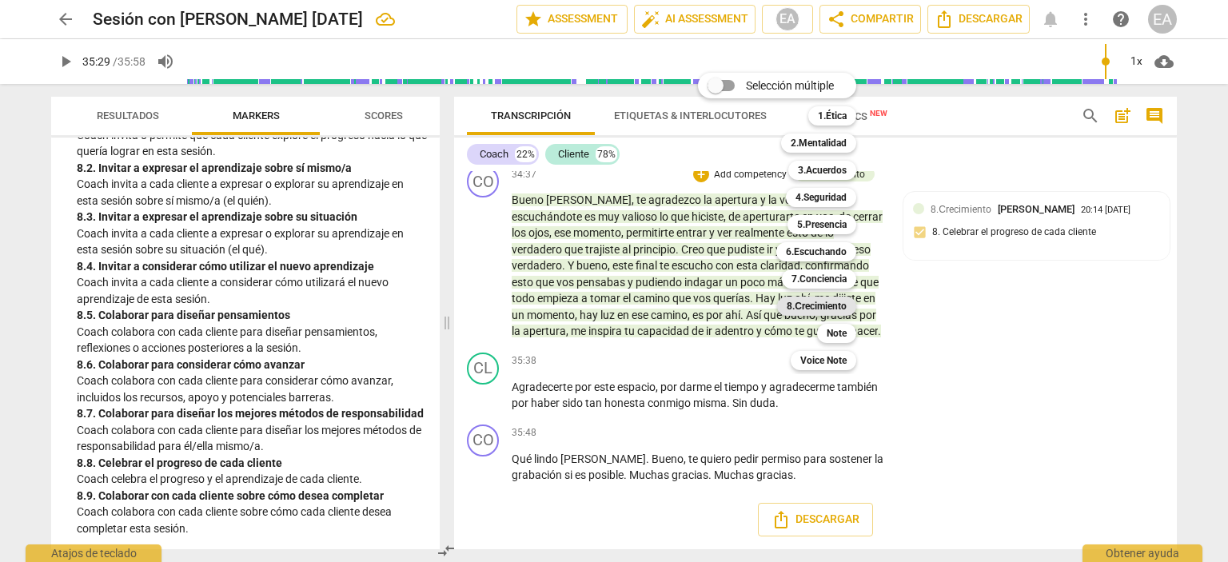
click at [814, 302] on b "8.Сrecimiento" at bounding box center [817, 306] width 60 height 19
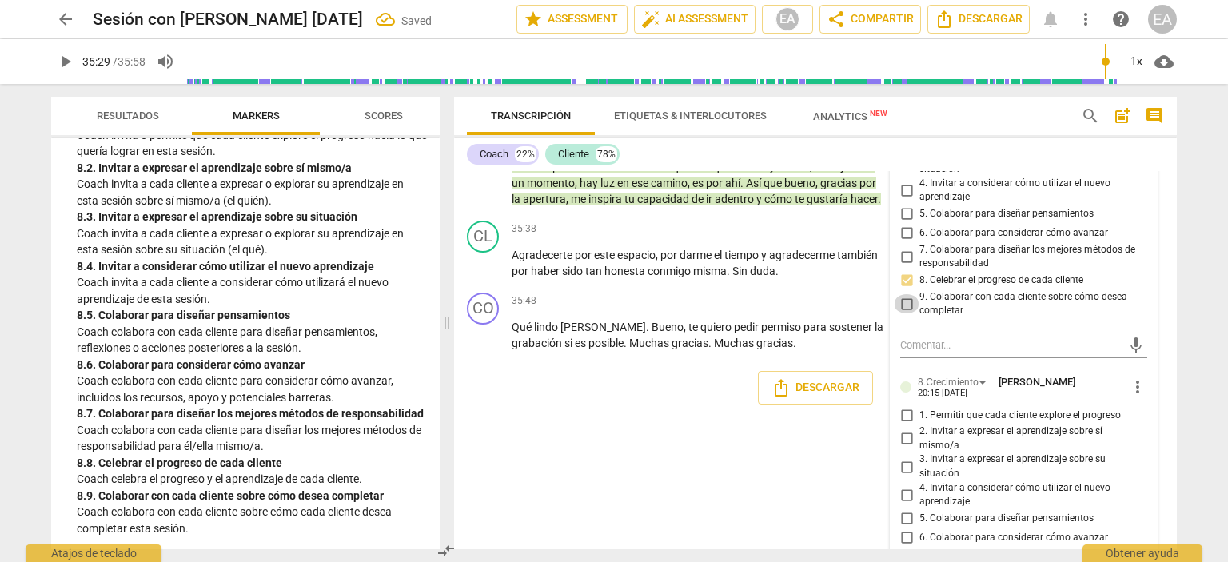
click at [907, 313] on input "9. Colaborar con cada cliente sobre cómo desea completar" at bounding box center [907, 303] width 26 height 19
checkbox input "true"
click at [1171, 214] on div "CO play_arrow pause 34:37 + Add competency 8.Сrecimiento keyboard_arrow_right […" at bounding box center [815, 120] width 723 height 187
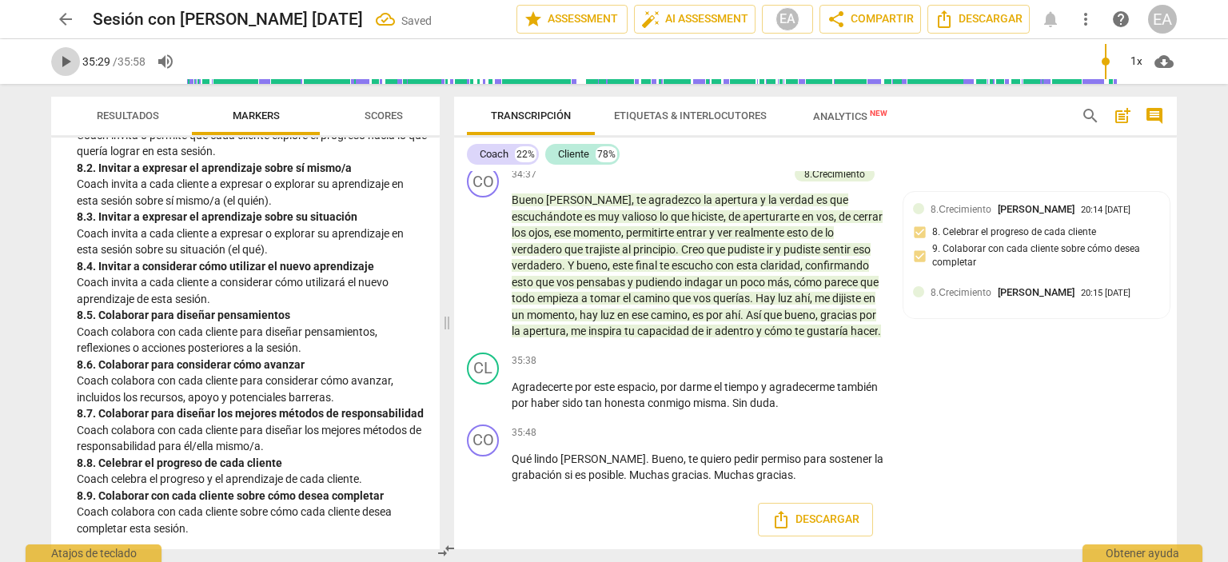
click at [61, 56] on span "play_arrow" at bounding box center [65, 61] width 19 height 19
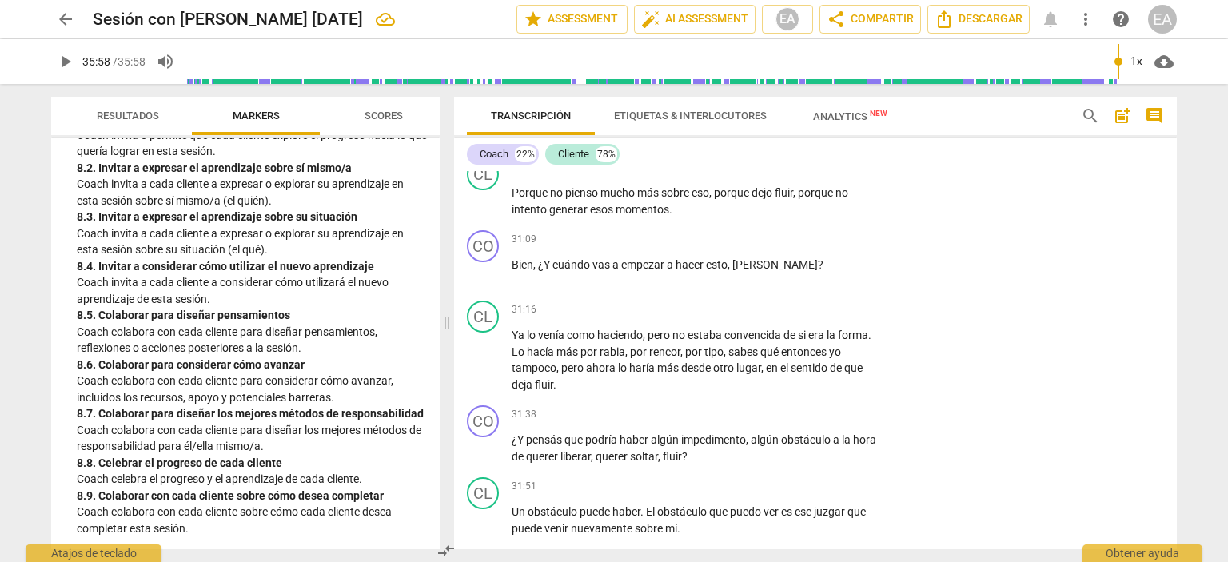
scroll to position [7773, 0]
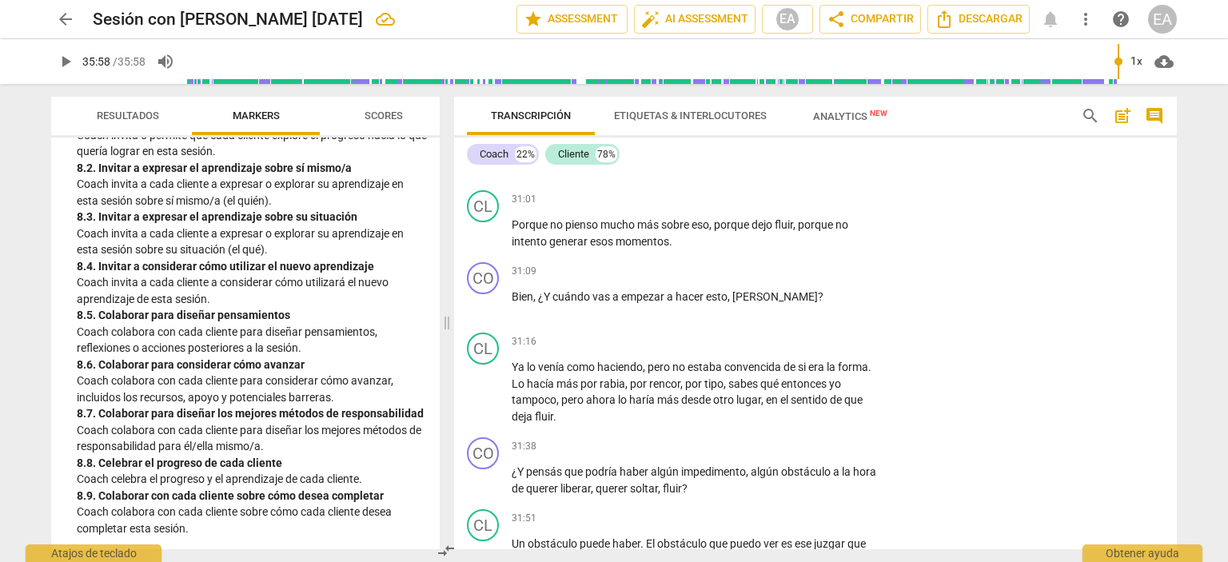
type input "2158"
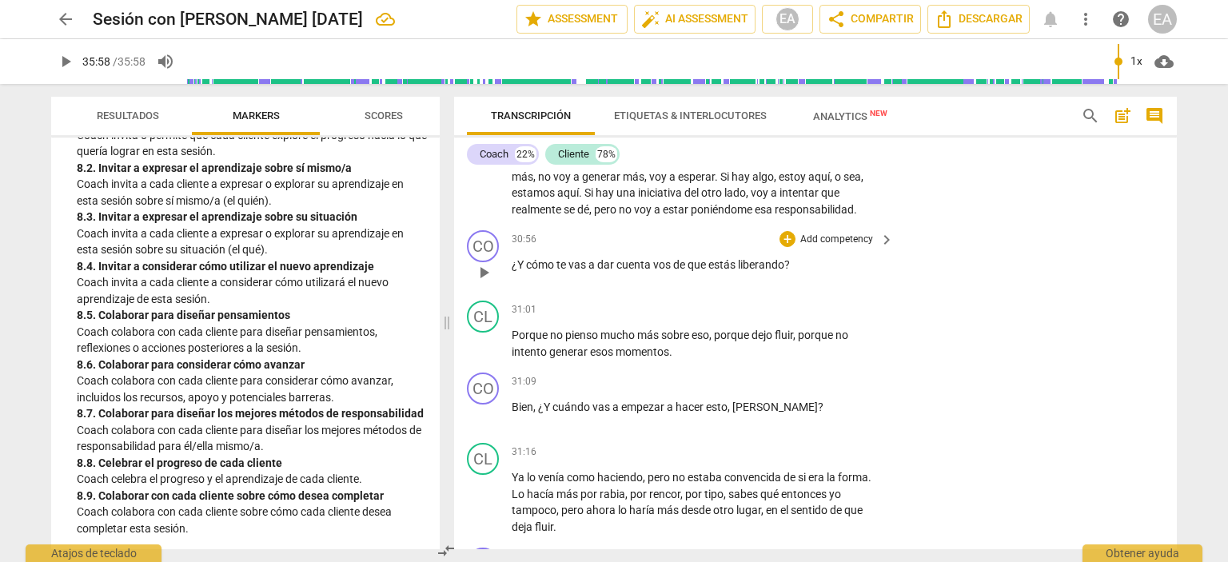
click at [841, 247] on p "Add competency" at bounding box center [837, 240] width 76 height 14
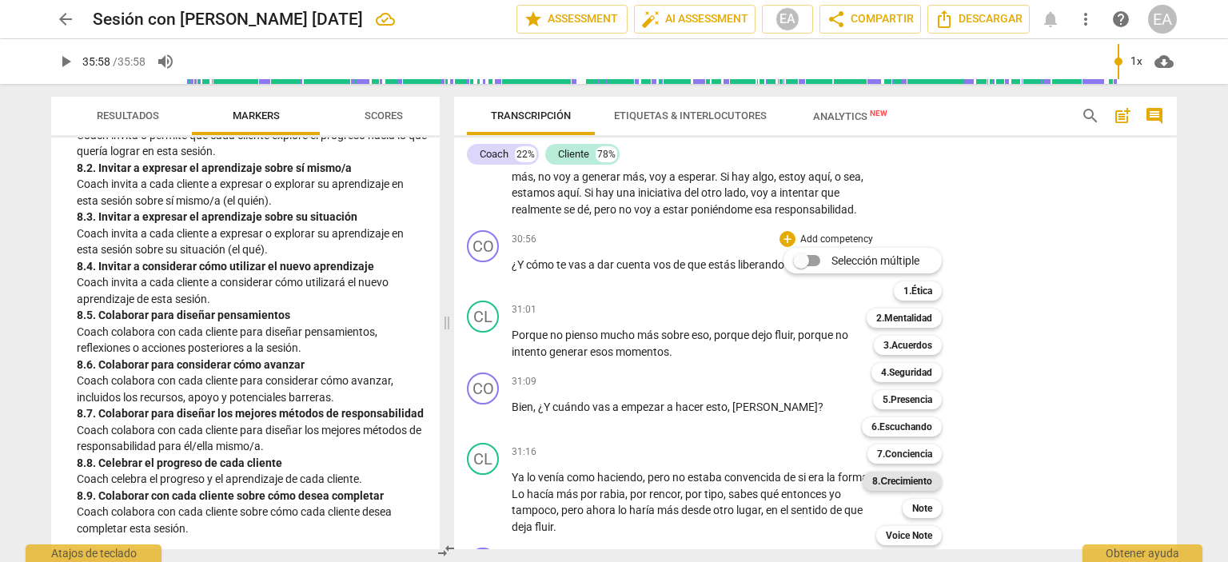
click at [910, 479] on b "8.Сrecimiento" at bounding box center [902, 481] width 60 height 19
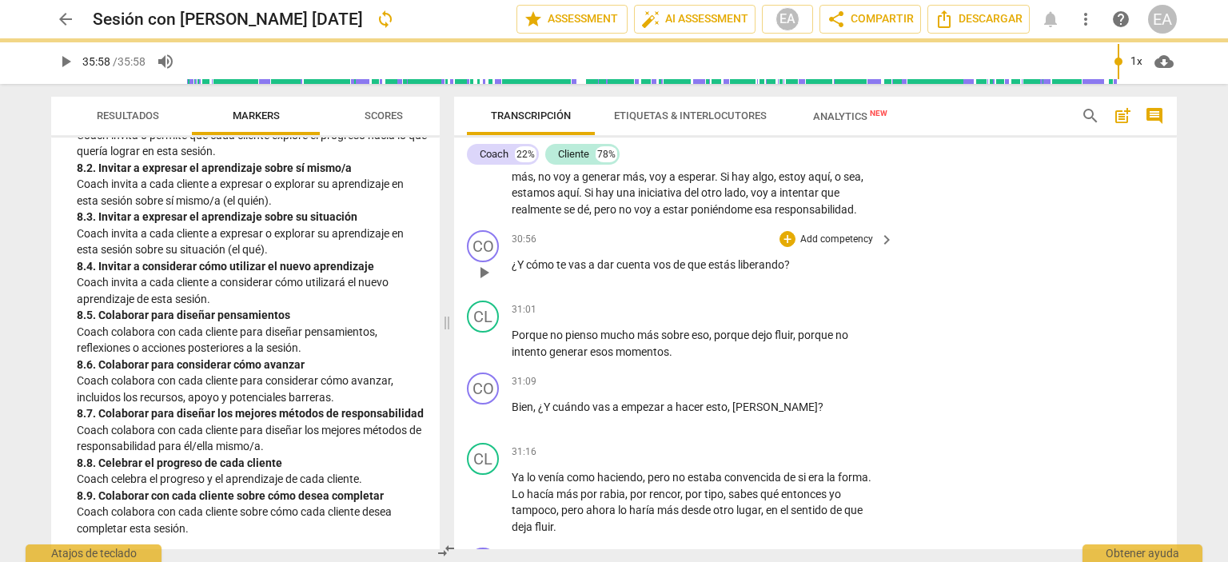
click at [854, 247] on p "Add competency" at bounding box center [837, 240] width 76 height 14
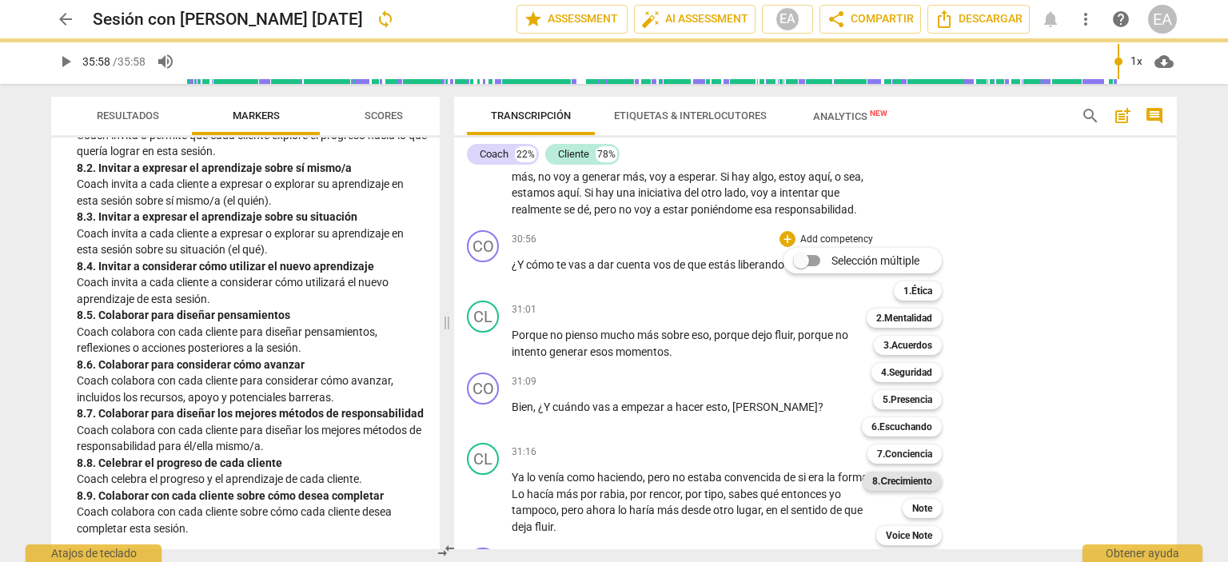
click at [896, 479] on b "8.Сrecimiento" at bounding box center [902, 481] width 60 height 19
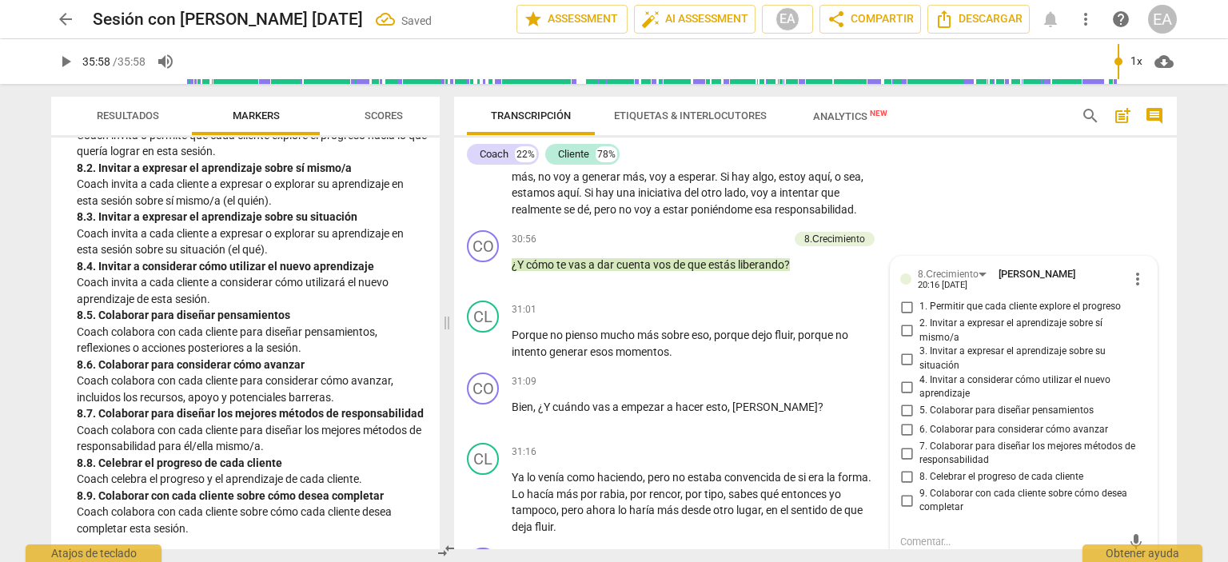
scroll to position [8009, 0]
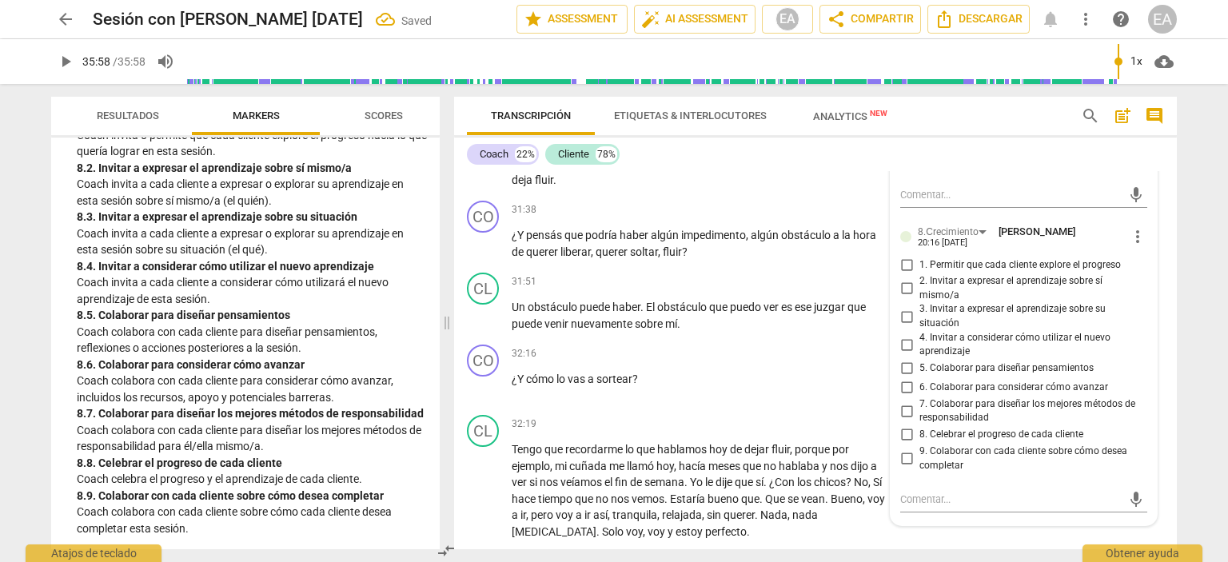
click at [1135, 168] on span "9. Colaborar con cada cliente sobre cómo desea completar" at bounding box center [1031, 154] width 222 height 28
click at [920, 163] on input "9. Colaborar con cada cliente sobre cómo desea completar" at bounding box center [907, 153] width 26 height 19
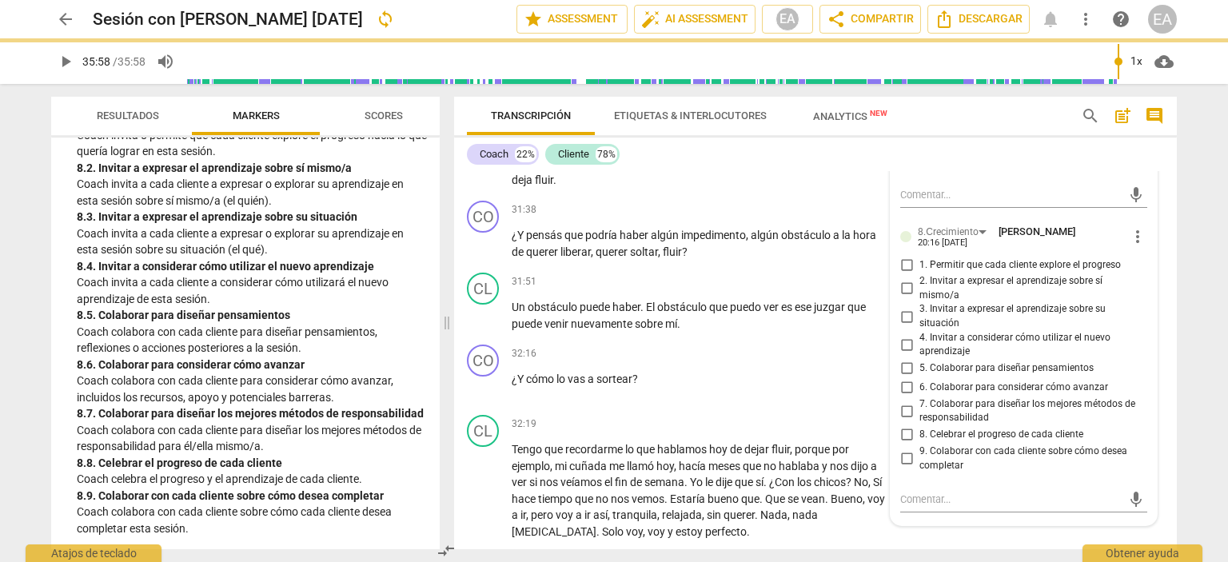
click at [903, 163] on input "9. Colaborar con cada cliente sobre cómo desea completar" at bounding box center [907, 153] width 26 height 19
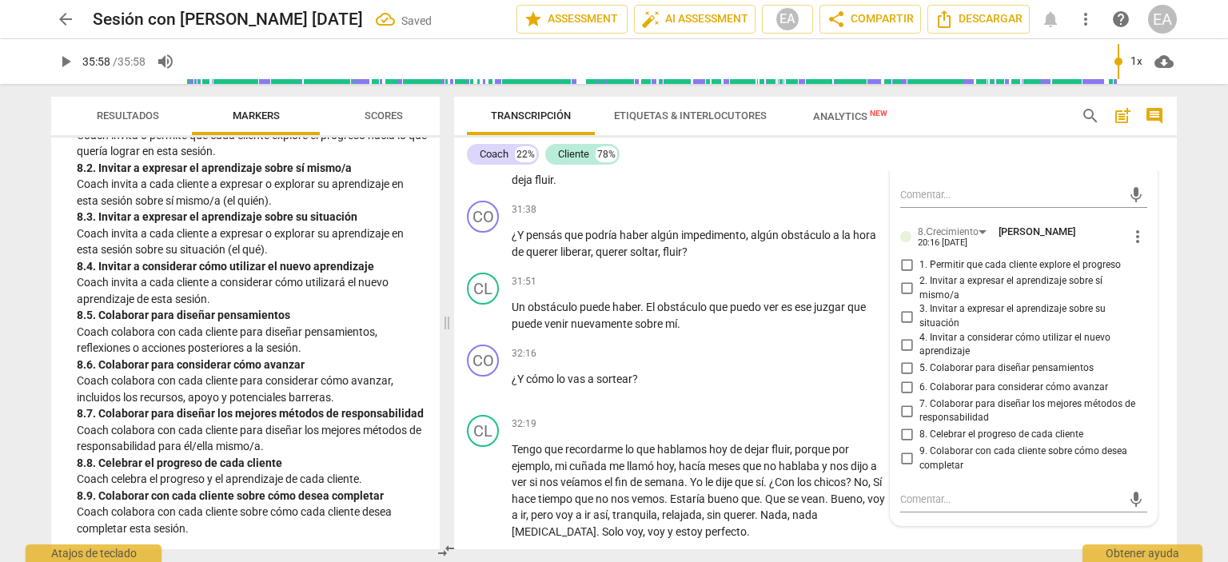
click at [908, 163] on input "9. Colaborar con cada cliente sobre cómo desea completar" at bounding box center [907, 153] width 26 height 19
checkbox input "false"
click at [1145, 324] on div "8.Сrecimiento [PERSON_NAME] 20:16 [DATE] more_vert 1. Permitir que cada cliente…" at bounding box center [1024, 218] width 266 height 616
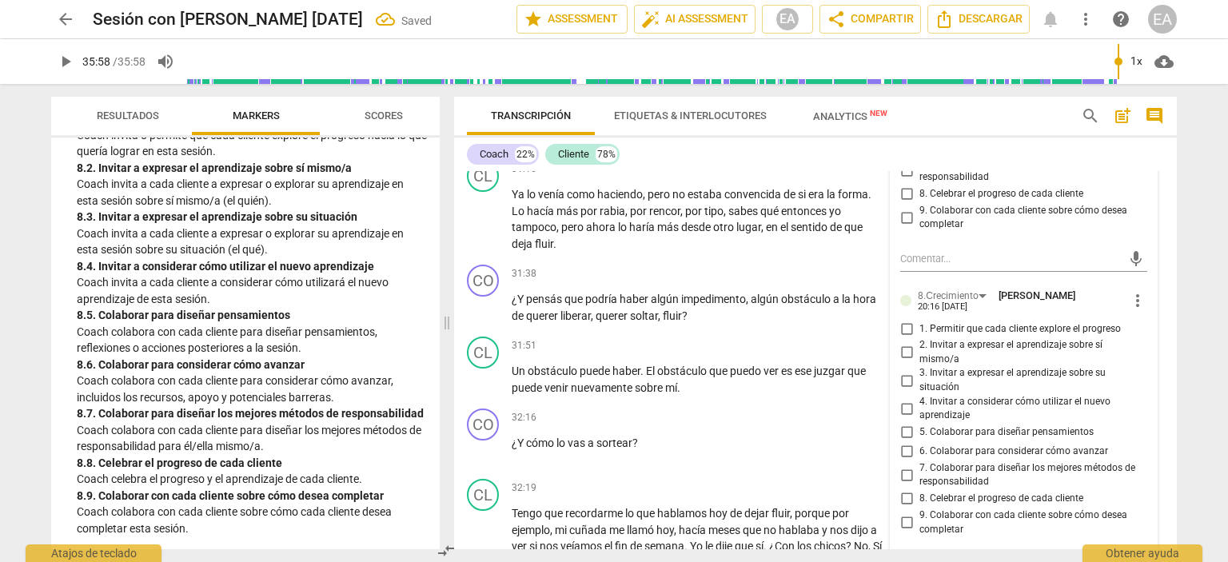
scroll to position [7913, 0]
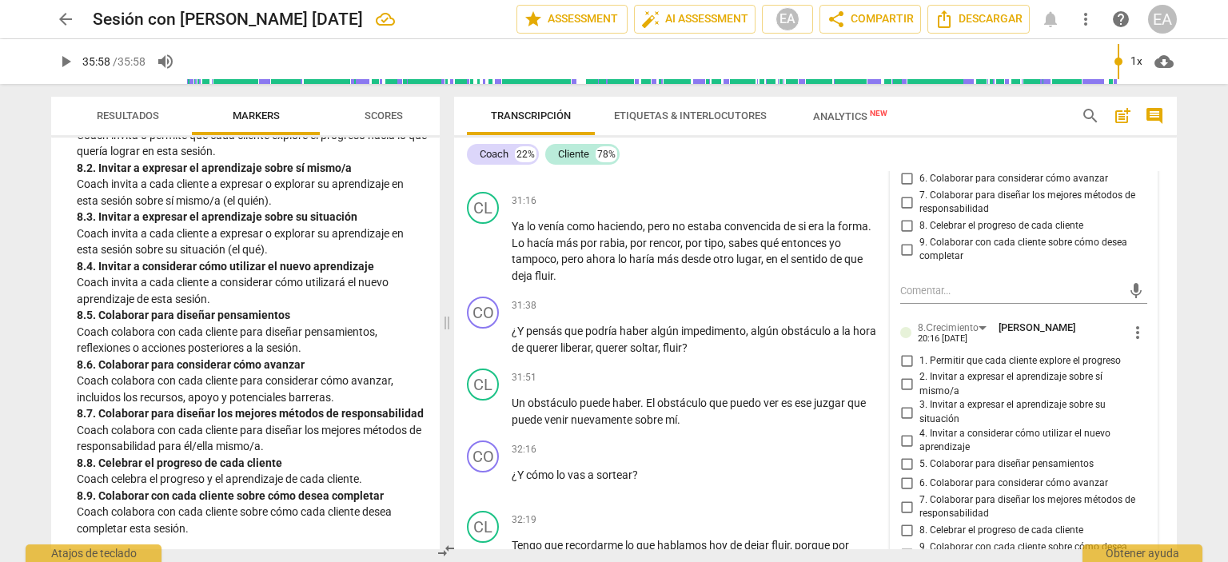
click at [902, 146] on input "4. Invitar a considerar cómo utilizar el nuevo aprendizaje" at bounding box center [907, 135] width 26 height 19
checkbox input "true"
click at [1166, 186] on div "CO play_arrow pause 31:09 + Add competency keyboard_arrow_right Bien , ¿Y cuánd…" at bounding box center [815, 150] width 723 height 70
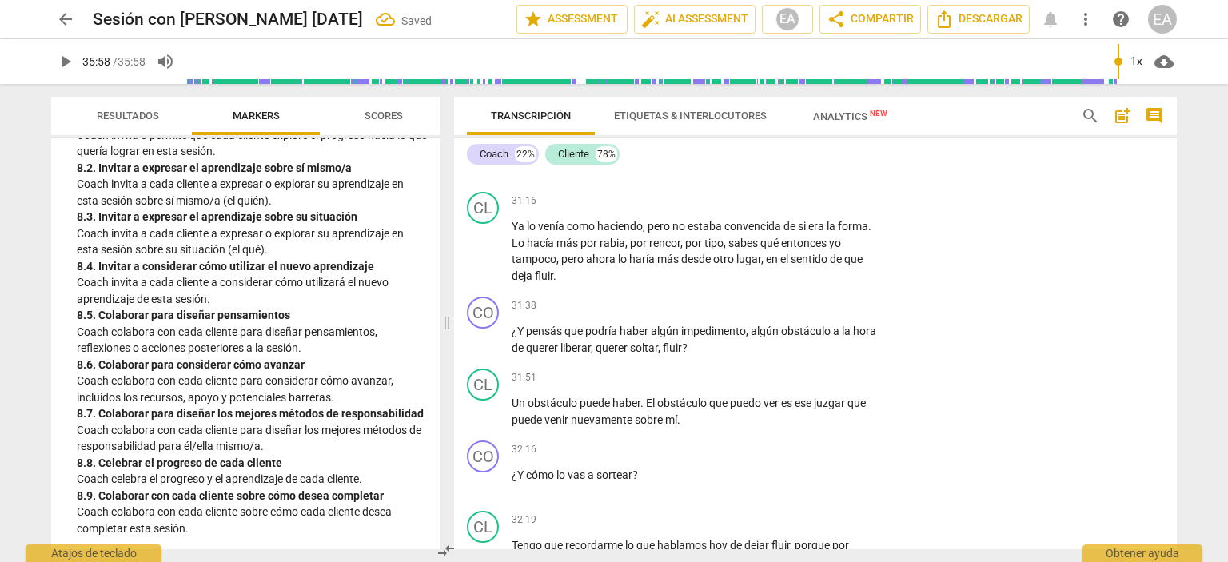
click at [832, 138] on p "Add competency" at bounding box center [837, 131] width 76 height 14
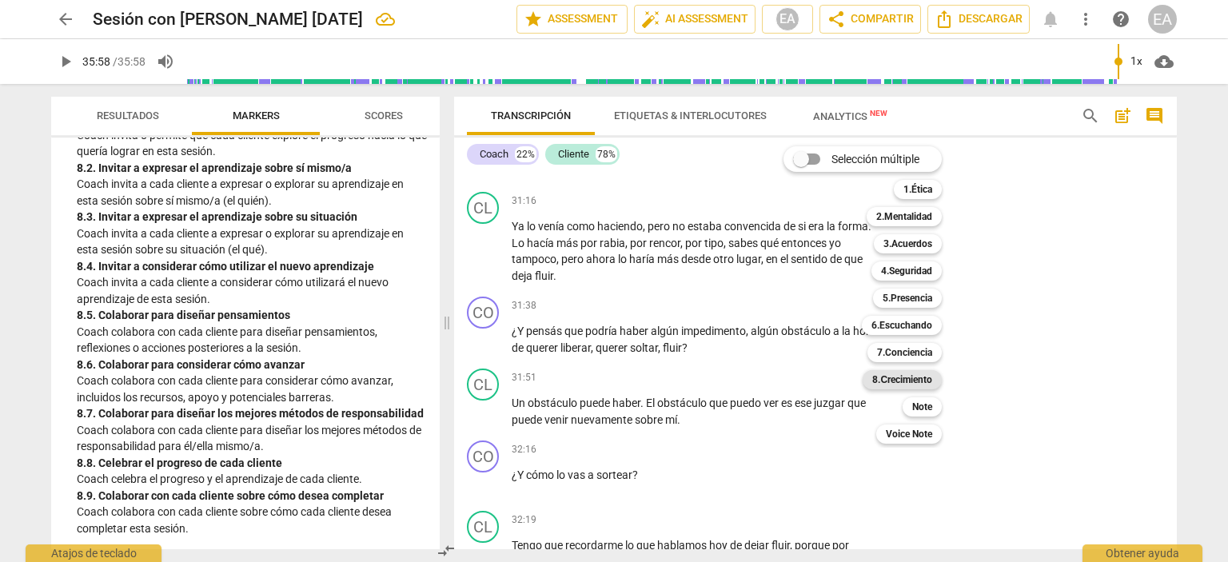
click at [907, 381] on b "8.Сrecimiento" at bounding box center [902, 379] width 60 height 19
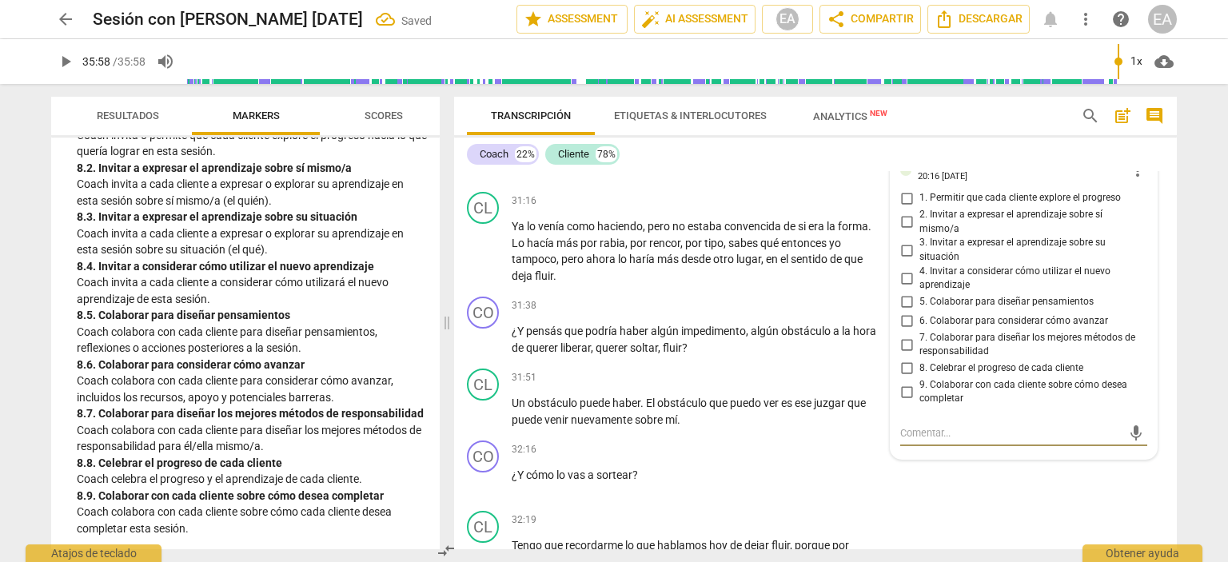
scroll to position [8151, 0]
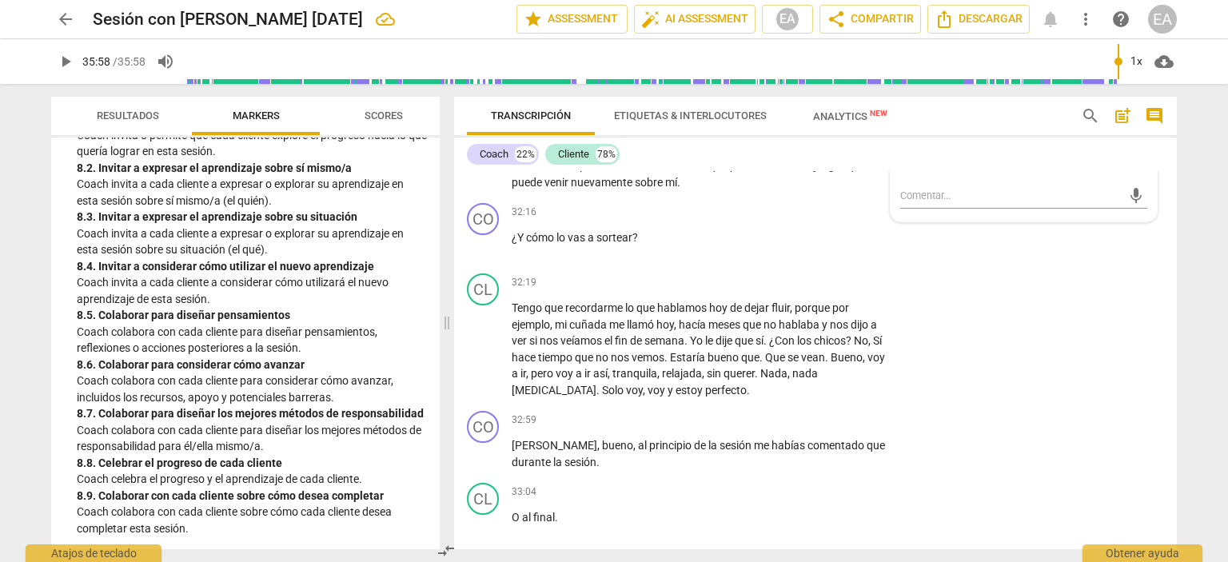
click at [903, 117] on input "7. Colaborar para diseñar los mejores métodos de responsabilidad" at bounding box center [907, 107] width 26 height 19
checkbox input "true"
click at [1160, 125] on div "CO play_arrow pause 31:38 + Add competency keyboard_arrow_right ¿Y pensás que p…" at bounding box center [815, 89] width 723 height 72
click at [829, 267] on div "CO play_arrow pause 32:16 + Add competency keyboard_arrow_right ¿Y cómo lo vas …" at bounding box center [815, 232] width 723 height 70
click at [827, 220] on p "Add competency" at bounding box center [837, 213] width 76 height 14
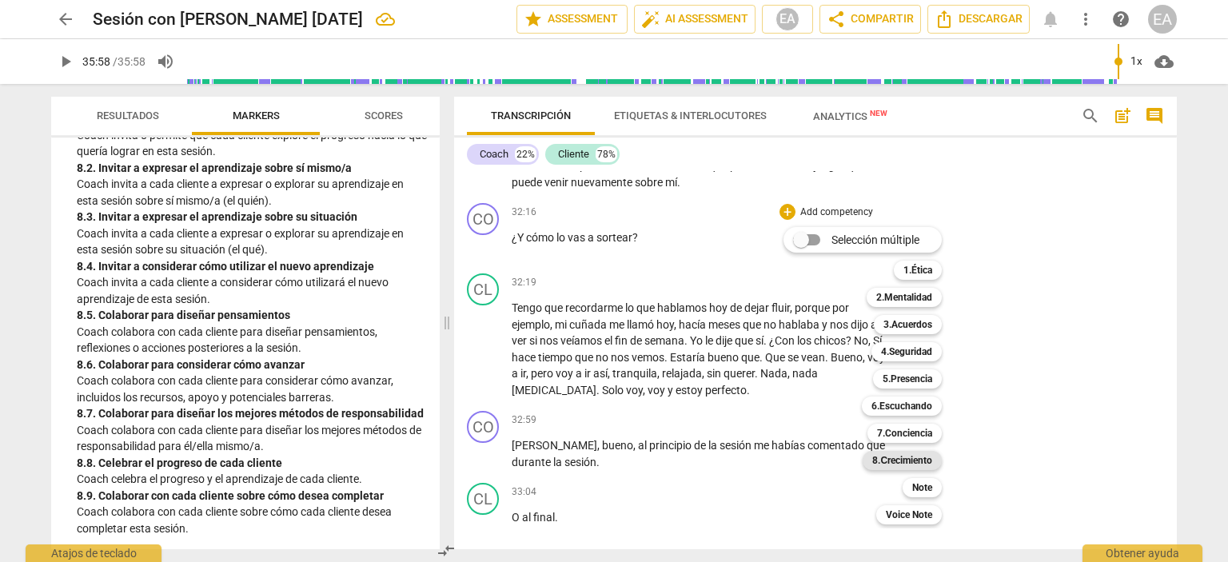
click at [913, 452] on b "8.Сrecimiento" at bounding box center [902, 460] width 60 height 19
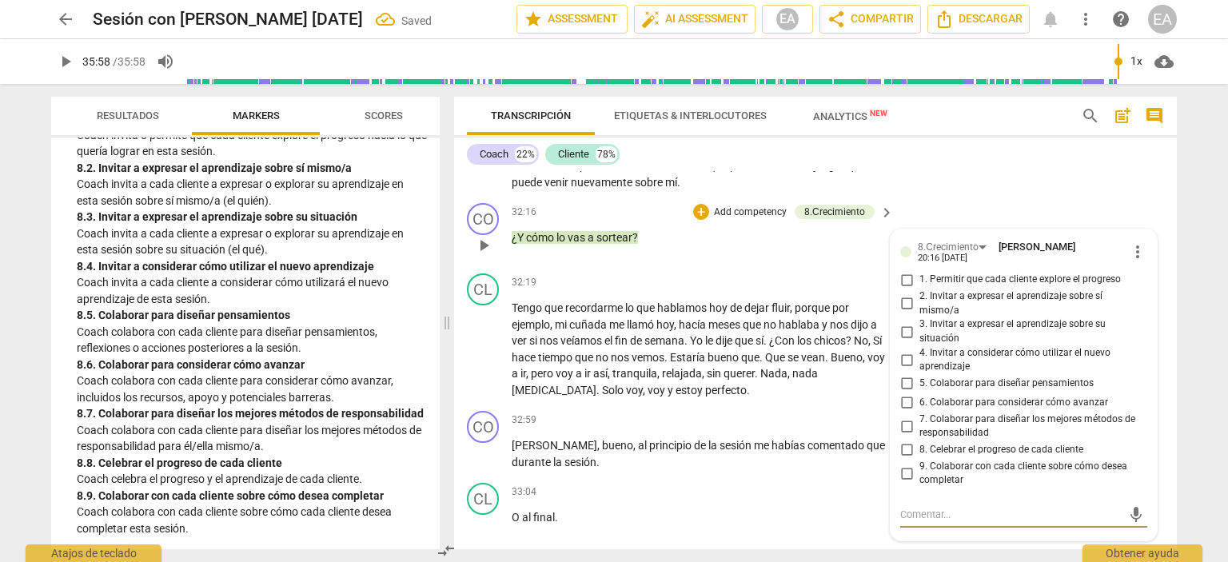
scroll to position [8470, 0]
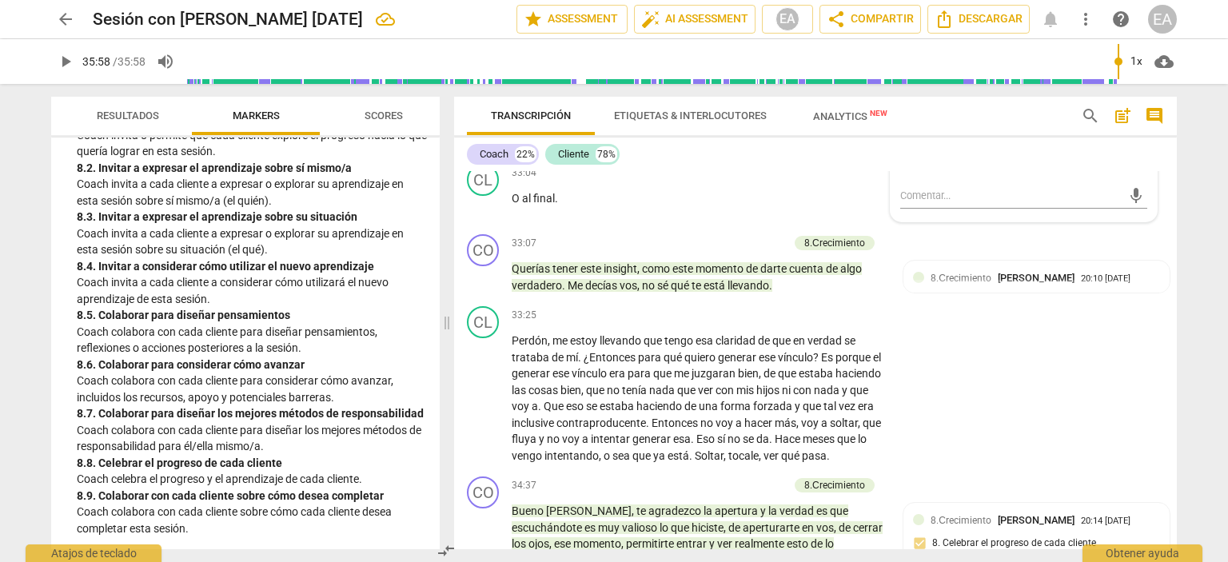
click at [902, 94] on input "6. Colaborar para considerar cómo avanzar" at bounding box center [907, 83] width 26 height 19
checkbox input "true"
click at [1167, 158] on div "CO play_arrow pause 32:59 + Add competency keyboard_arrow_right [PERSON_NAME] ,…" at bounding box center [815, 122] width 723 height 72
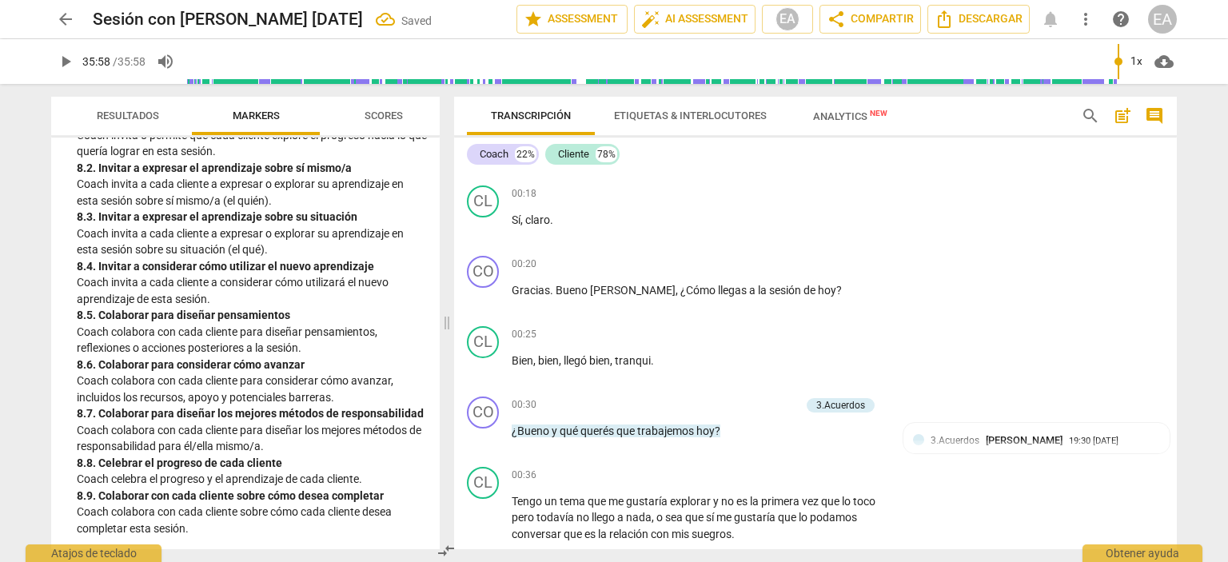
scroll to position [0, 0]
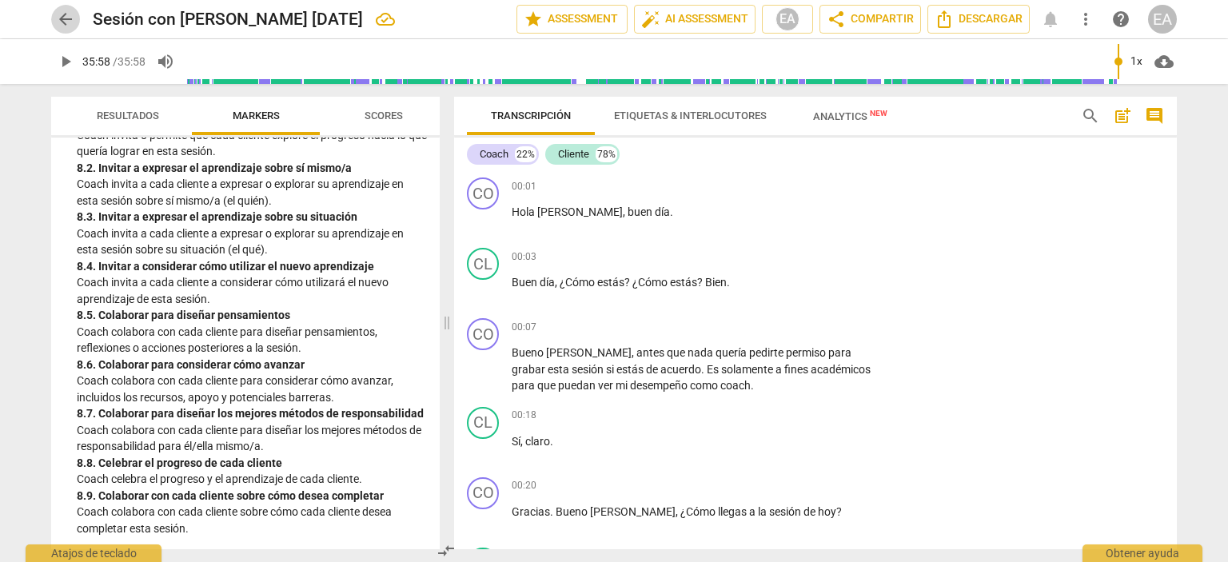
click at [78, 22] on span "arrow_back" at bounding box center [65, 19] width 29 height 19
